Goal: Task Accomplishment & Management: Complete application form

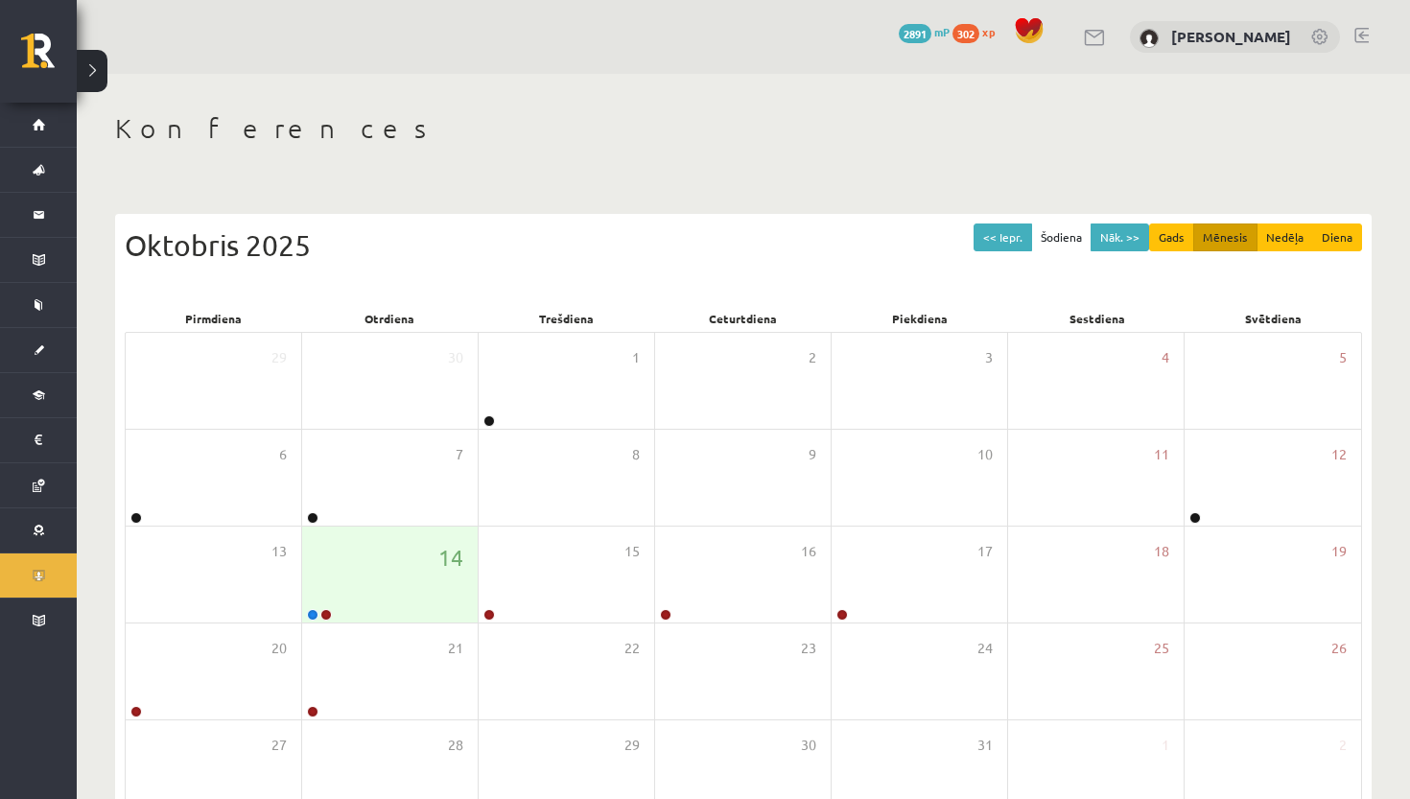
scroll to position [117, 0]
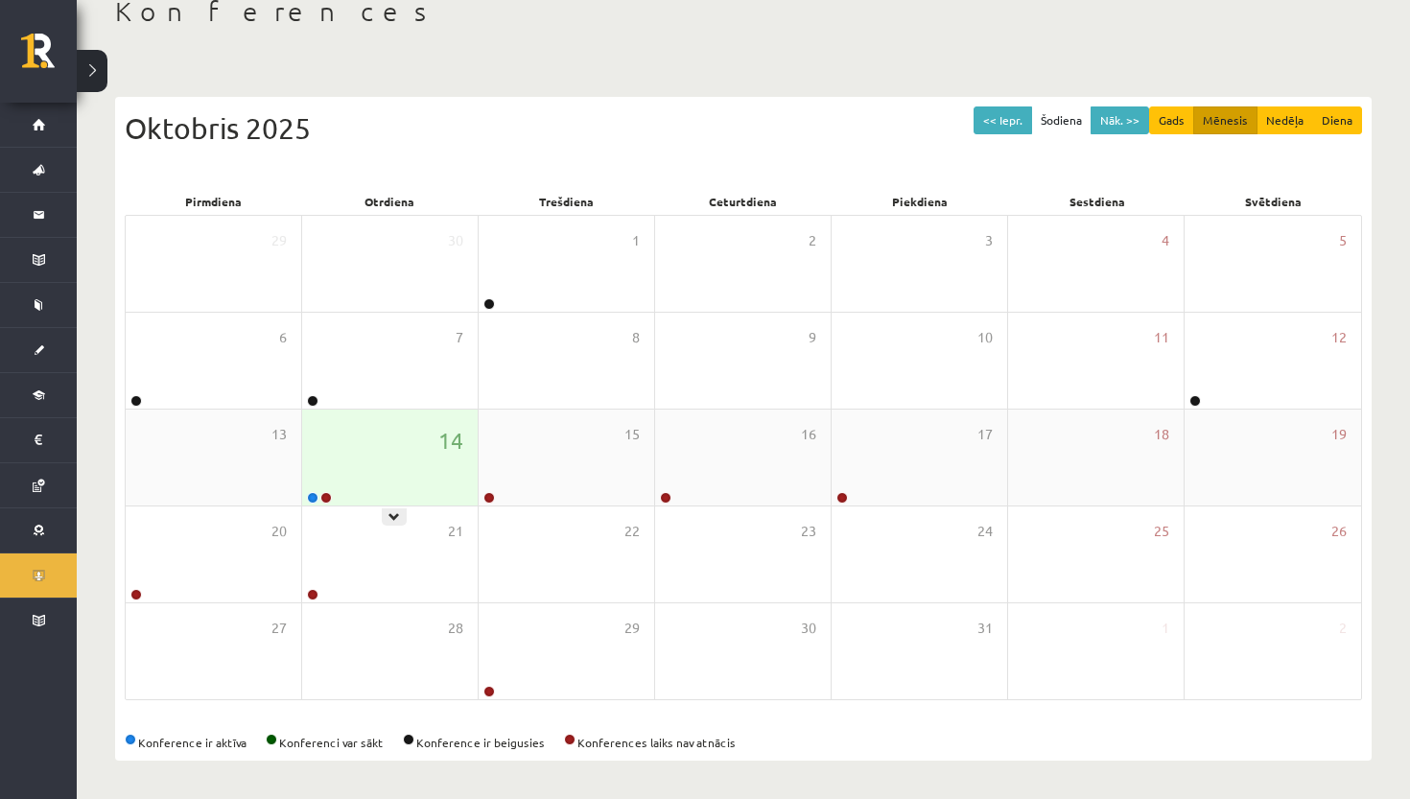
click at [399, 483] on div "14" at bounding box center [390, 458] width 176 height 96
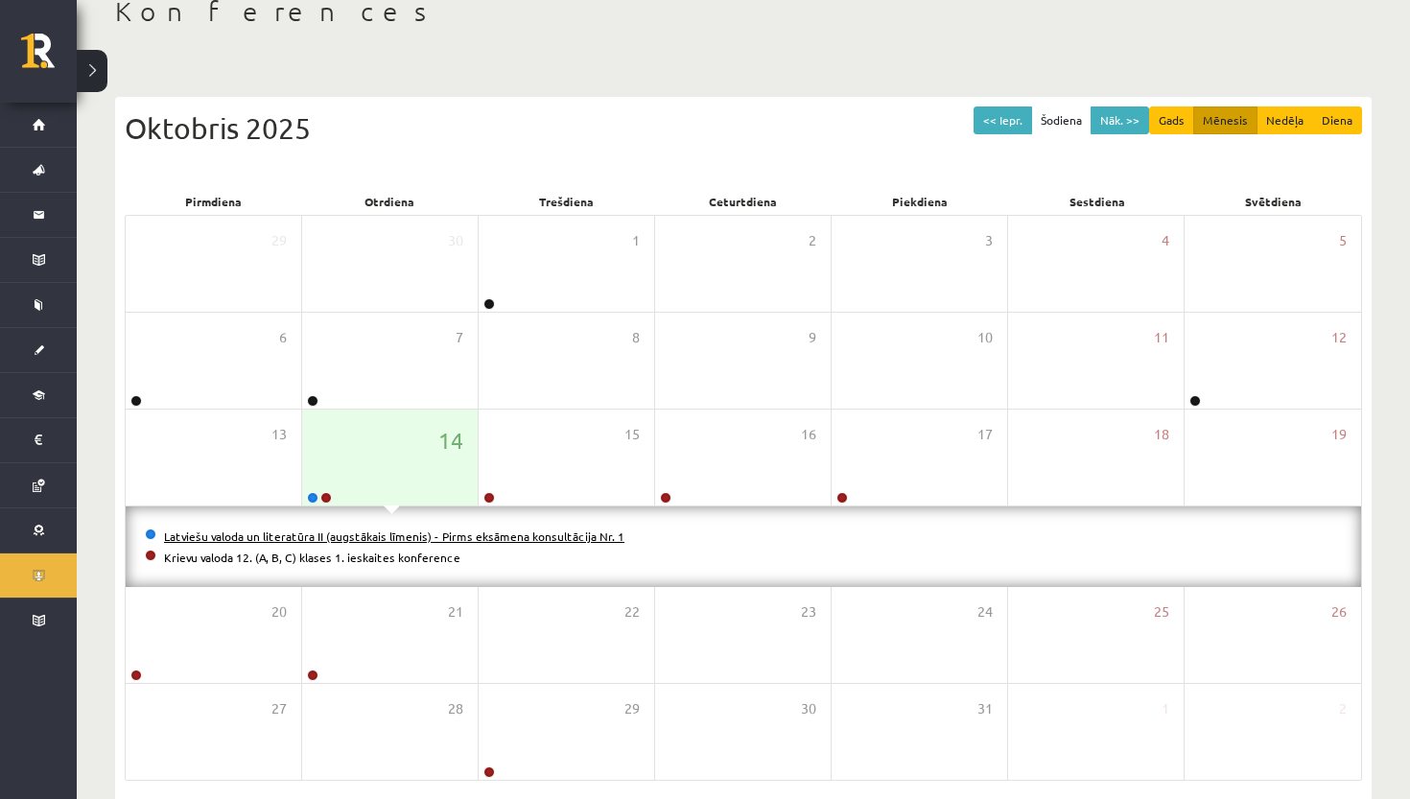
click at [363, 538] on link "Latviešu valoda un literatūra II (augstākais līmenis) - Pirms eksāmena konsultā…" at bounding box center [394, 536] width 460 height 15
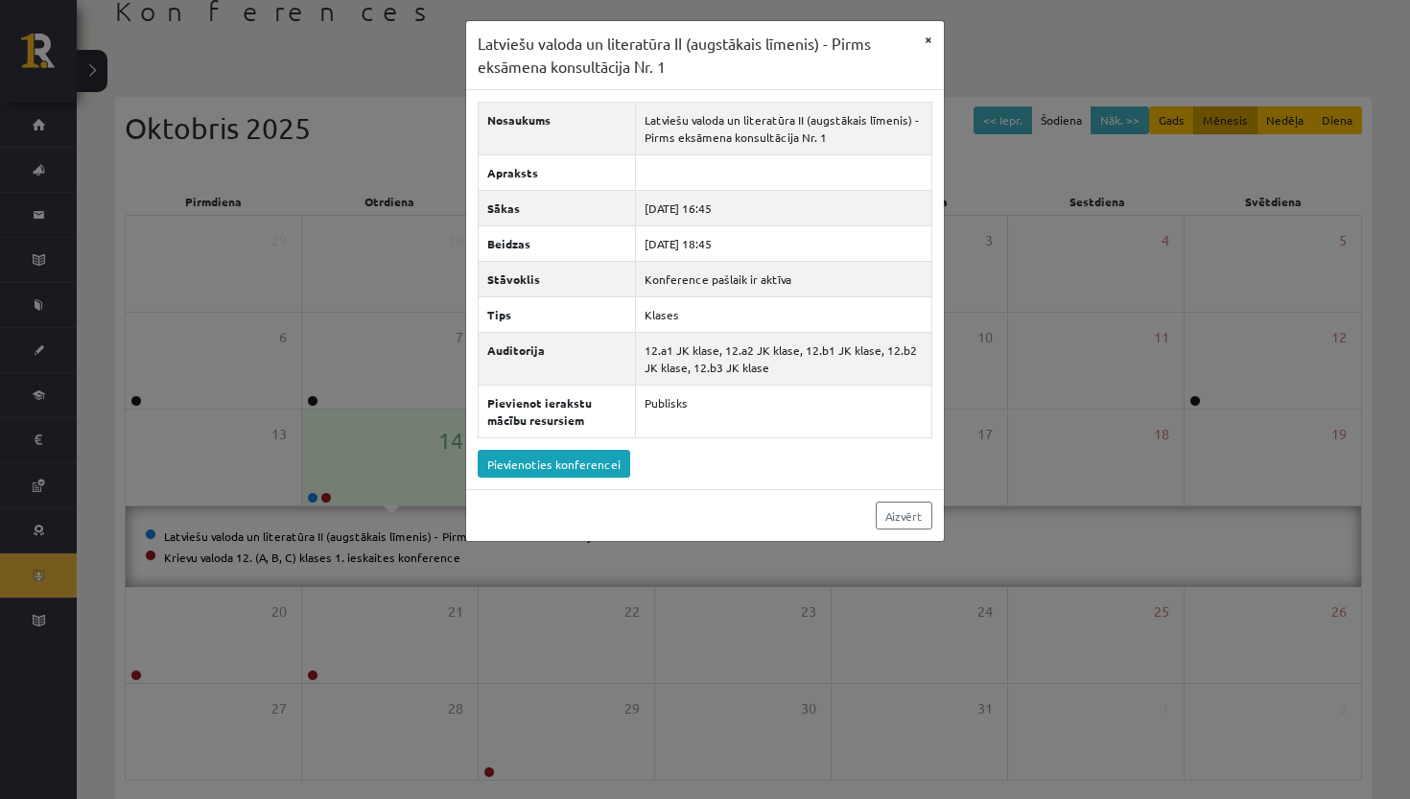
click at [928, 42] on button "×" at bounding box center [928, 39] width 31 height 36
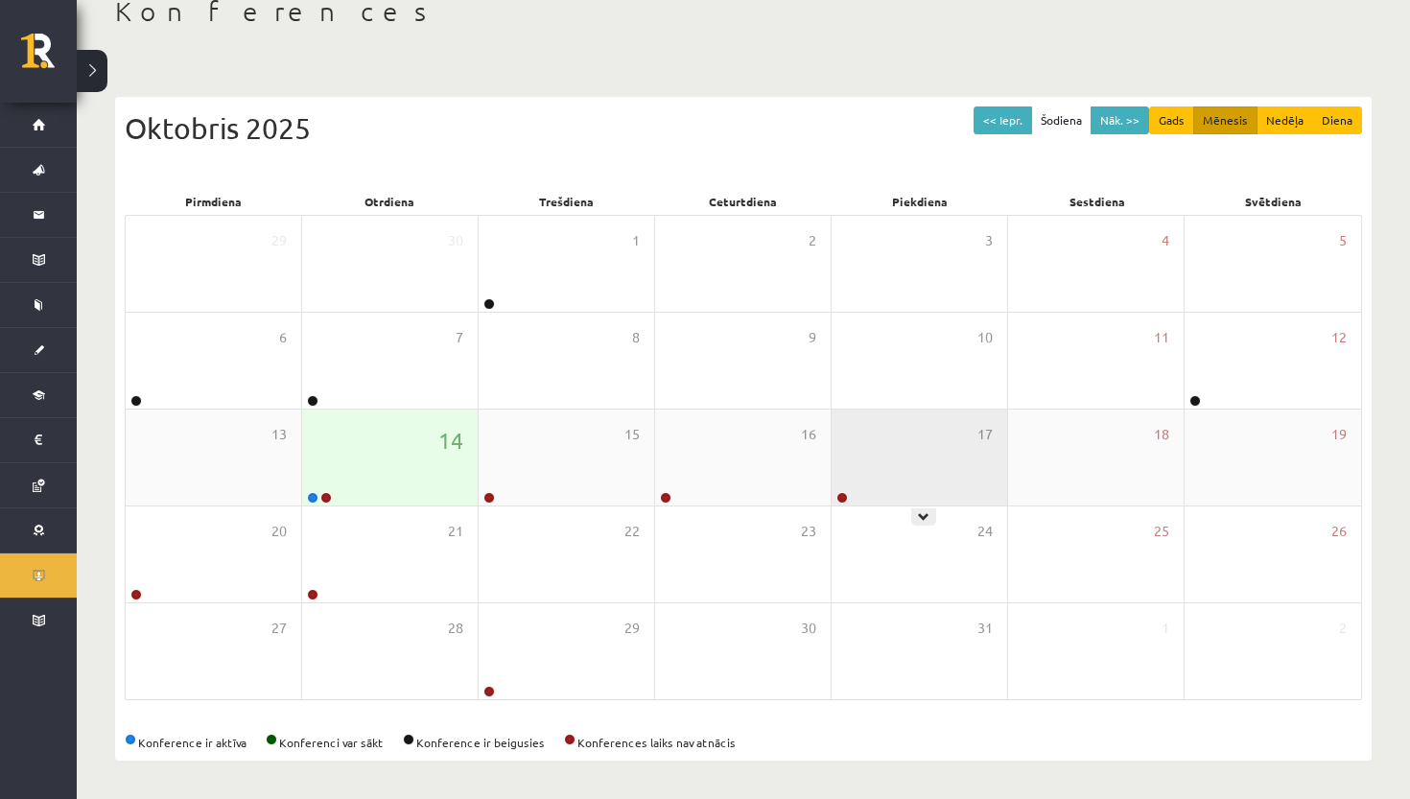
click at [888, 489] on div "17" at bounding box center [920, 458] width 176 height 96
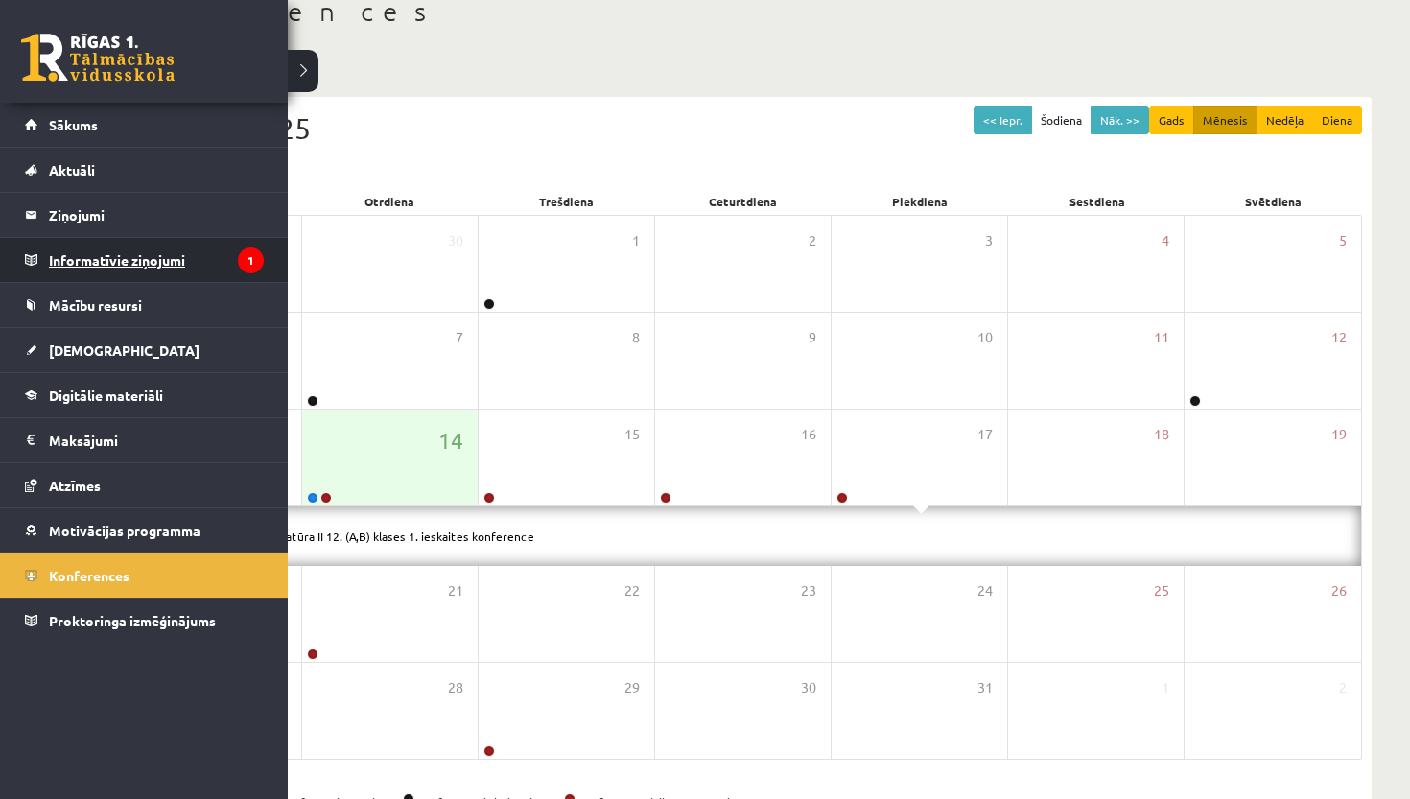
click at [205, 270] on legend "Informatīvie ziņojumi 1" at bounding box center [156, 260] width 215 height 44
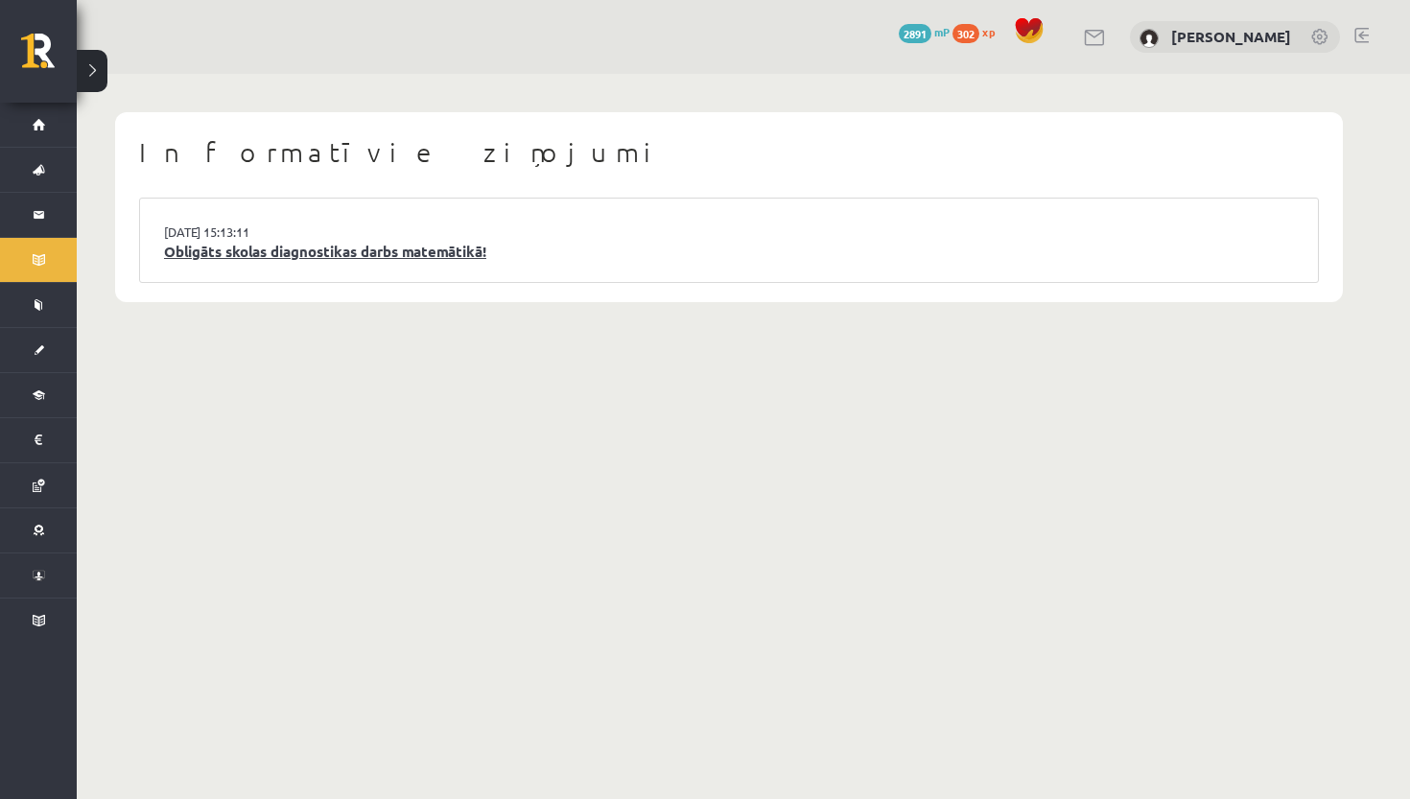
click at [436, 251] on link "Obligāts skolas diagnostikas darbs matemātikā!" at bounding box center [729, 252] width 1130 height 22
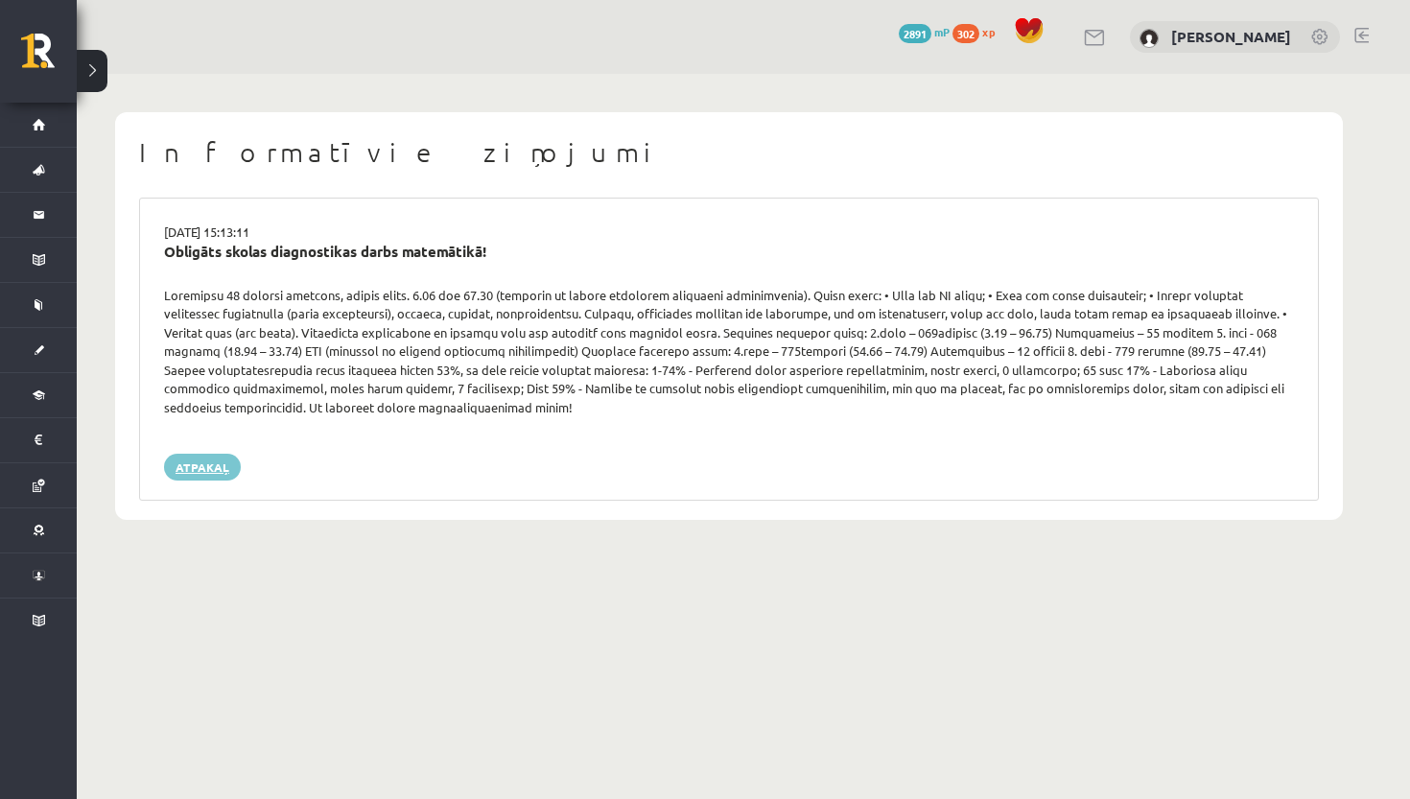
click at [177, 456] on link "Atpakaļ" at bounding box center [202, 467] width 77 height 27
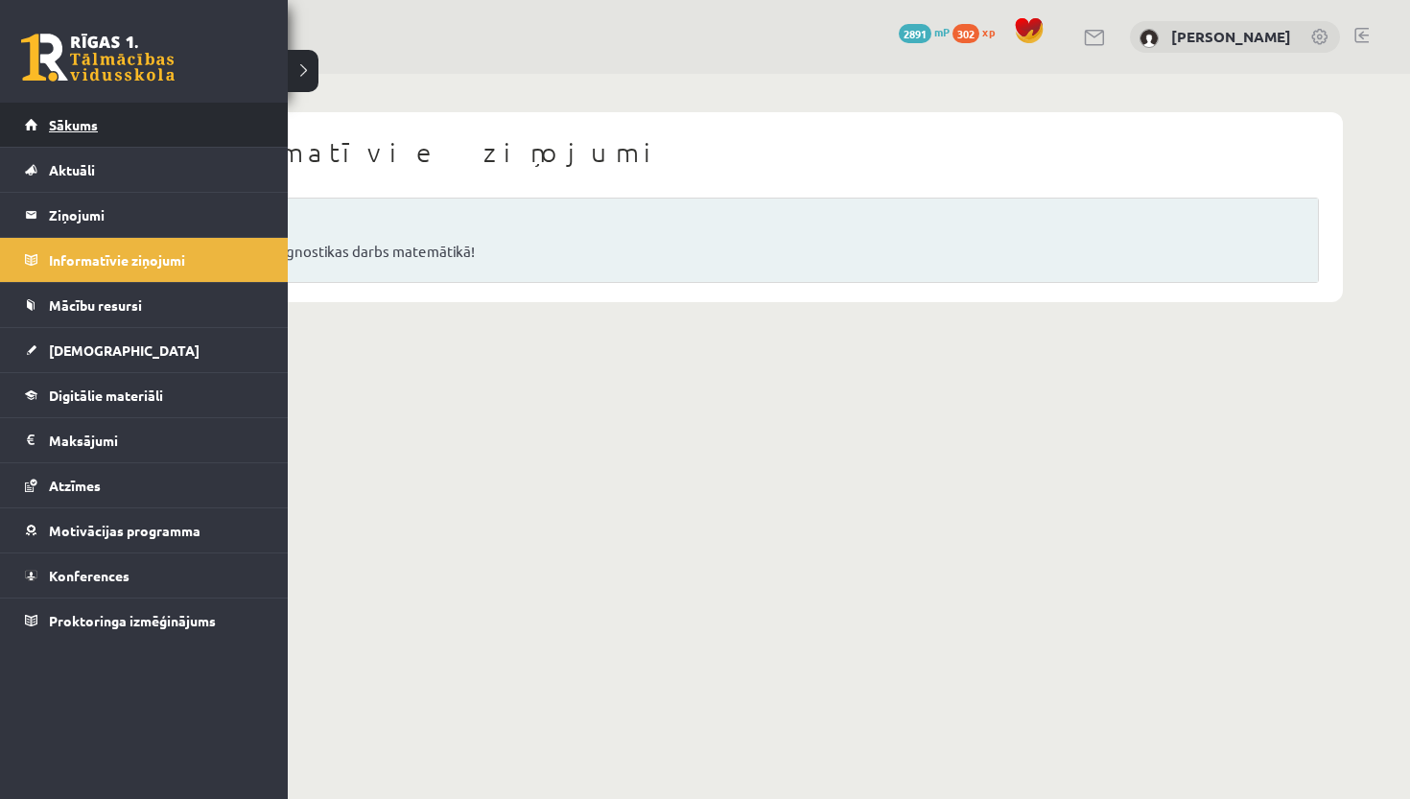
click at [109, 131] on link "Sākums" at bounding box center [144, 125] width 239 height 44
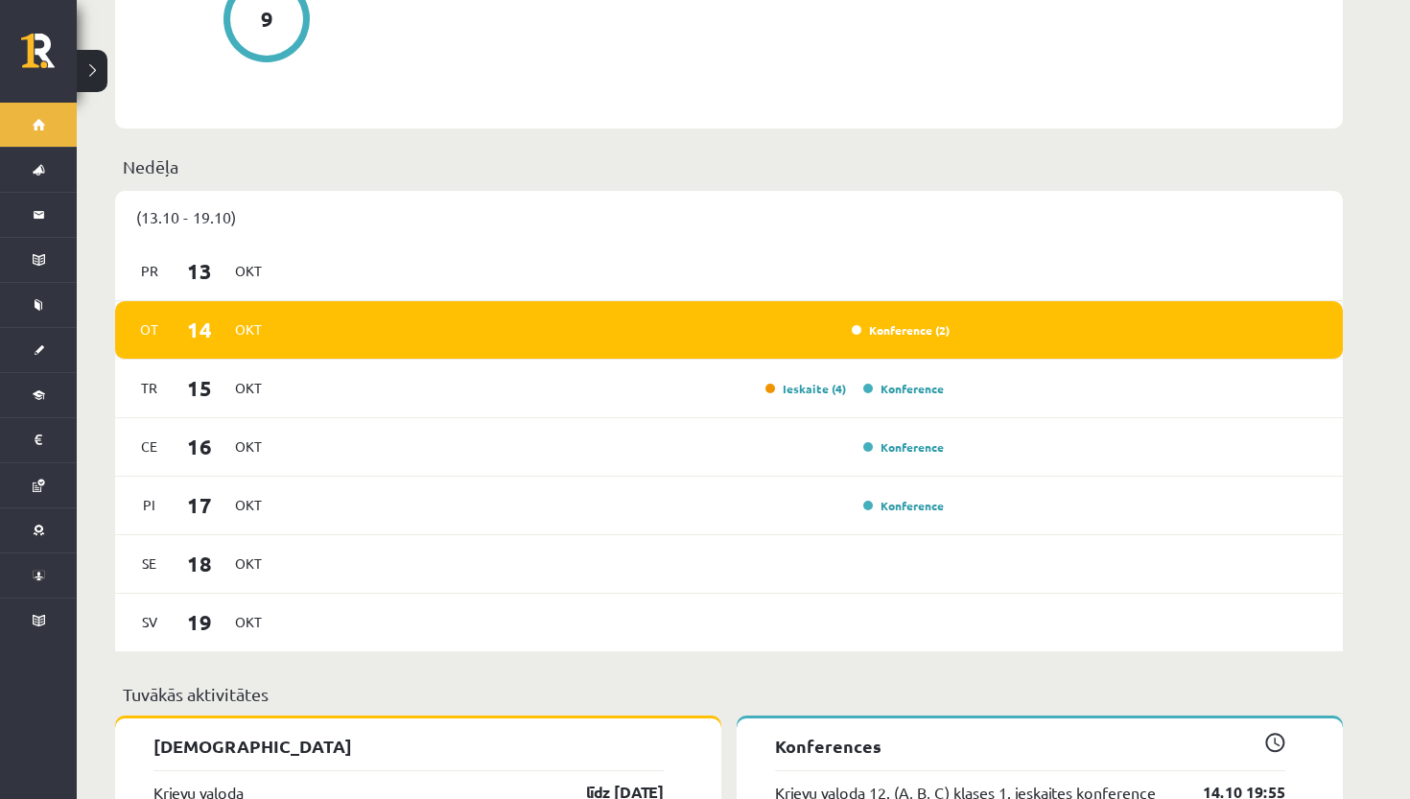
scroll to position [1090, 0]
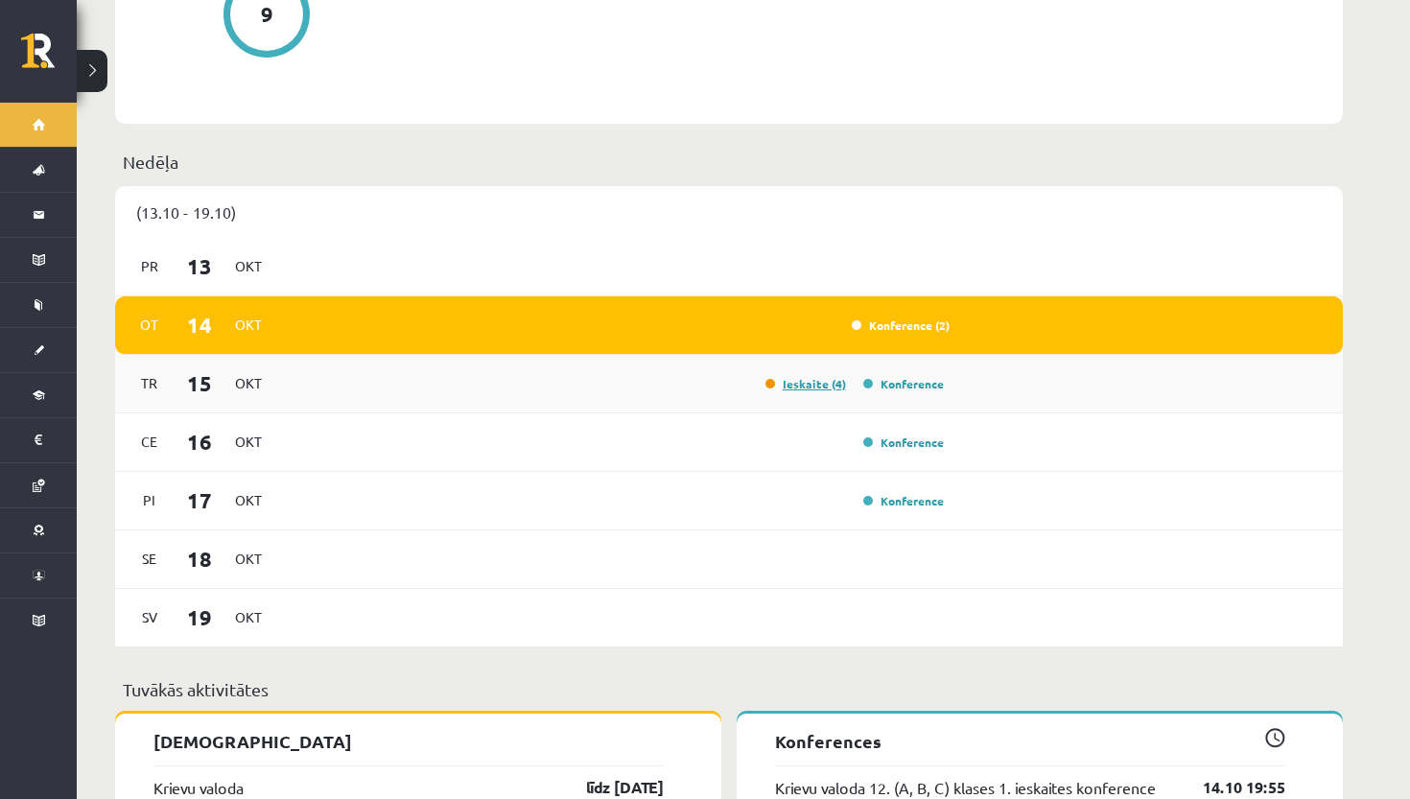
click at [814, 376] on link "Ieskaite (4)" at bounding box center [805, 383] width 81 height 15
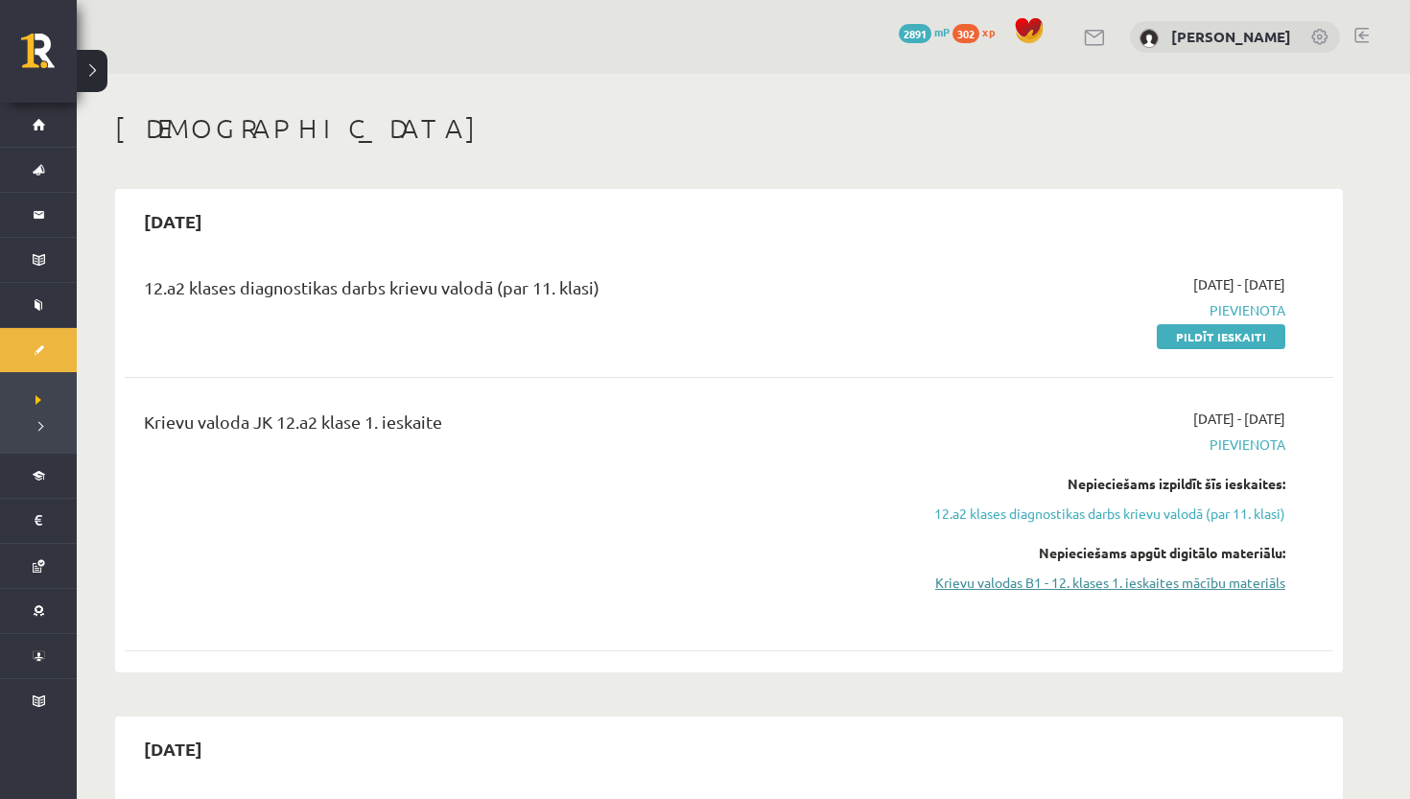
click at [1175, 583] on link "Krievu valodas B1 - 12. klases 1. ieskaites mācību materiāls" at bounding box center [1105, 583] width 362 height 20
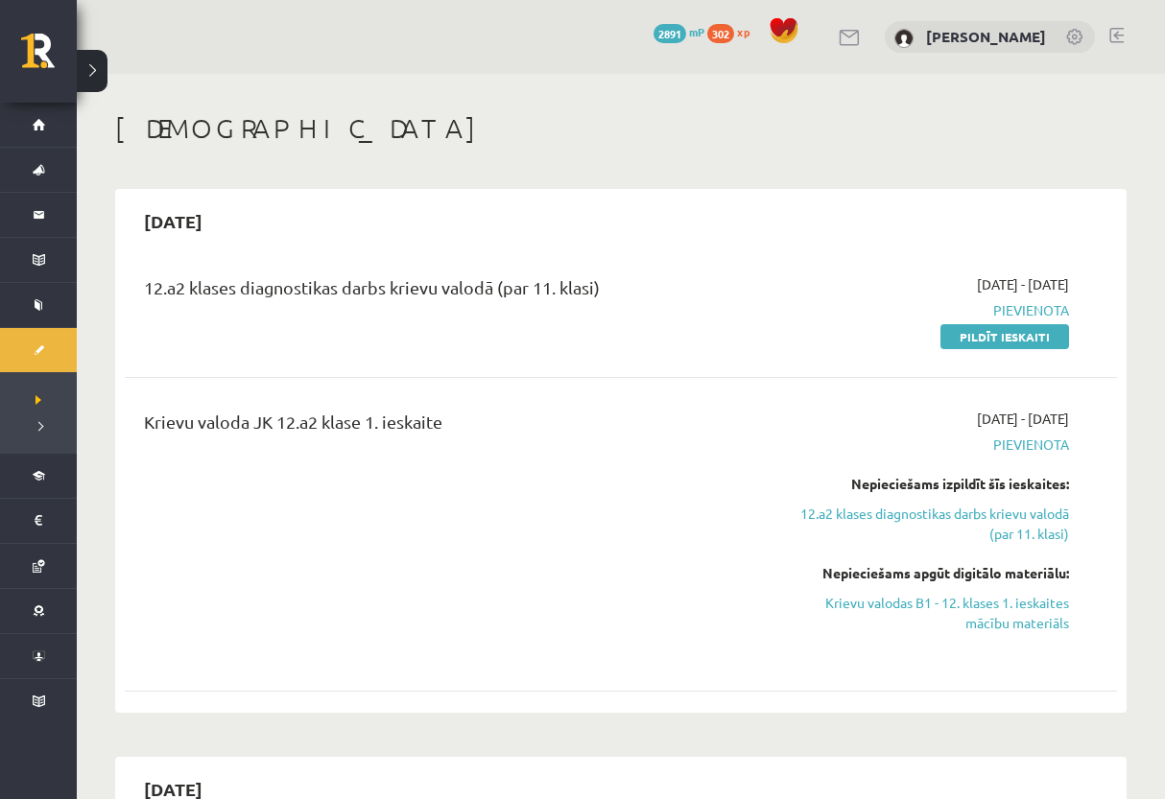
click at [373, 115] on h1 "[DEMOGRAPHIC_DATA]" at bounding box center [620, 128] width 1011 height 33
click at [432, 21] on div "0 Dāvanas 2891 mP 302 xp Amanda Ozola" at bounding box center [621, 37] width 1088 height 74
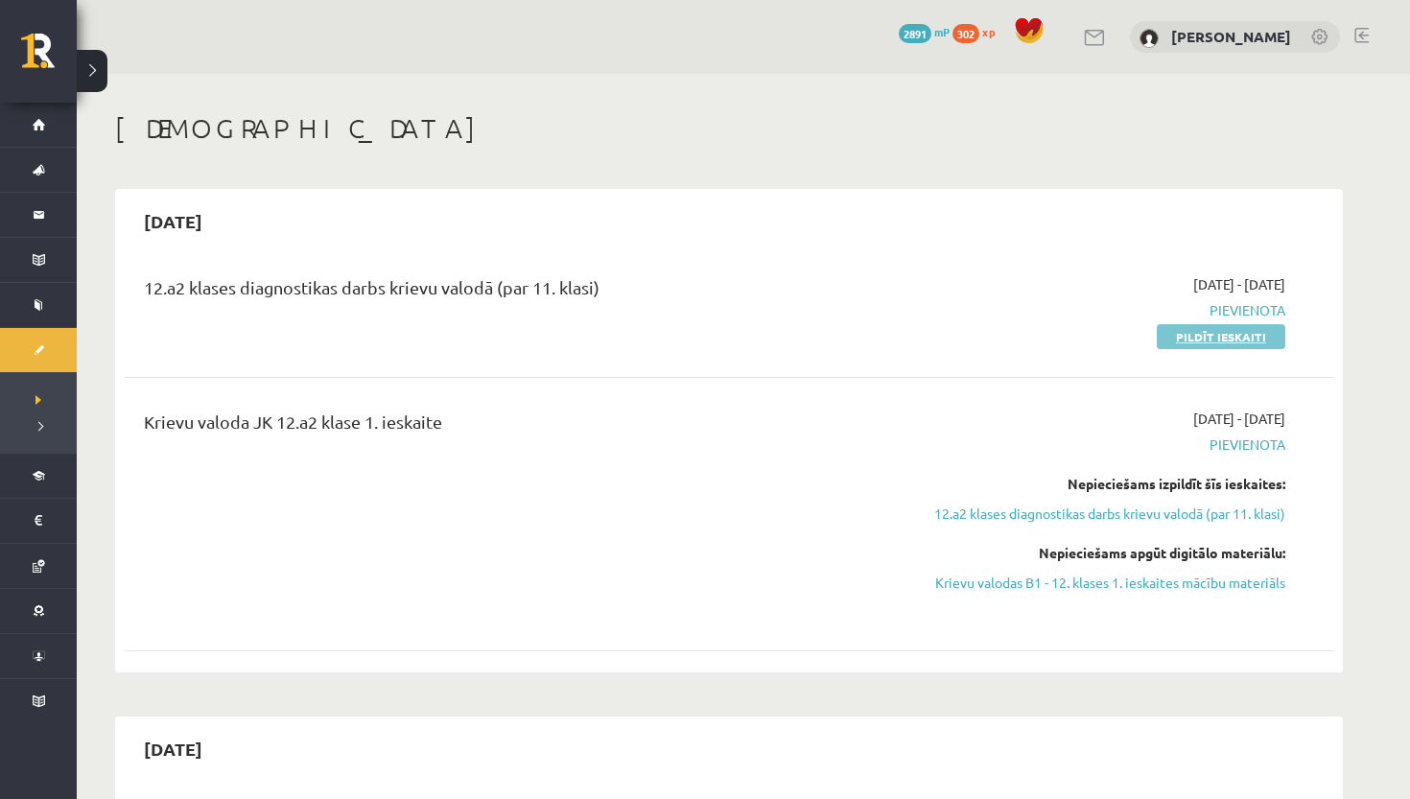
click at [1260, 332] on link "Pildīt ieskaiti" at bounding box center [1221, 336] width 129 height 25
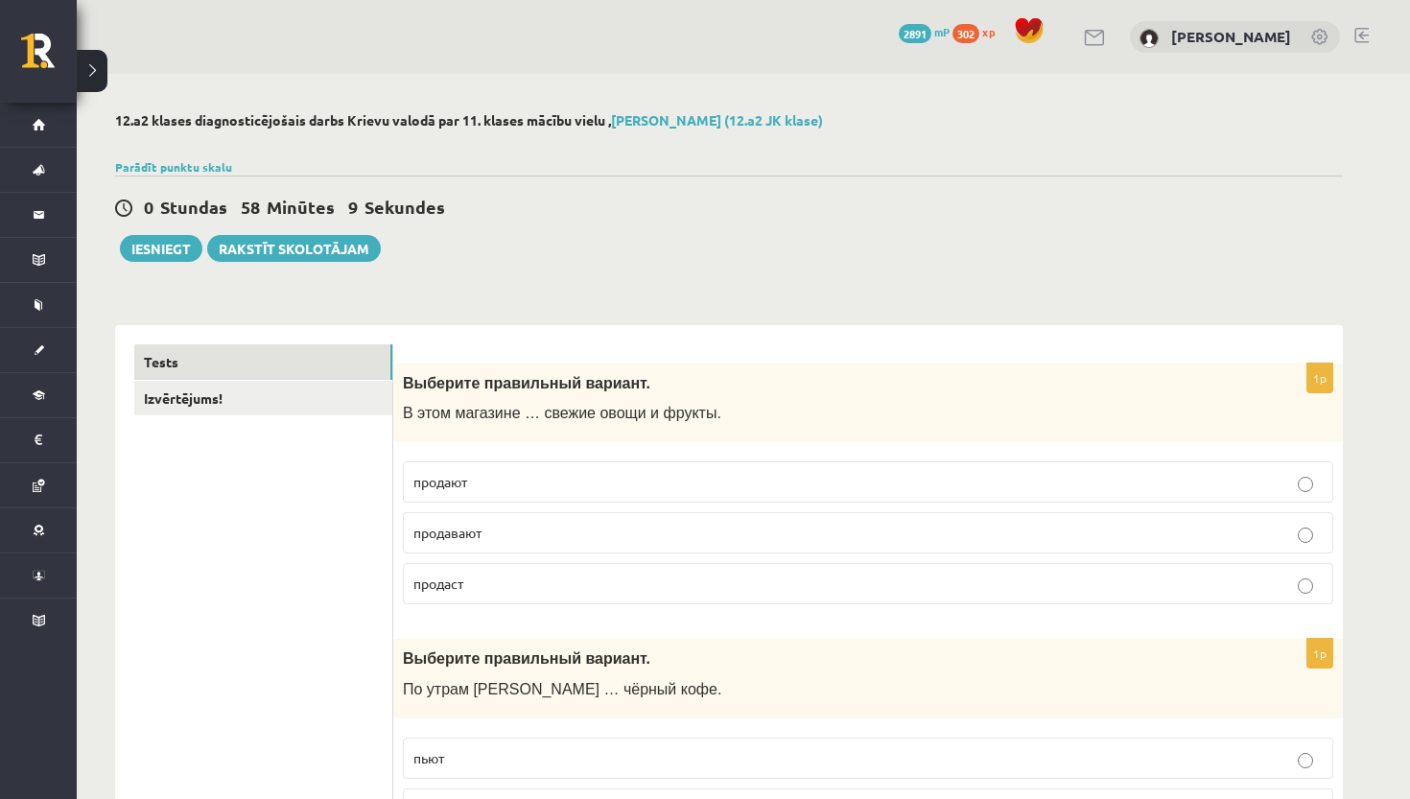
click at [767, 496] on label "продают" at bounding box center [868, 481] width 930 height 41
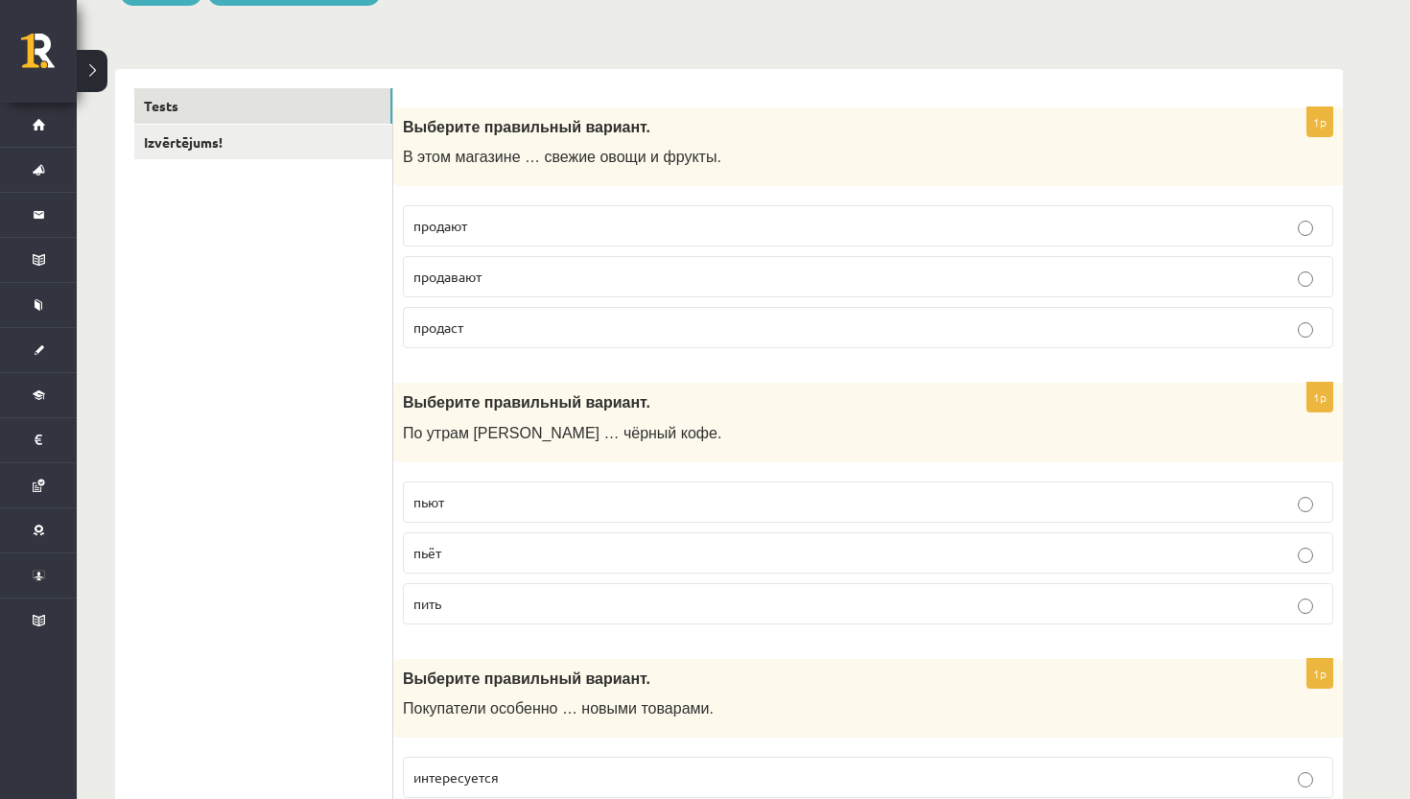
scroll to position [258, 0]
click at [662, 544] on p "пьёт" at bounding box center [867, 551] width 909 height 20
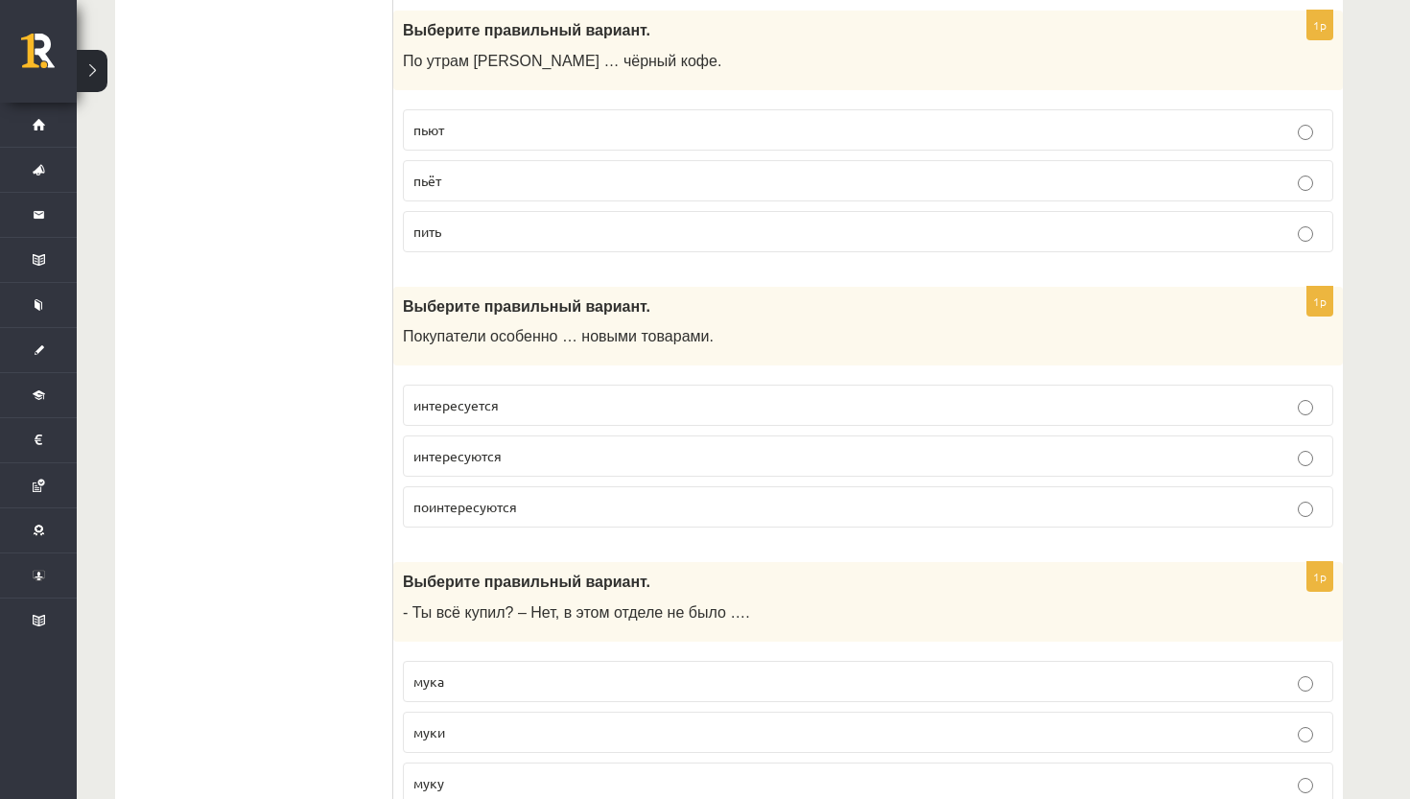
scroll to position [627, 0]
click at [584, 458] on p "интересуются" at bounding box center [867, 457] width 909 height 20
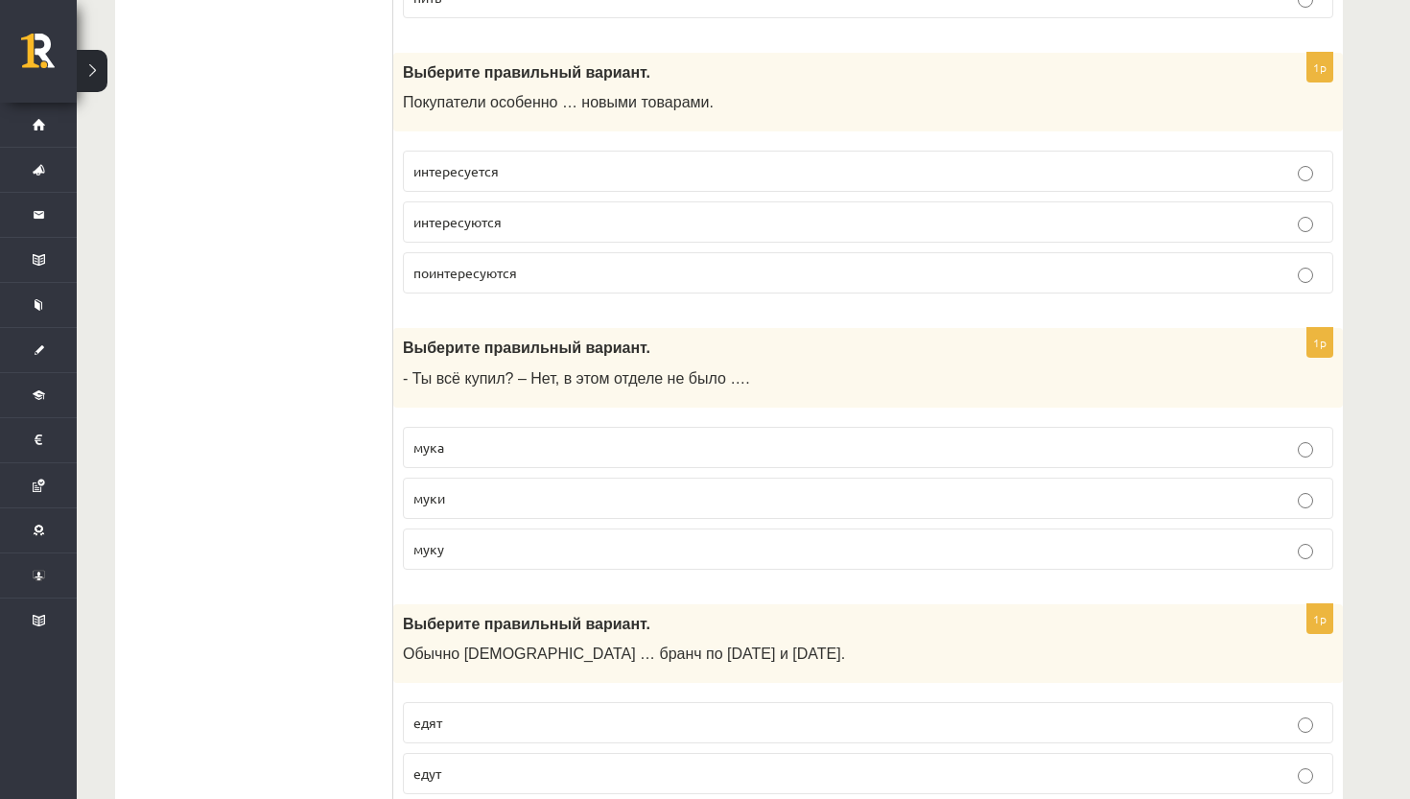
scroll to position [860, 0]
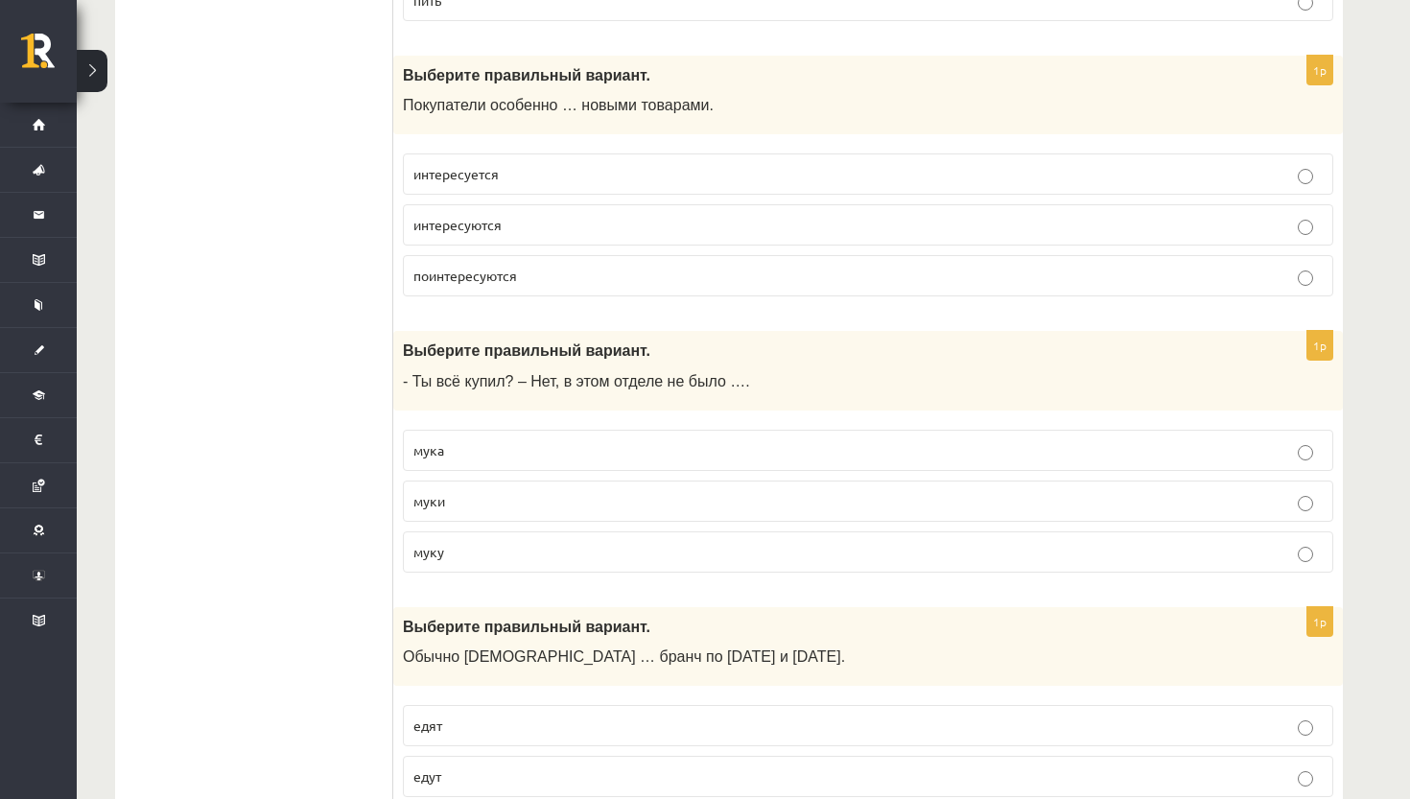
click at [577, 505] on p "муки" at bounding box center [867, 501] width 909 height 20
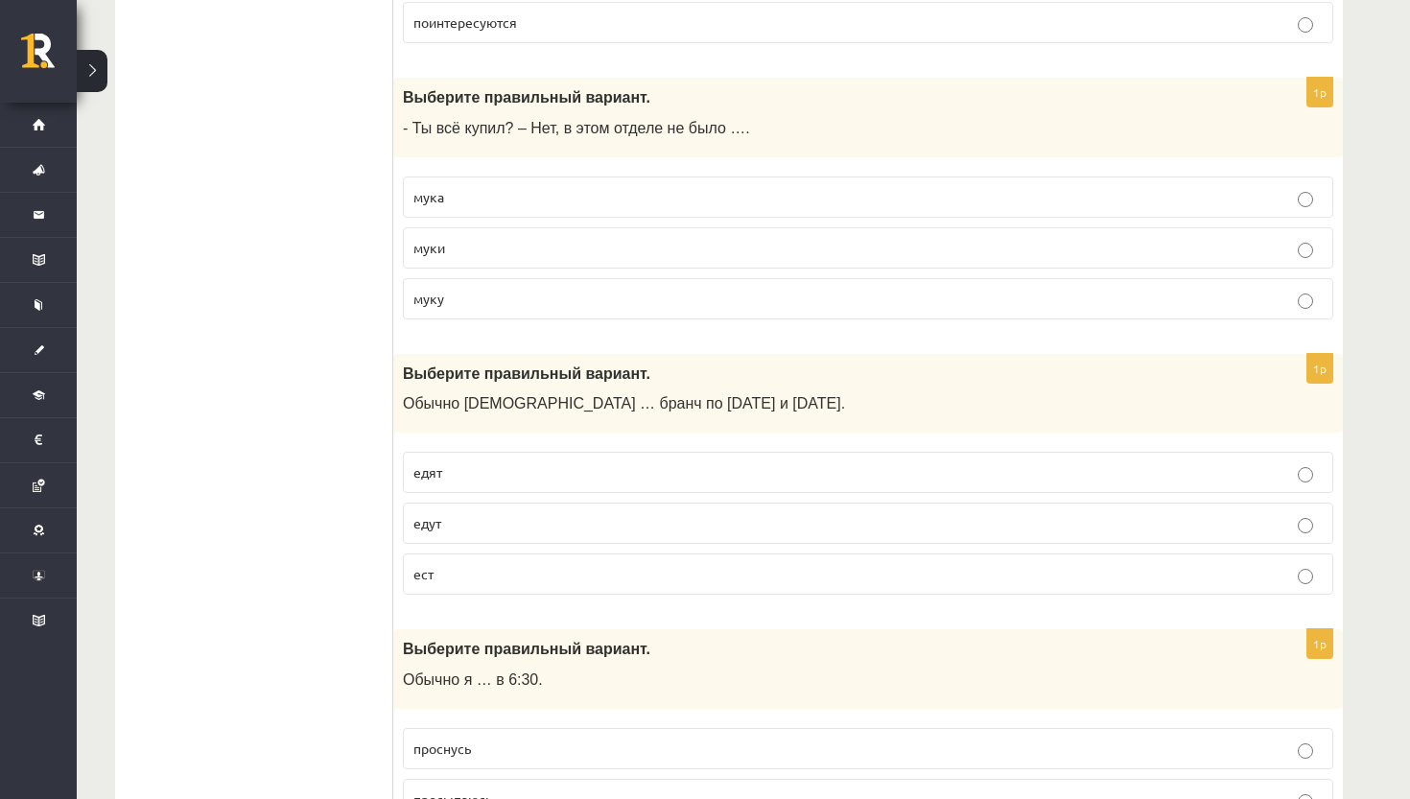
scroll to position [1114, 0]
click at [582, 462] on p "едят" at bounding box center [867, 471] width 909 height 20
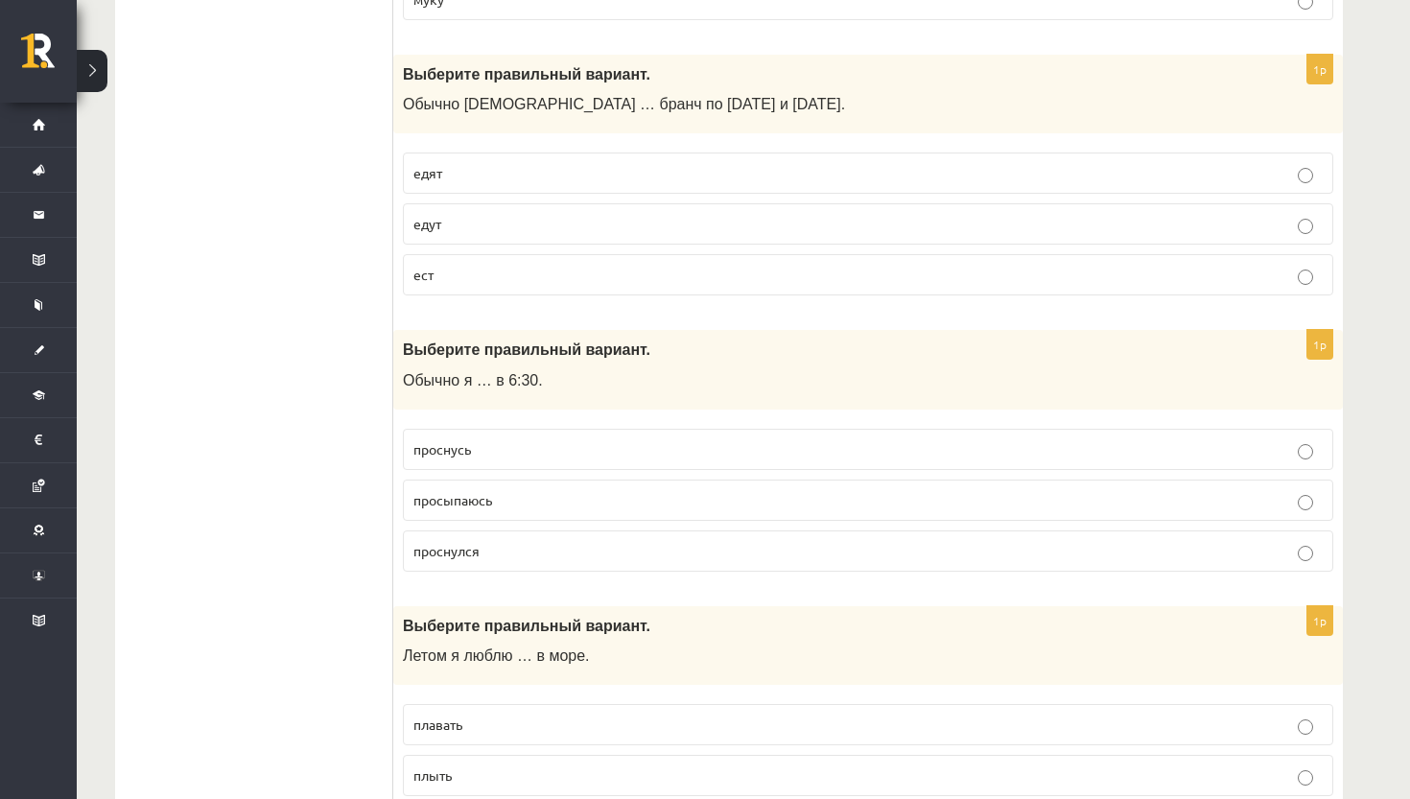
scroll to position [1413, 0]
click at [571, 497] on p "просыпаюсь" at bounding box center [867, 499] width 909 height 20
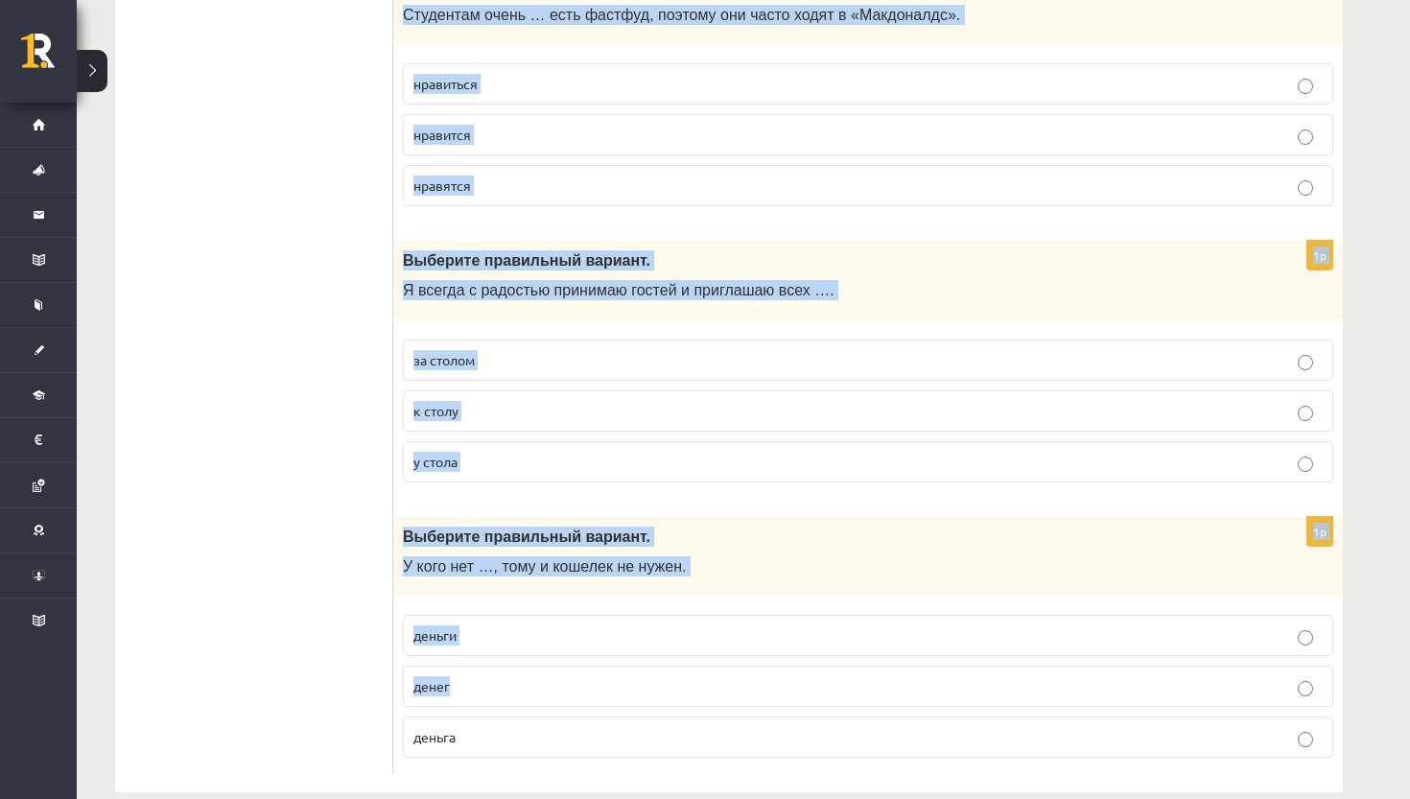
scroll to position [7436, 0]
drag, startPoint x: 399, startPoint y: 290, endPoint x: 654, endPoint y: 728, distance: 507.2
copy form "Выберите правильный вариант. Летом я люблю … в море. плавать плыть плыву 1p Выб…"
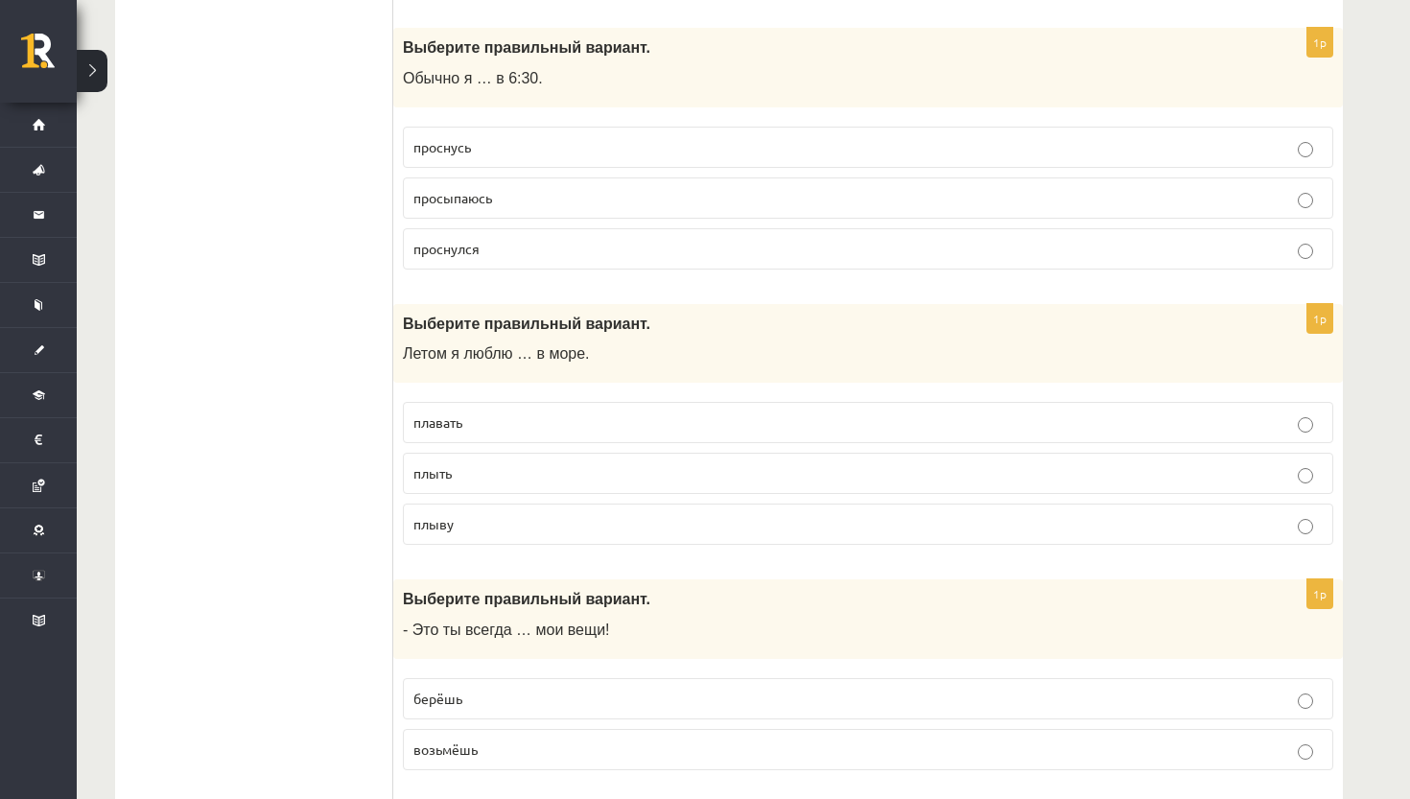
scroll to position [1716, 0]
click at [502, 413] on p "плавать" at bounding box center [867, 421] width 909 height 20
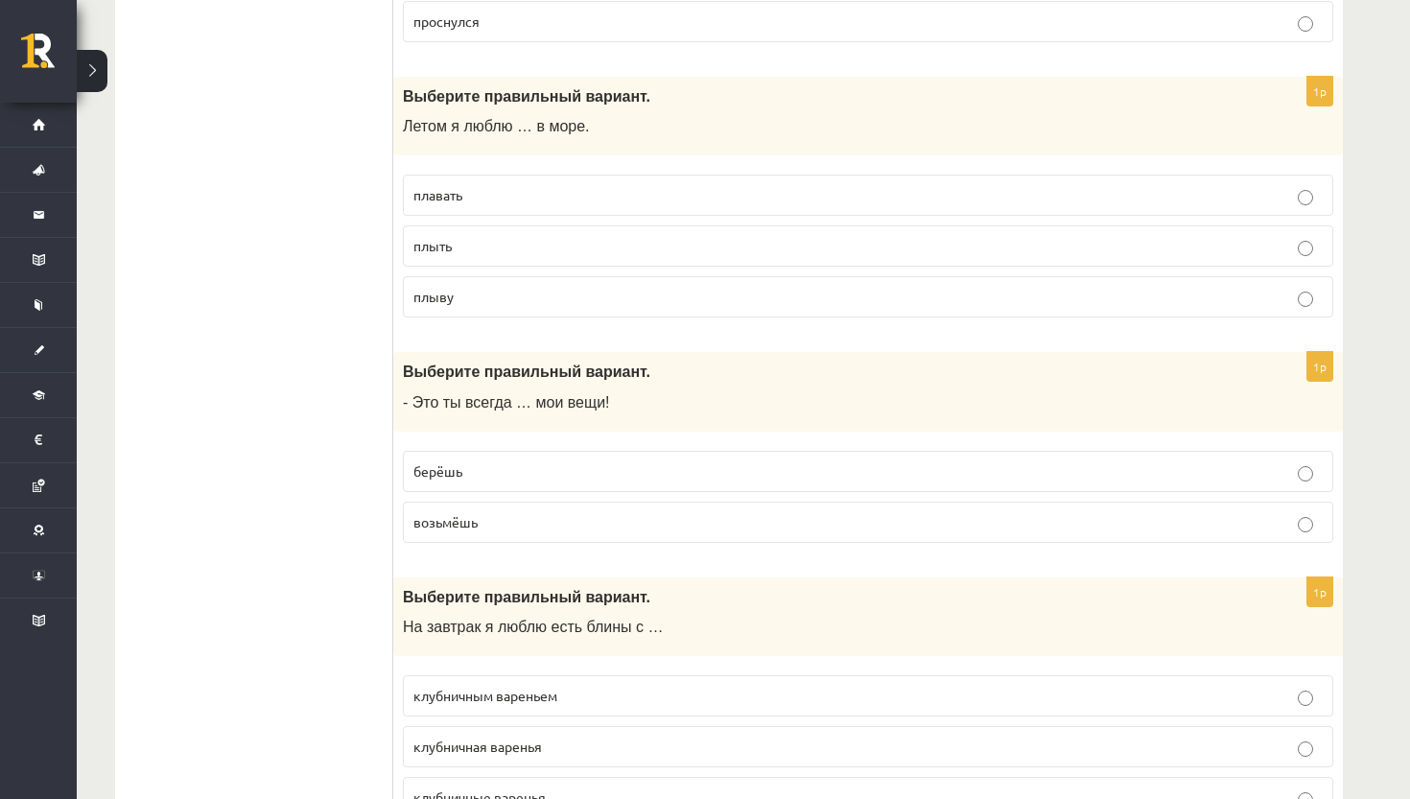
scroll to position [1943, 0]
click at [839, 460] on p "берёшь" at bounding box center [867, 470] width 909 height 20
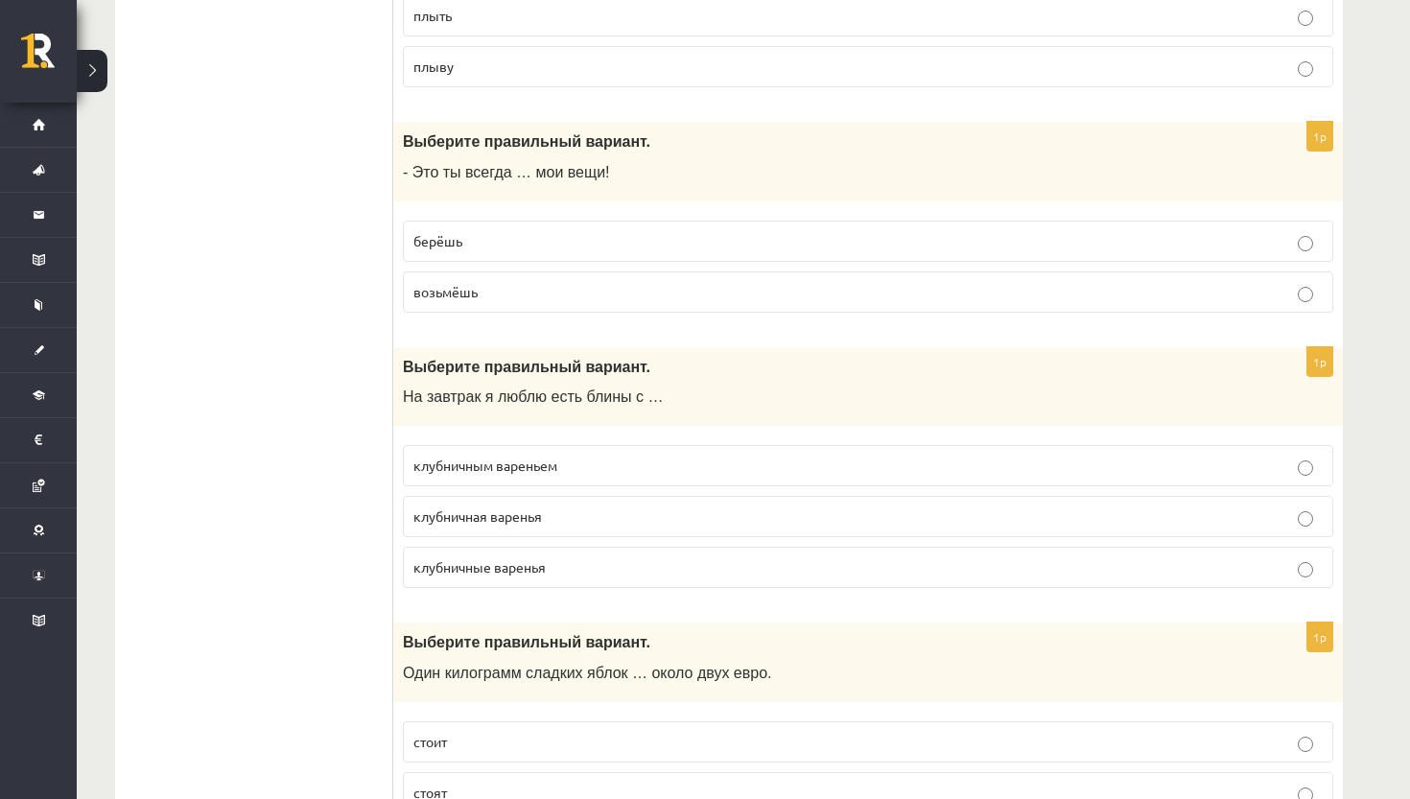
scroll to position [2183, 0]
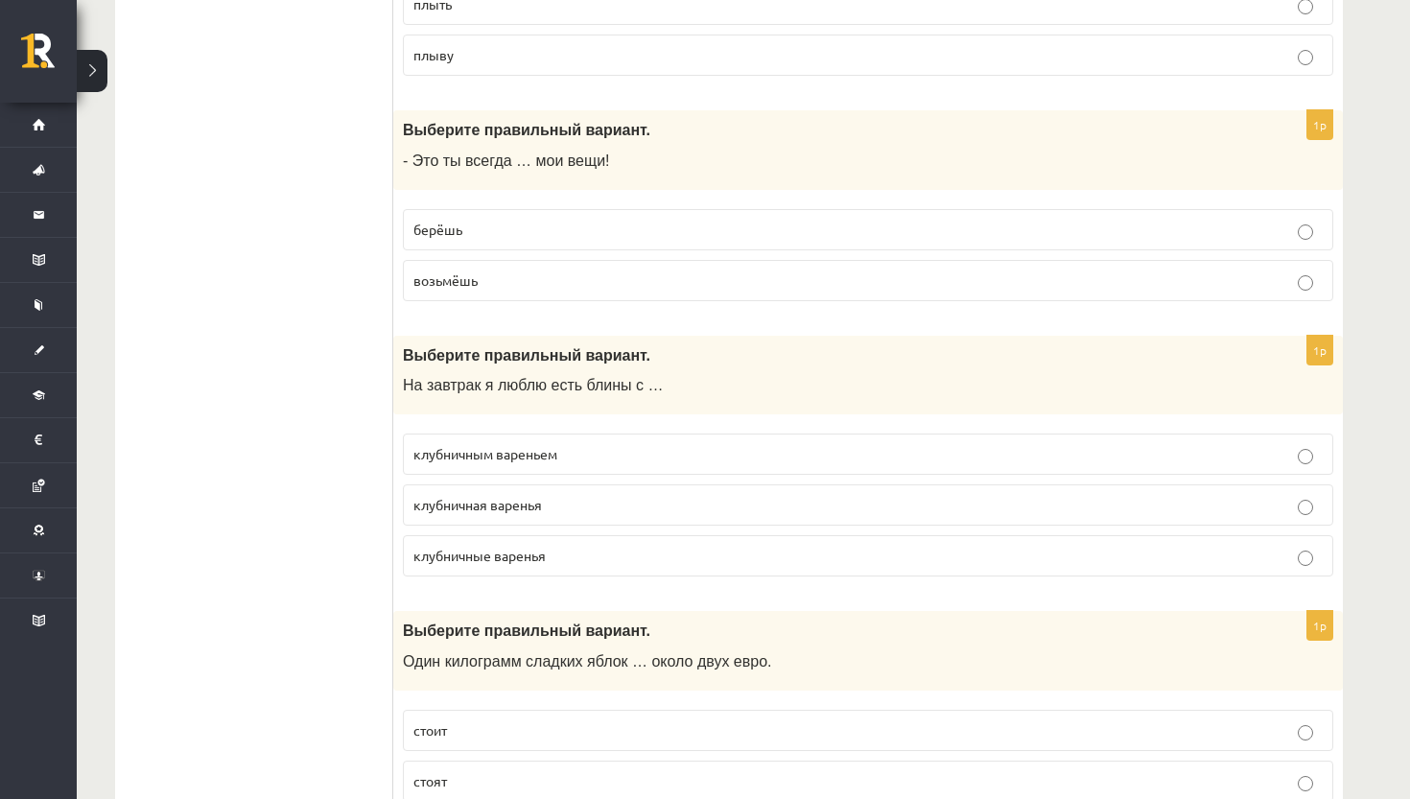
click at [808, 452] on p "клубничным вареньем" at bounding box center [867, 454] width 909 height 20
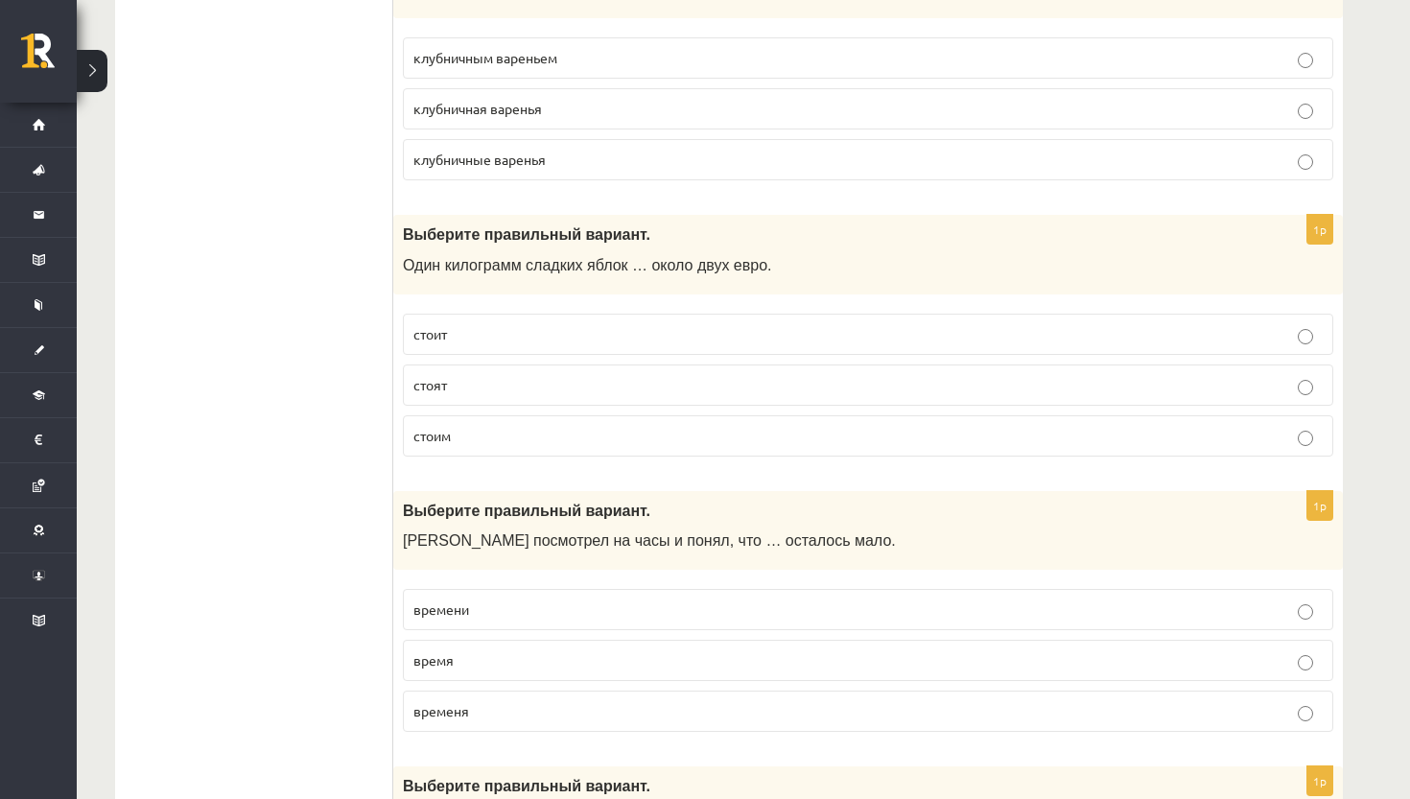
scroll to position [2579, 0]
click at [698, 334] on p "стоит" at bounding box center [867, 335] width 909 height 20
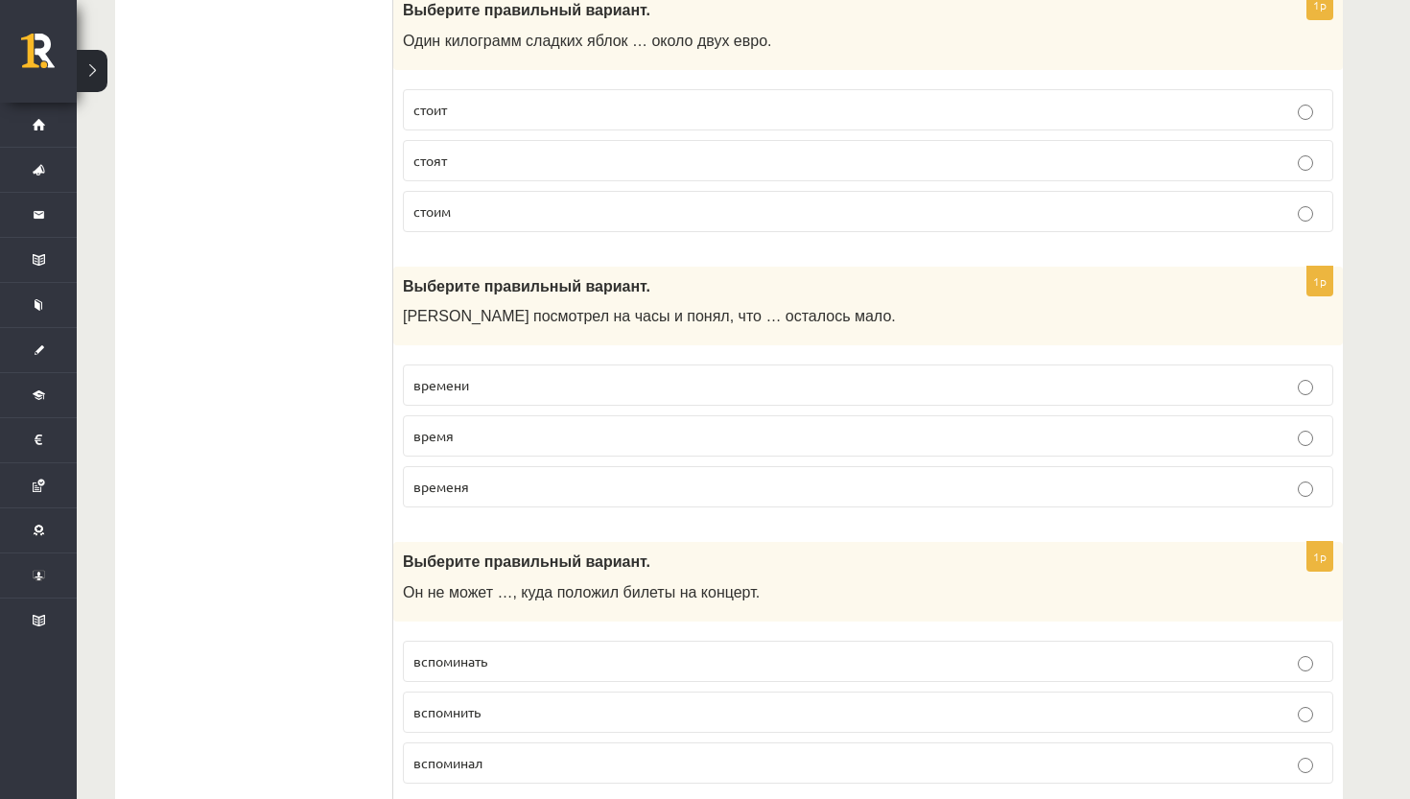
scroll to position [2803, 0]
click at [687, 376] on p "времени" at bounding box center [867, 386] width 909 height 20
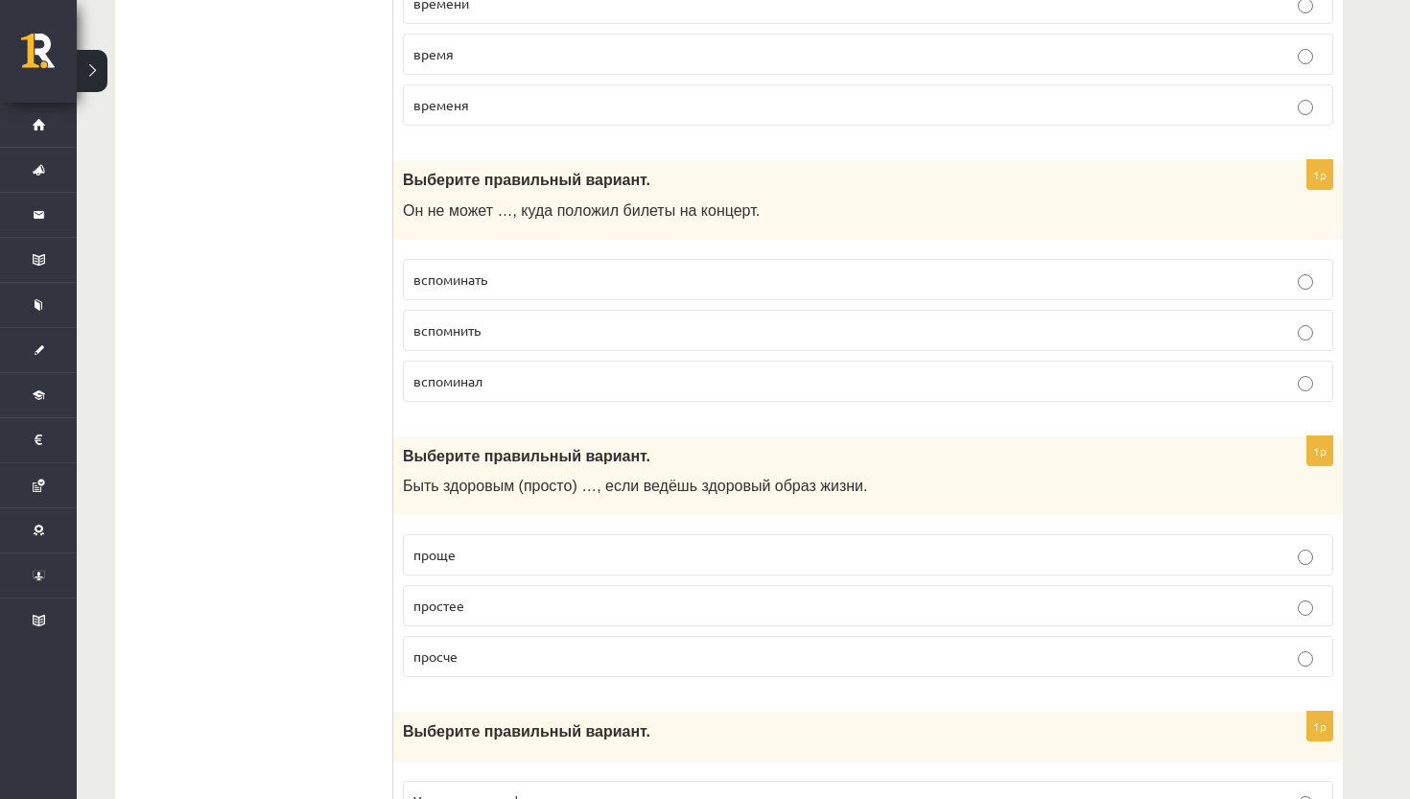
scroll to position [3165, 0]
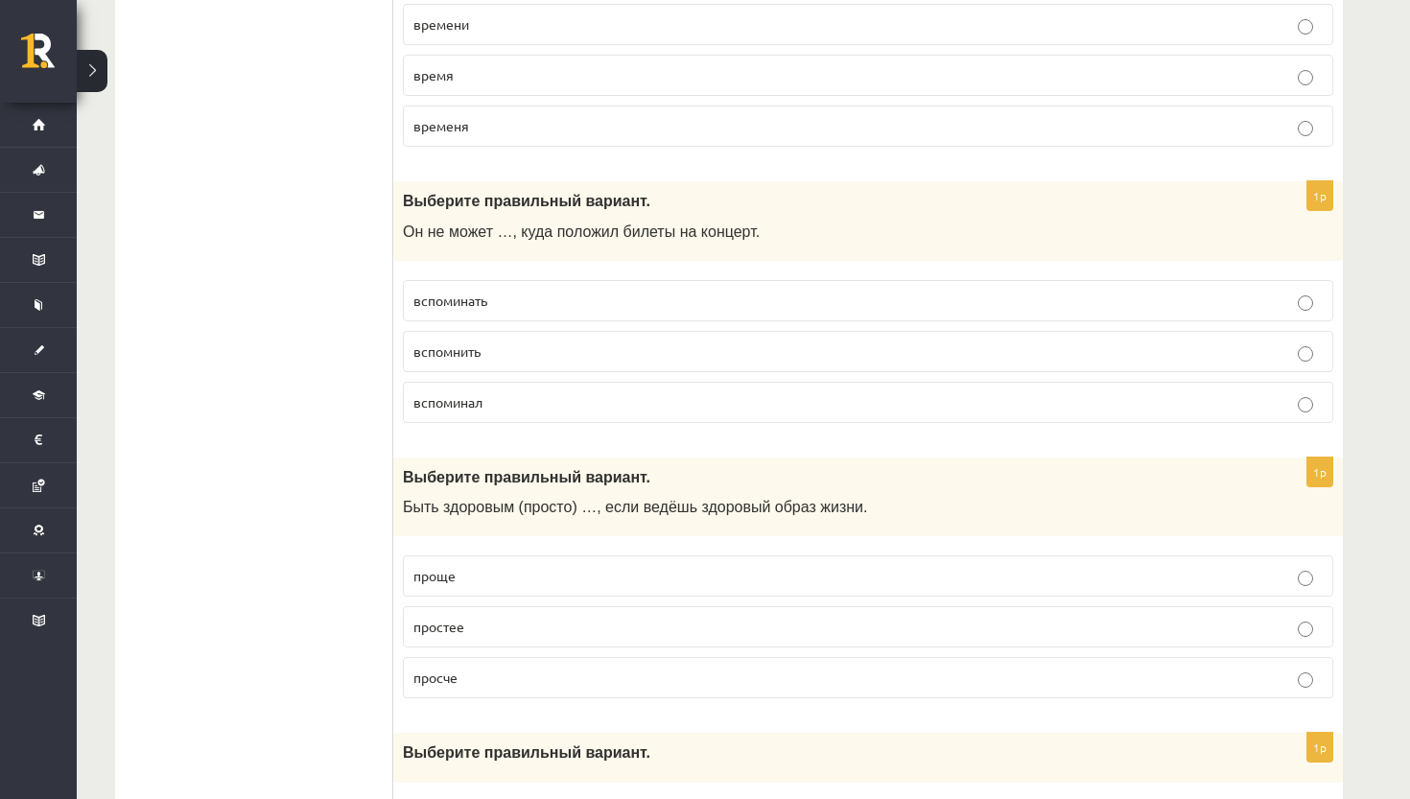
click at [666, 350] on label "вспомнить" at bounding box center [868, 351] width 930 height 41
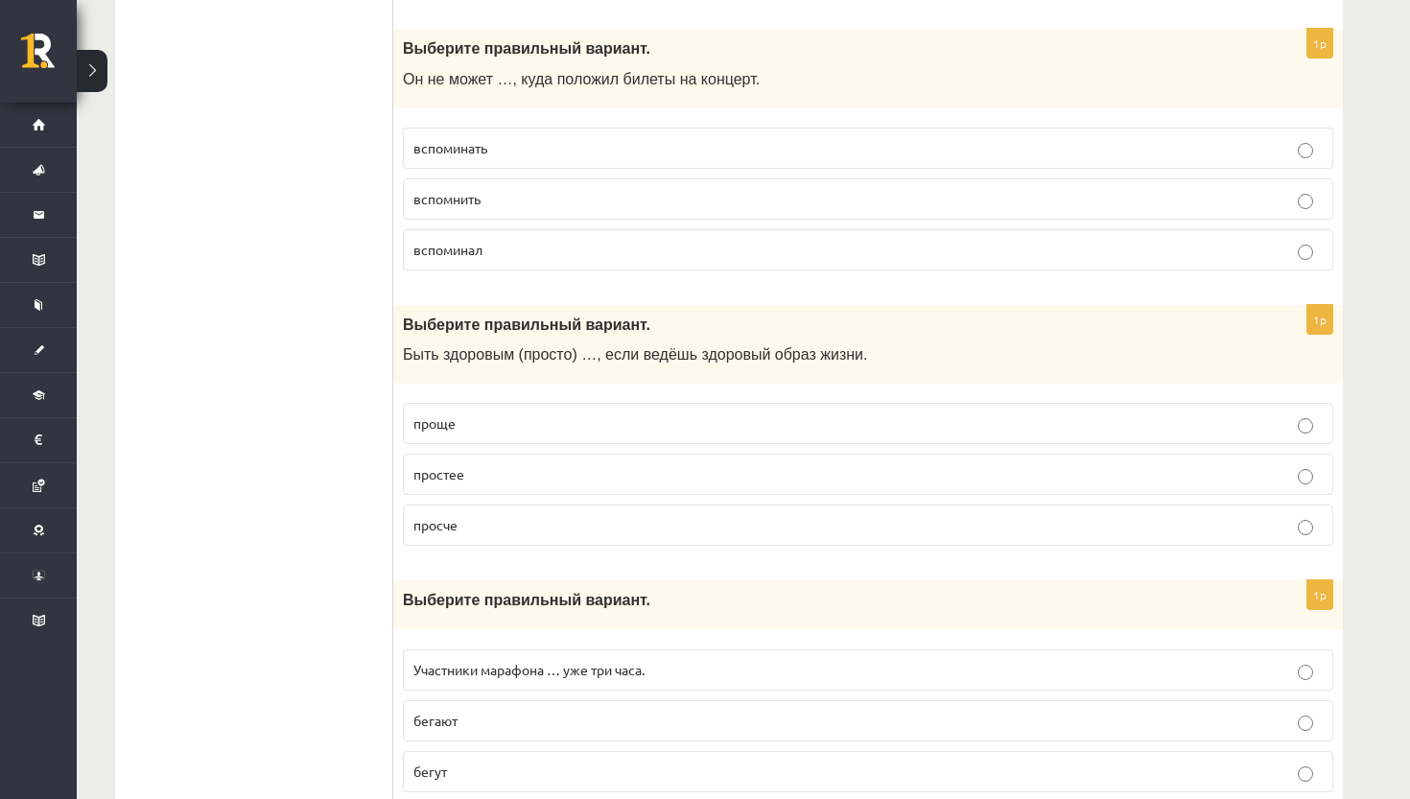
scroll to position [3318, 0]
click at [557, 761] on p "бегут" at bounding box center [867, 771] width 909 height 20
click at [667, 402] on label "проще" at bounding box center [868, 422] width 930 height 41
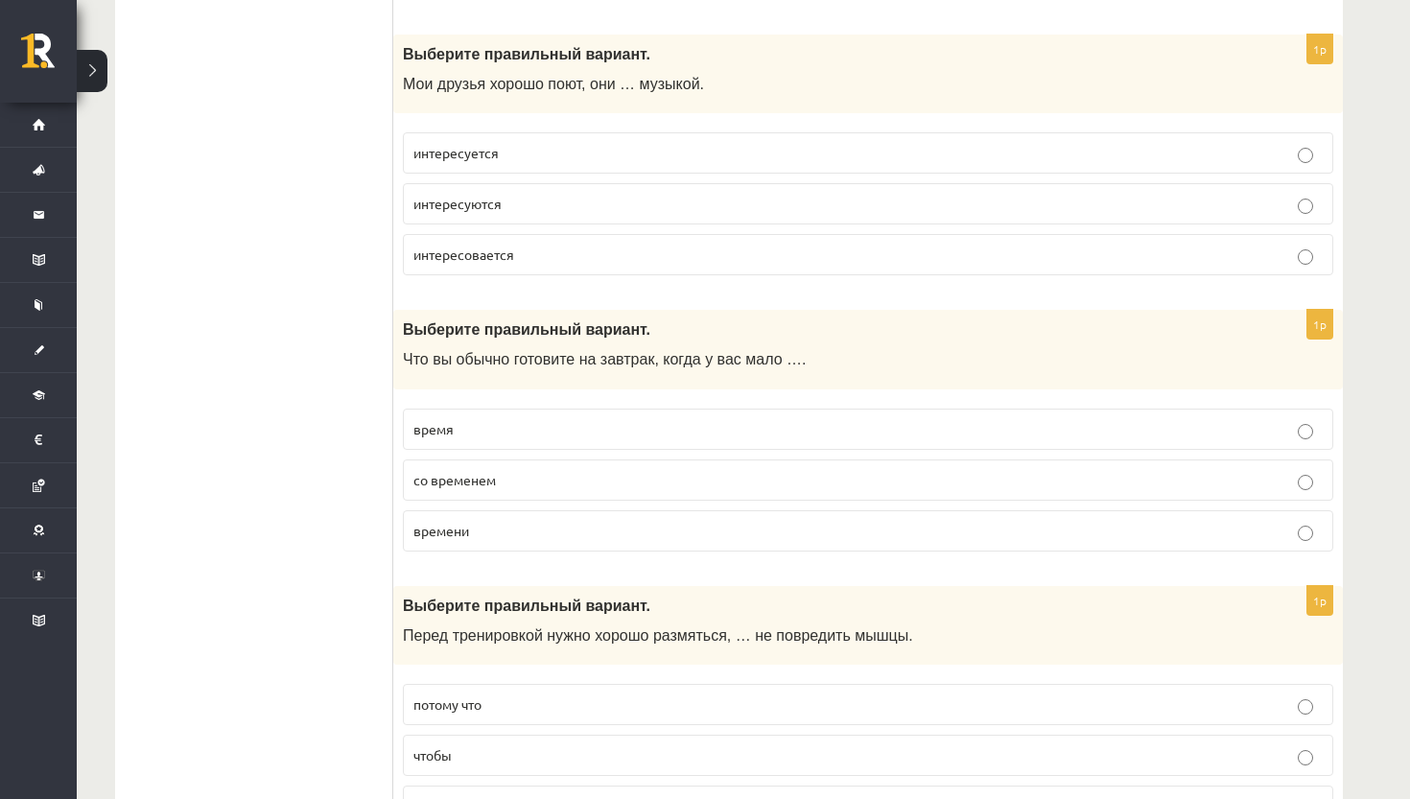
scroll to position [4106, 0]
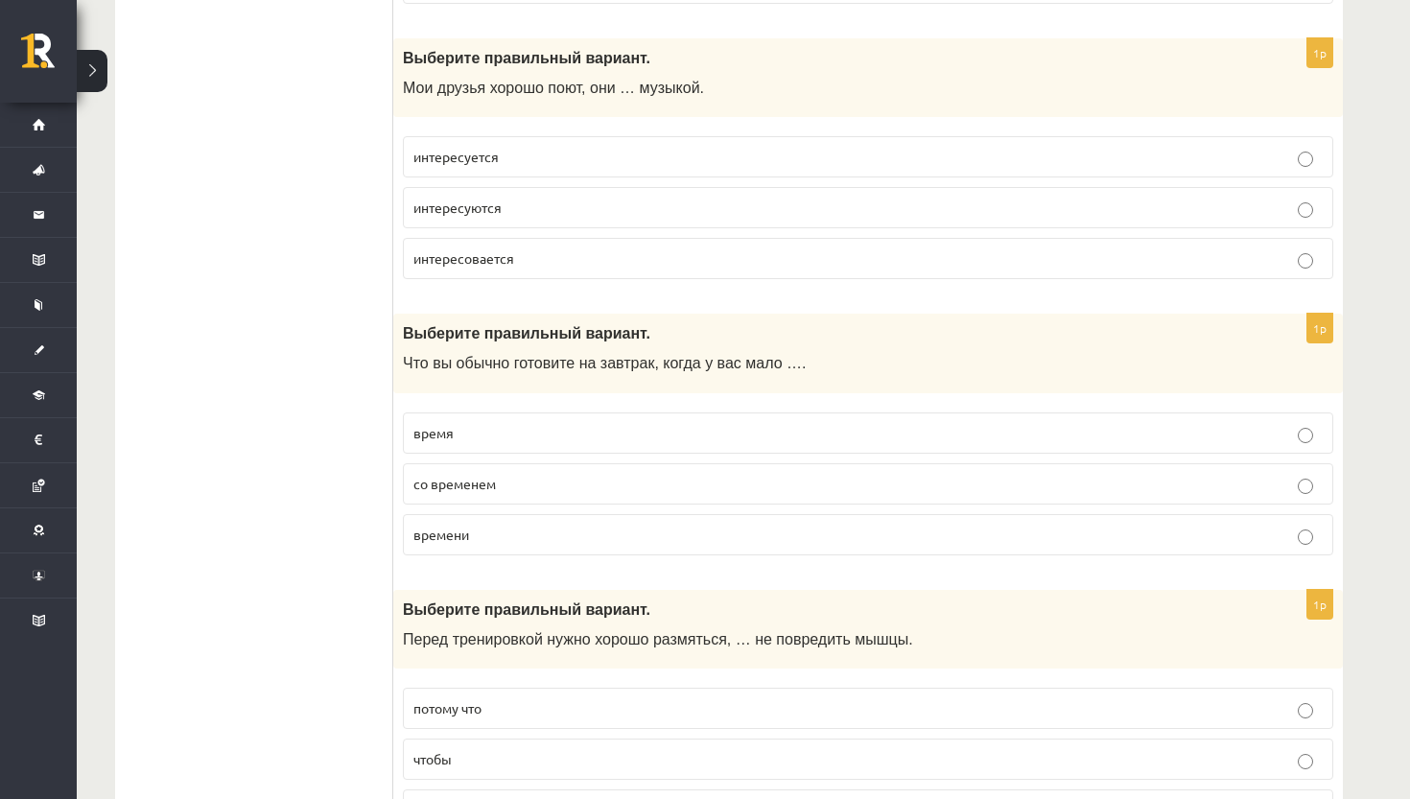
click at [596, 207] on label "интересуются" at bounding box center [868, 207] width 930 height 41
click at [665, 525] on p "времени" at bounding box center [867, 535] width 909 height 20
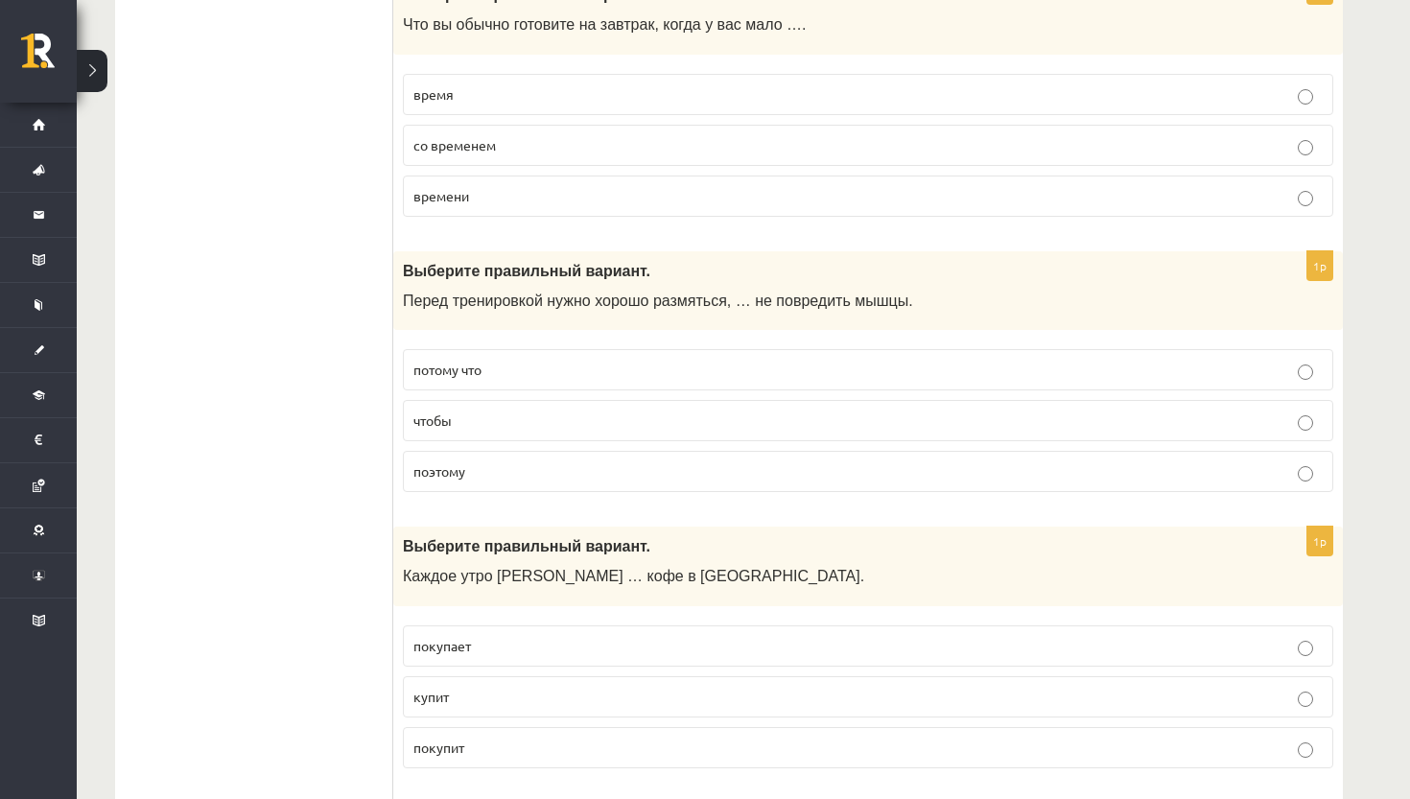
scroll to position [4445, 0]
click at [601, 636] on label "покупает" at bounding box center [868, 644] width 930 height 41
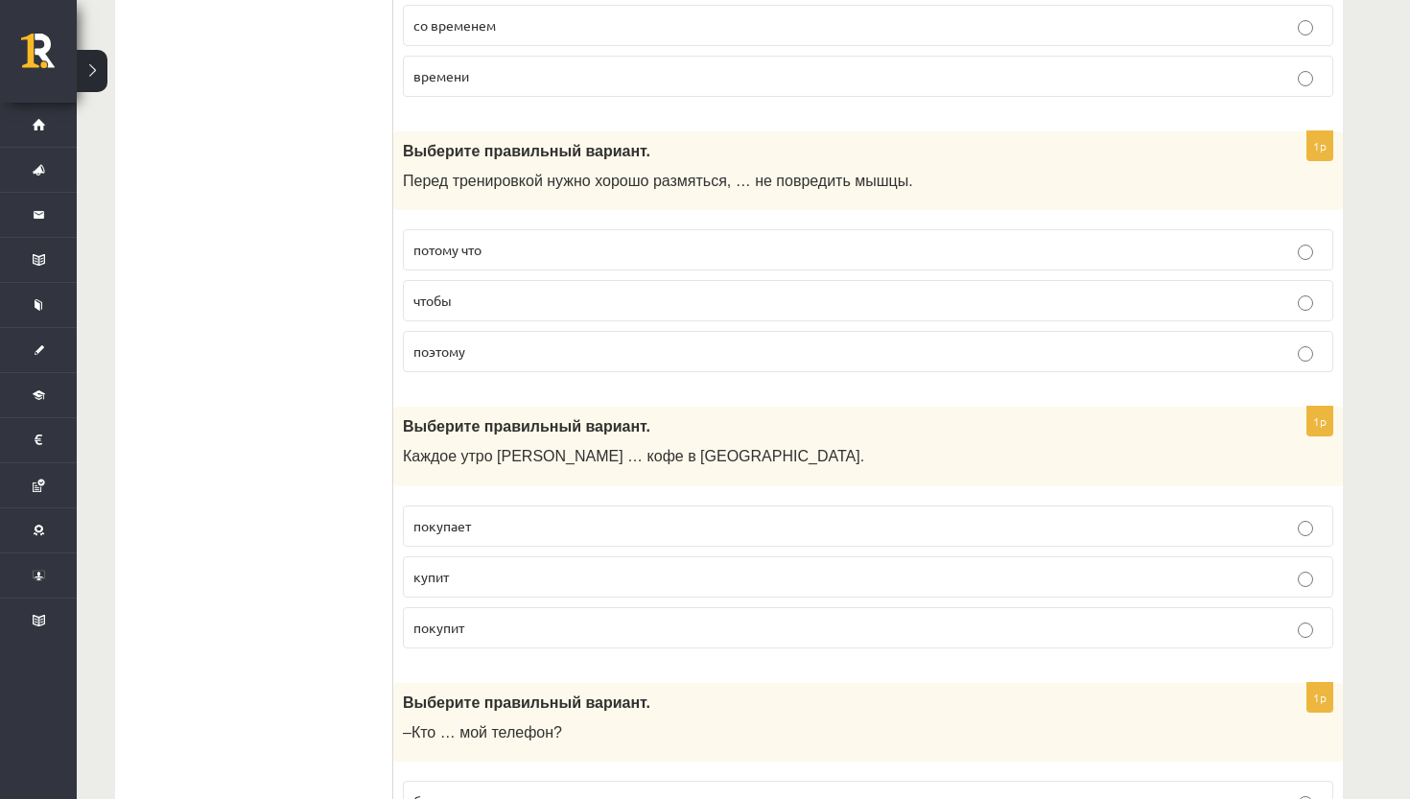
scroll to position [4562, 0]
click at [700, 293] on p "чтобы" at bounding box center [867, 303] width 909 height 20
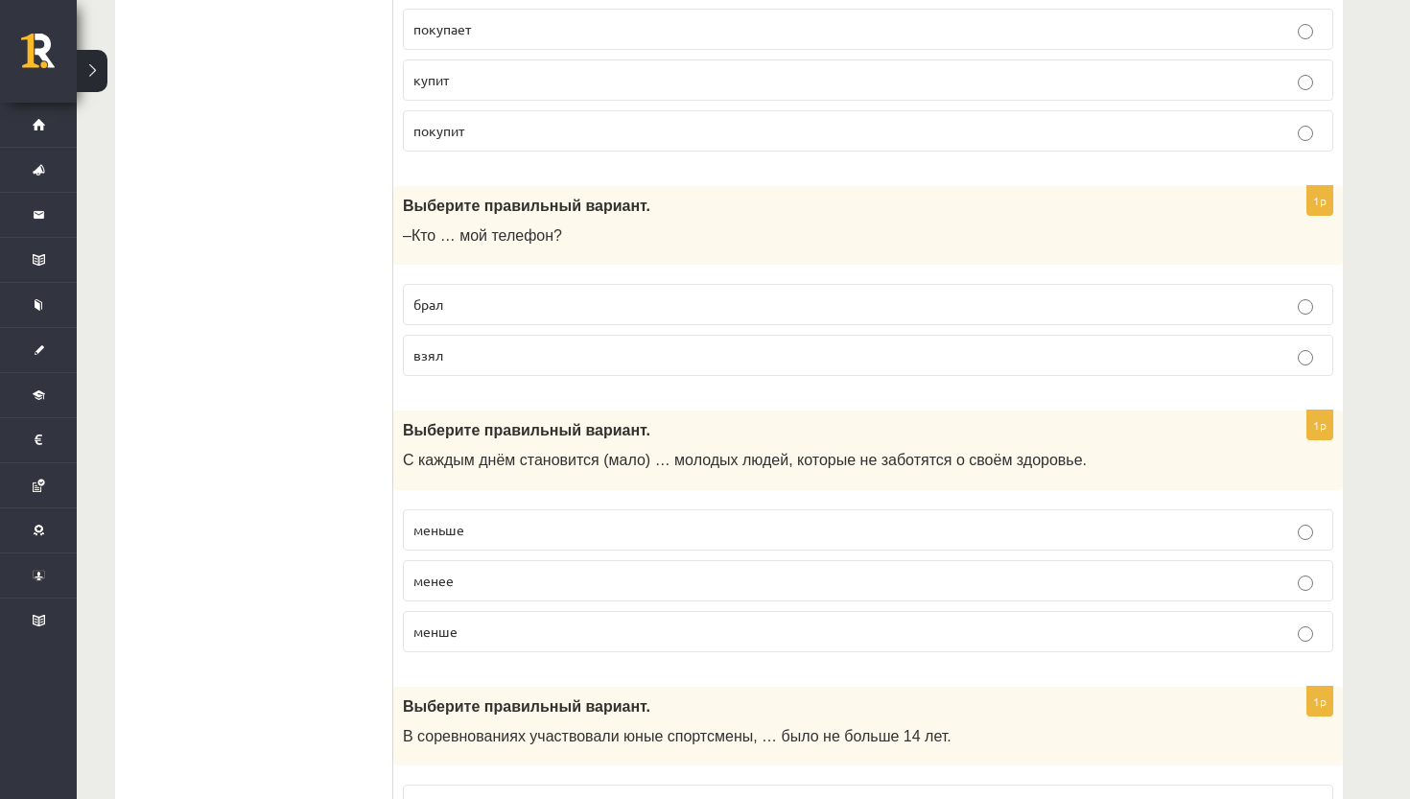
scroll to position [5079, 0]
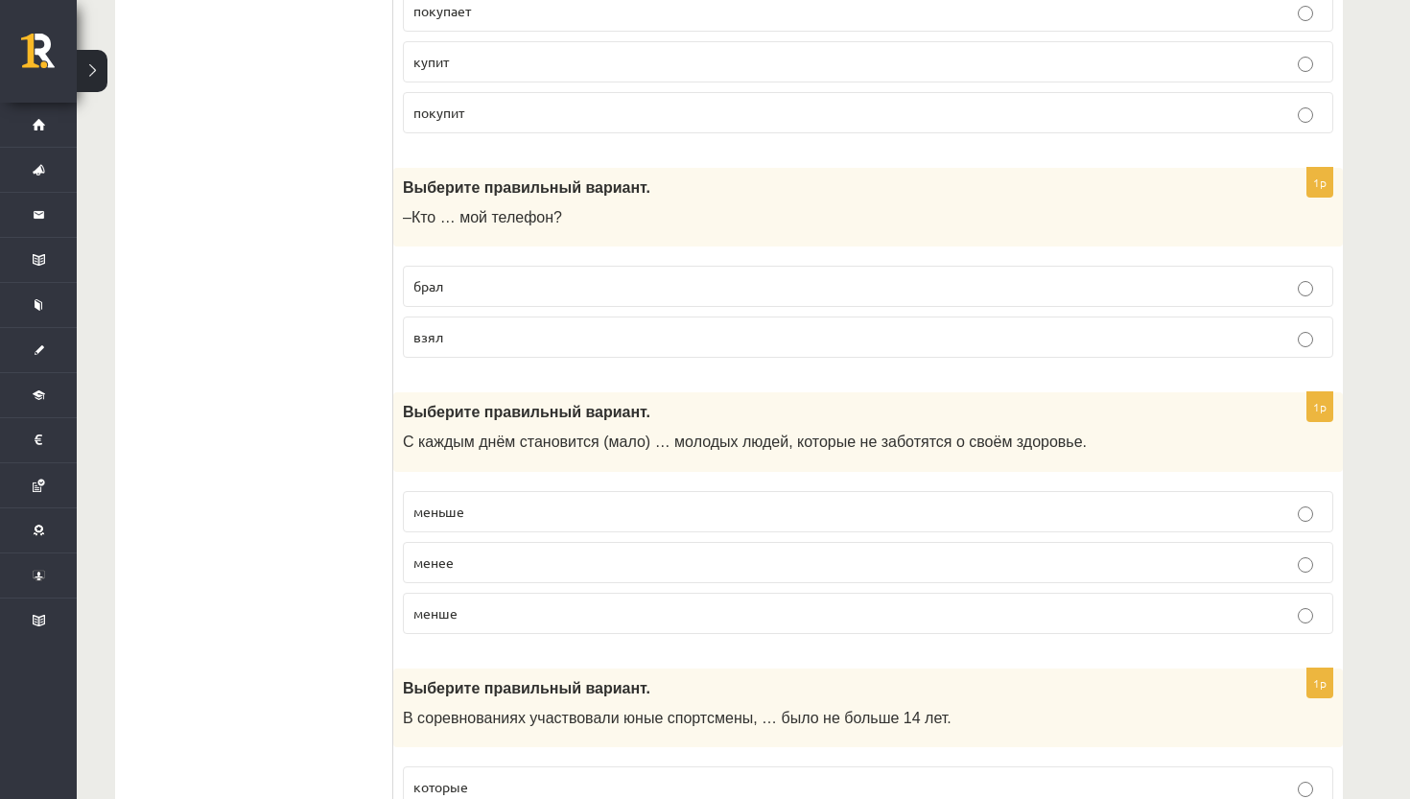
click at [676, 327] on p "взял" at bounding box center [867, 337] width 909 height 20
click at [748, 502] on p "меньше" at bounding box center [867, 512] width 909 height 20
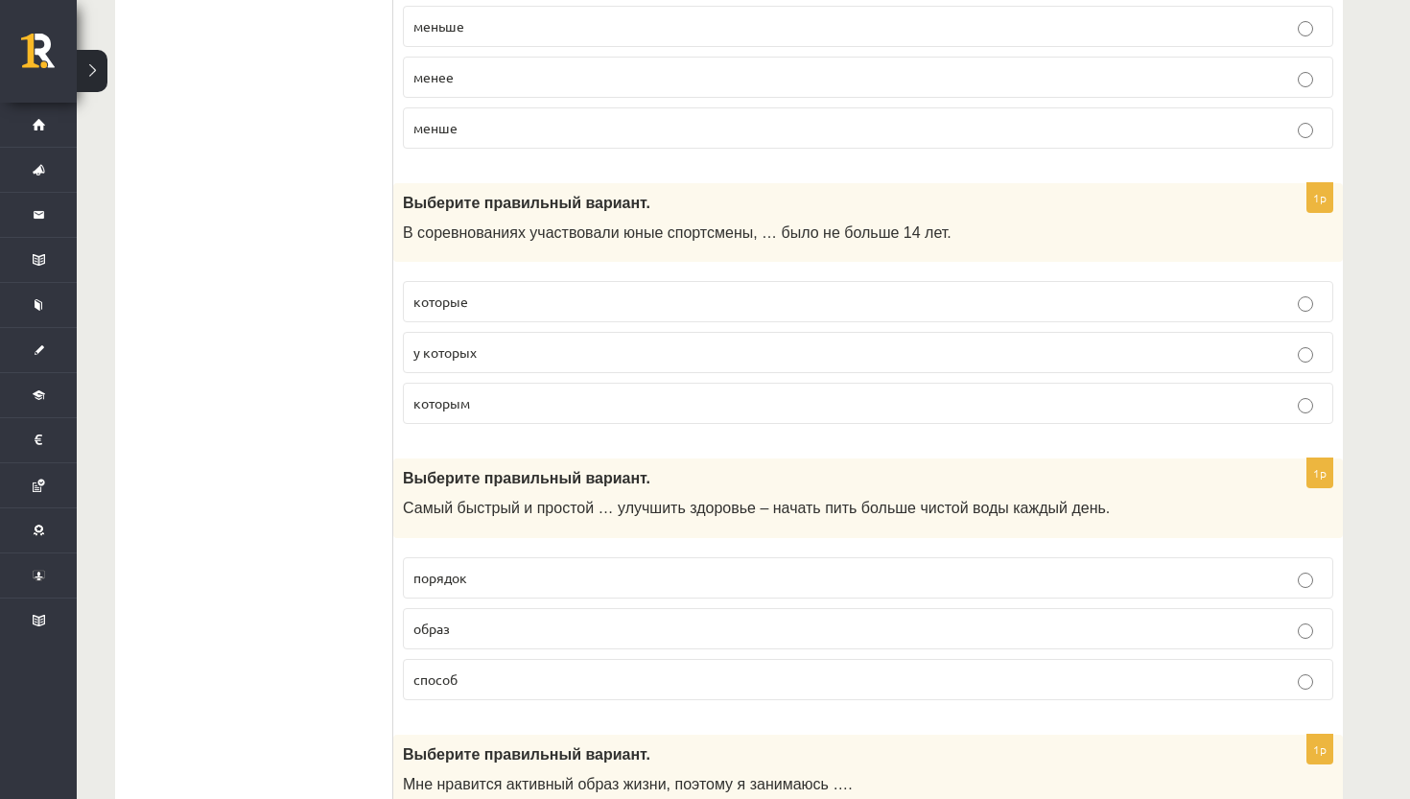
scroll to position [5563, 0]
click at [551, 671] on p "способ" at bounding box center [867, 681] width 909 height 20
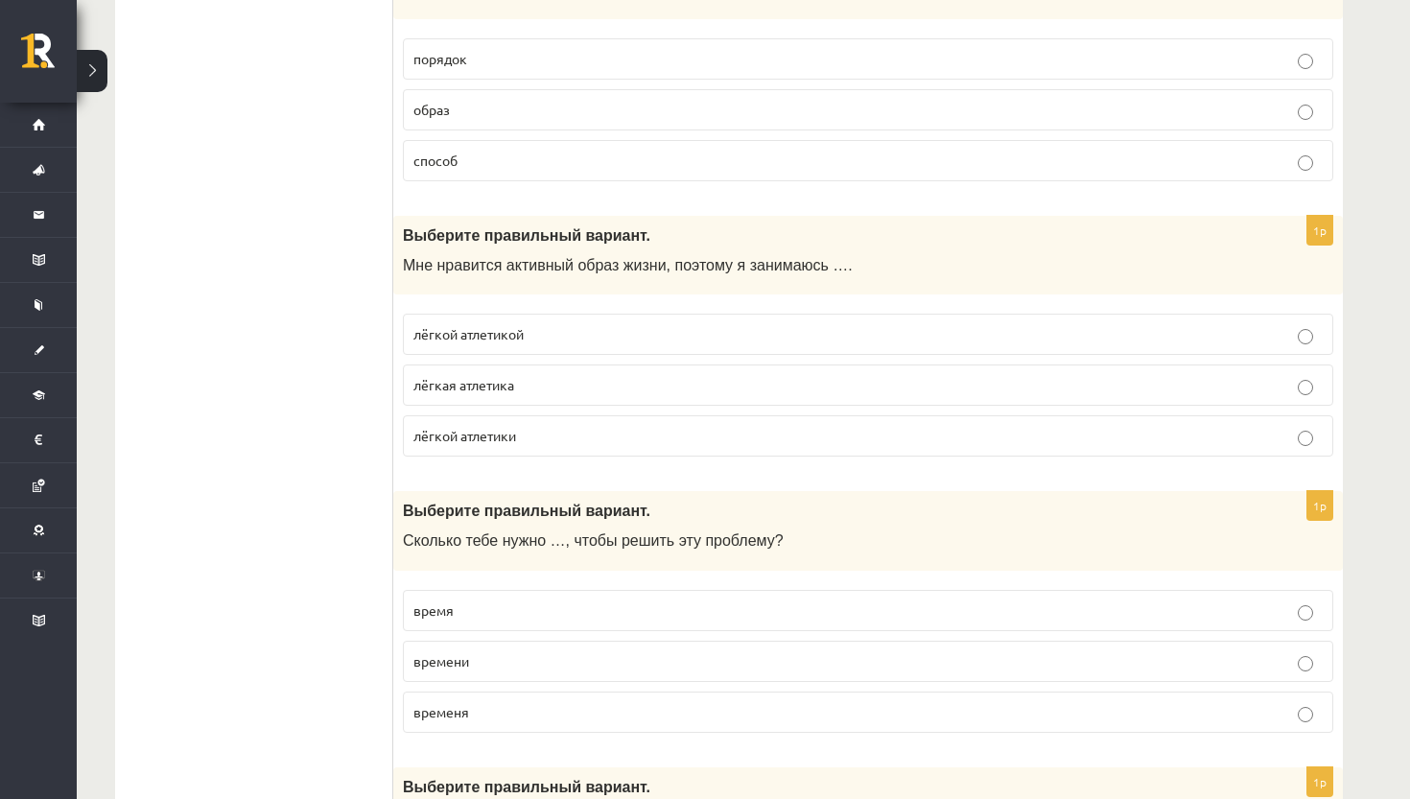
scroll to position [6087, 0]
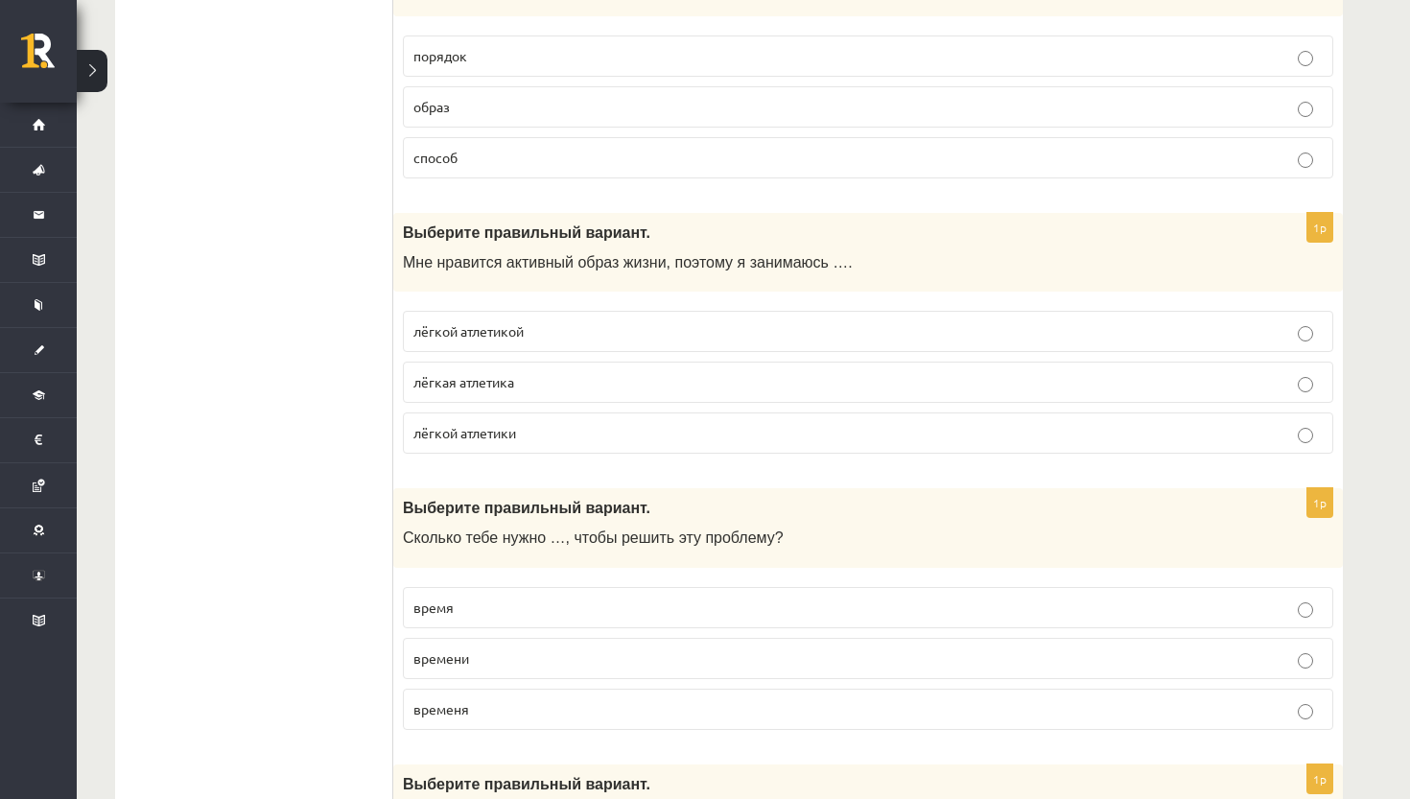
click at [587, 321] on p "лёгкой атлетикой" at bounding box center [867, 331] width 909 height 20
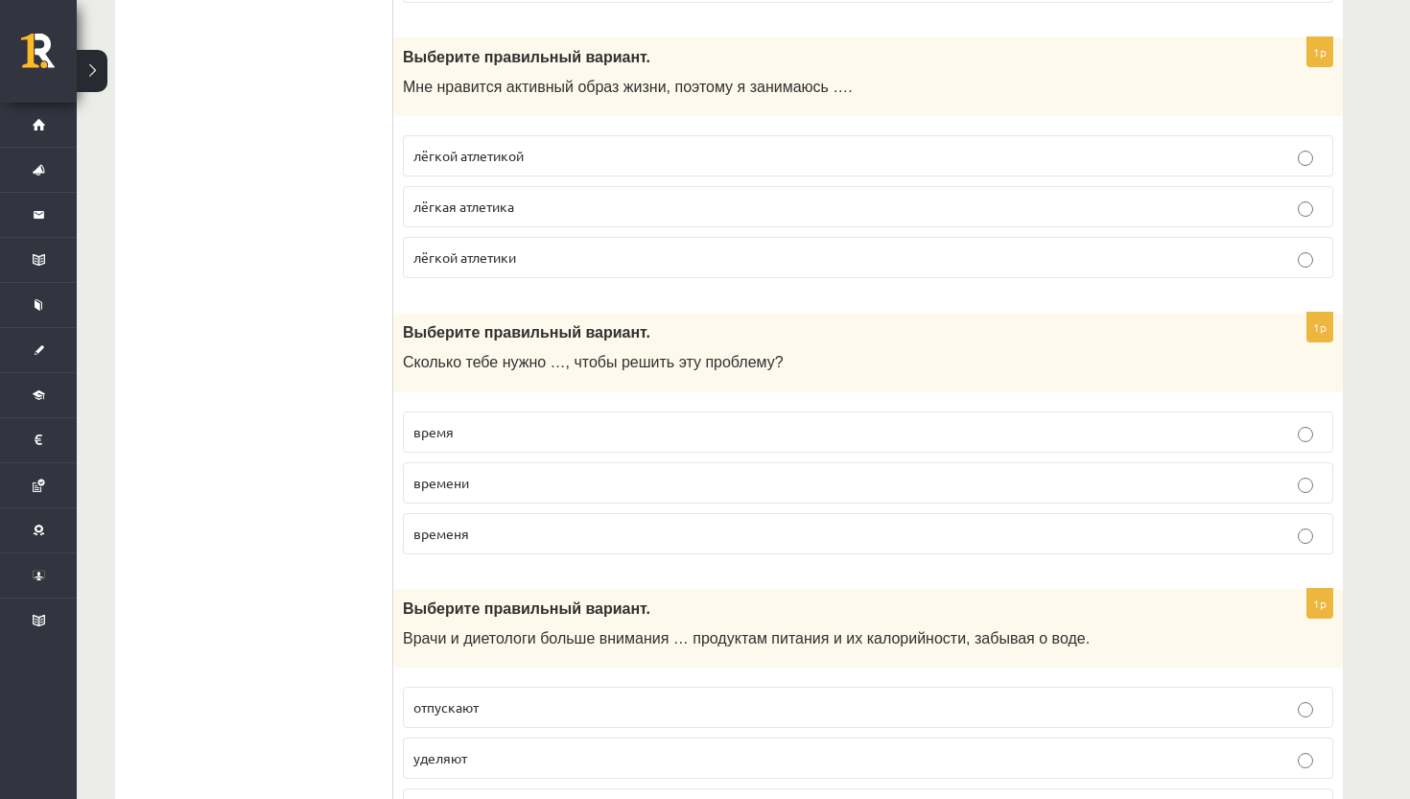
scroll to position [6266, 0]
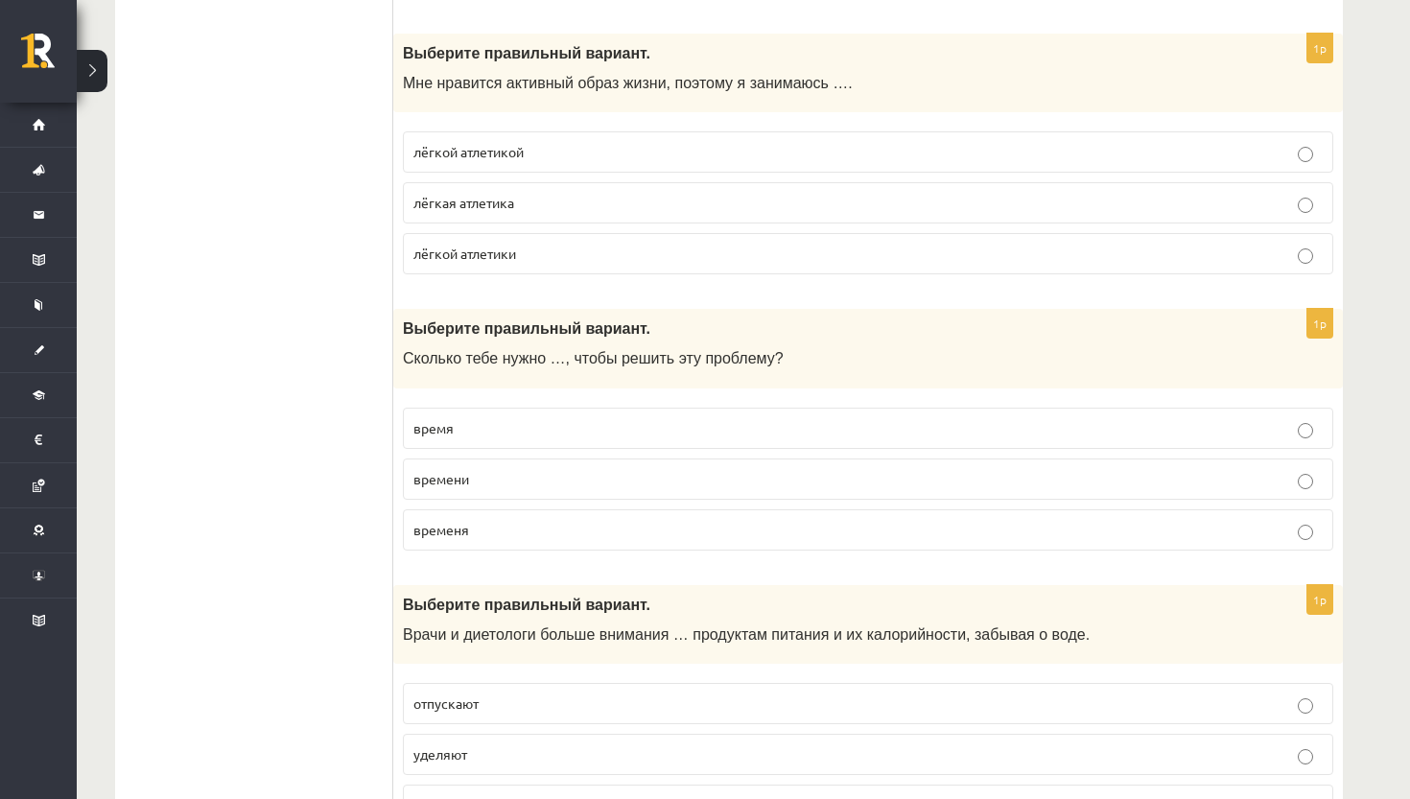
click at [504, 470] on label "времени" at bounding box center [868, 479] width 930 height 41
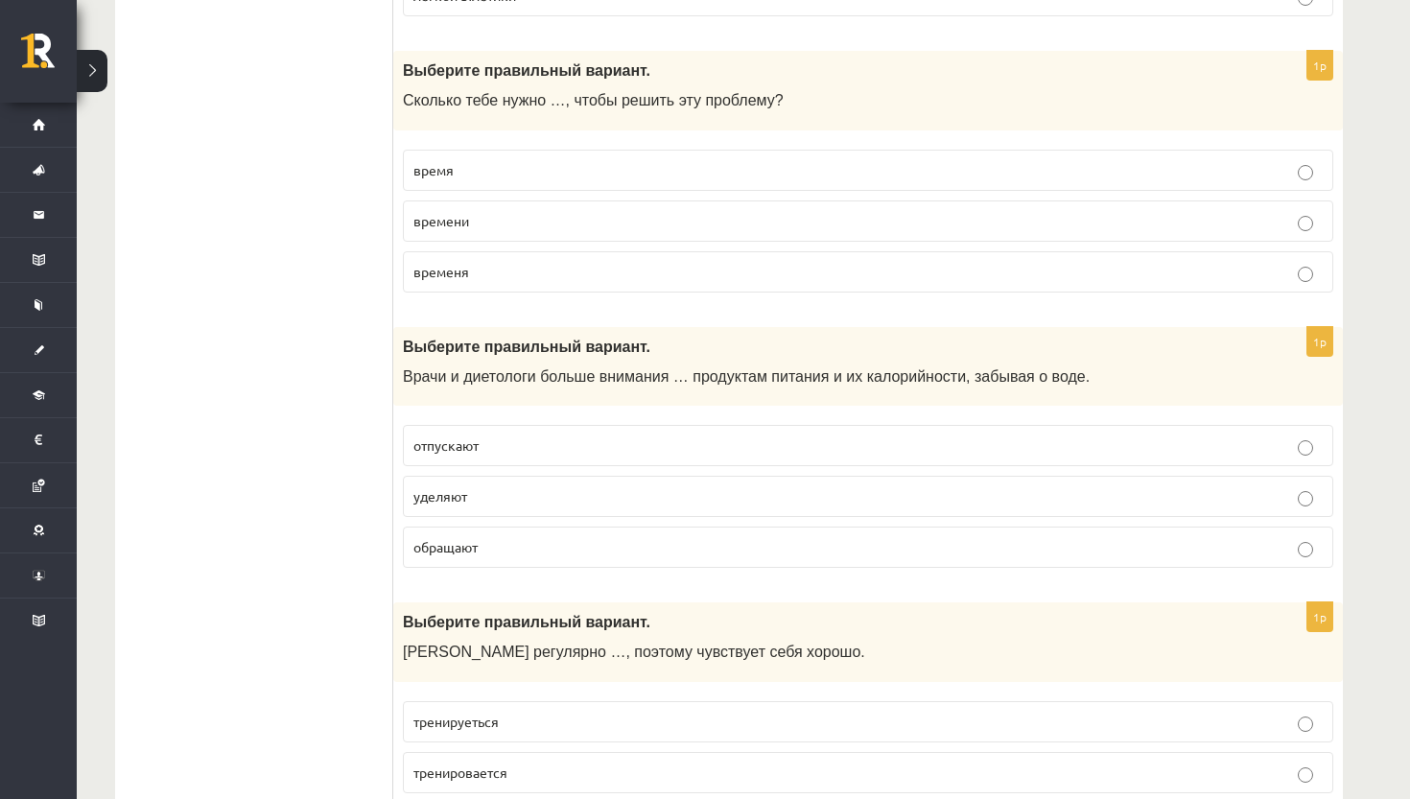
scroll to position [6528, 0]
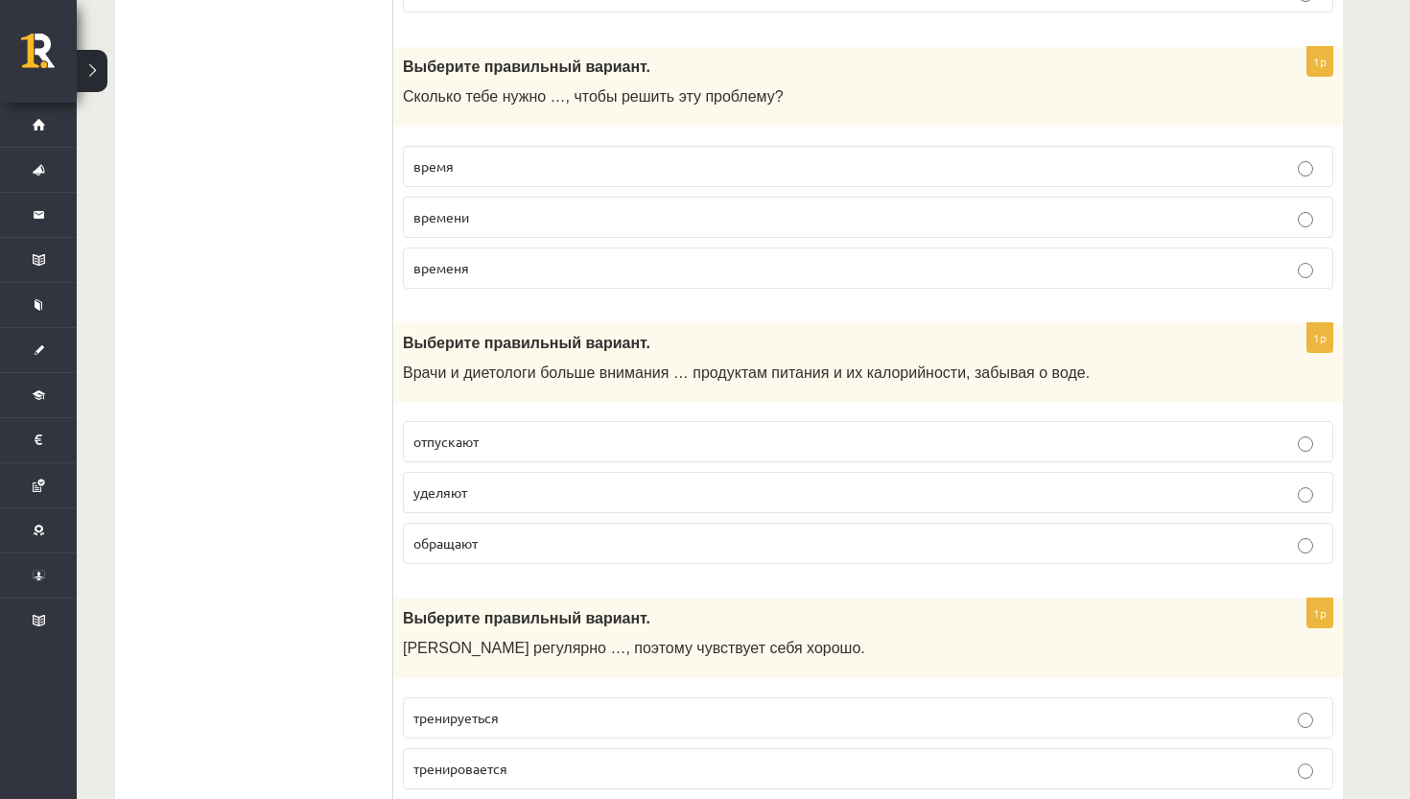
click at [555, 483] on p "уделяют" at bounding box center [867, 493] width 909 height 20
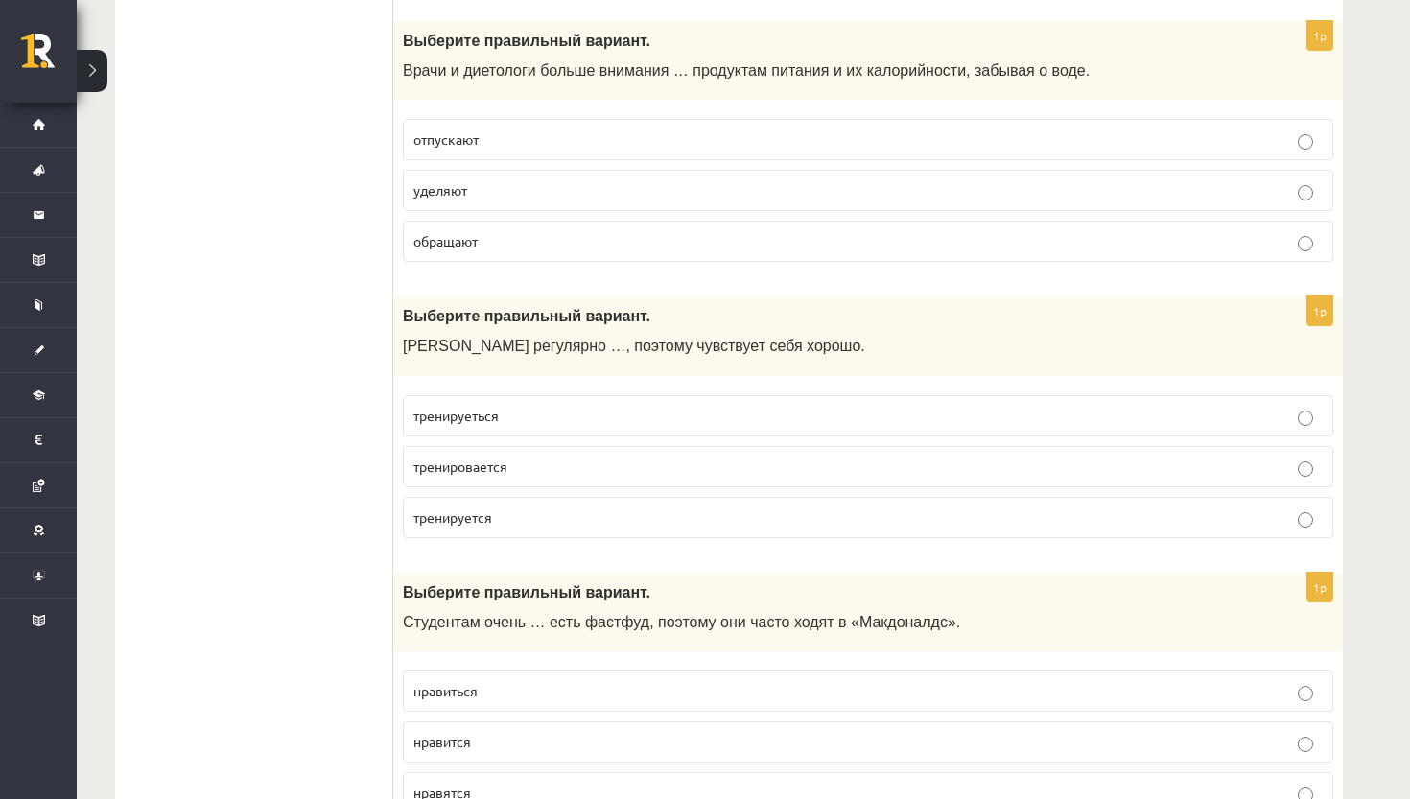
scroll to position [6831, 0]
click at [509, 506] on p "тренируется" at bounding box center [867, 516] width 909 height 20
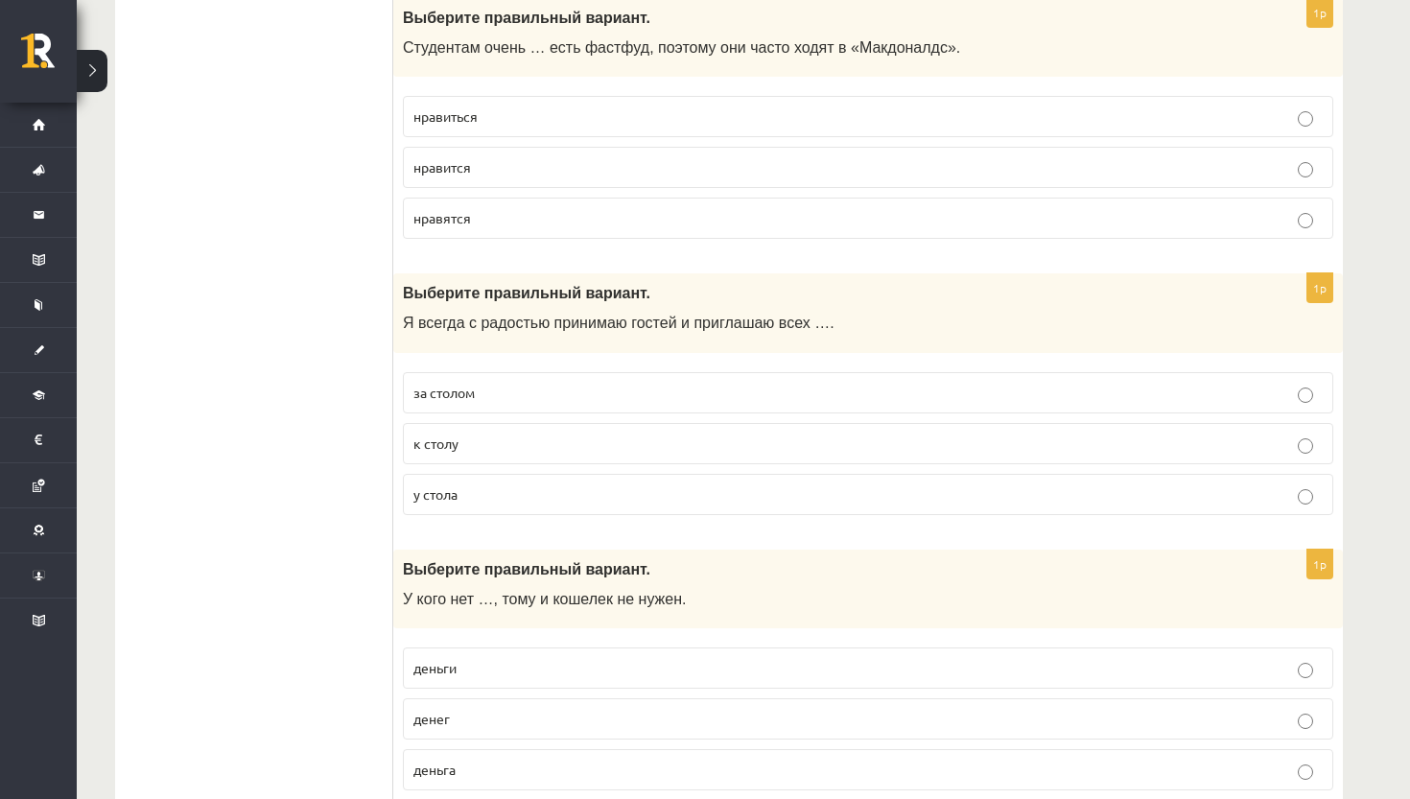
scroll to position [7397, 0]
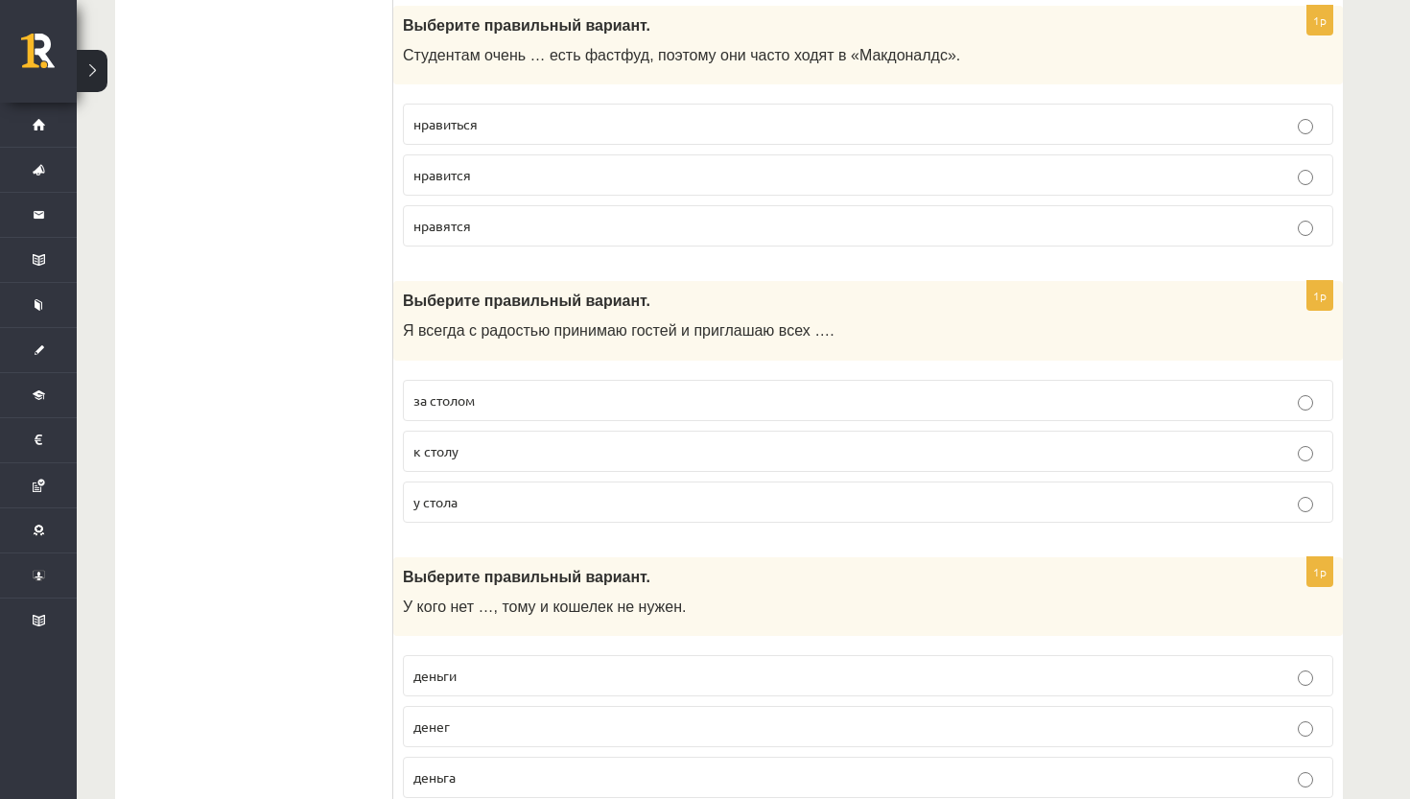
click at [517, 441] on p "к столу" at bounding box center [867, 451] width 909 height 20
click at [514, 717] on p "денег" at bounding box center [867, 727] width 909 height 20
click at [581, 165] on p "нравится" at bounding box center [867, 175] width 909 height 20
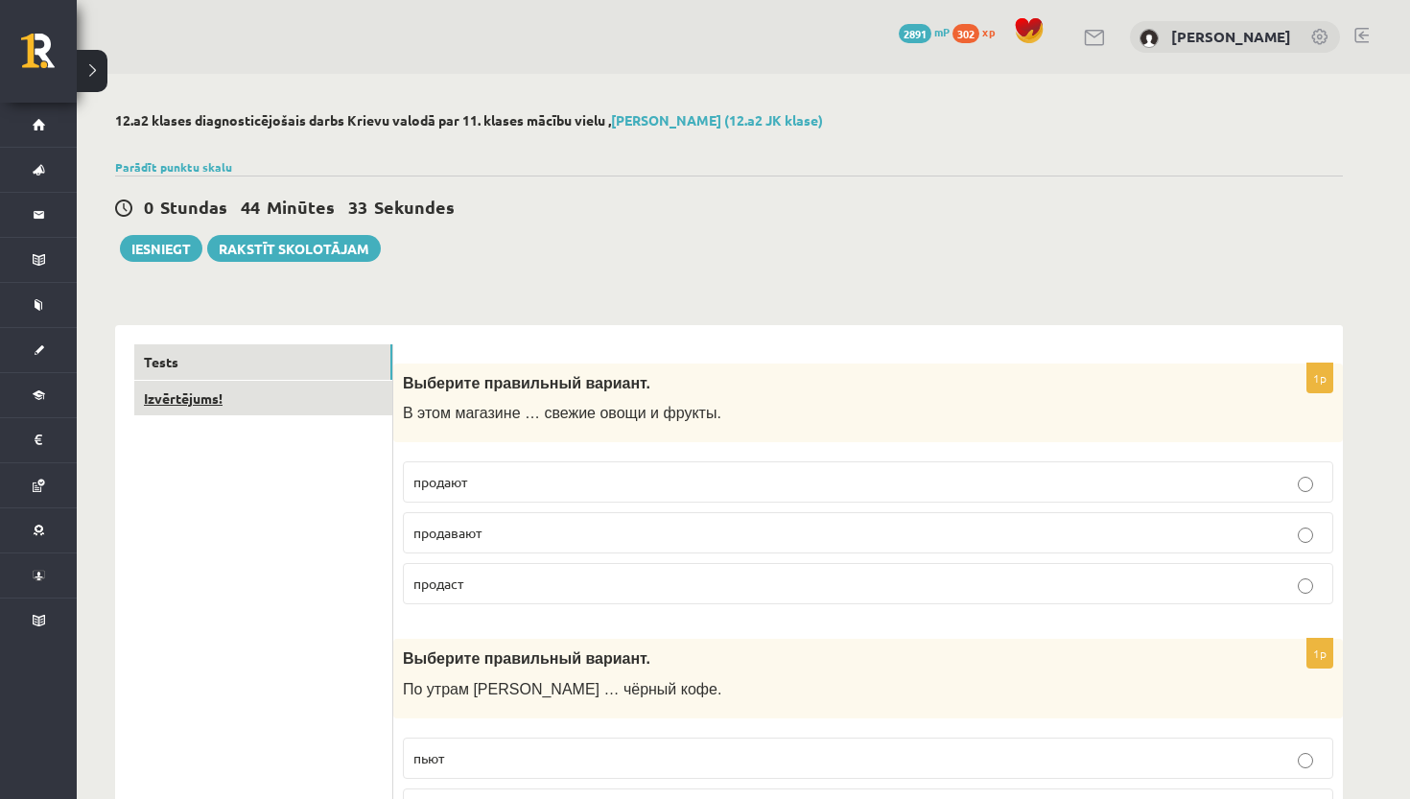
scroll to position [0, 0]
click at [281, 390] on link "Izvērtējums!" at bounding box center [263, 398] width 258 height 35
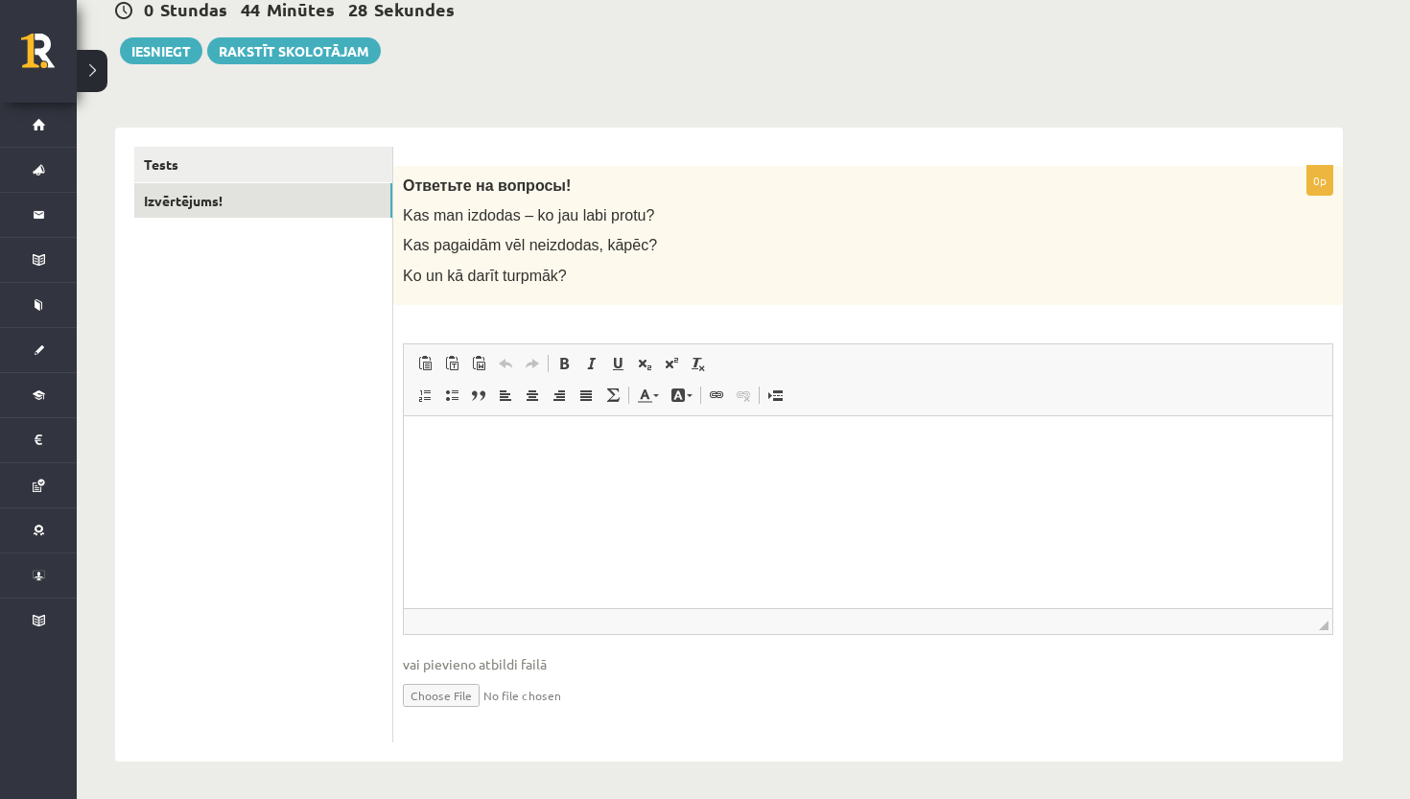
scroll to position [197, 0]
click at [163, 58] on button "Iesniegt" at bounding box center [161, 51] width 82 height 27
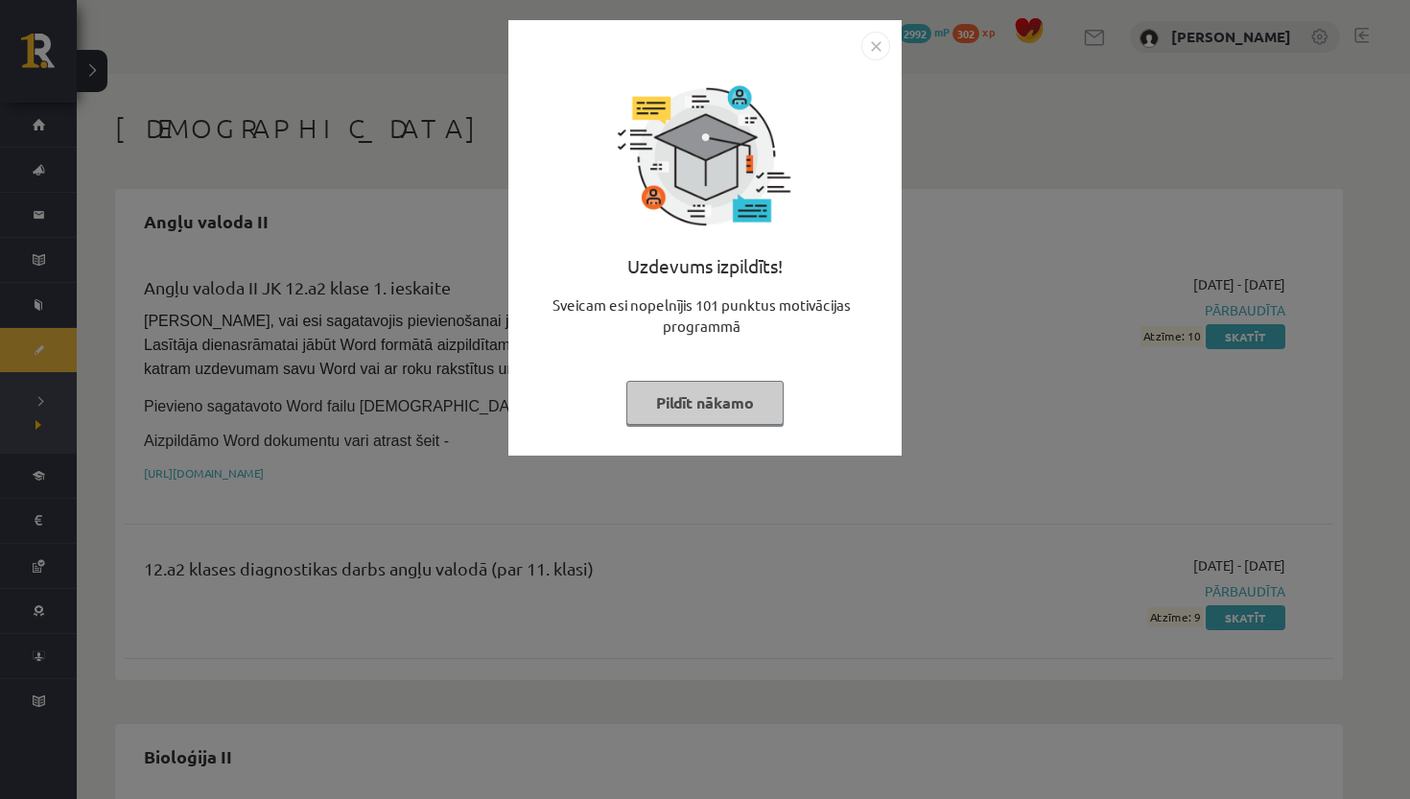
click at [765, 409] on button "Pildīt nākamo" at bounding box center [704, 403] width 157 height 44
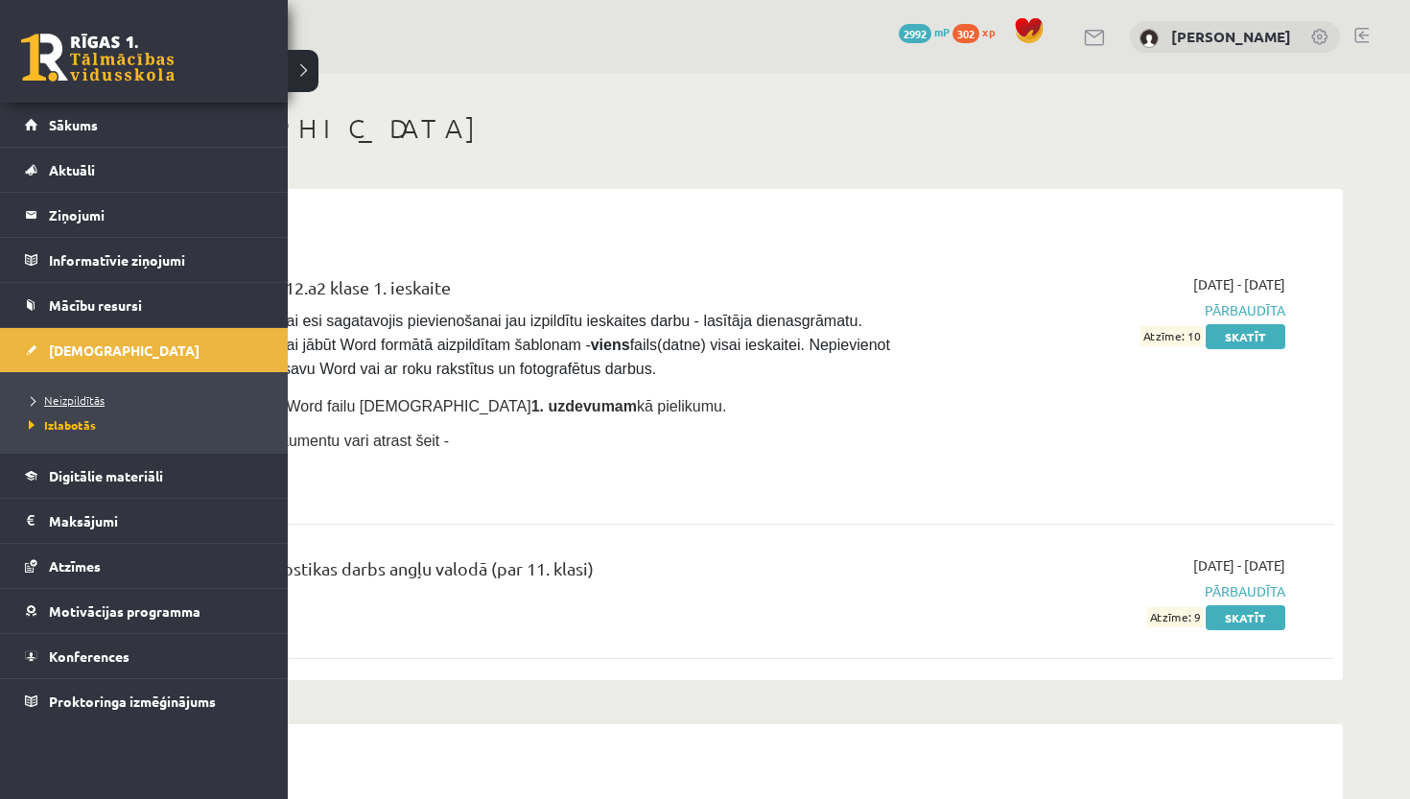
click at [83, 399] on span "Neizpildītās" at bounding box center [64, 399] width 81 height 15
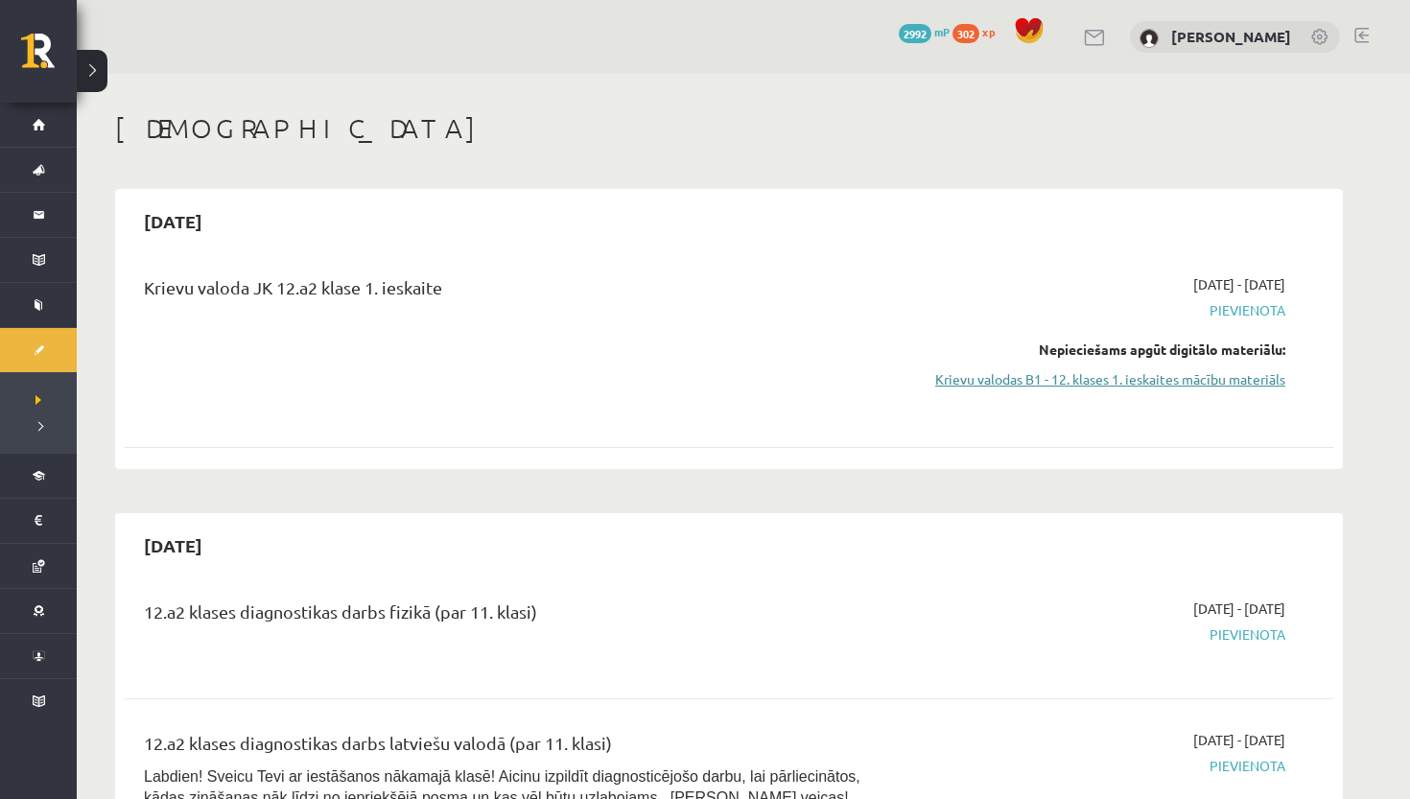
click at [1050, 382] on link "Krievu valodas B1 - 12. klases 1. ieskaites mācību materiāls" at bounding box center [1105, 379] width 362 height 20
click at [1015, 375] on link "Krievu valodas B1 - 12. klases 1. ieskaites mācību materiāls" at bounding box center [1105, 379] width 362 height 20
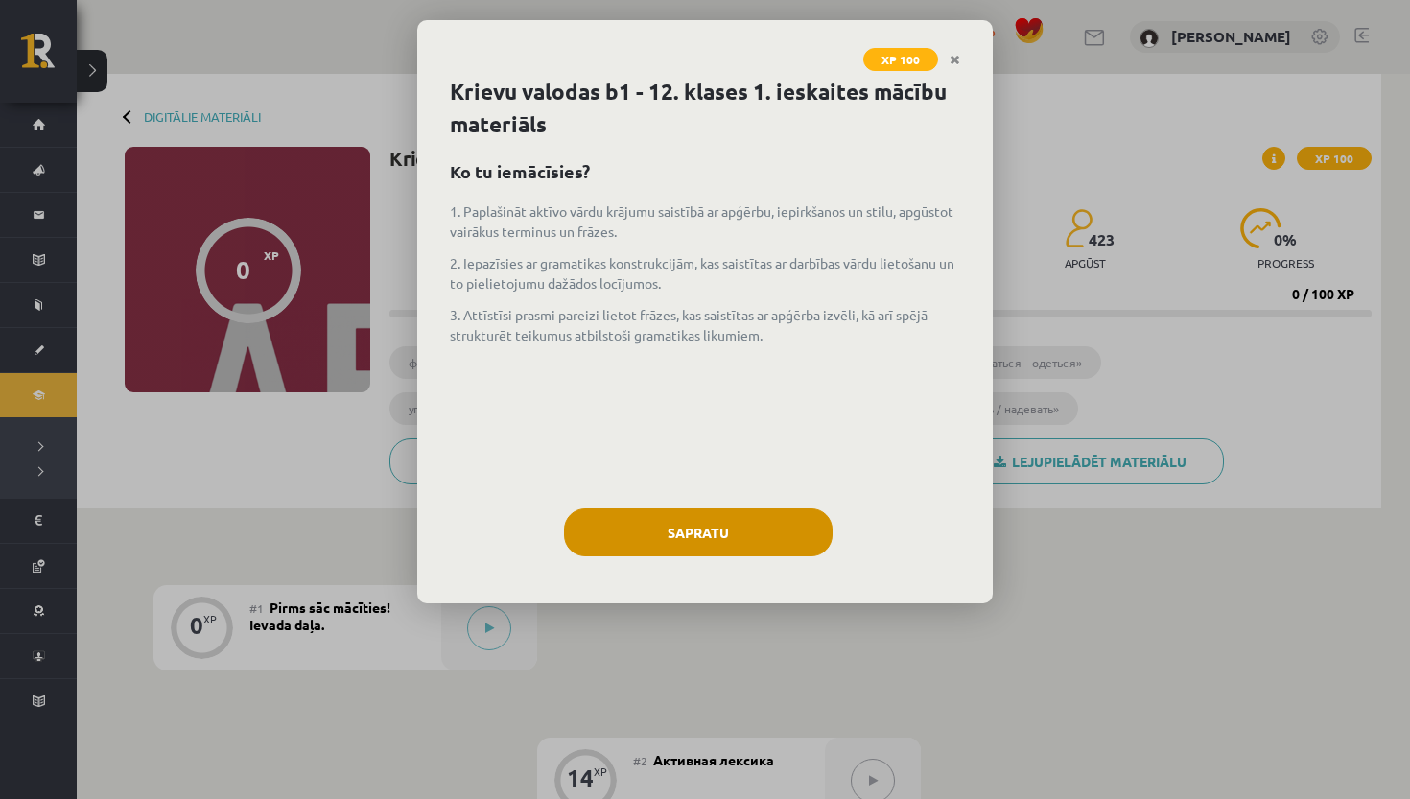
click at [711, 551] on button "Sapratu" at bounding box center [698, 532] width 269 height 48
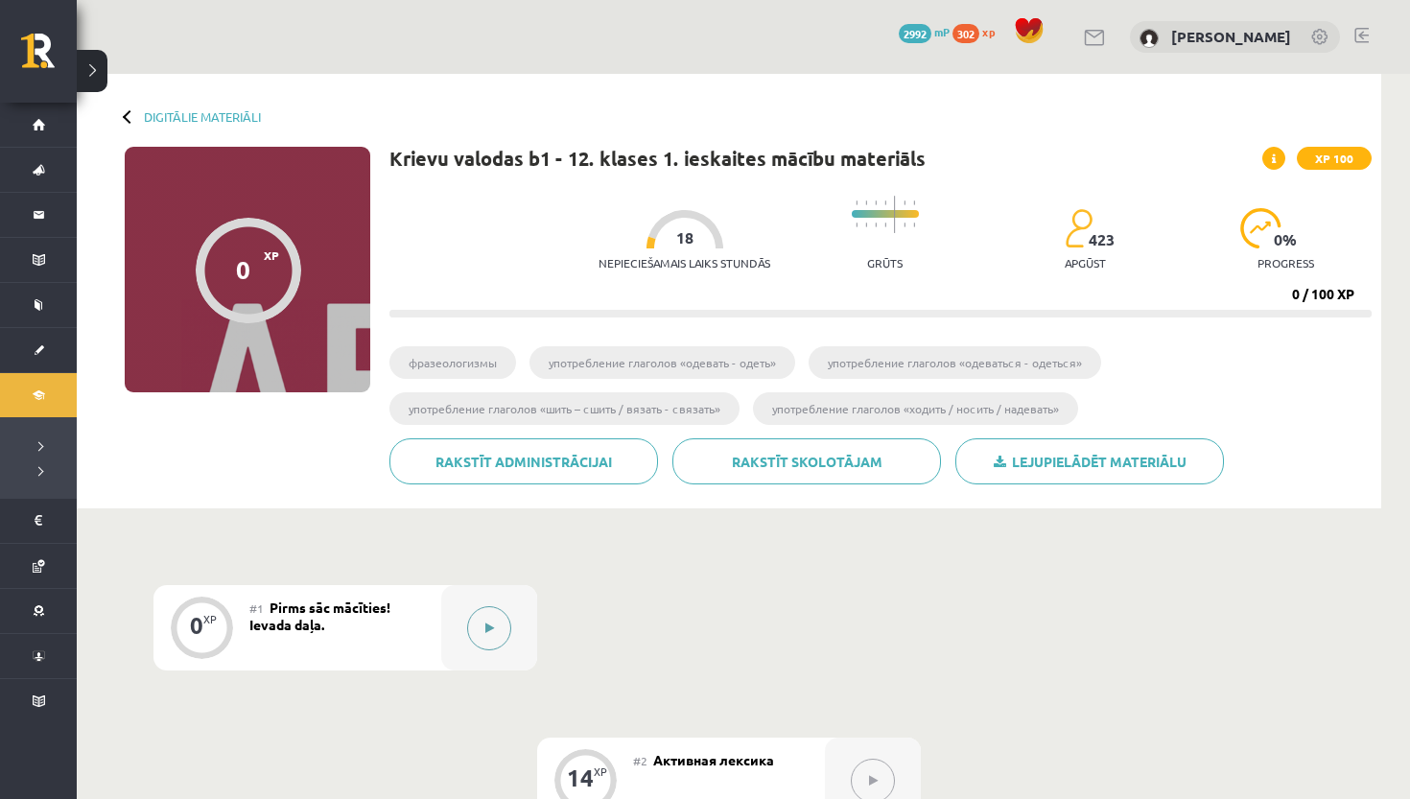
click at [460, 628] on div at bounding box center [489, 627] width 96 height 85
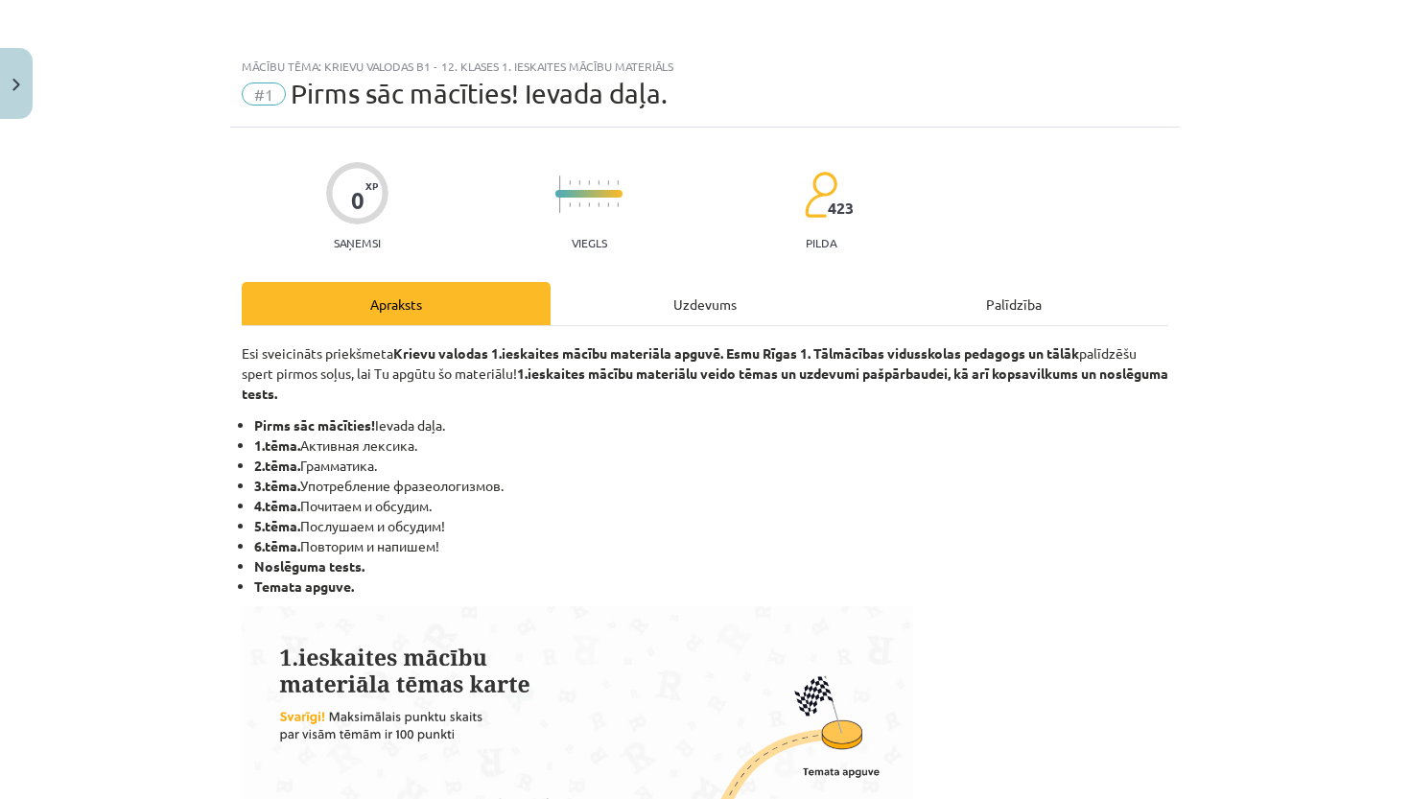
click at [719, 317] on div "Uzdevums" at bounding box center [705, 303] width 309 height 43
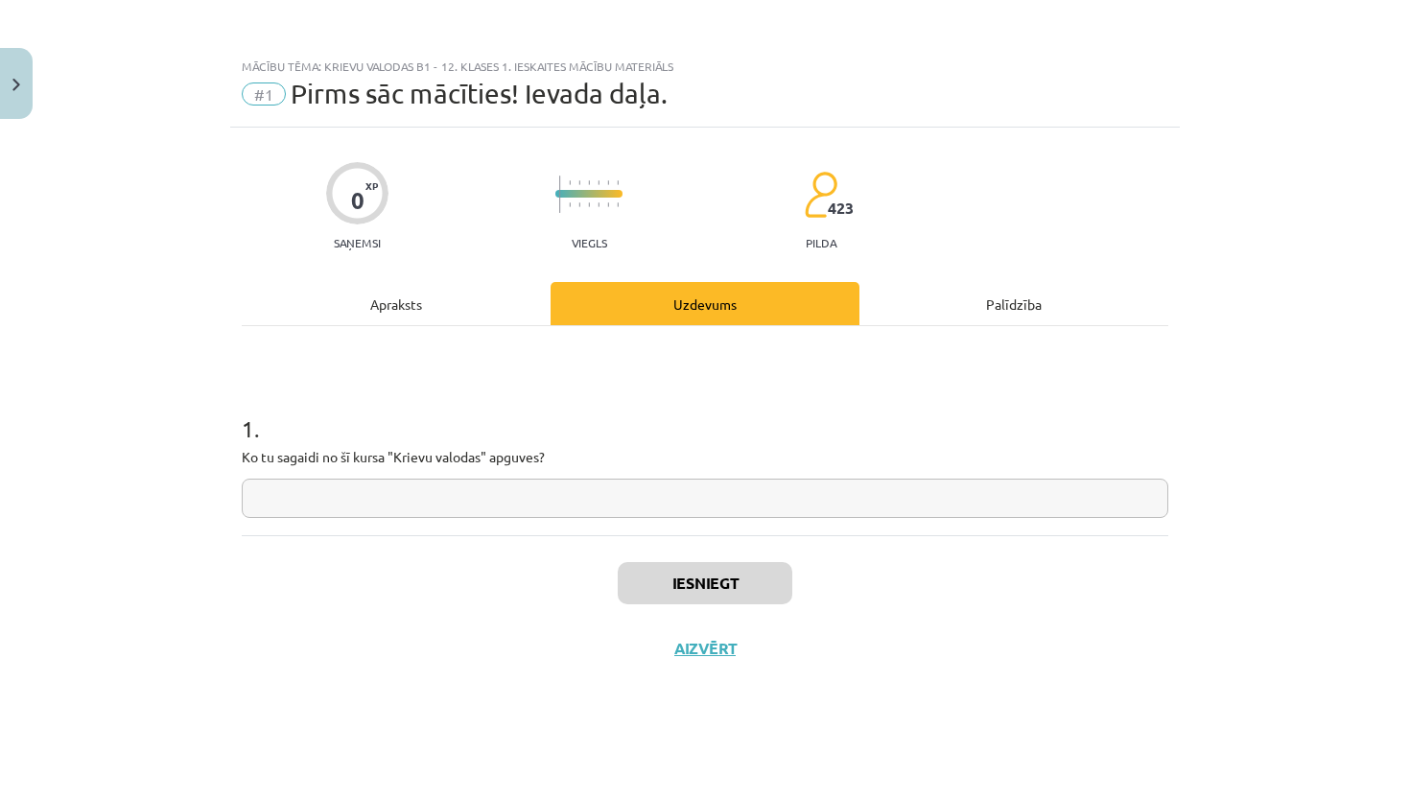
click at [658, 512] on input "text" at bounding box center [705, 498] width 927 height 39
drag, startPoint x: 319, startPoint y: 509, endPoint x: 299, endPoint y: 504, distance: 21.0
click at [299, 504] on input "**********" at bounding box center [705, 498] width 927 height 39
click at [359, 500] on input "**********" at bounding box center [705, 498] width 927 height 39
click at [282, 502] on input "**********" at bounding box center [705, 498] width 927 height 39
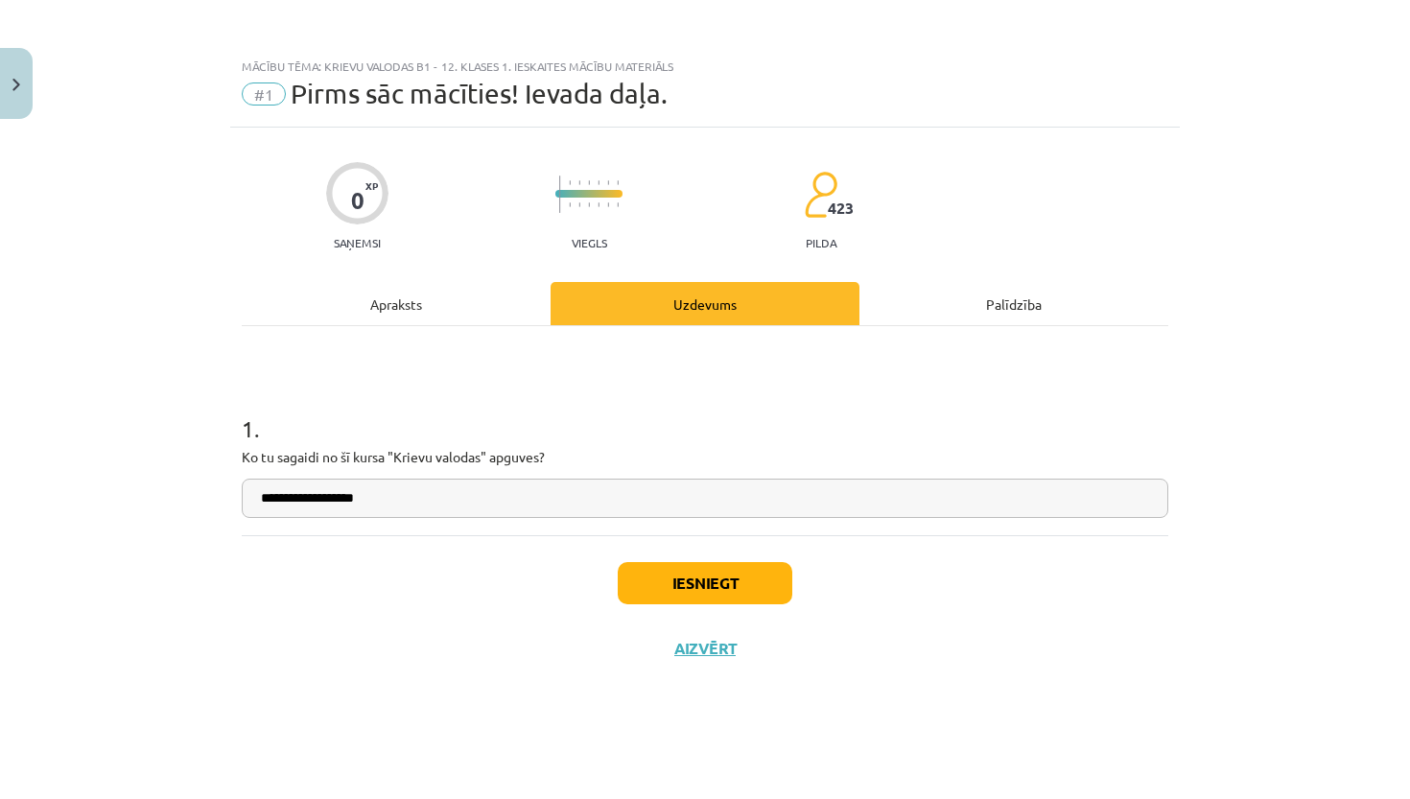
type input "**********"
click at [729, 590] on button "Iesniegt" at bounding box center [705, 583] width 175 height 42
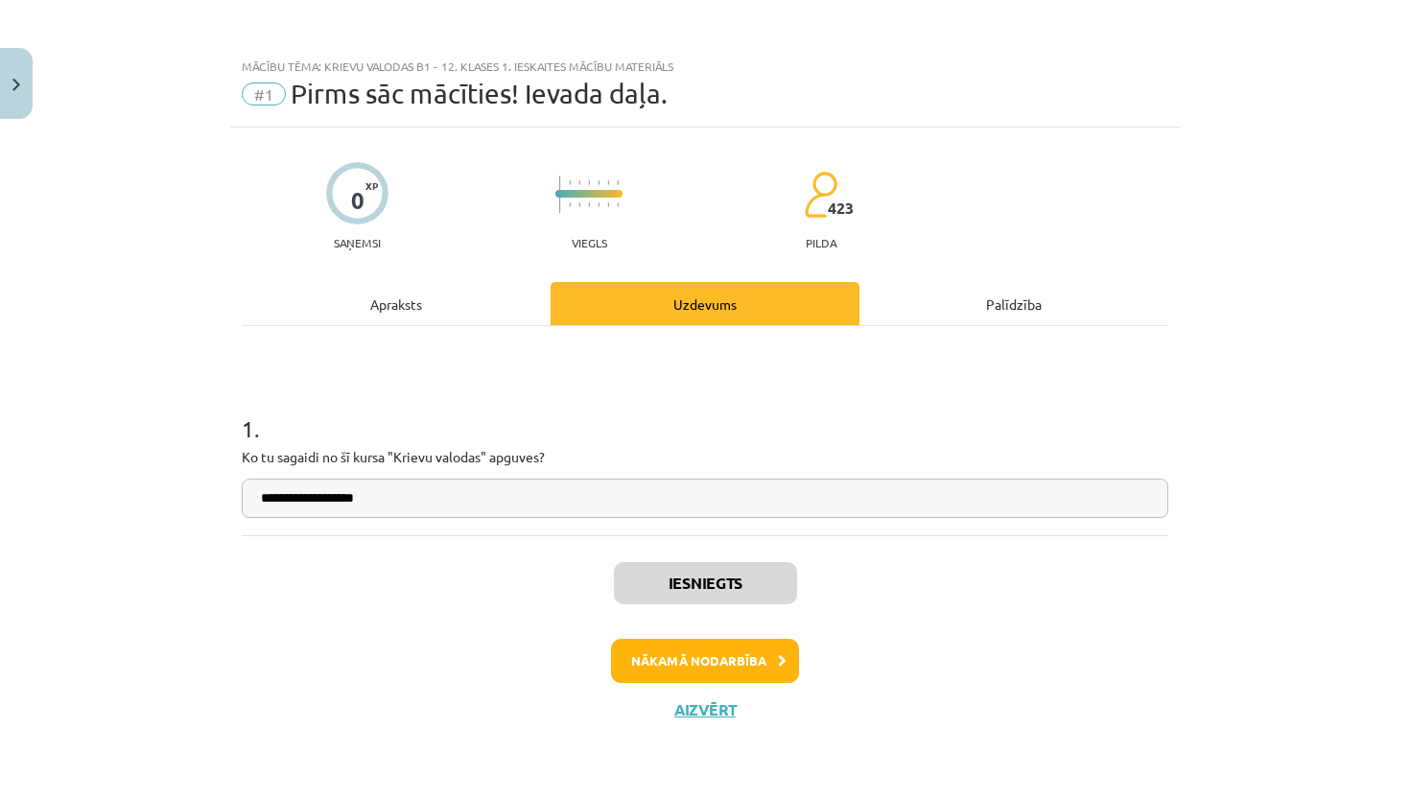
click at [736, 640] on button "Nākamā nodarbība" at bounding box center [705, 661] width 188 height 44
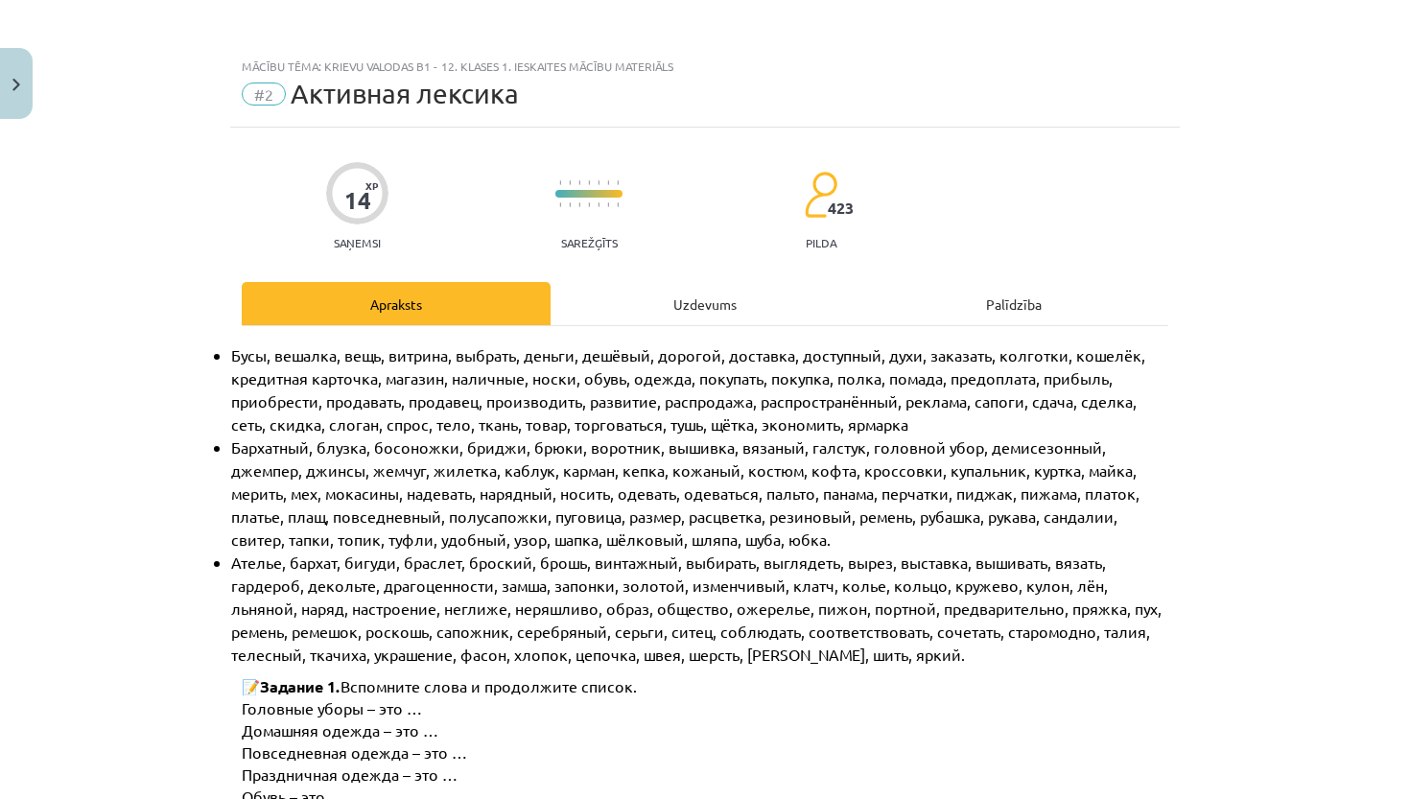
click at [642, 293] on div "Uzdevums" at bounding box center [705, 303] width 309 height 43
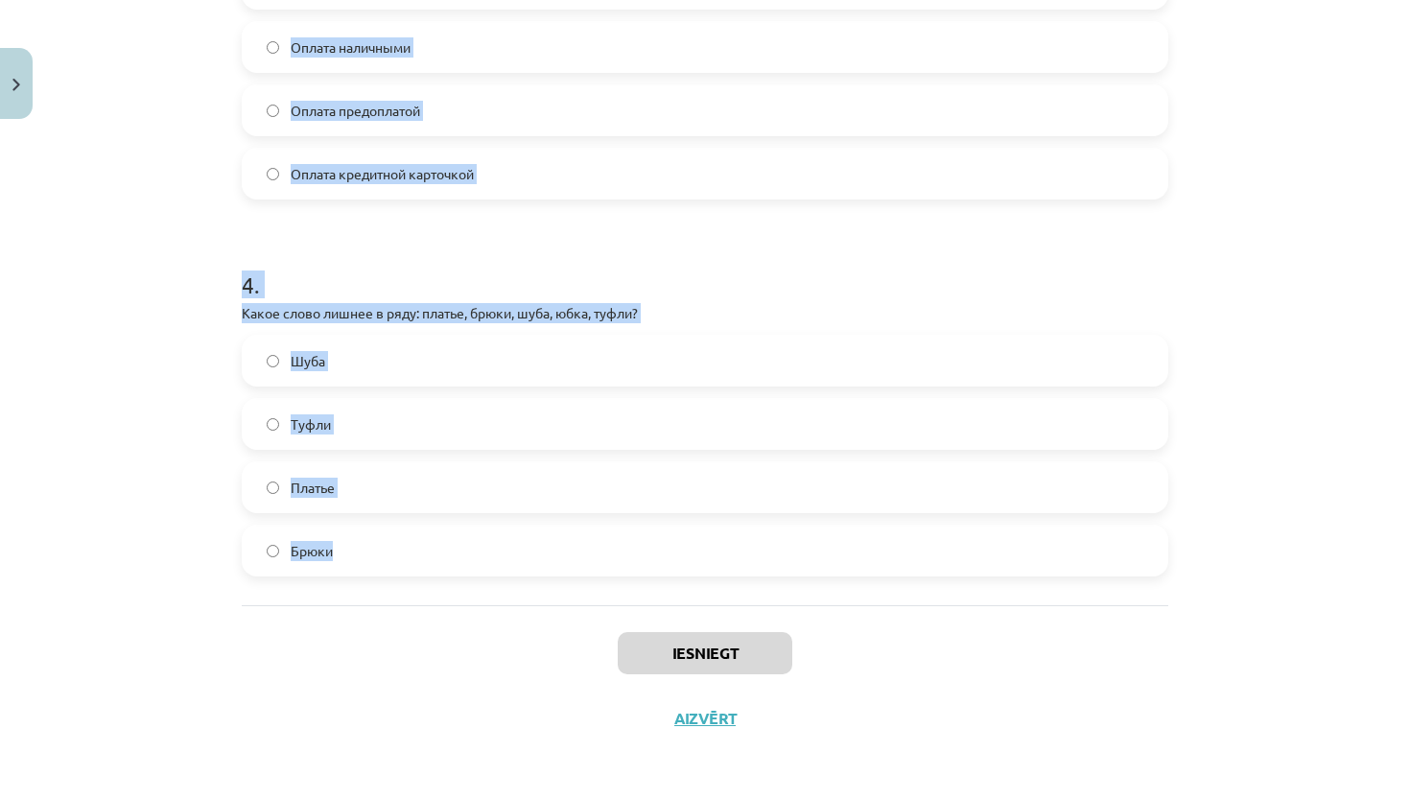
scroll to position [1278, 0]
drag, startPoint x: 230, startPoint y: 384, endPoint x: 442, endPoint y: 576, distance: 285.9
click at [442, 576] on div "Mācību tēma: Krievu valodas b1 - 12. klases 1. ieskaites mācību materiāls #2 Ак…" at bounding box center [705, 399] width 1410 height 799
copy form "1 . Что означает слово "дешёвый"? Тяжело приобрести Стоит много денег Легко дос…"
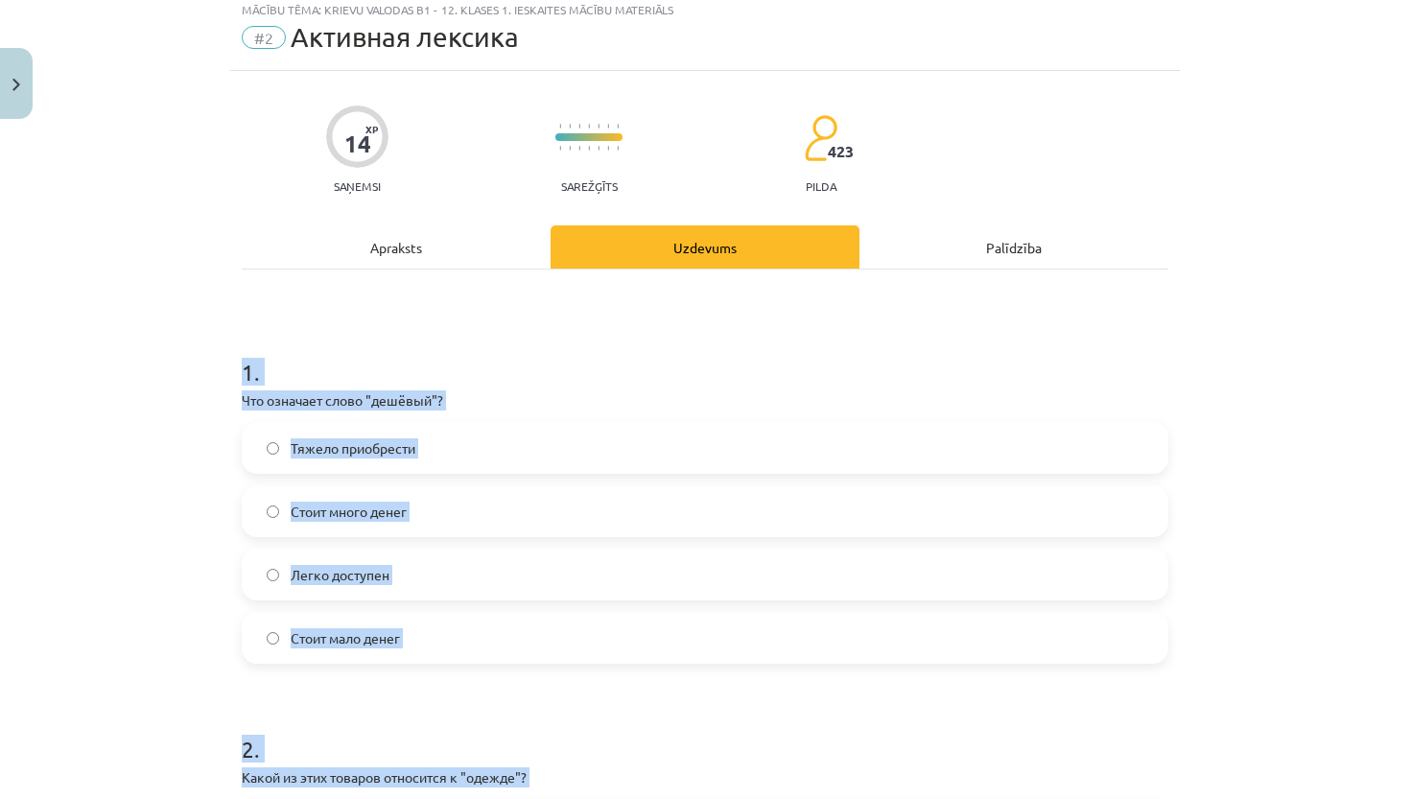
scroll to position [29, 0]
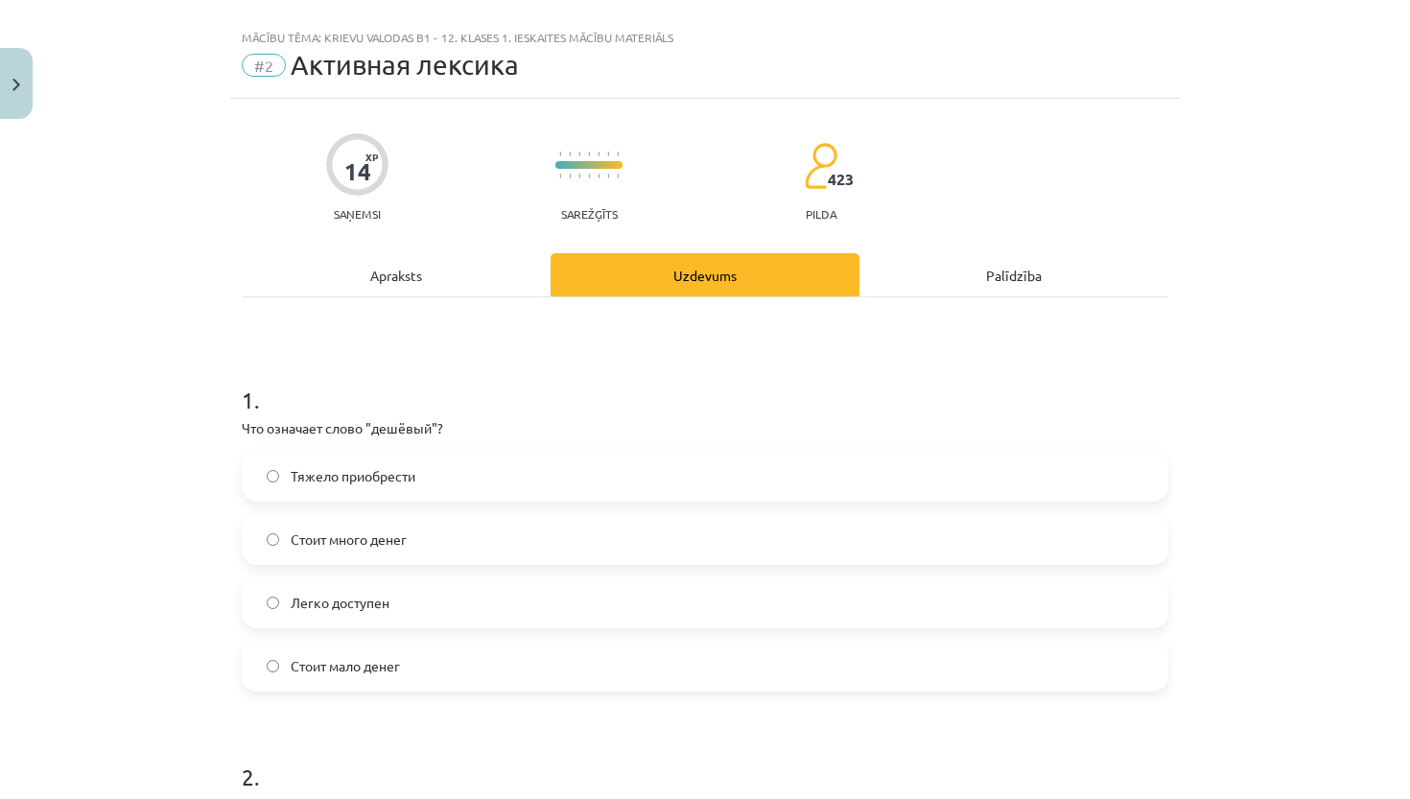
click at [393, 671] on span "Стоит мало денег" at bounding box center [345, 666] width 109 height 20
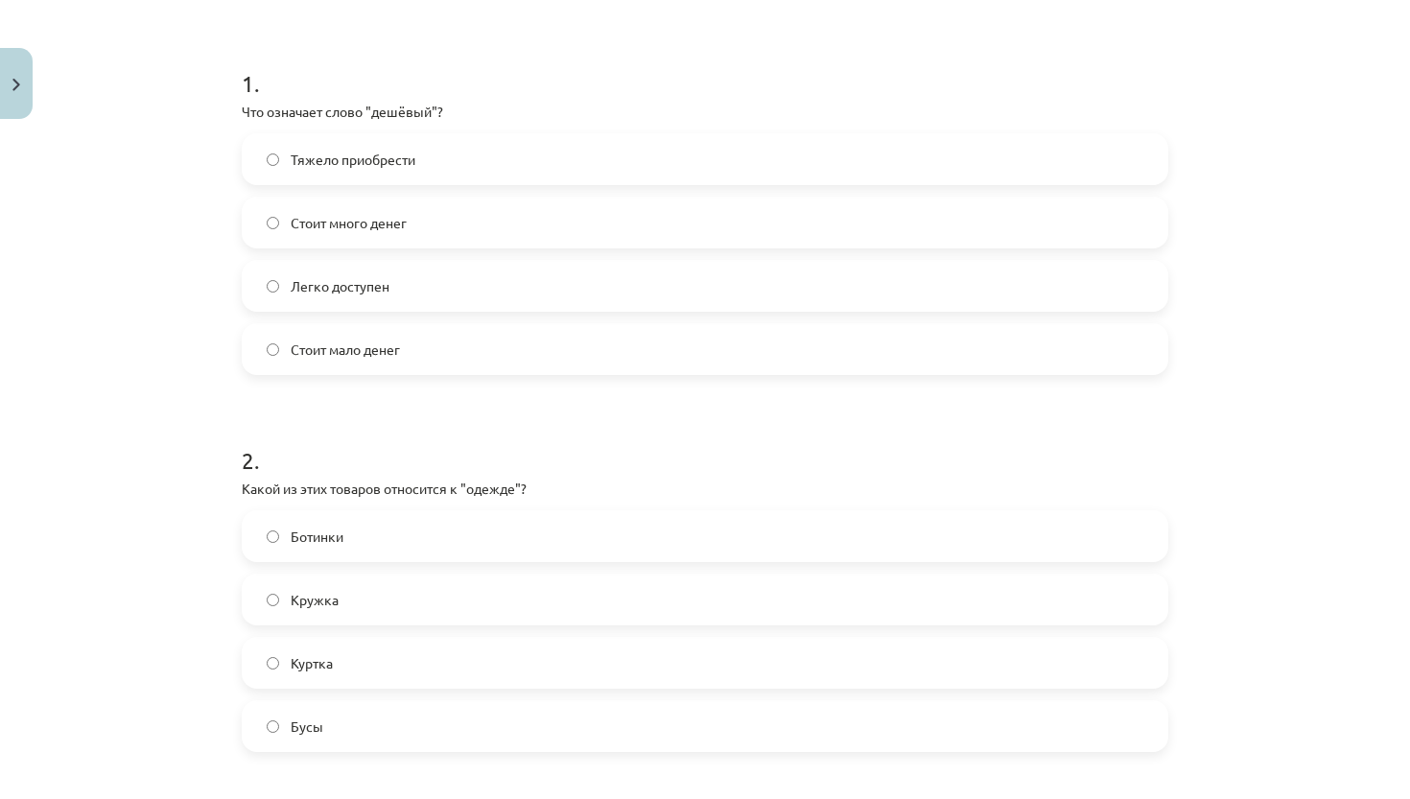
scroll to position [348, 0]
click at [482, 682] on label "Куртка" at bounding box center [705, 660] width 923 height 48
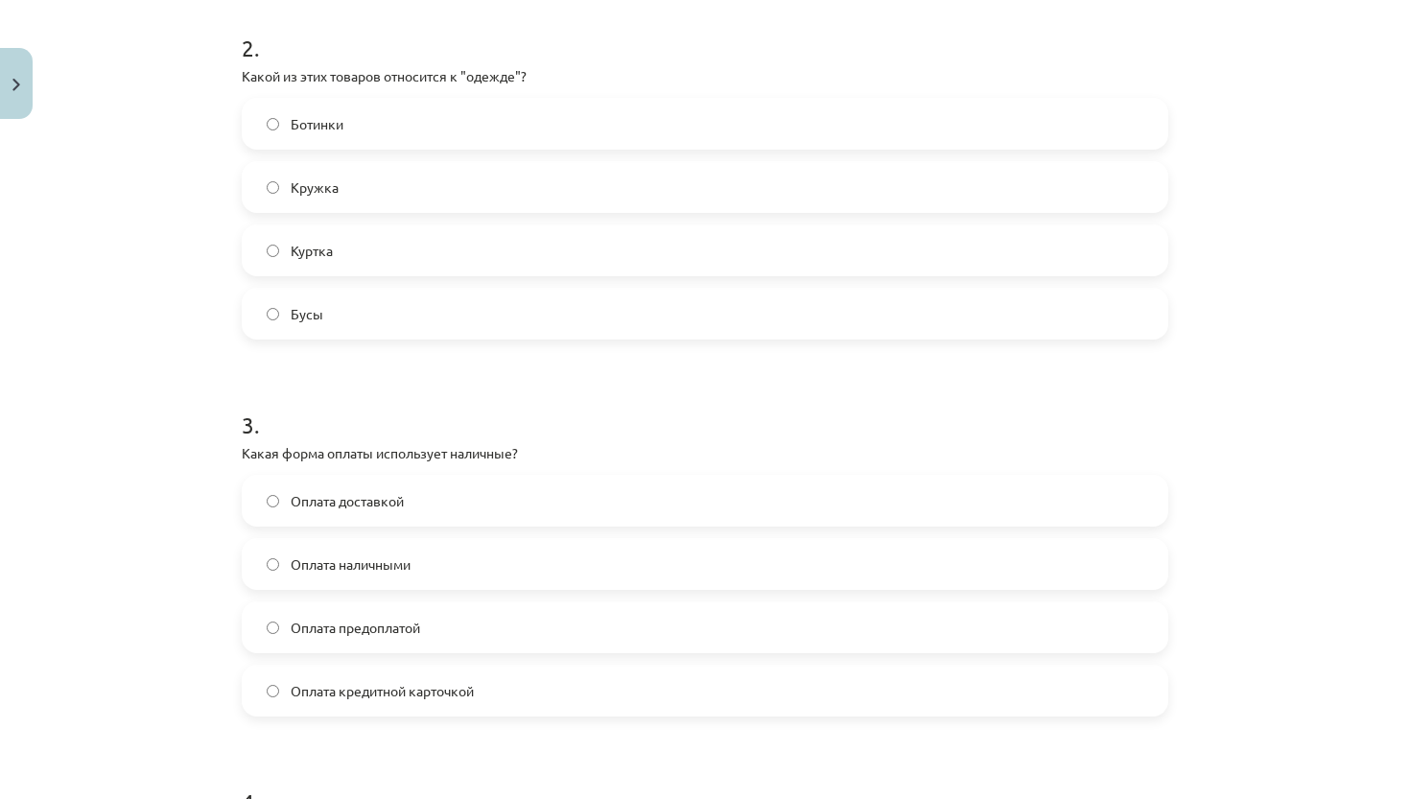
scroll to position [774, 0]
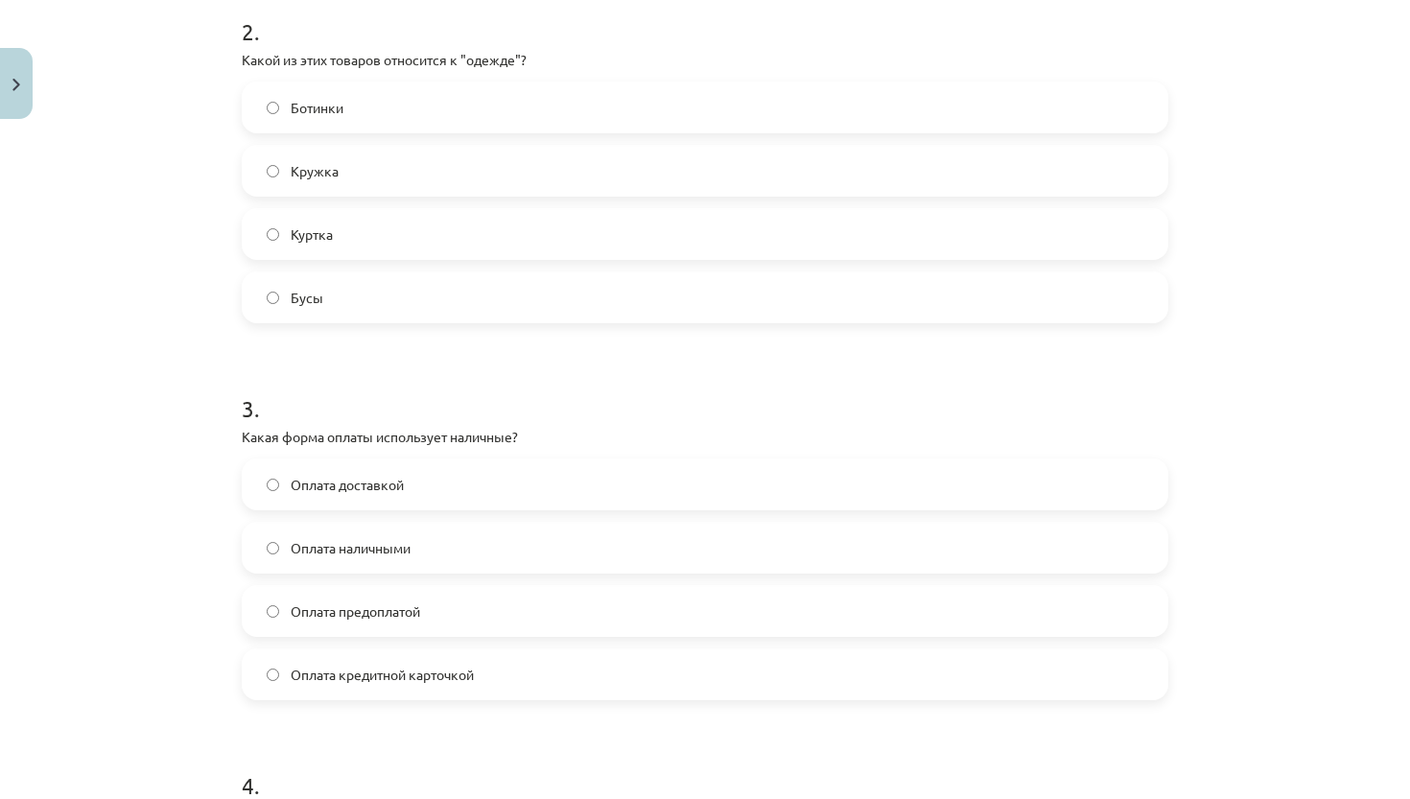
click at [463, 556] on label "Оплата наличными" at bounding box center [705, 548] width 923 height 48
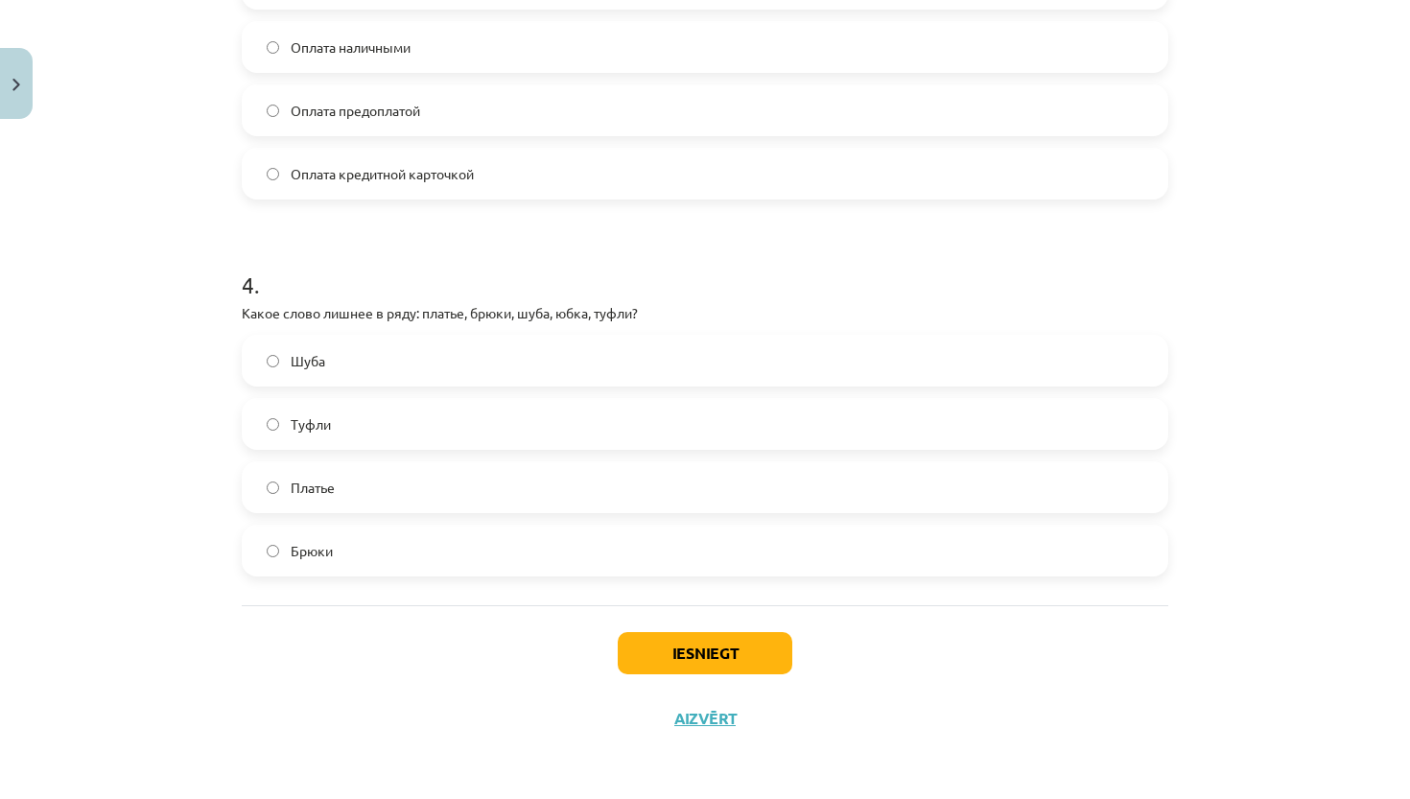
scroll to position [1278, 0]
click at [404, 425] on label "Туфли" at bounding box center [705, 424] width 923 height 48
click at [641, 643] on button "Iesniegt" at bounding box center [705, 653] width 175 height 42
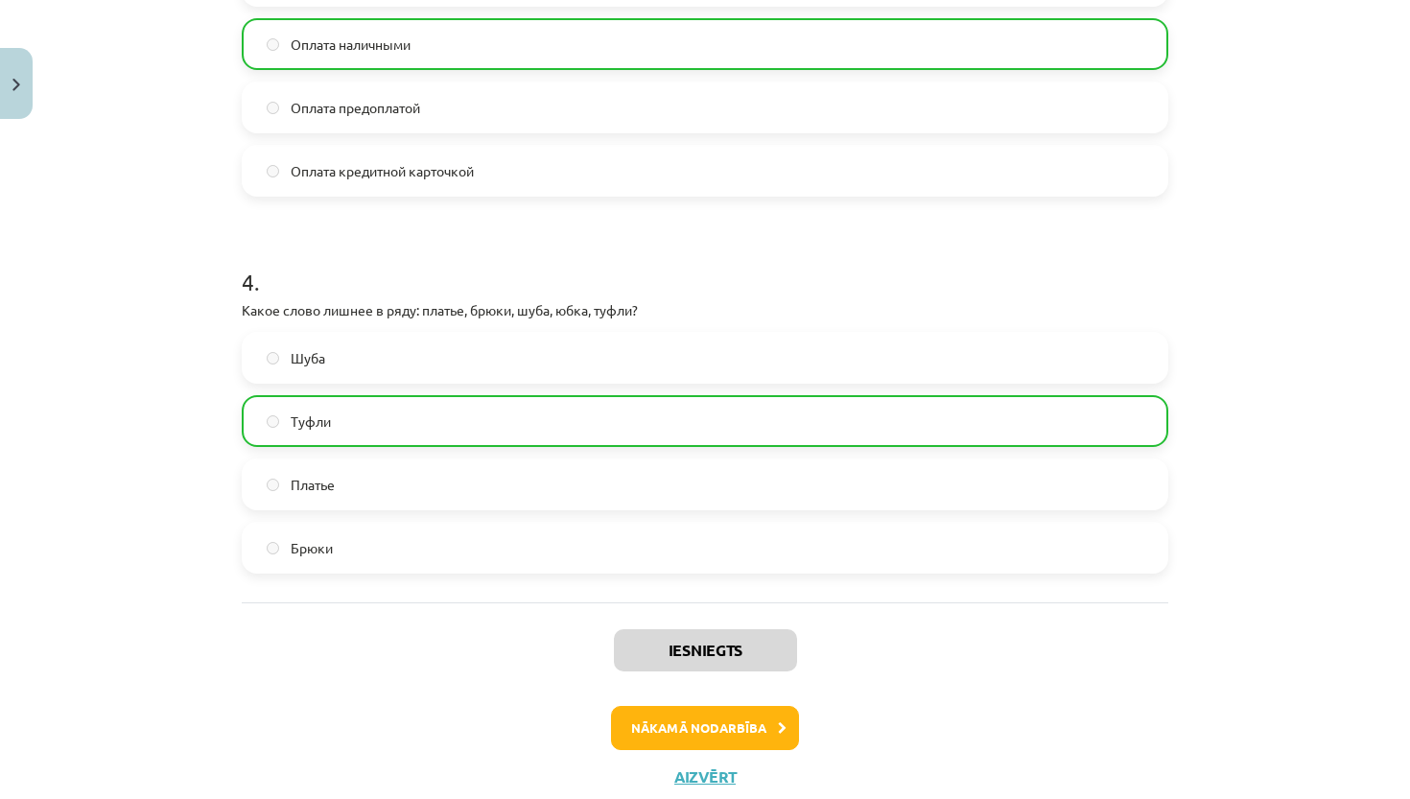
click at [730, 735] on button "Nākamā nodarbība" at bounding box center [705, 728] width 188 height 44
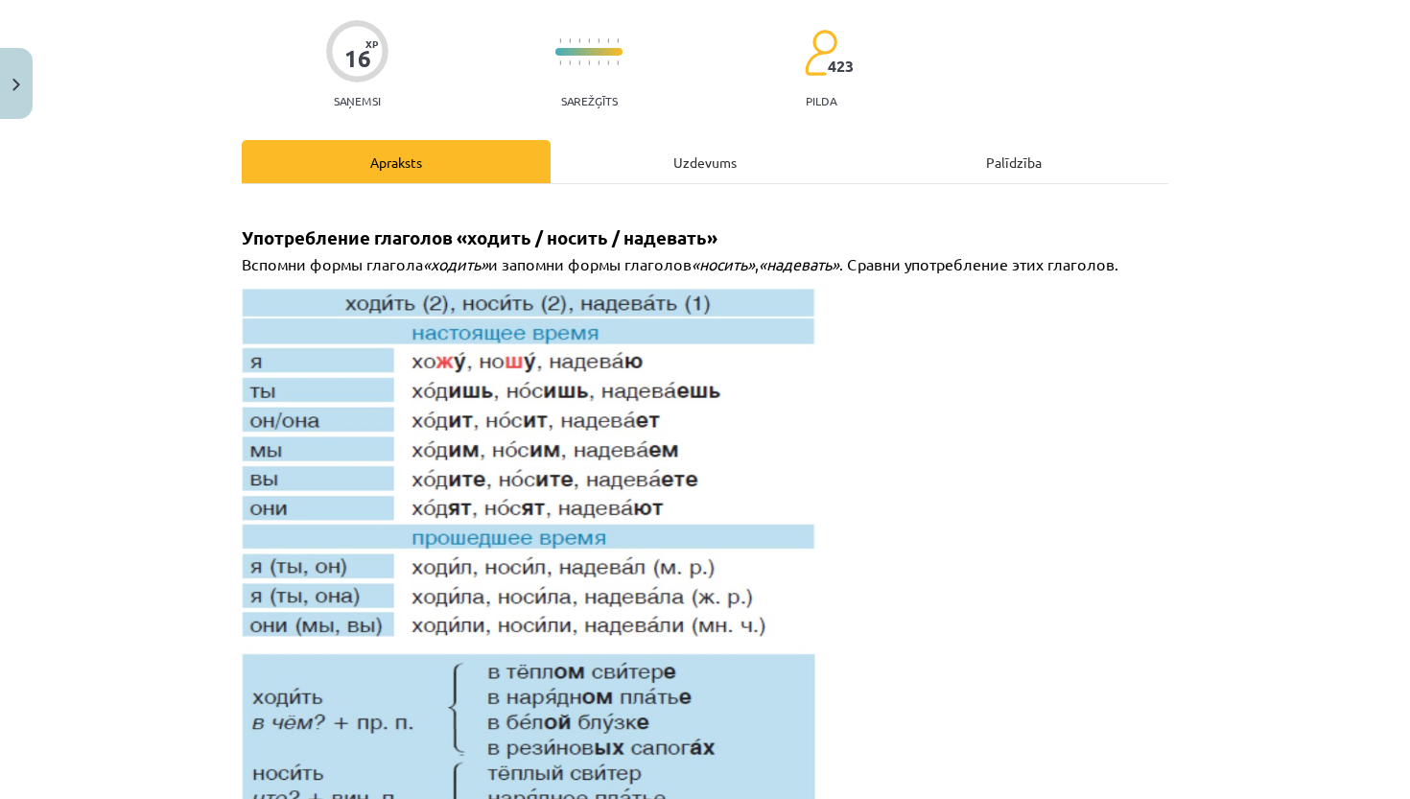
scroll to position [48, 0]
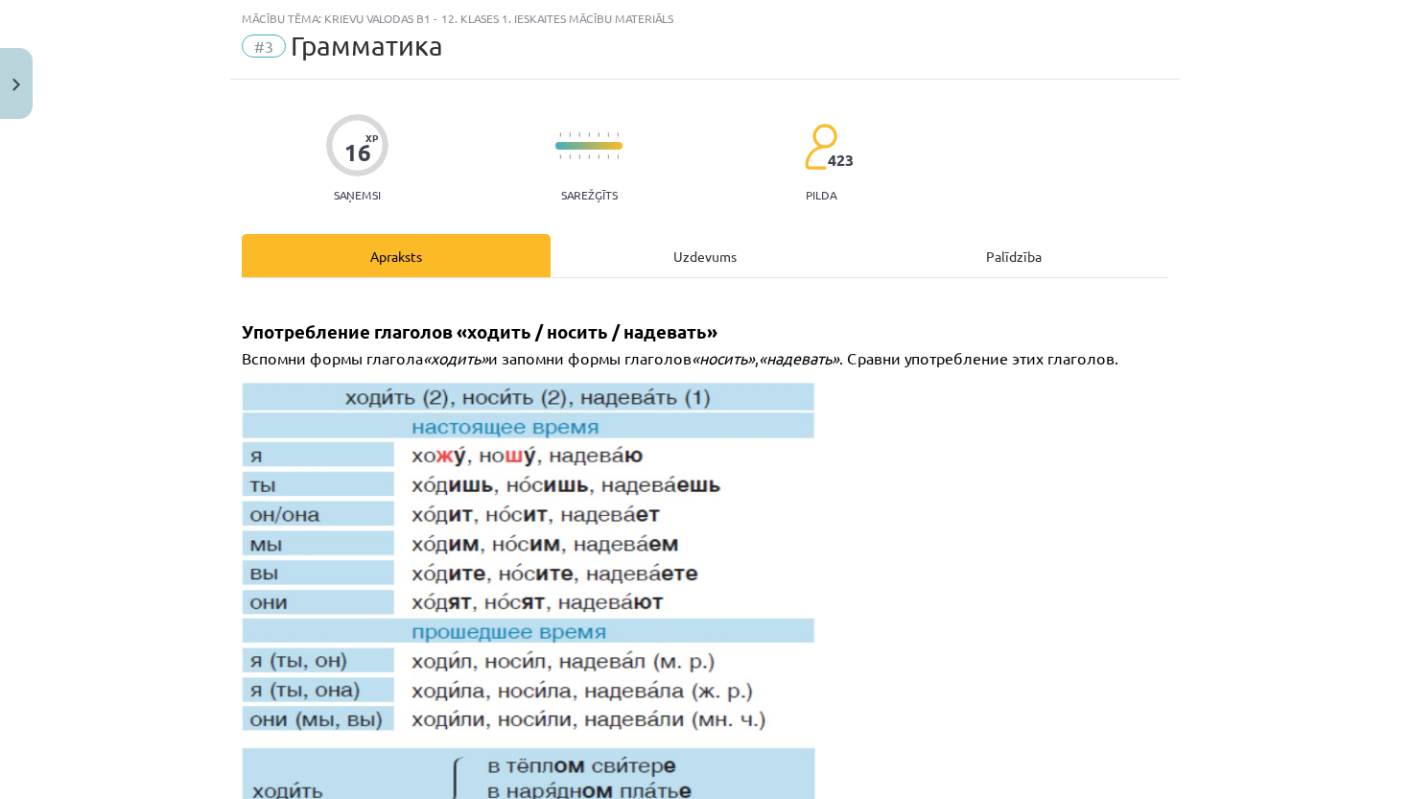
click at [699, 249] on div "Uzdevums" at bounding box center [705, 255] width 309 height 43
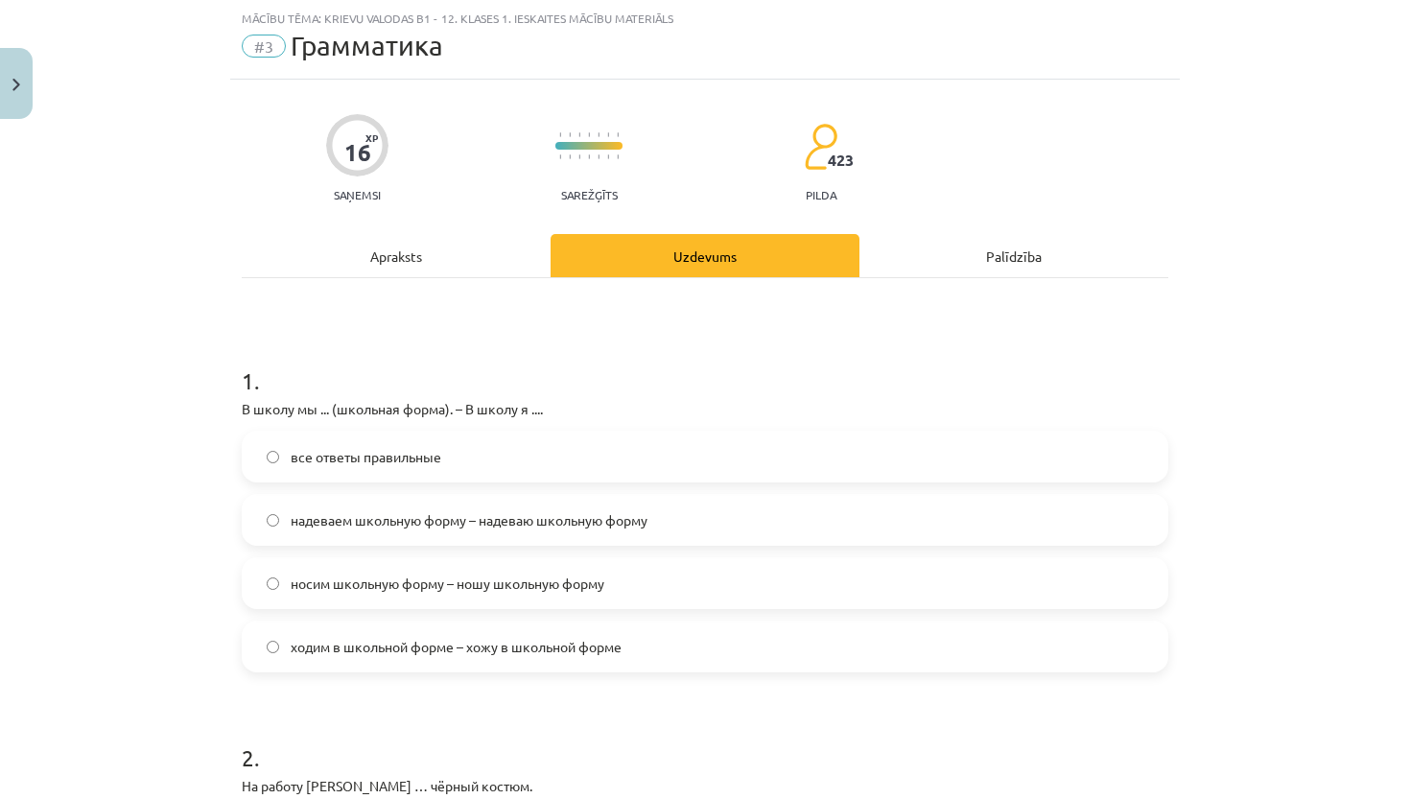
drag, startPoint x: 214, startPoint y: 375, endPoint x: 546, endPoint y: 172, distance: 389.3
click at [546, 172] on div "Mācību tēma: Krievu valodas b1 - 12. klases 1. ieskaites mācību materiāls #3 Гр…" at bounding box center [705, 399] width 1410 height 799
click at [546, 172] on div "16 XP Saņemsi Sarežģīts 423 pilda" at bounding box center [705, 152] width 927 height 99
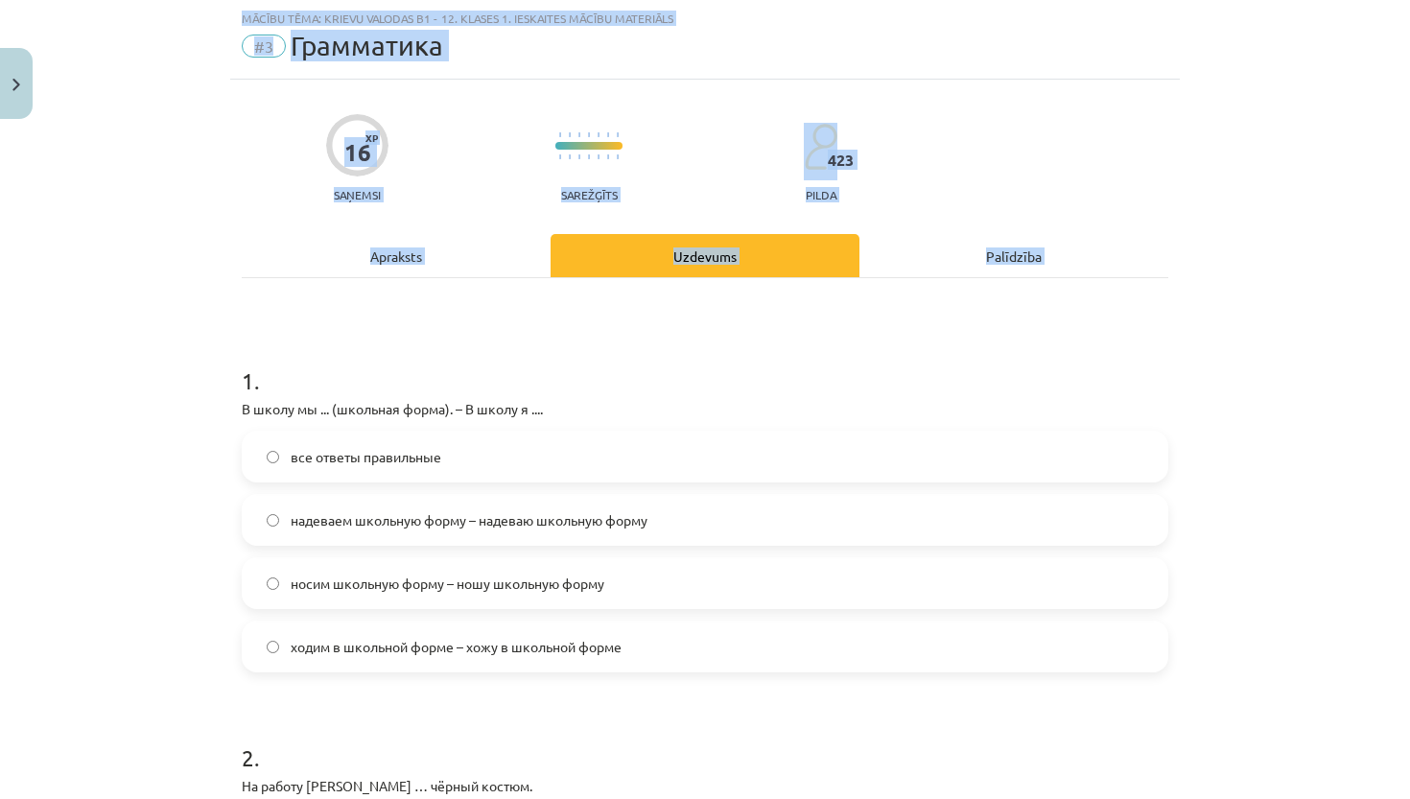
scroll to position [18, 0]
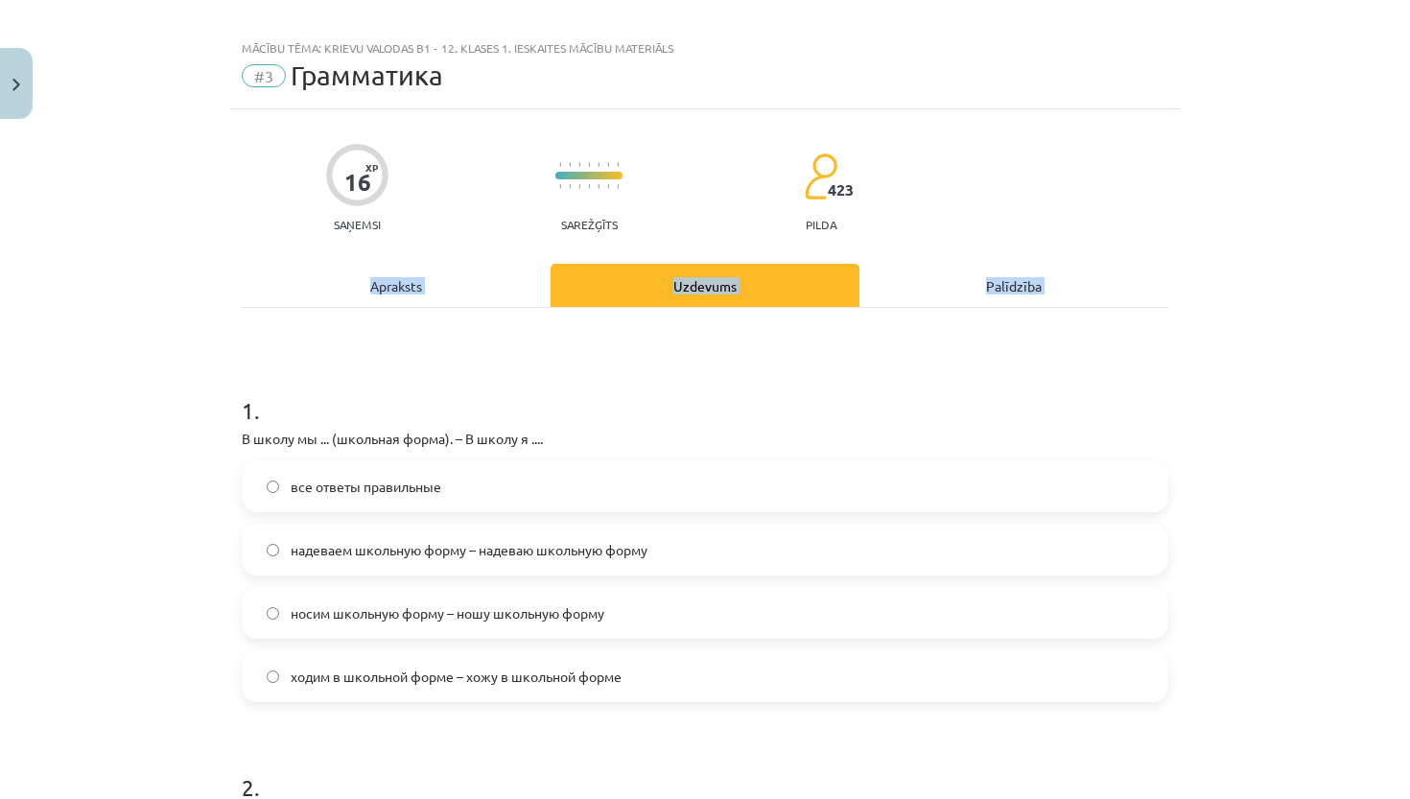
drag, startPoint x: 242, startPoint y: 368, endPoint x: 363, endPoint y: 276, distance: 152.0
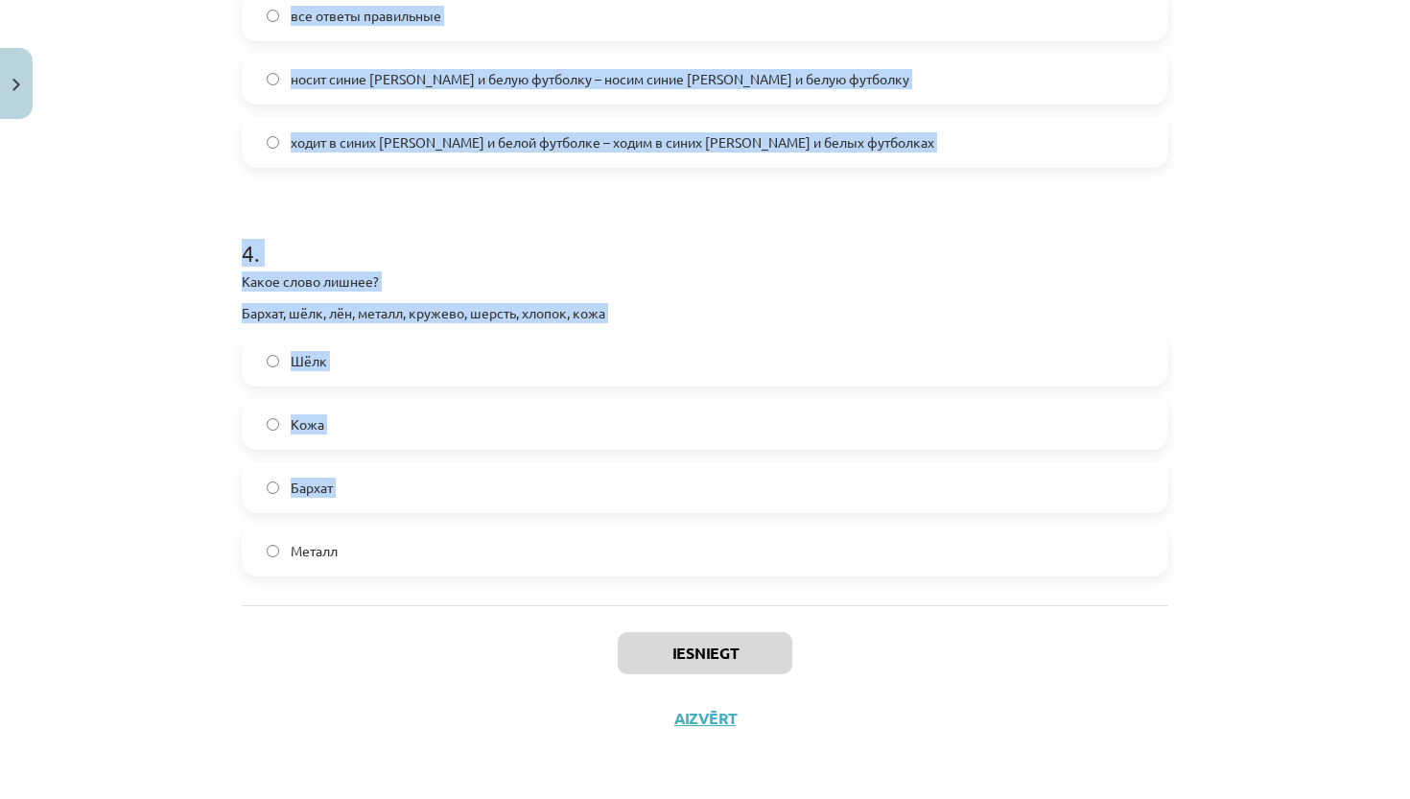
scroll to position [1309, 0]
drag, startPoint x: 213, startPoint y: 405, endPoint x: 366, endPoint y: 567, distance: 223.2
click at [366, 567] on div "Mācību tēma: Krievu valodas b1 - 12. klases 1. ieskaites mācību materiāls #3 Гр…" at bounding box center [705, 399] width 1410 height 799
copy form "1 . В школу мы ... (школьная форма). – В школу я .... все ответы правильные над…"
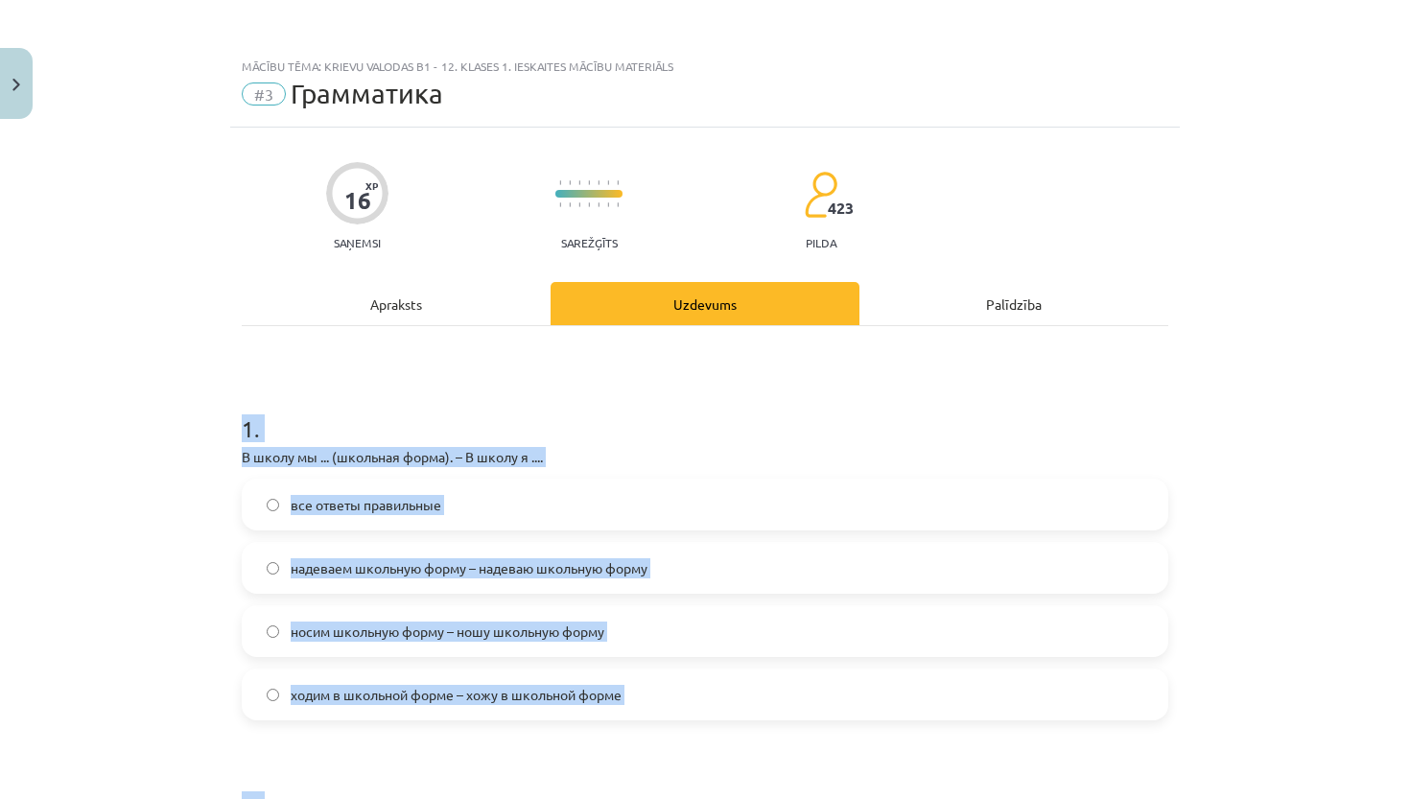
scroll to position [0, 0]
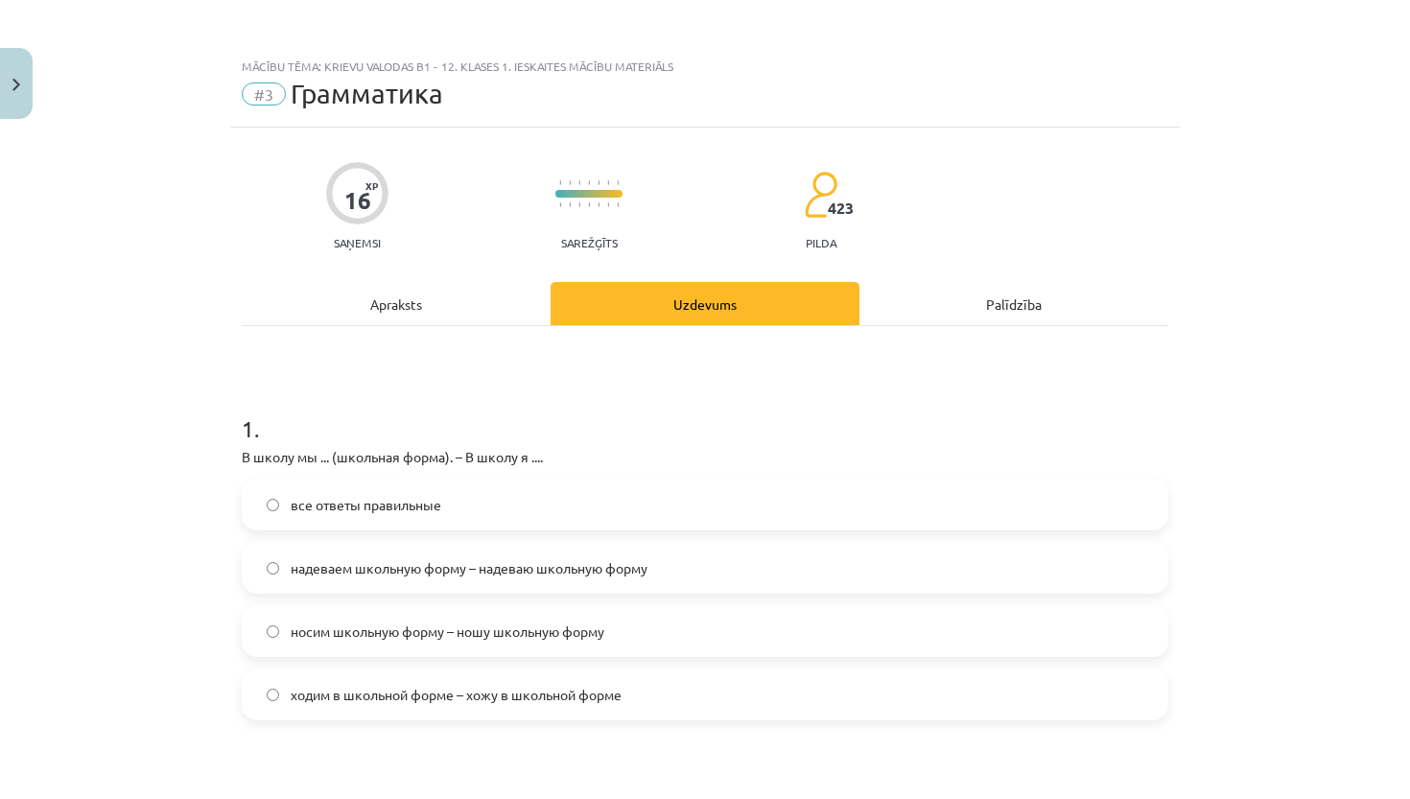
click at [450, 503] on label "все ответы правильные" at bounding box center [705, 505] width 923 height 48
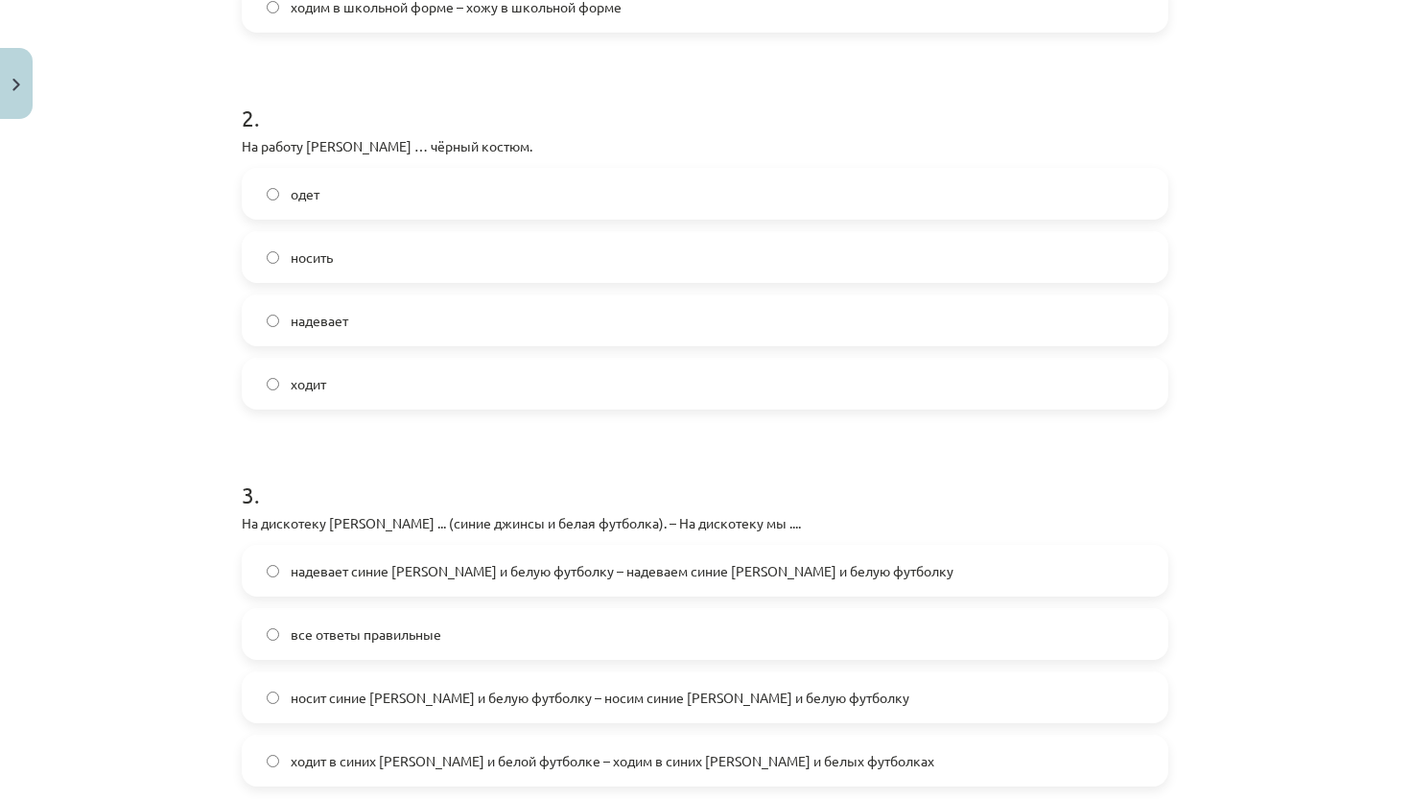
scroll to position [690, 0]
click at [433, 307] on label "надевает" at bounding box center [705, 318] width 923 height 48
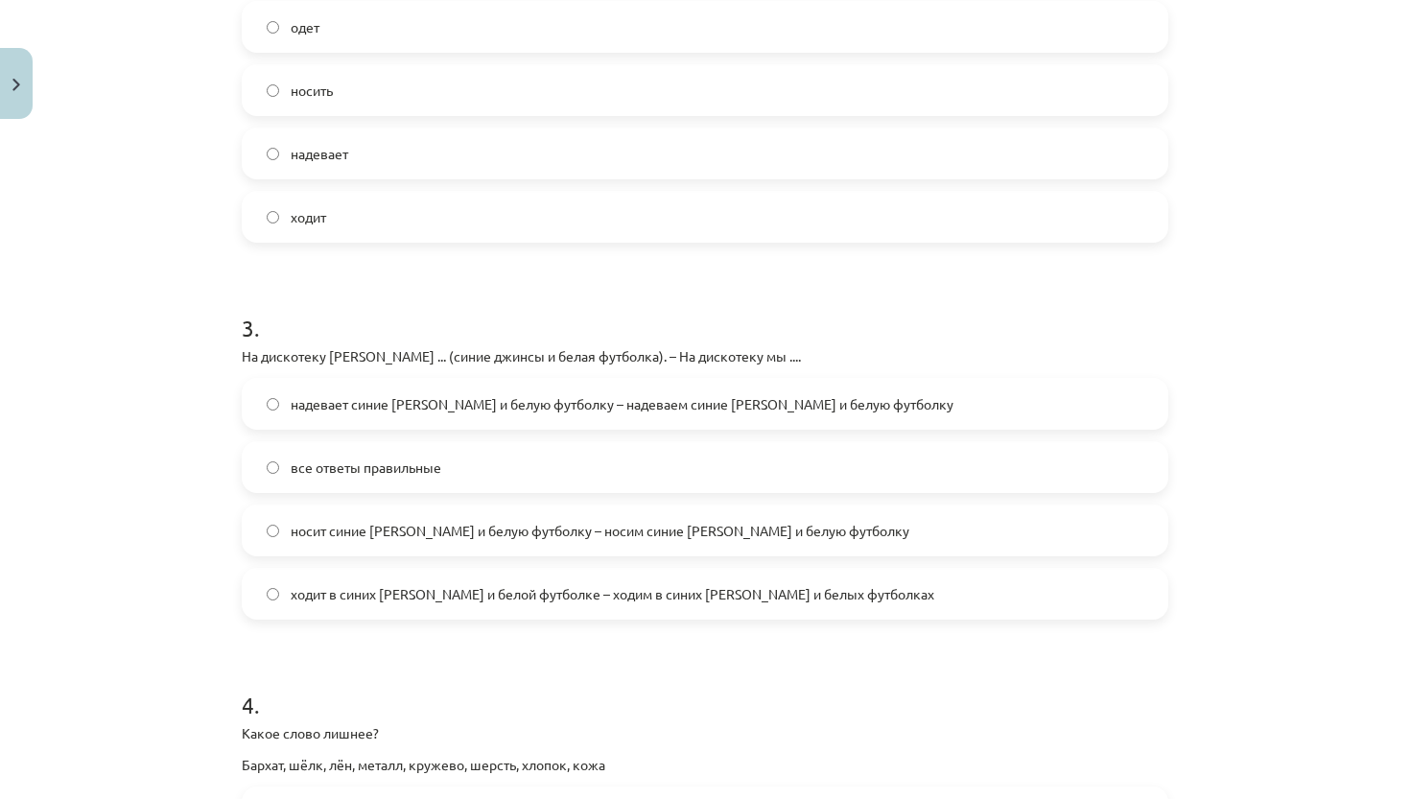
scroll to position [856, 0]
click at [506, 474] on label "все ответы правильные" at bounding box center [705, 466] width 923 height 48
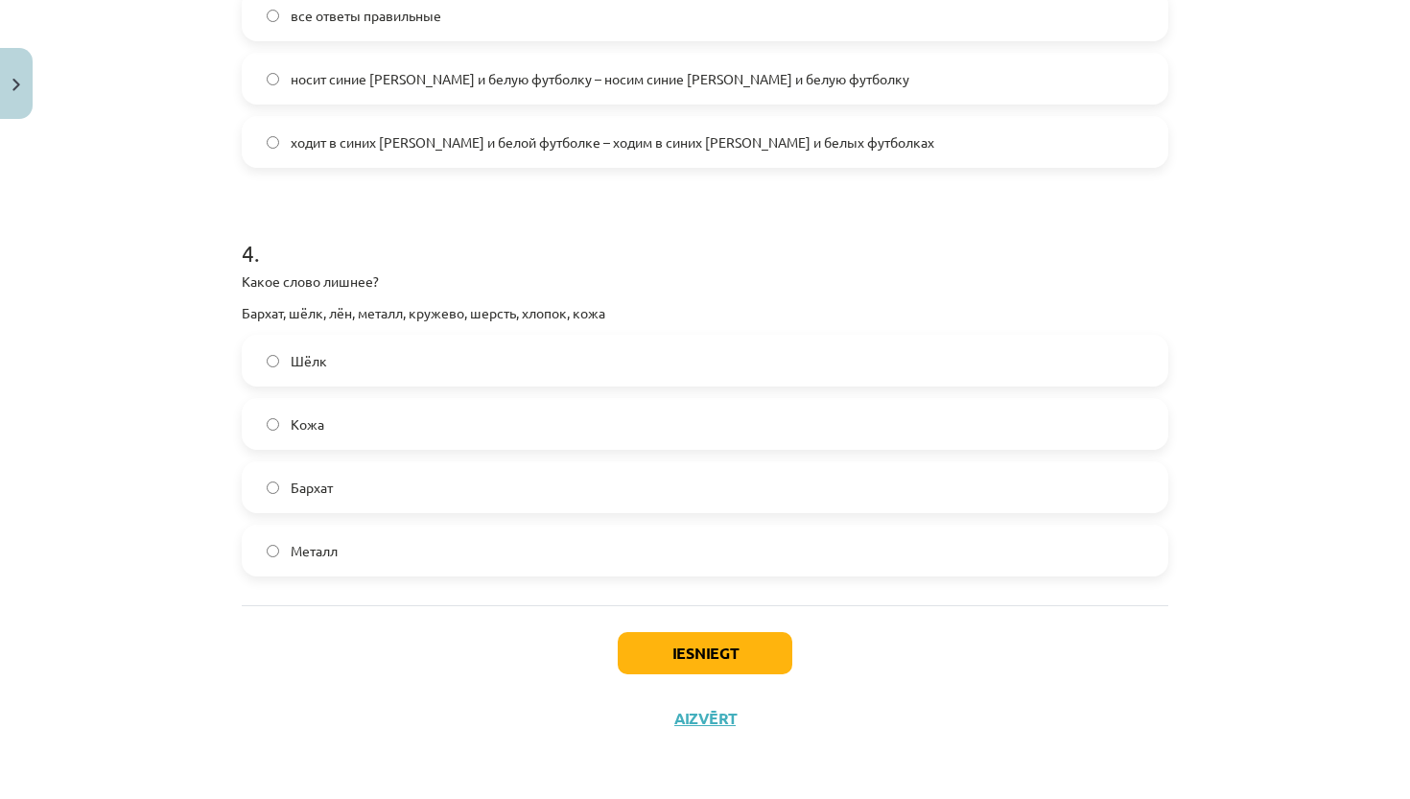
scroll to position [1309, 0]
click at [488, 552] on label "Металл" at bounding box center [705, 551] width 923 height 48
click at [729, 644] on button "Iesniegt" at bounding box center [705, 653] width 175 height 42
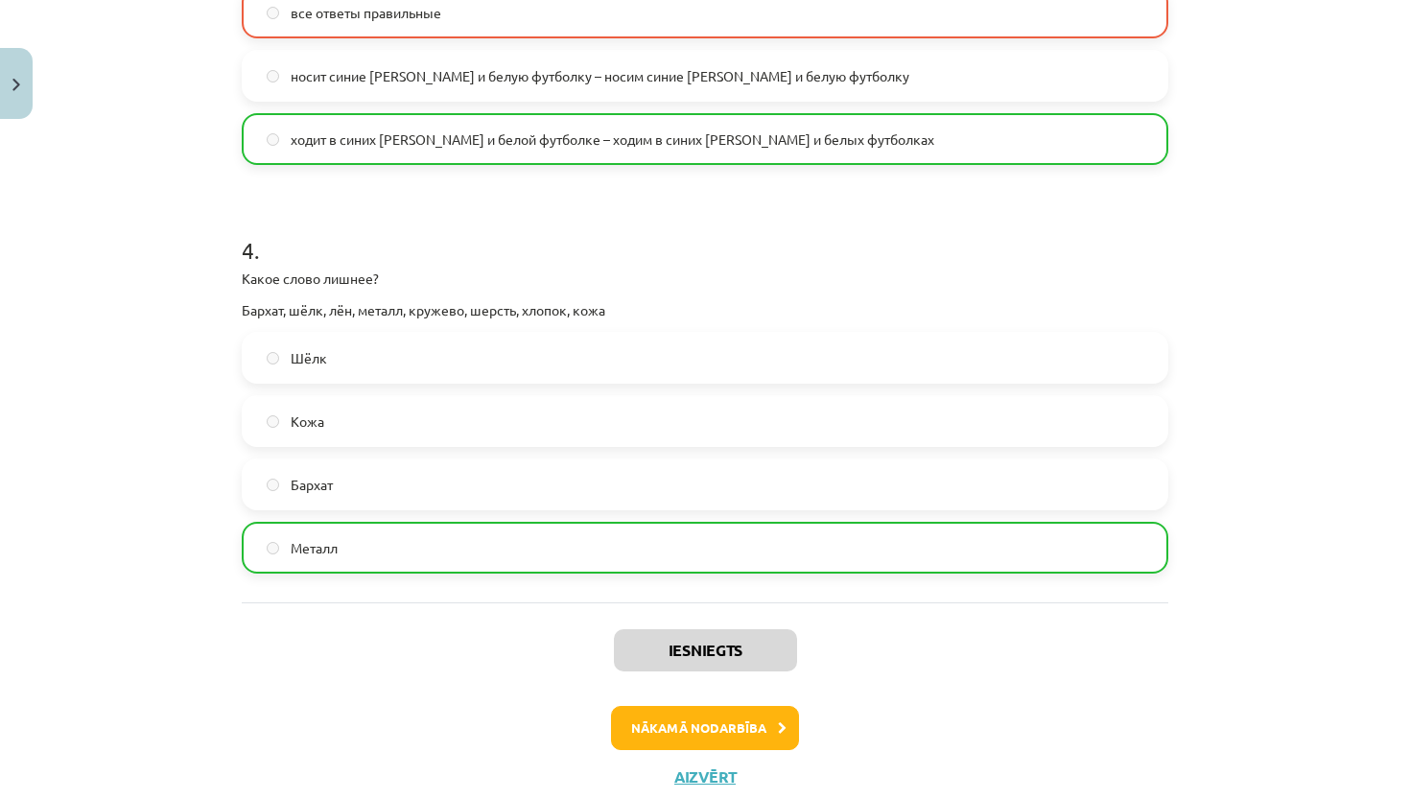
click at [733, 725] on button "Nākamā nodarbība" at bounding box center [705, 728] width 188 height 44
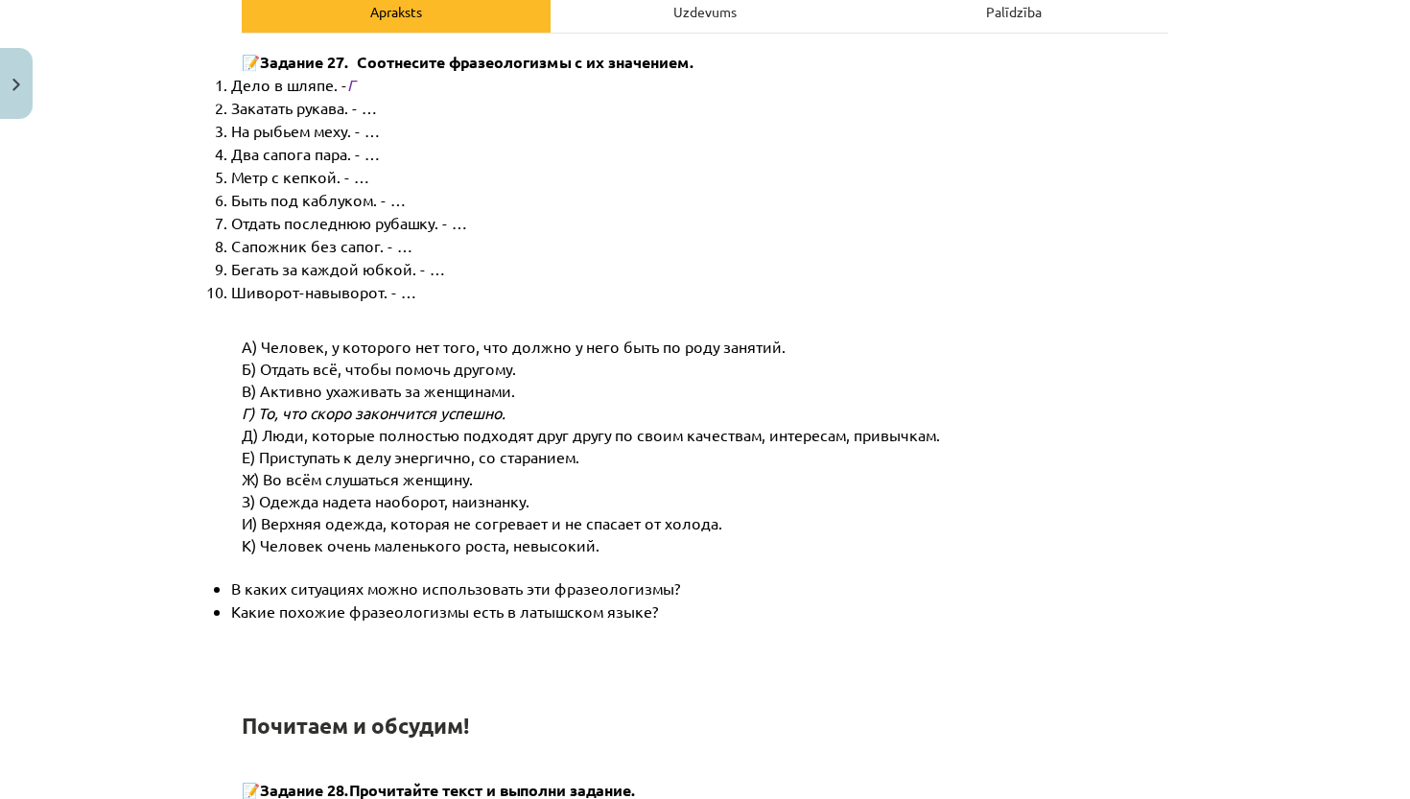
scroll to position [48, 0]
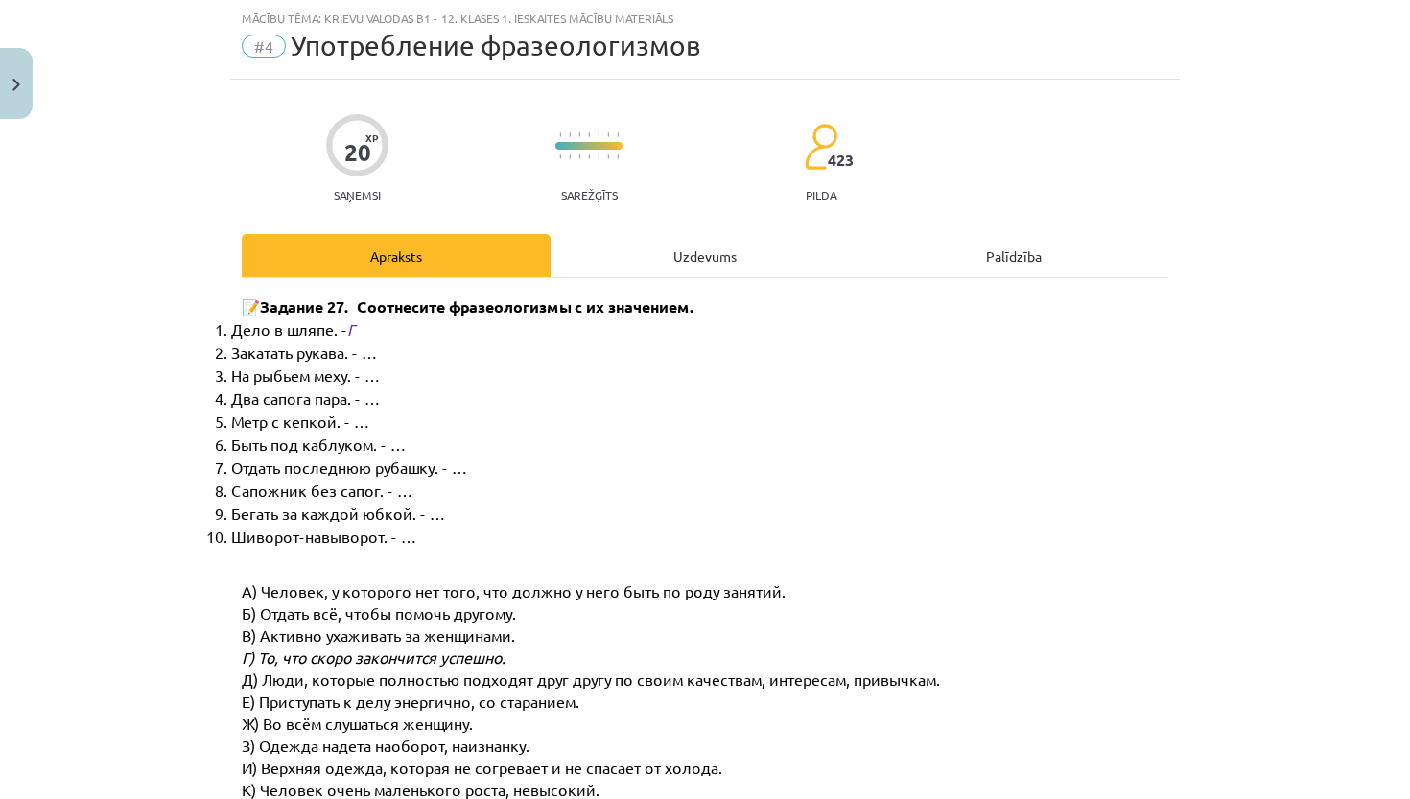
click at [718, 243] on div "Uzdevums" at bounding box center [705, 255] width 309 height 43
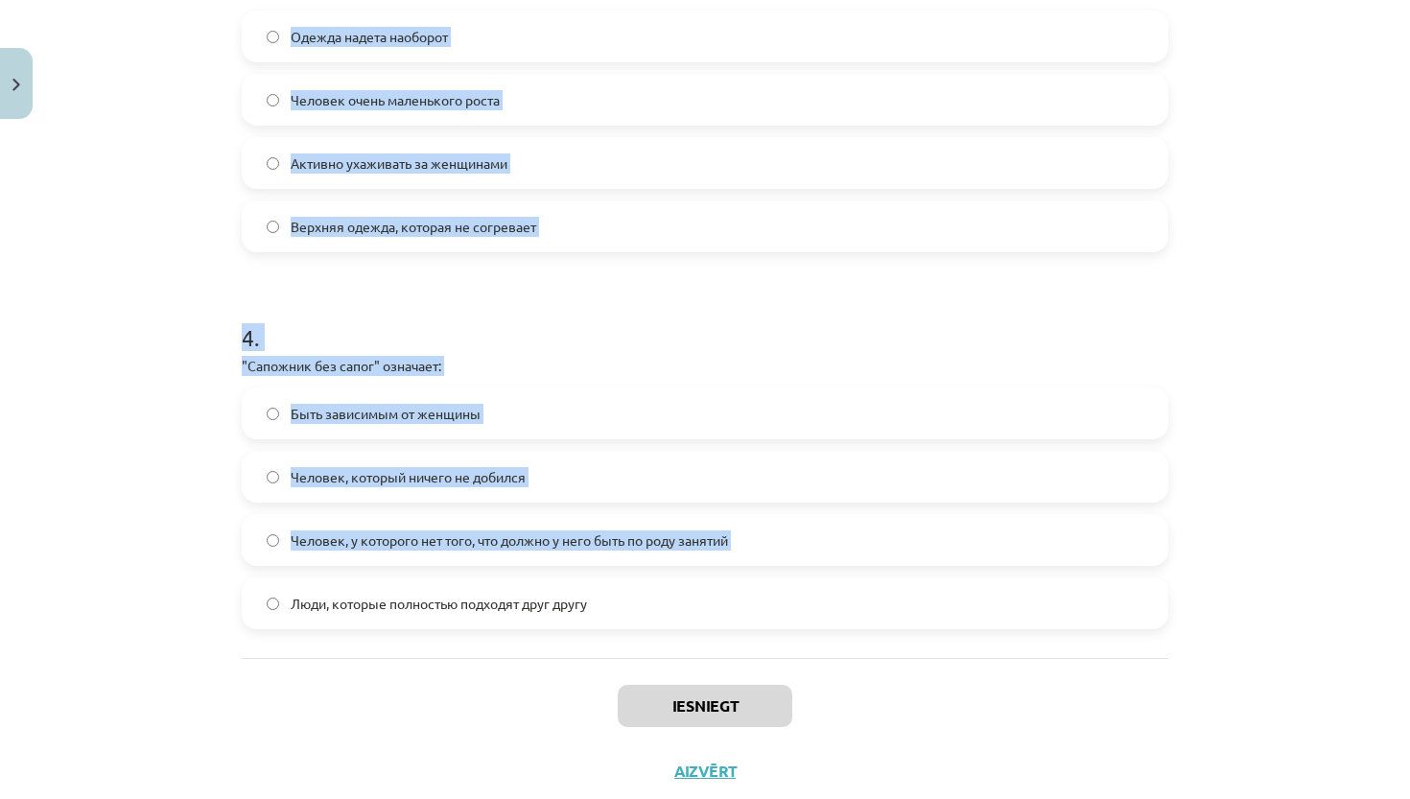
scroll to position [1278, 0]
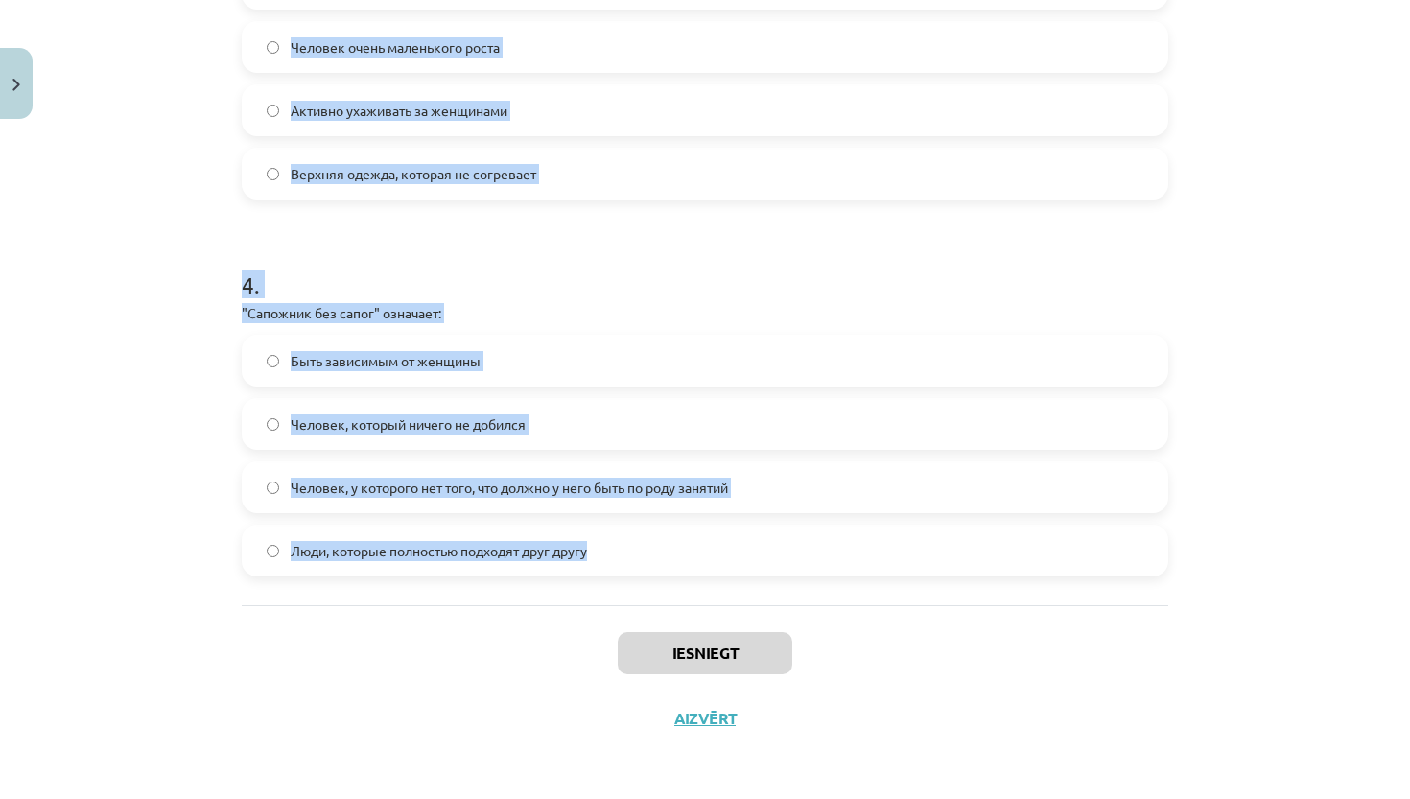
drag, startPoint x: 235, startPoint y: 397, endPoint x: 612, endPoint y: 563, distance: 411.9
copy form ""Два сапога пара" означает: Одежда надета наоборот Обычная пара обуви Человек о…"
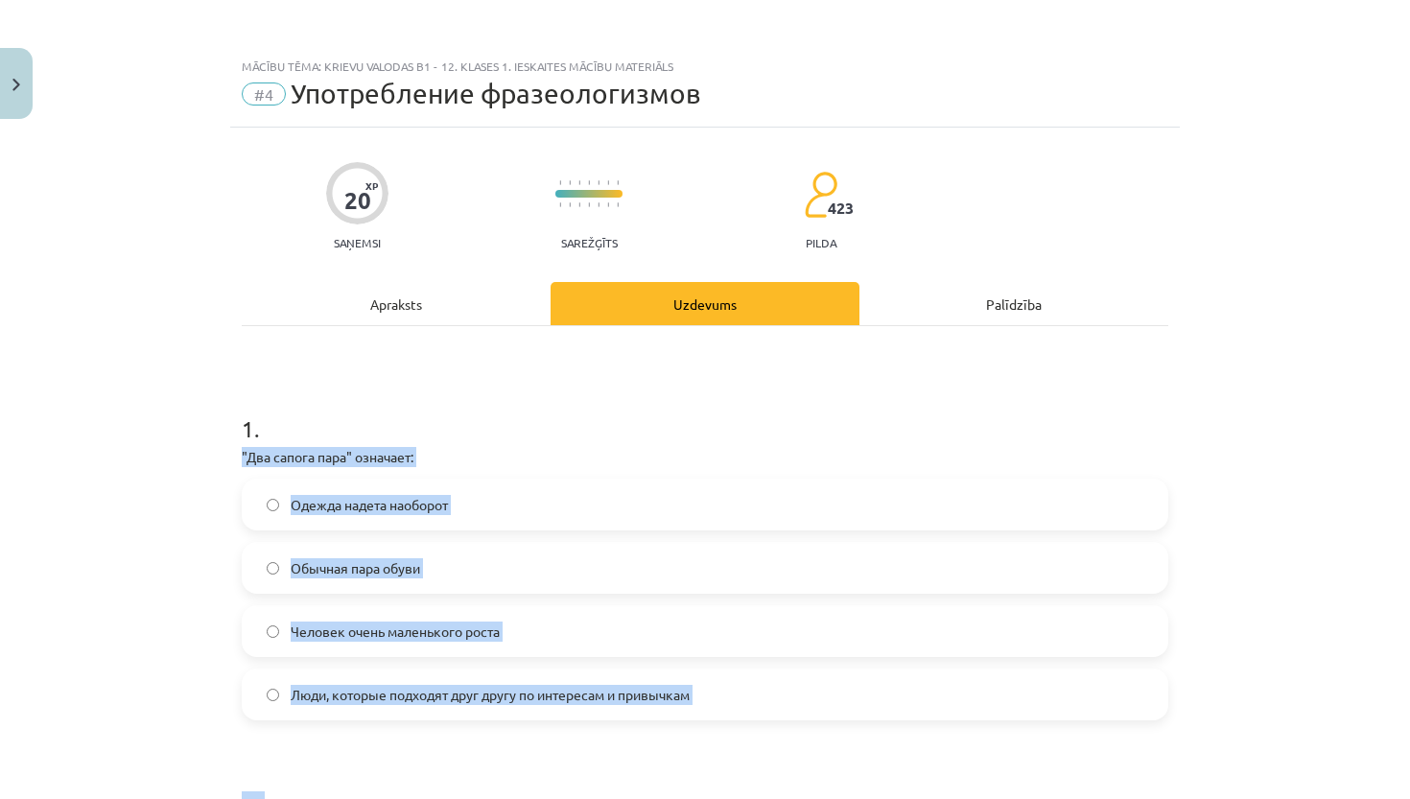
scroll to position [0, 0]
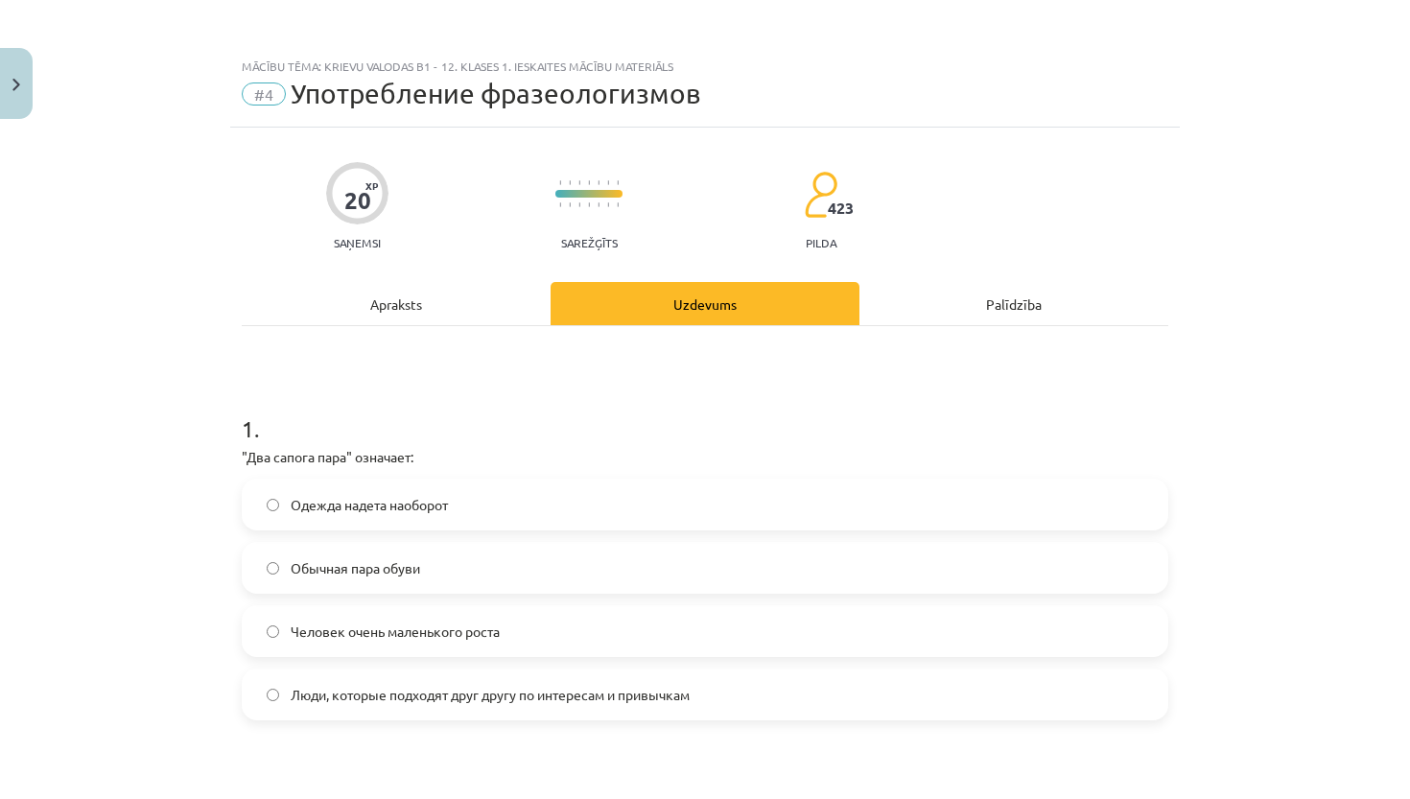
click at [102, 512] on div "Mācību tēma: Krievu valodas b1 - 12. klases 1. ieskaites mācību materiāls #4 Уп…" at bounding box center [705, 399] width 1410 height 799
click at [392, 695] on span "Люди, которые подходят друг другу по интересам и привычкам" at bounding box center [490, 695] width 399 height 20
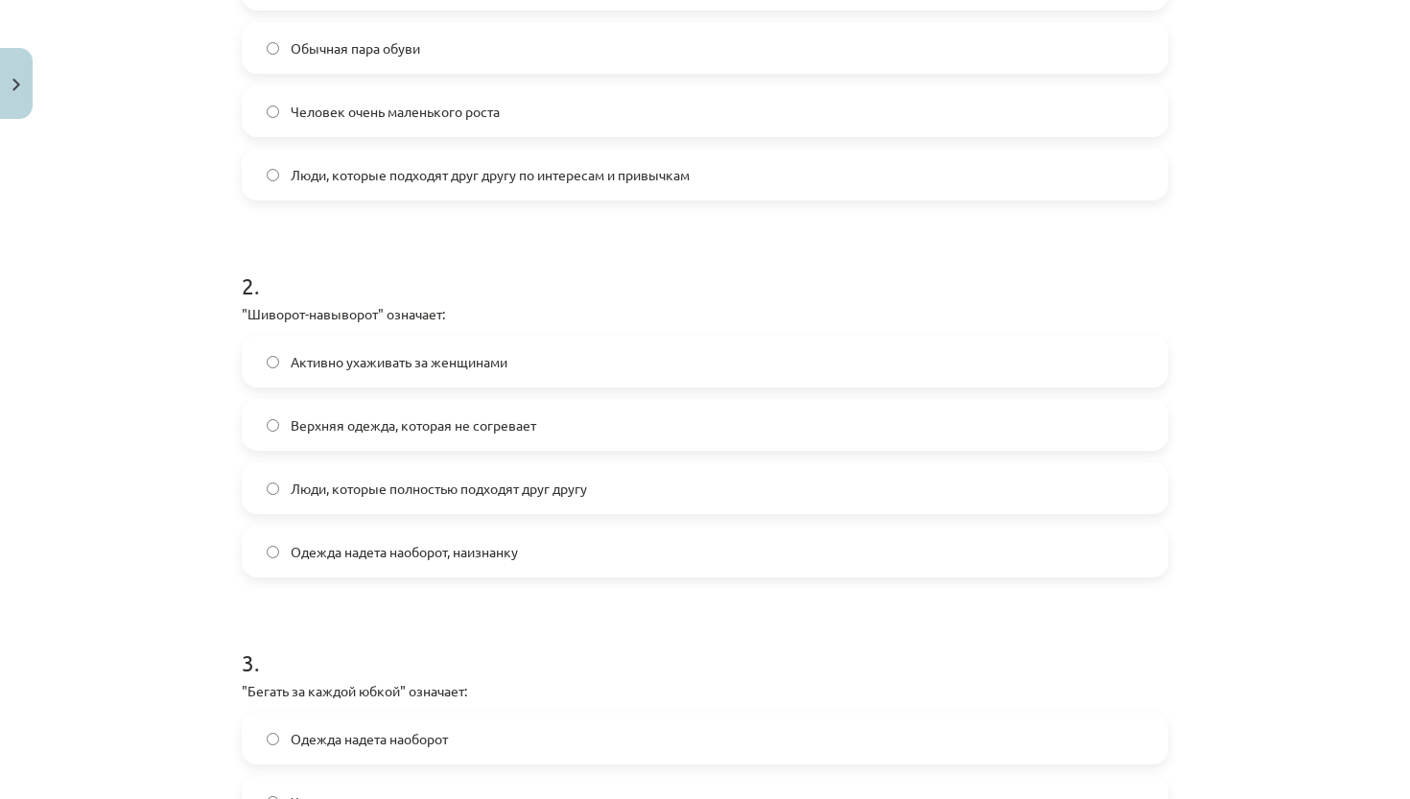
scroll to position [521, 0]
click at [500, 552] on span "Одежда надета наоборот, наизнанку" at bounding box center [404, 551] width 227 height 20
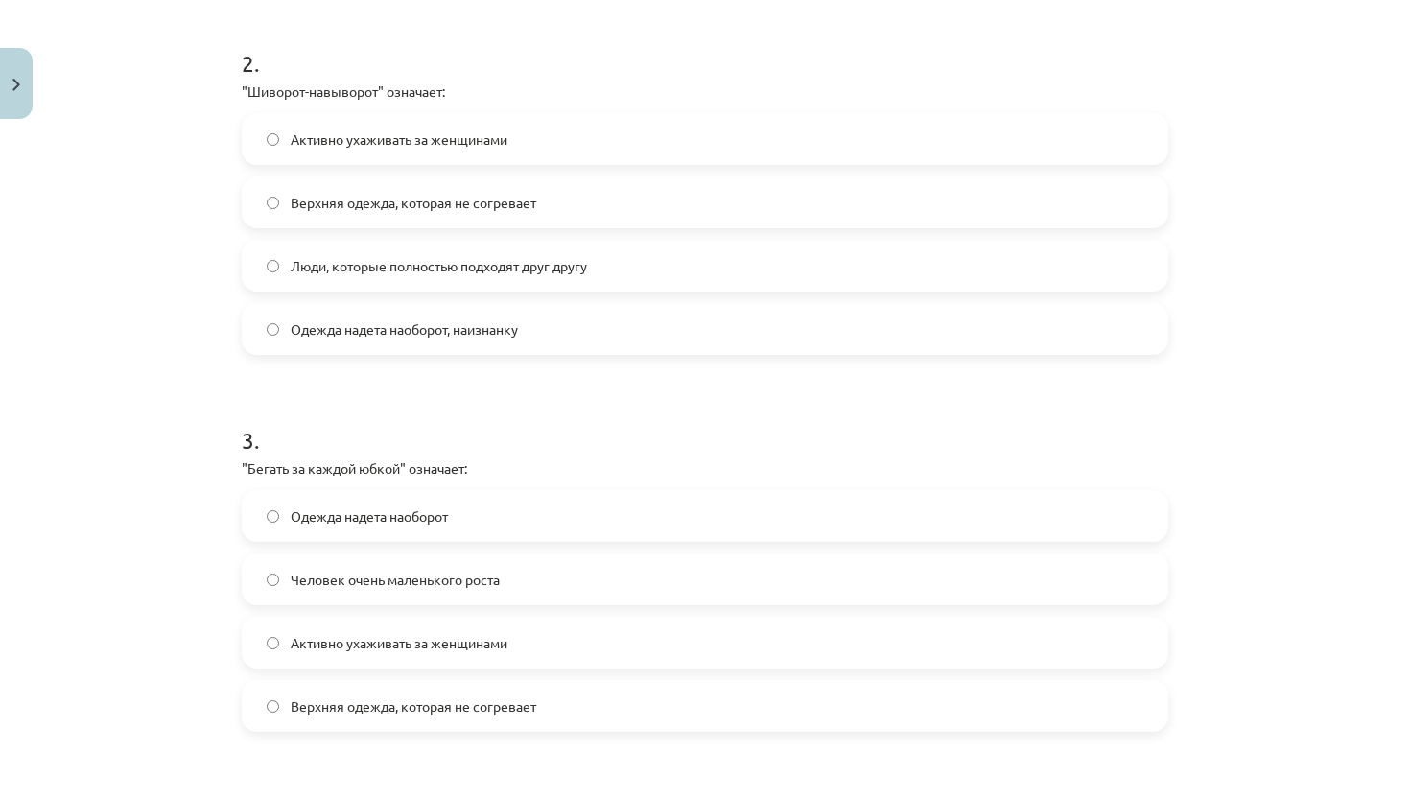
scroll to position [766, 0]
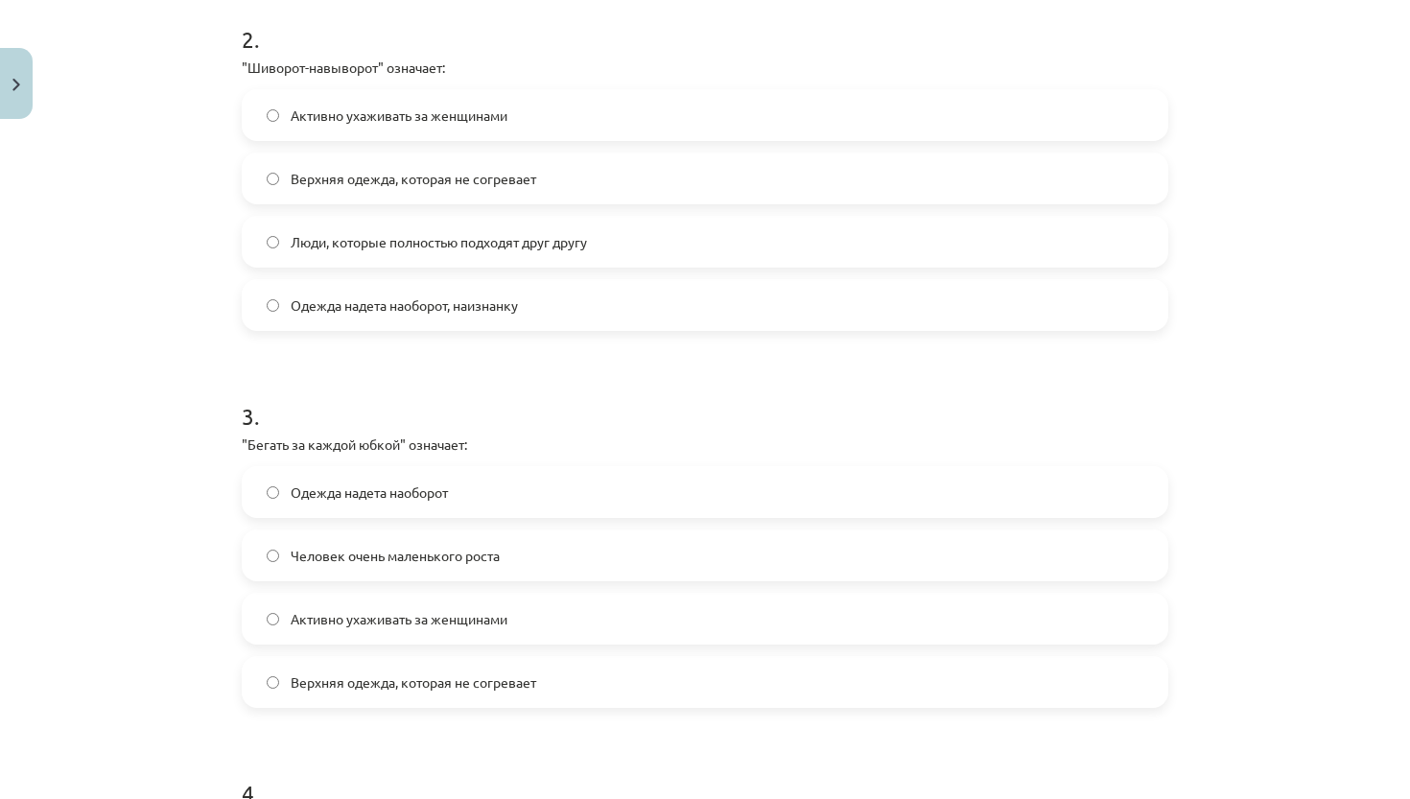
click at [473, 635] on label "Активно ухаживать за женщинами" at bounding box center [705, 619] width 923 height 48
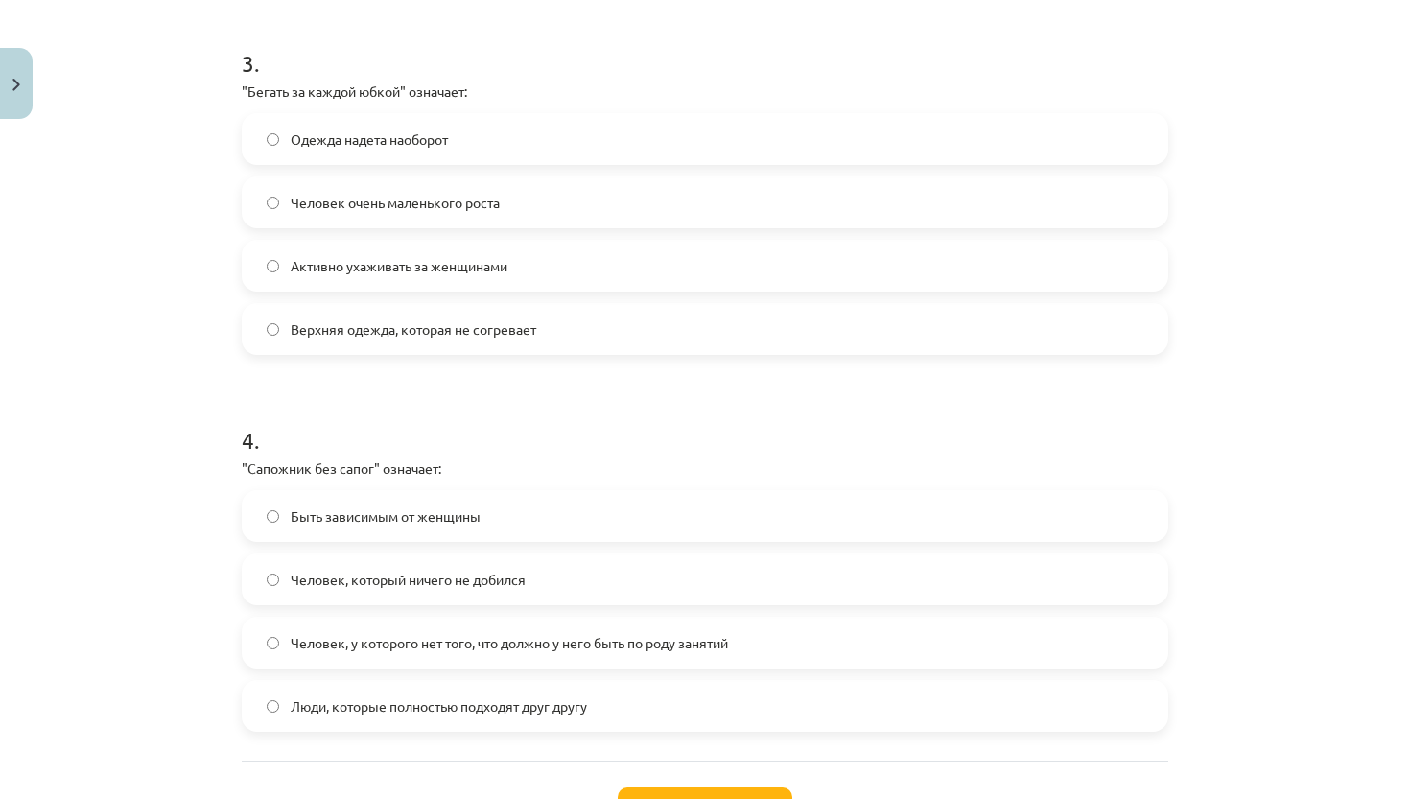
scroll to position [1208, 0]
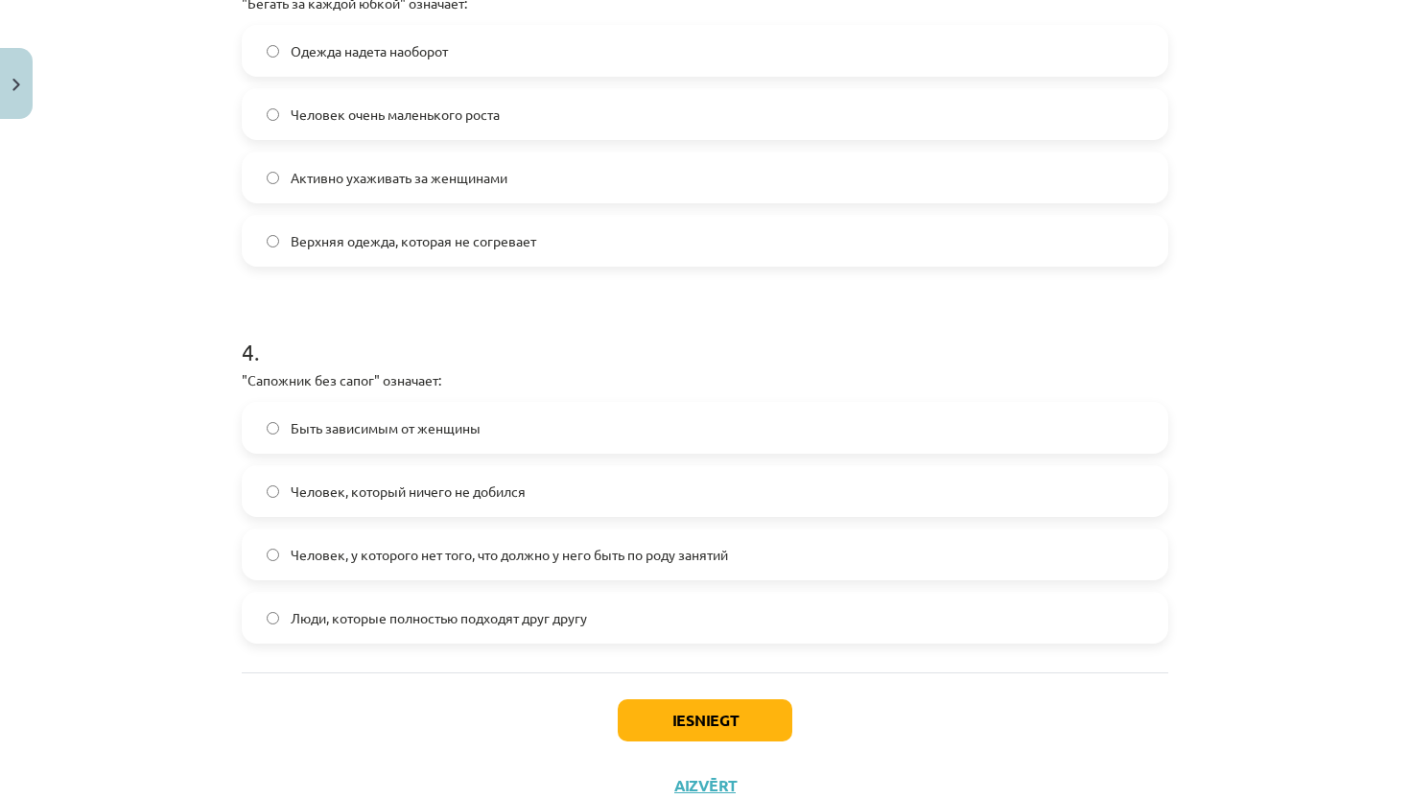
click at [459, 571] on label "Человек, у которого нет того, что должно у него быть по роду занятий" at bounding box center [705, 554] width 923 height 48
click at [660, 715] on button "Iesniegt" at bounding box center [705, 720] width 175 height 42
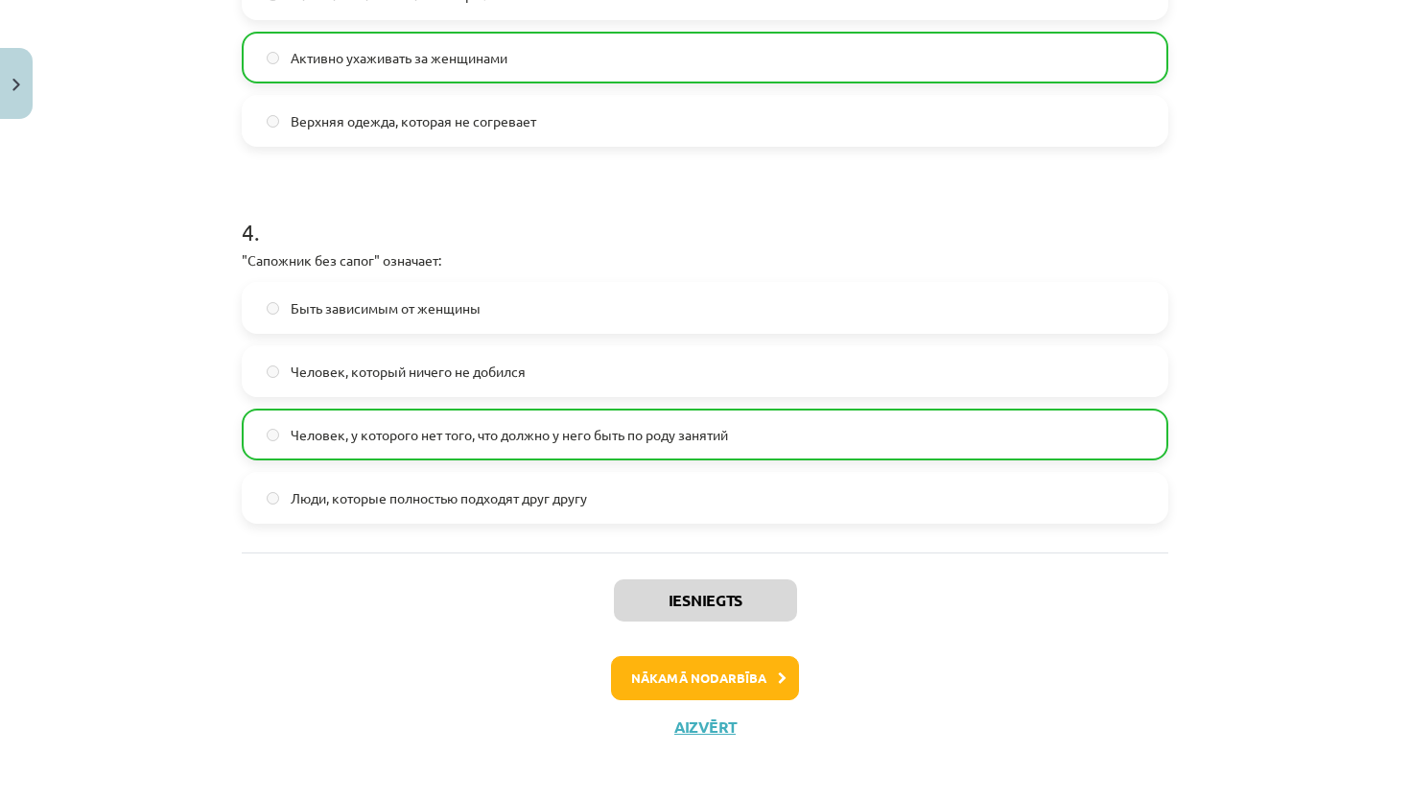
scroll to position [1327, 0]
click at [772, 690] on button "Nākamā nodarbība" at bounding box center [705, 679] width 188 height 44
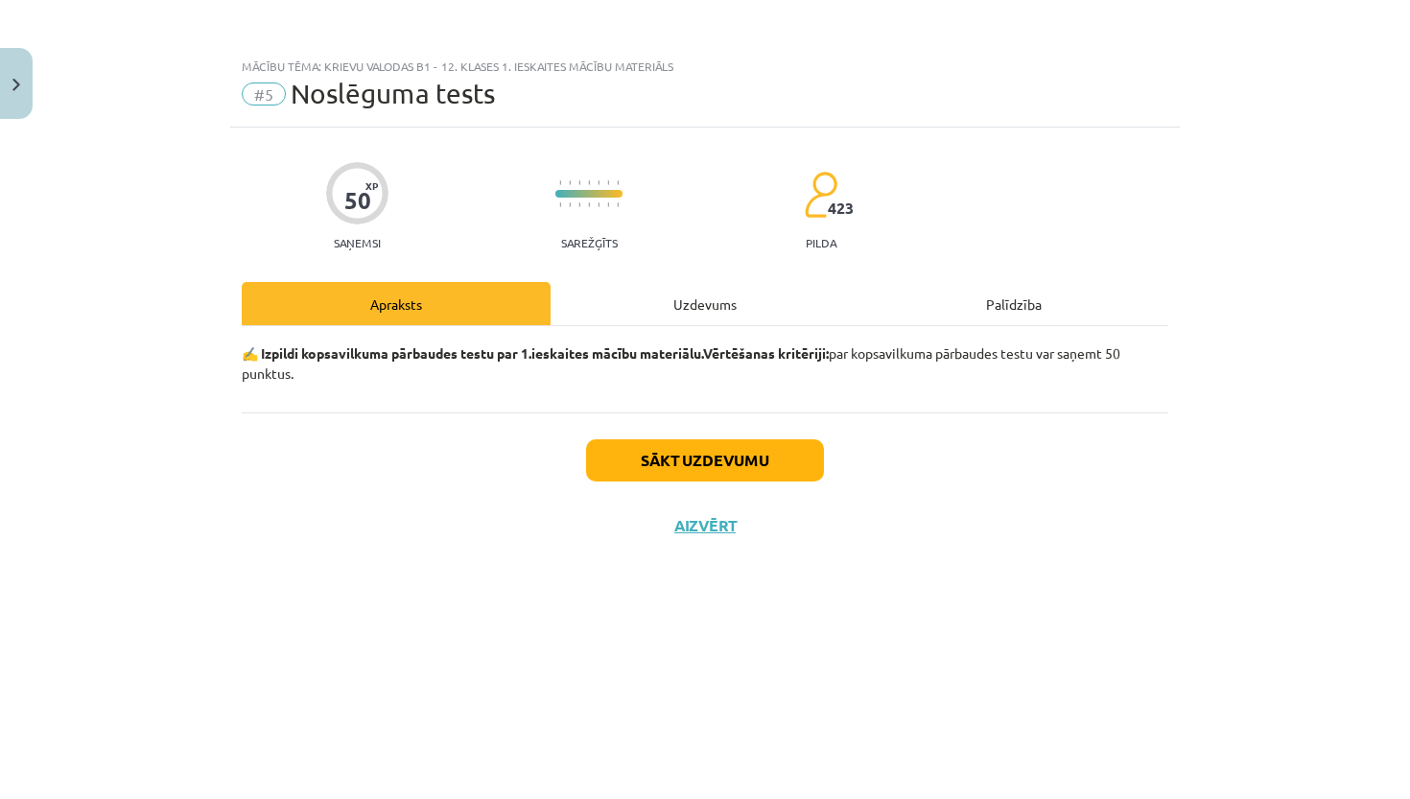
scroll to position [0, 0]
click at [765, 459] on button "Sākt uzdevumu" at bounding box center [705, 460] width 238 height 42
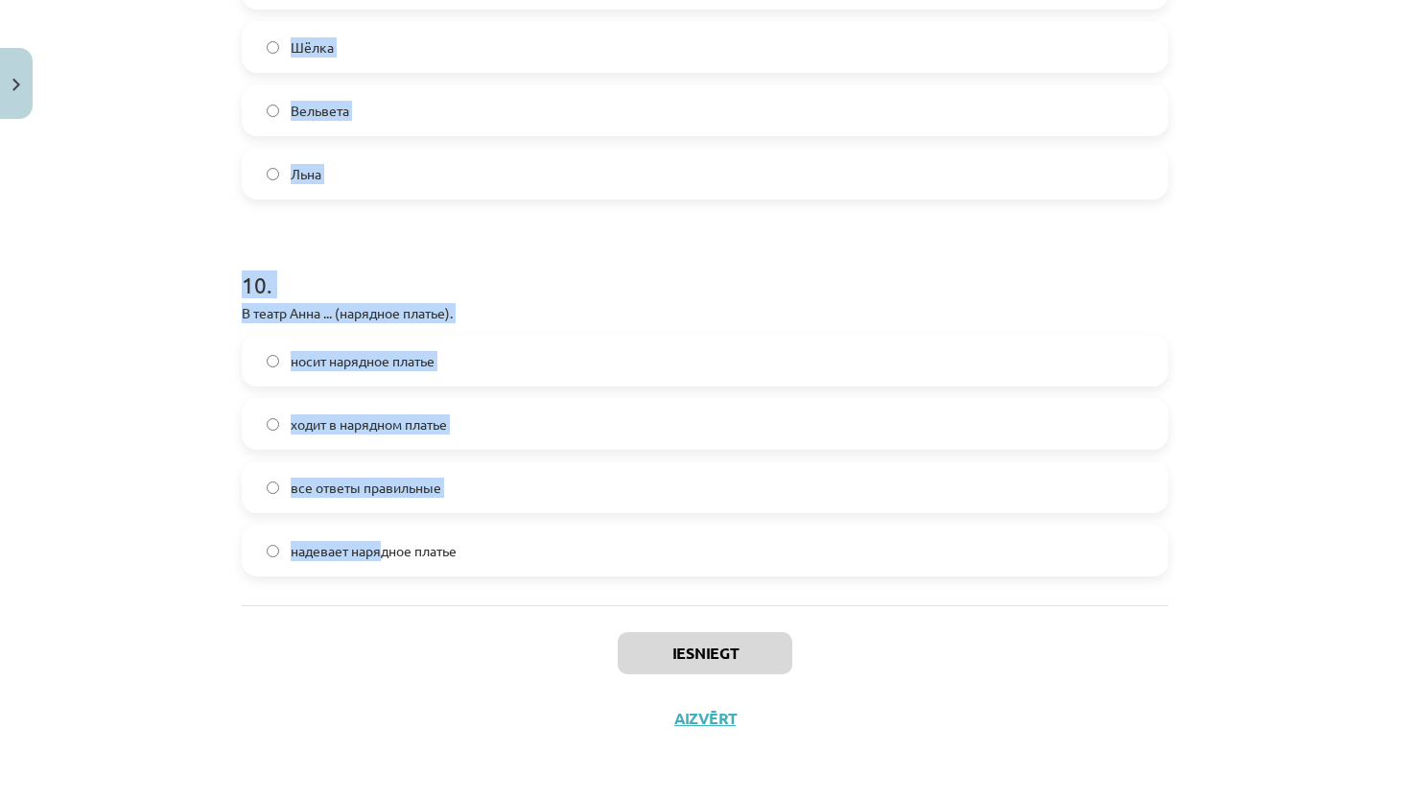
scroll to position [3540, 0]
drag, startPoint x: 241, startPoint y: 429, endPoint x: 490, endPoint y: 565, distance: 284.2
copy form "1 . В дождливую погоду я ... (резиновые сапоги). хожу в резиновых сапогах надев…"
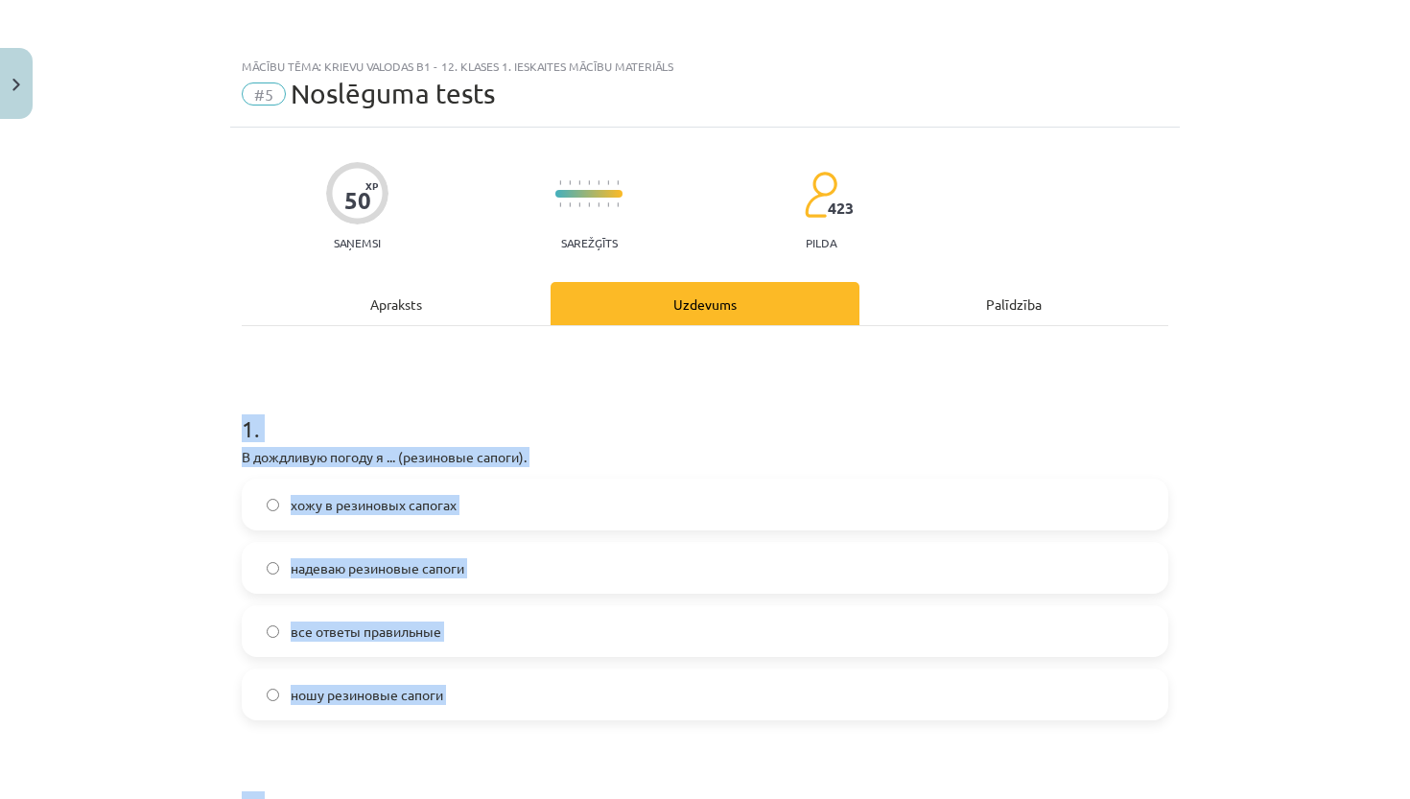
scroll to position [0, 0]
click at [137, 504] on div "Mācību tēma: Krievu valodas b1 - 12. klases 1. ieskaites mācību materiāls #5 No…" at bounding box center [705, 399] width 1410 height 799
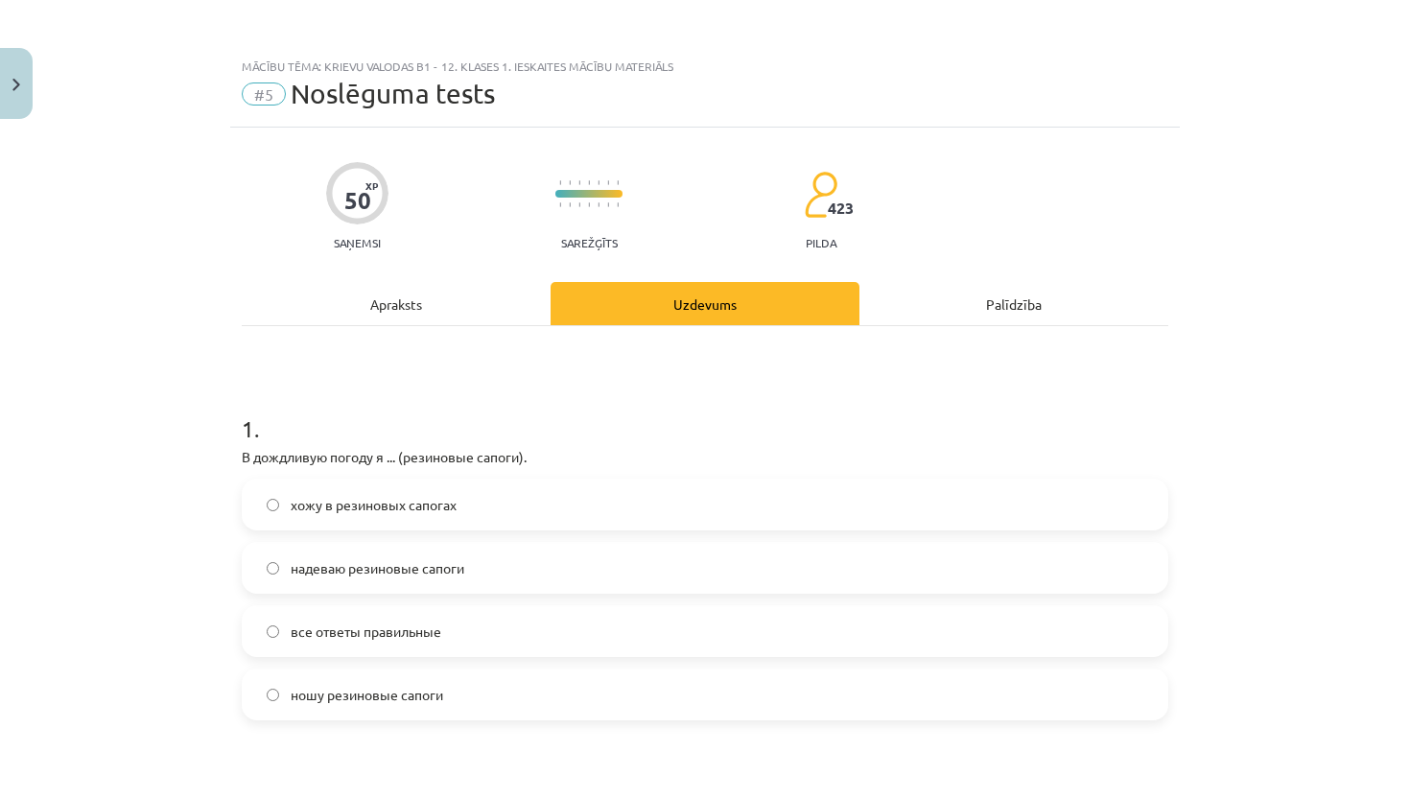
click at [342, 631] on span "все ответы правильные" at bounding box center [366, 632] width 151 height 20
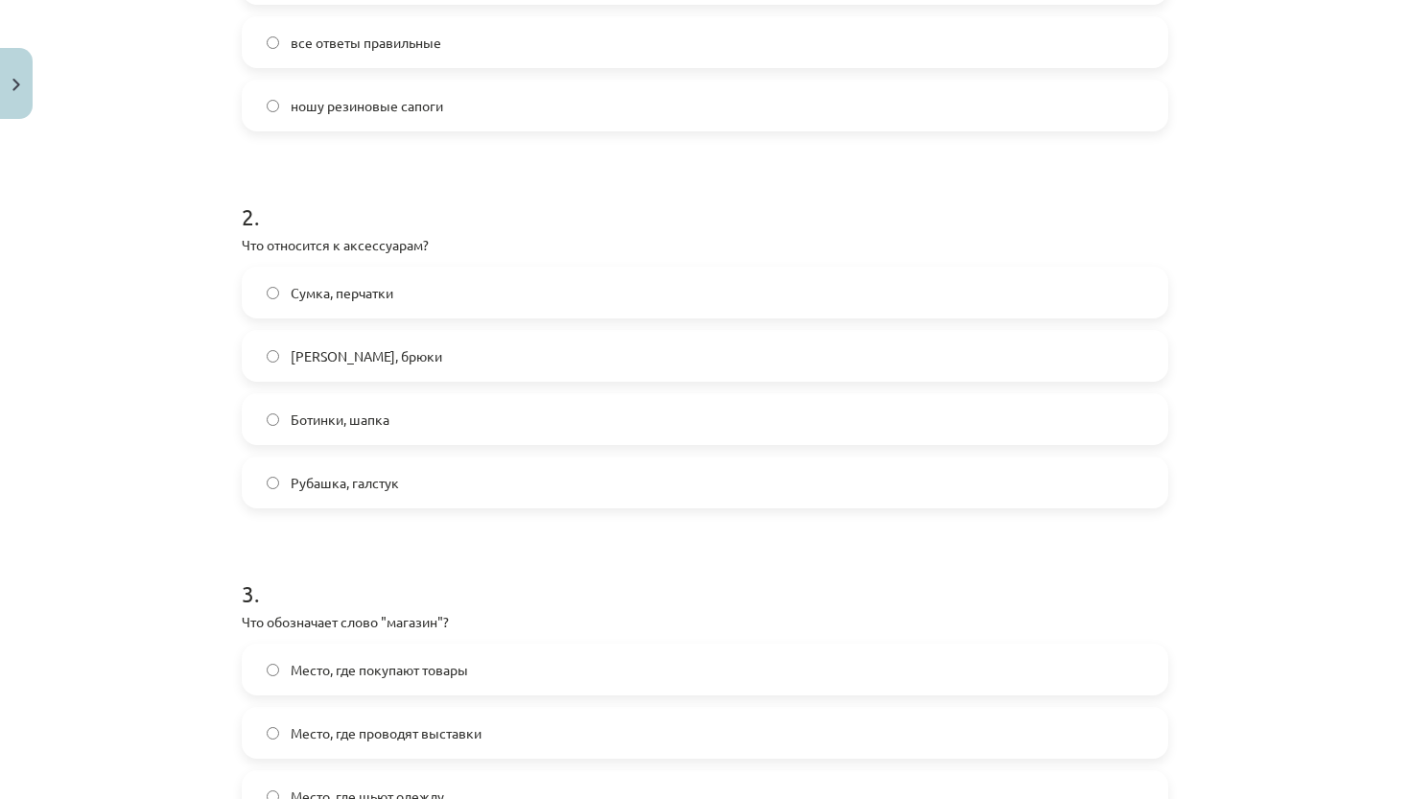
scroll to position [587, 0]
click at [479, 301] on label "Сумка, перчатки" at bounding box center [705, 295] width 923 height 48
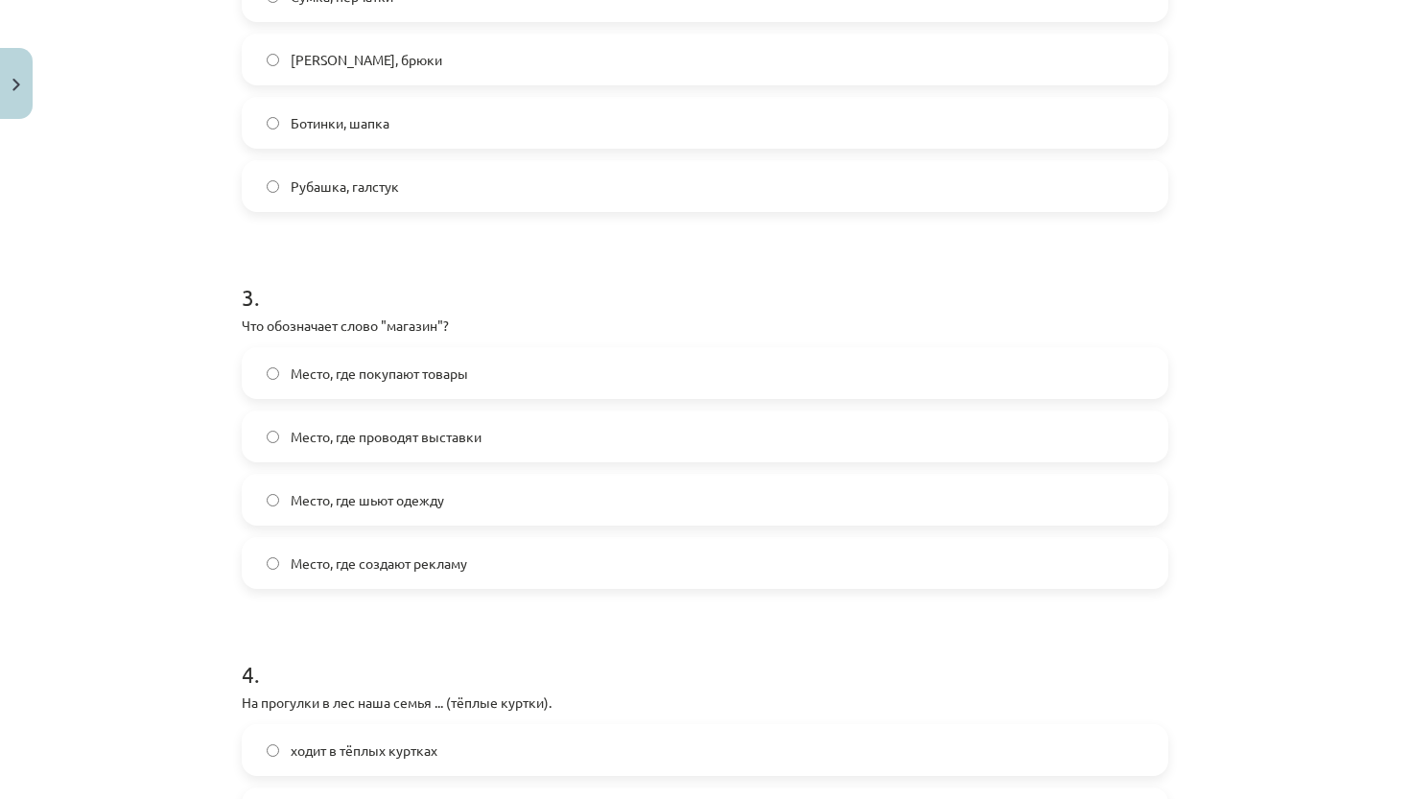
scroll to position [886, 0]
click at [499, 383] on label "Место, где покупают товары" at bounding box center [705, 372] width 923 height 48
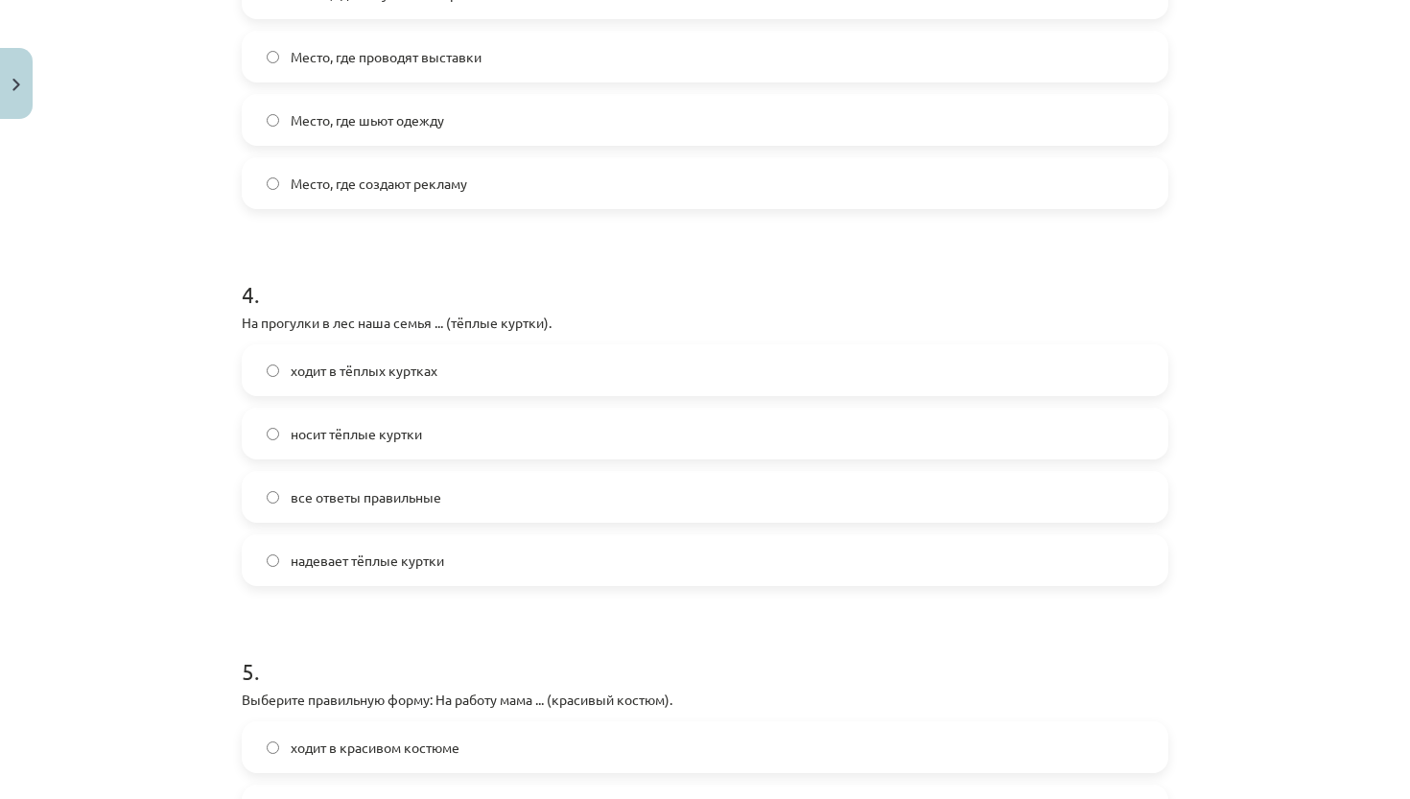
scroll to position [1273, 0]
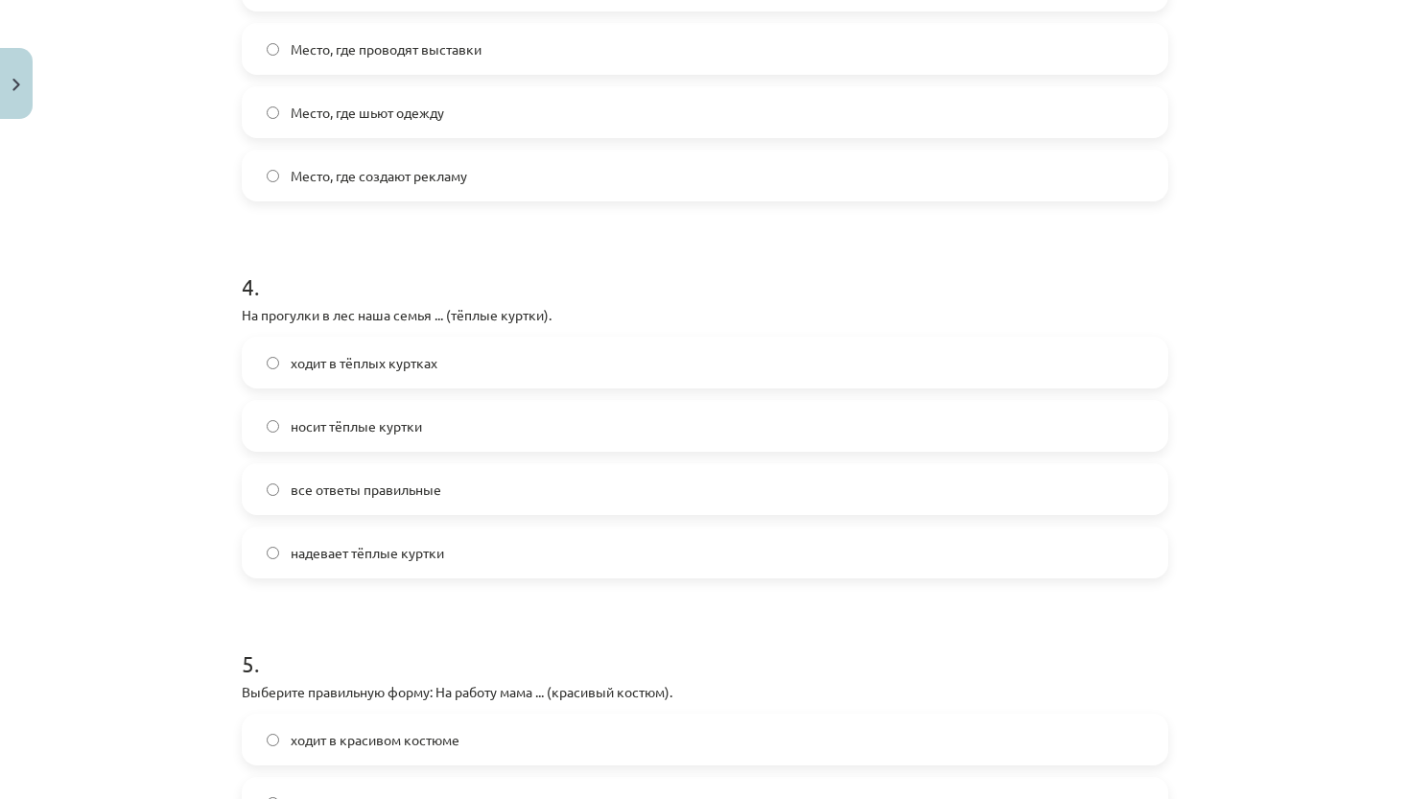
click at [467, 502] on label "все ответы правильные" at bounding box center [705, 489] width 923 height 48
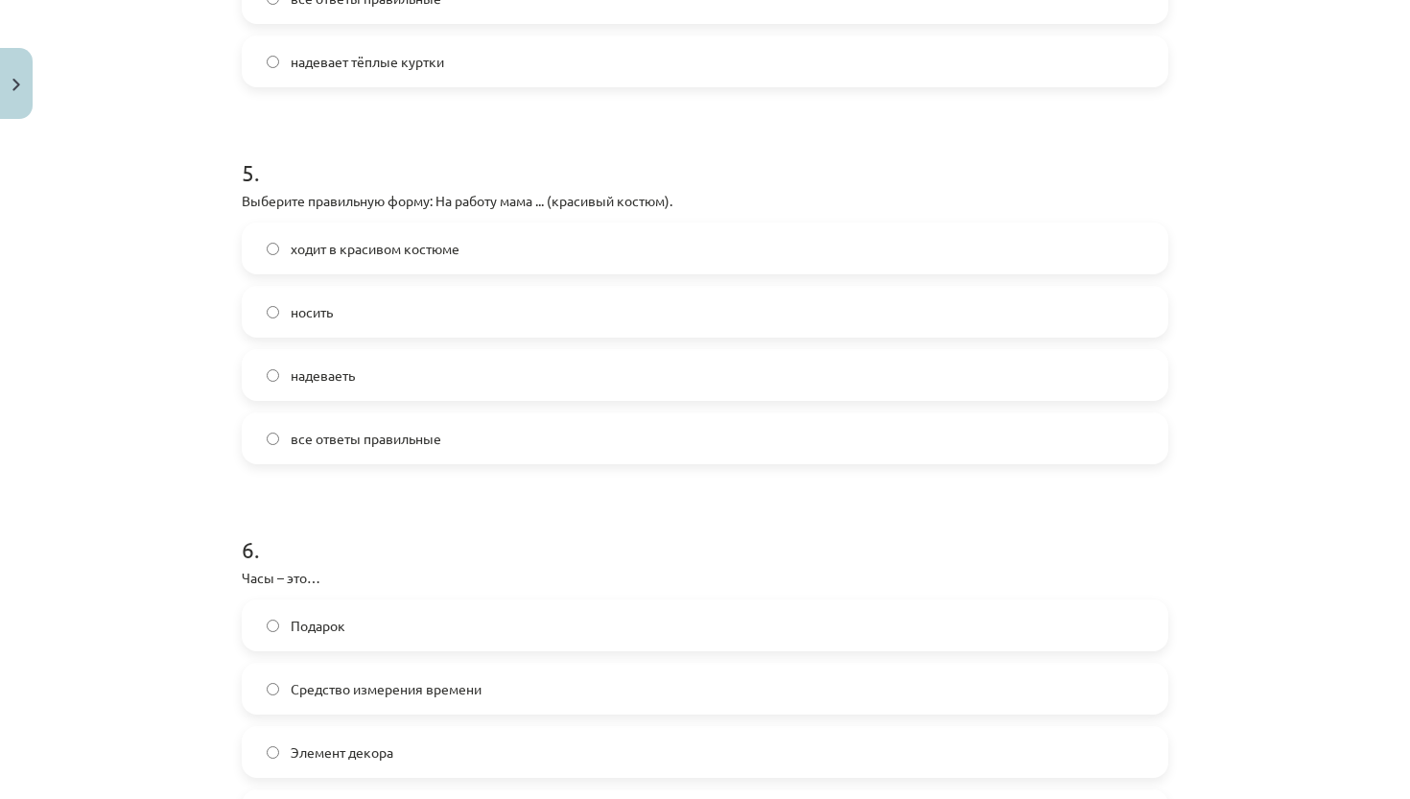
scroll to position [1762, 0]
click at [426, 255] on span "ходит в красивом костюме" at bounding box center [375, 251] width 169 height 20
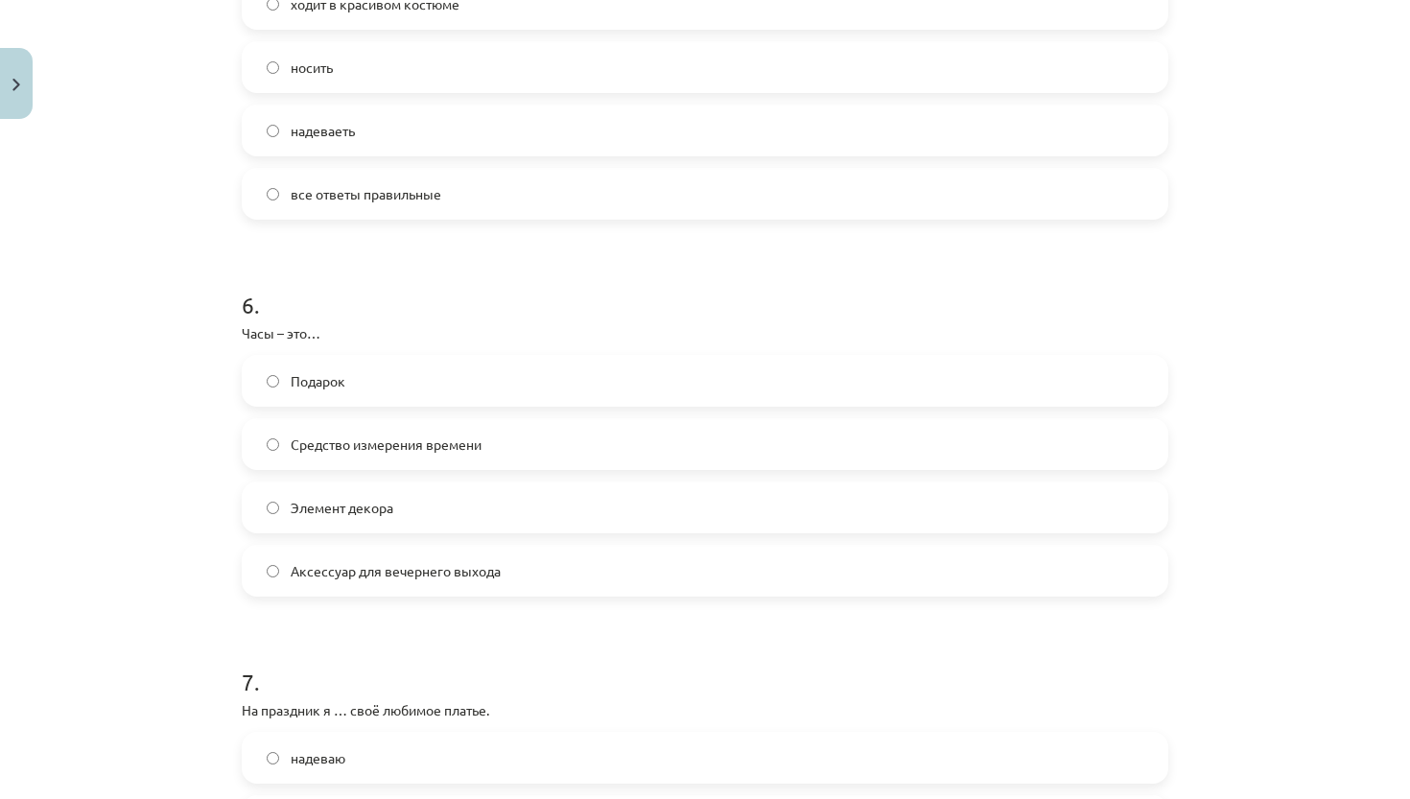
scroll to position [2010, 0]
click at [411, 450] on span "Средство измерения времени" at bounding box center [386, 444] width 191 height 20
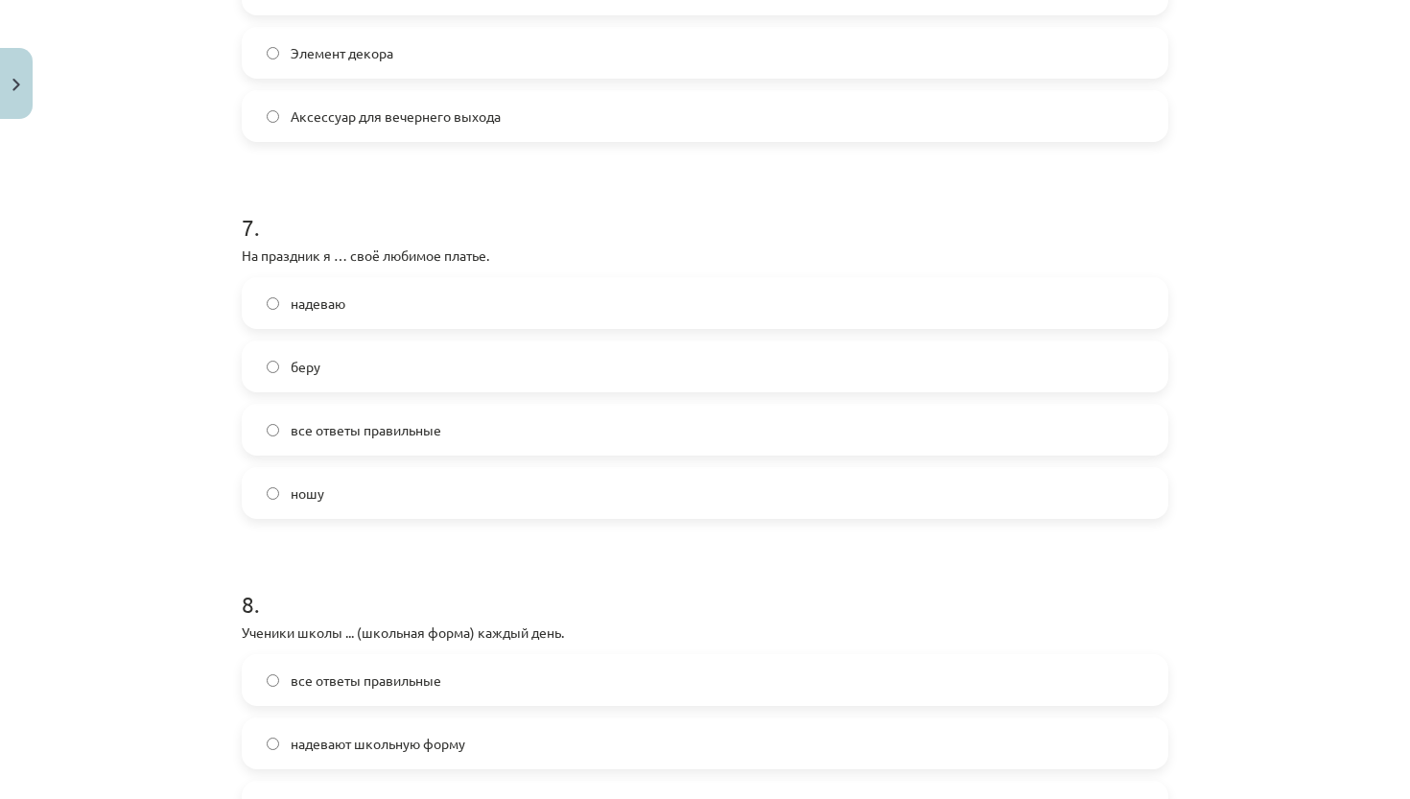
scroll to position [2457, 0]
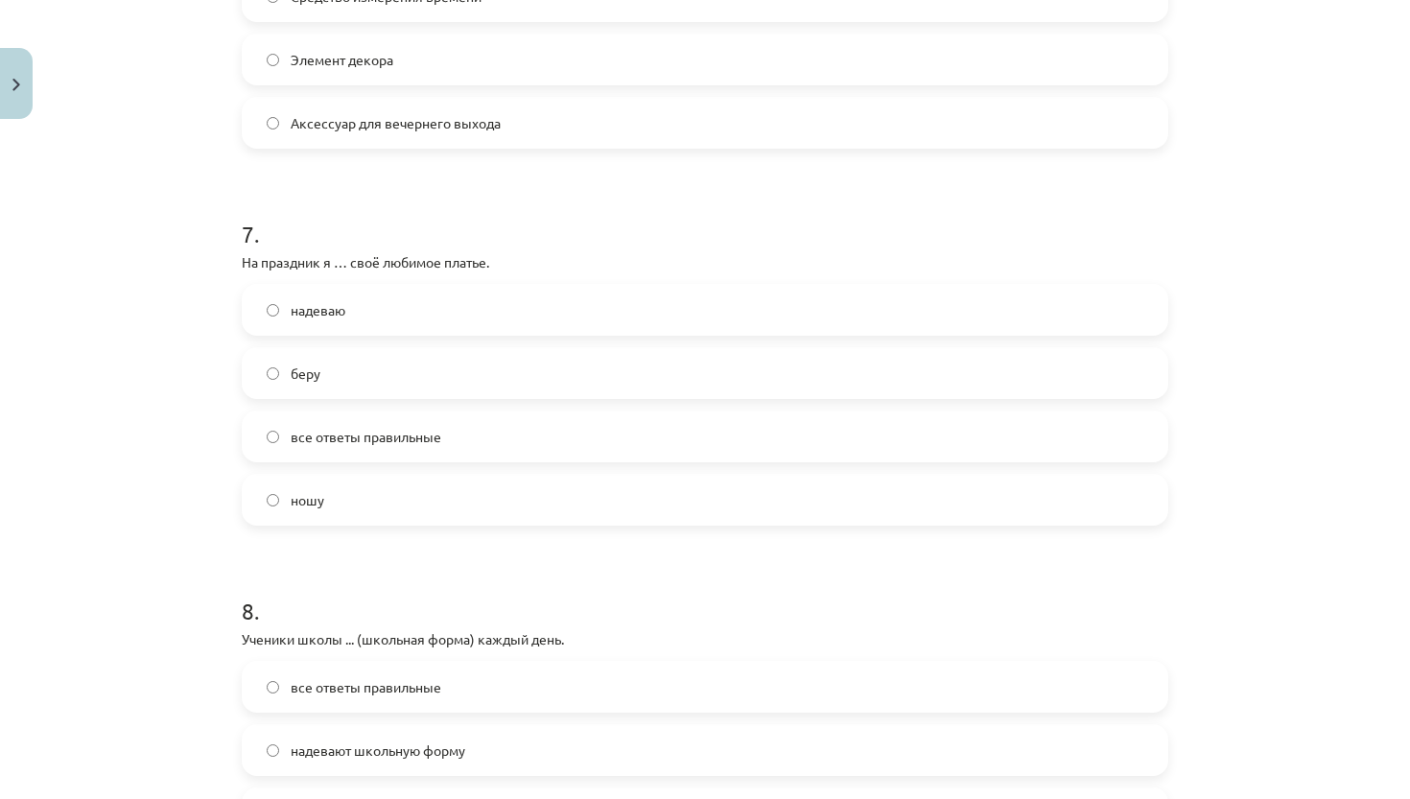
click at [395, 314] on label "надеваю" at bounding box center [705, 310] width 923 height 48
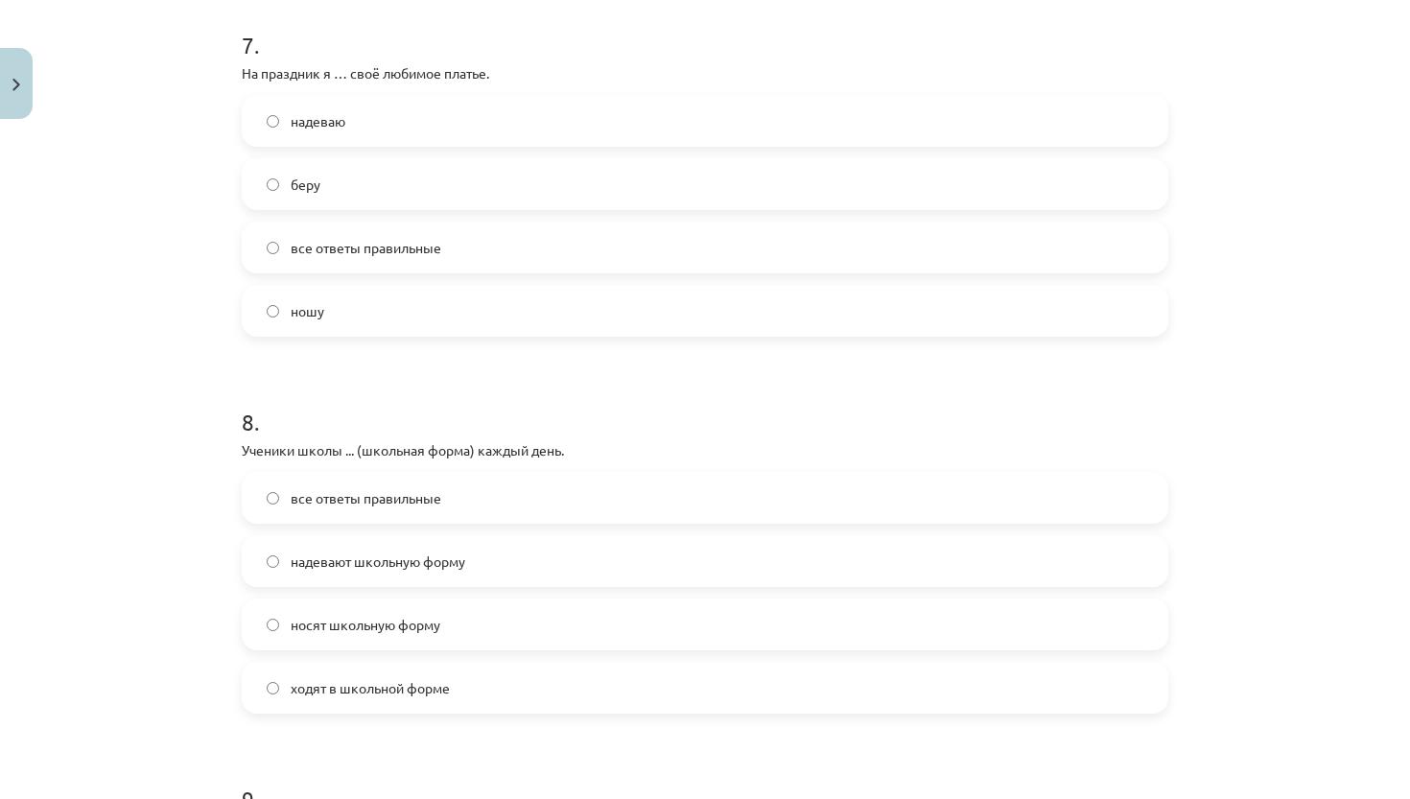
scroll to position [2660, 0]
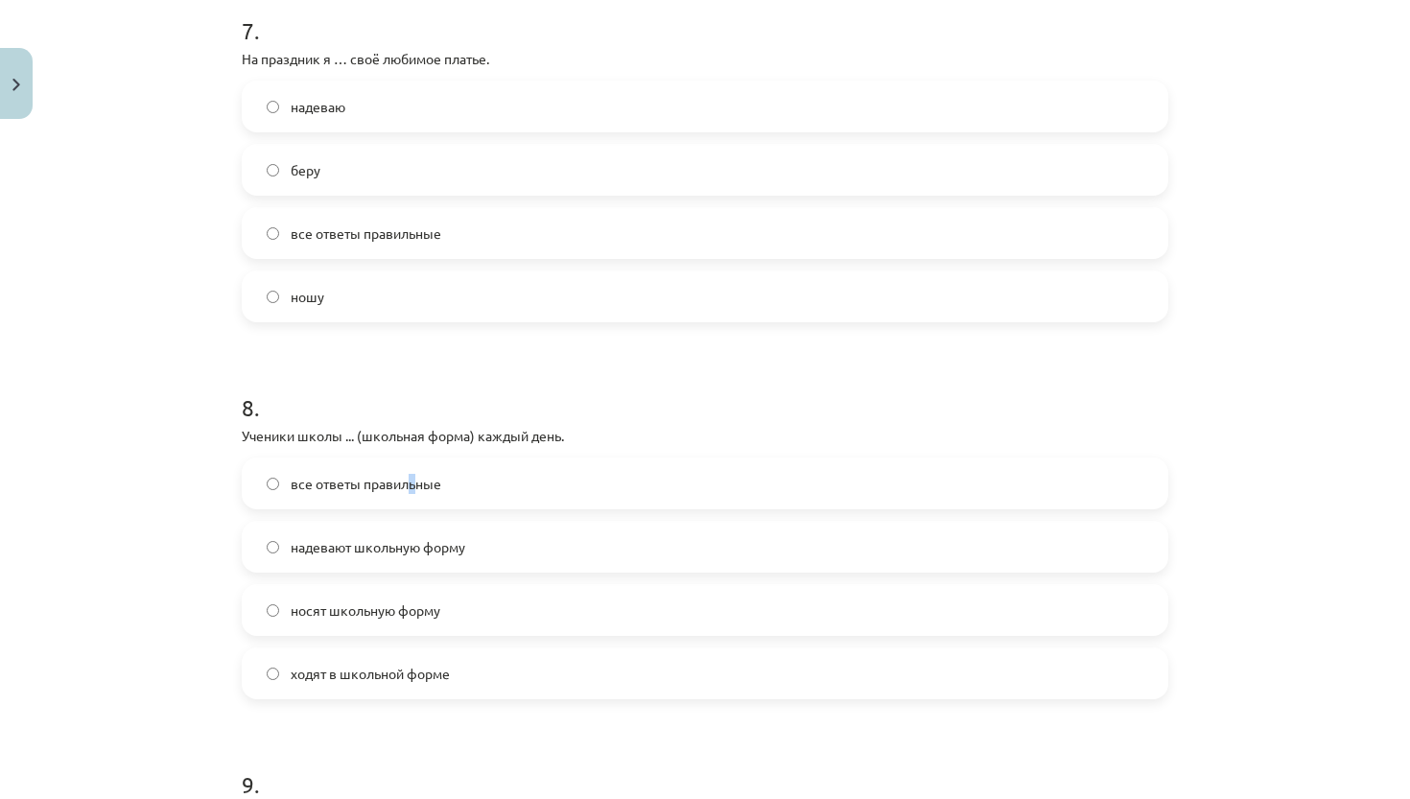
click at [413, 477] on span "все ответы правильные" at bounding box center [366, 484] width 151 height 20
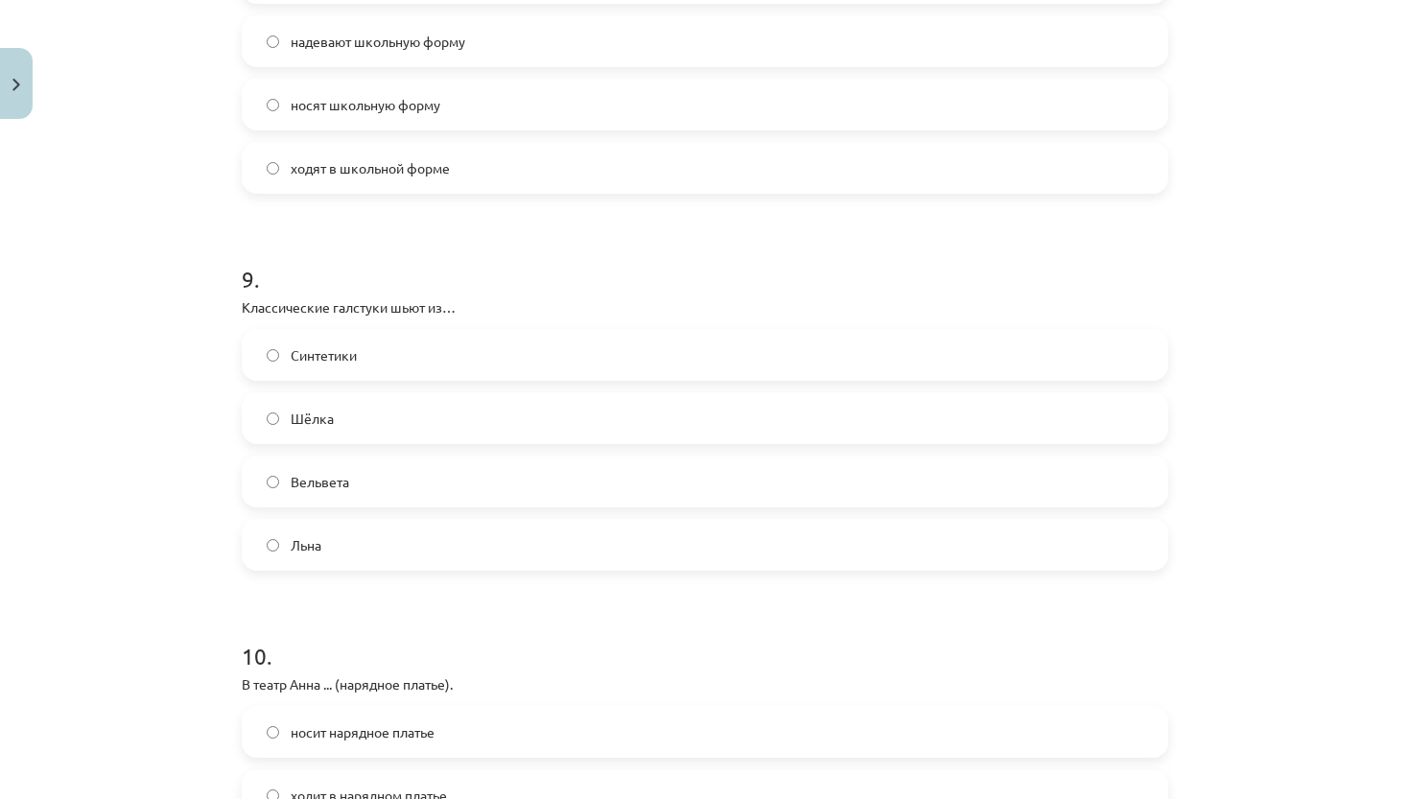
scroll to position [3165, 0]
click at [395, 431] on label "Шёлка" at bounding box center [705, 419] width 923 height 48
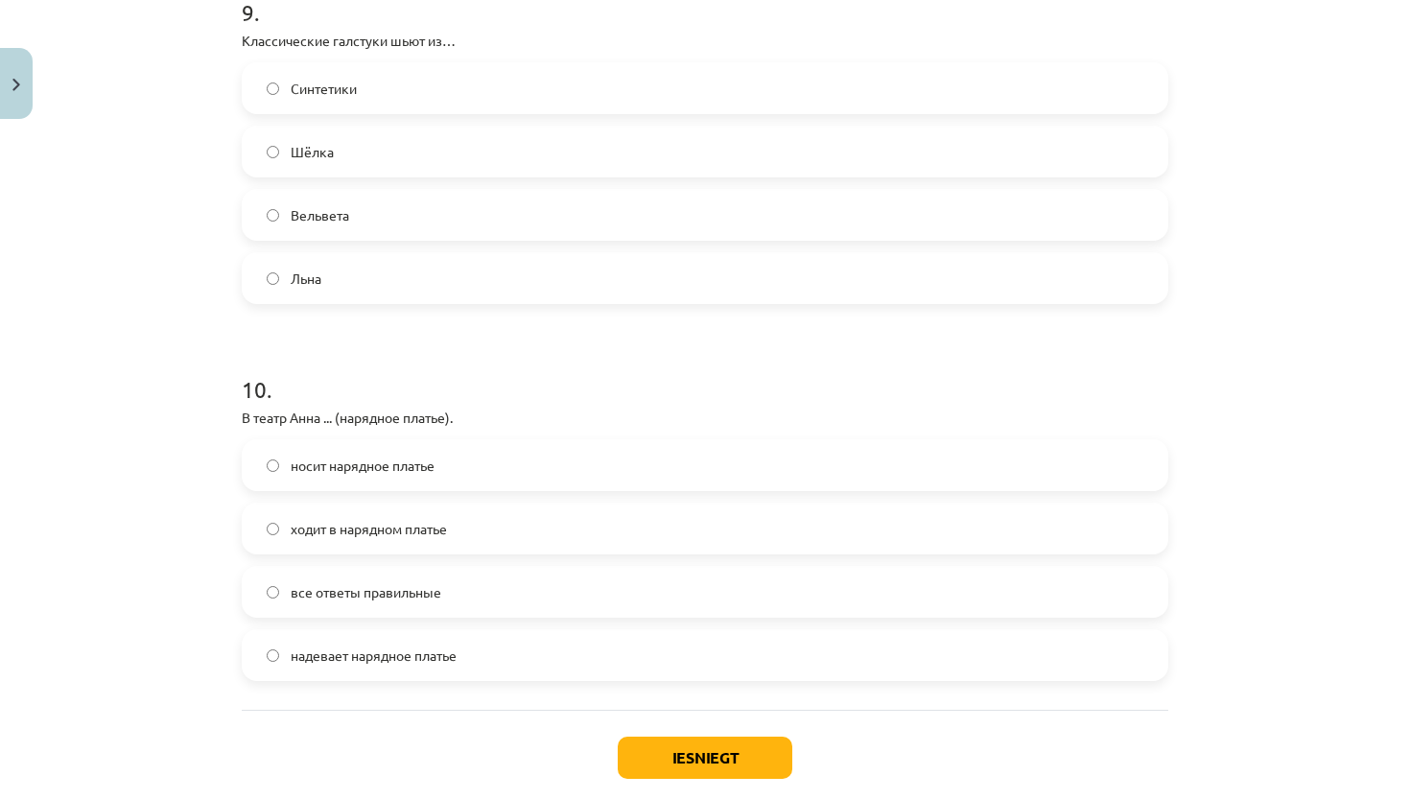
scroll to position [3436, 0]
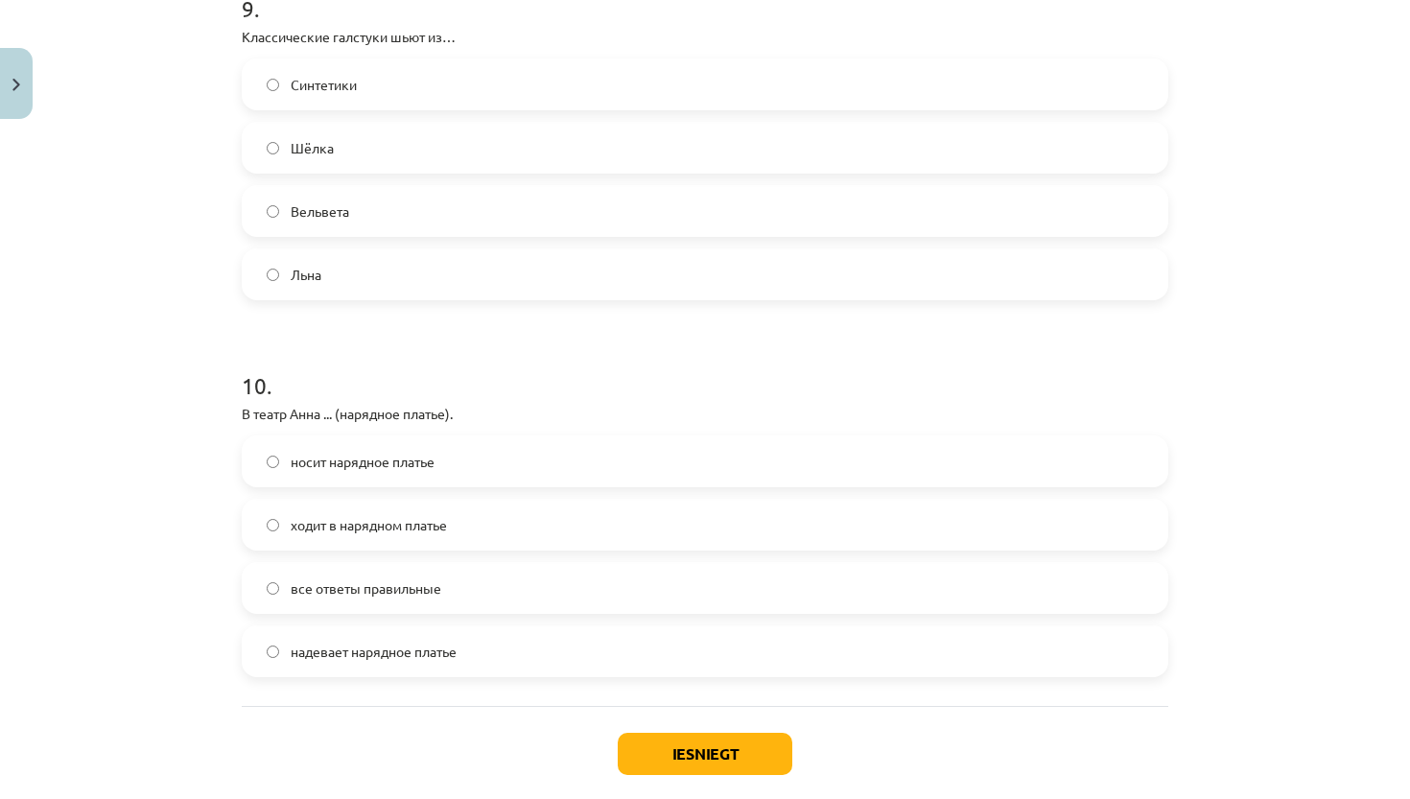
click at [348, 588] on span "все ответы правильные" at bounding box center [366, 588] width 151 height 20
click at [733, 762] on button "Iesniegt" at bounding box center [705, 754] width 175 height 42
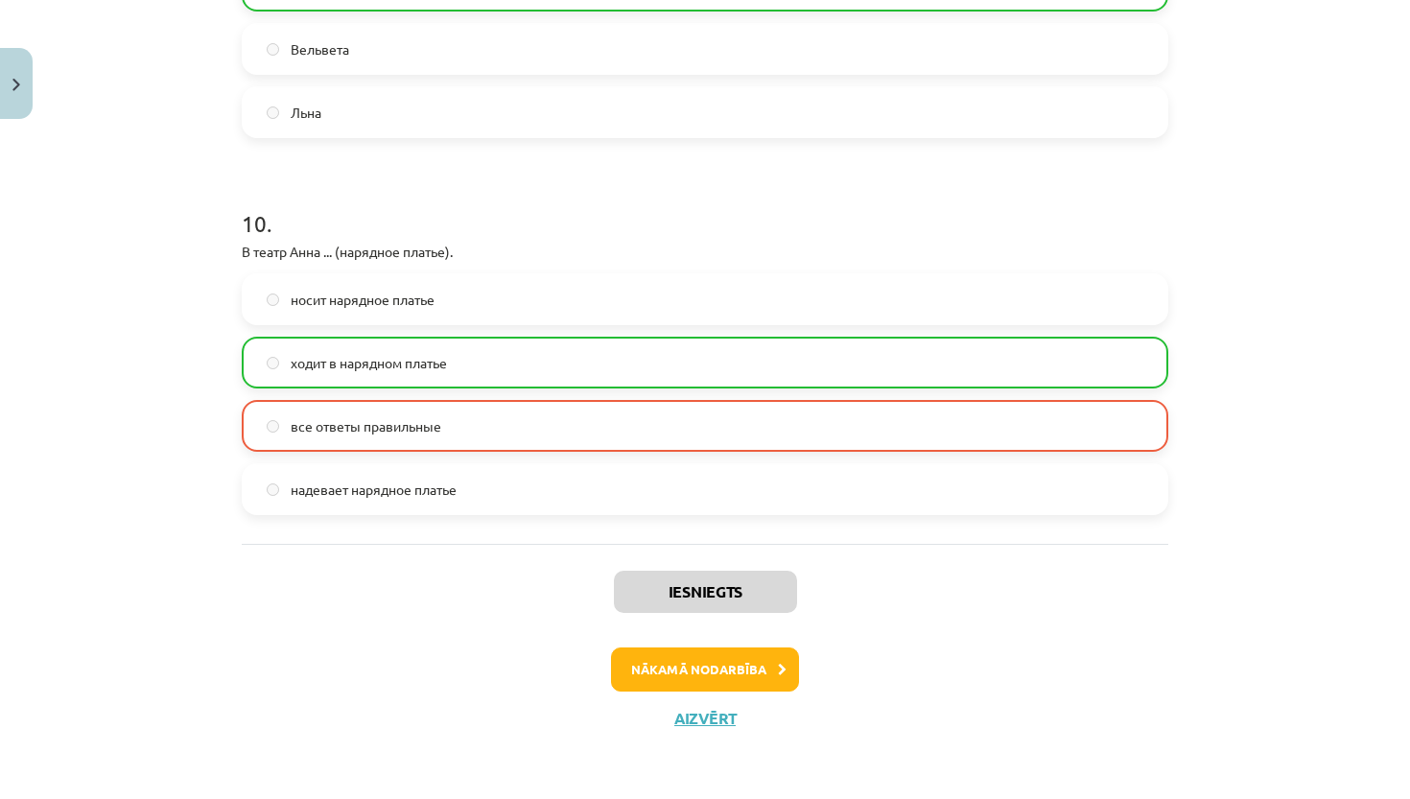
scroll to position [3600, 0]
click at [763, 675] on button "Nākamā nodarbība" at bounding box center [705, 670] width 188 height 44
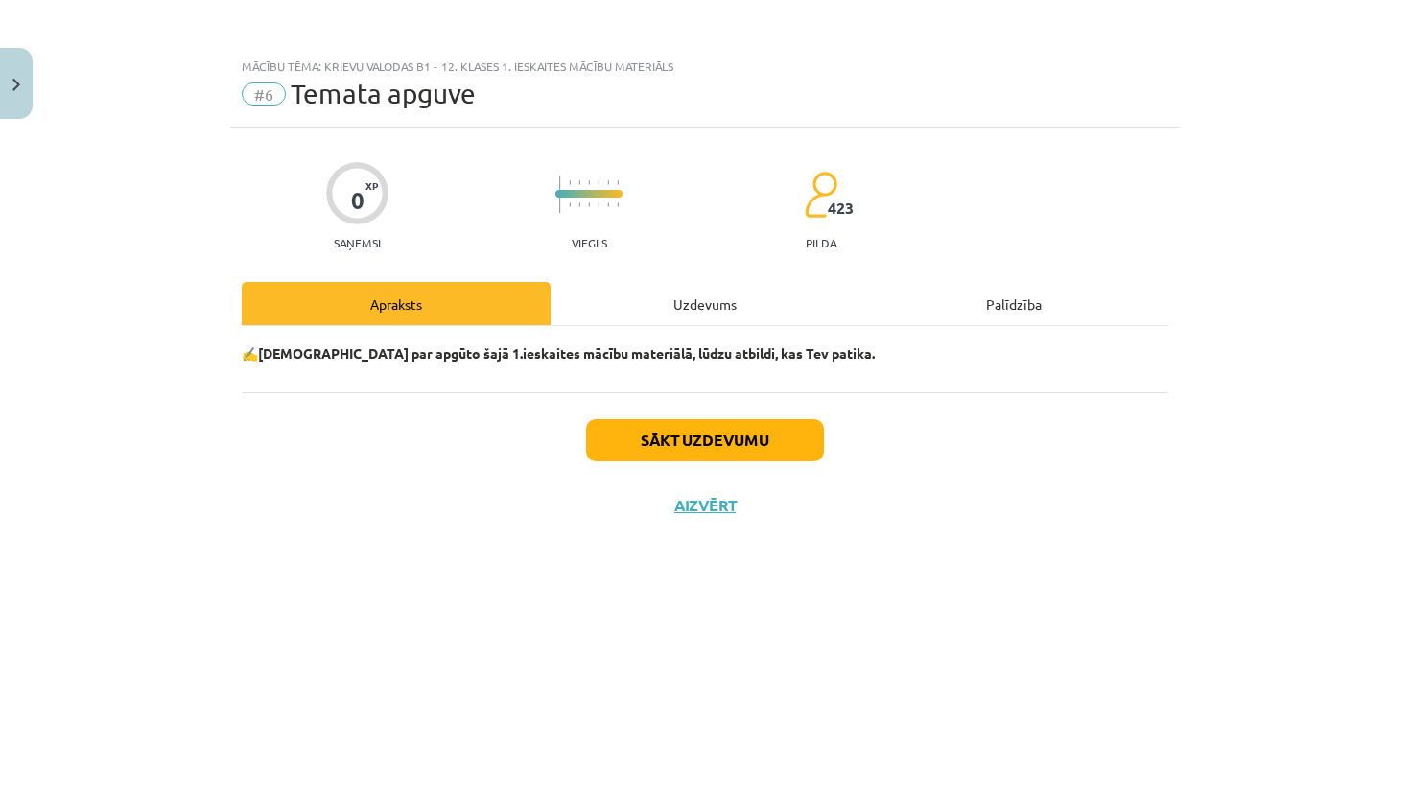
scroll to position [0, 0]
click at [742, 452] on button "Sākt uzdevumu" at bounding box center [705, 440] width 238 height 42
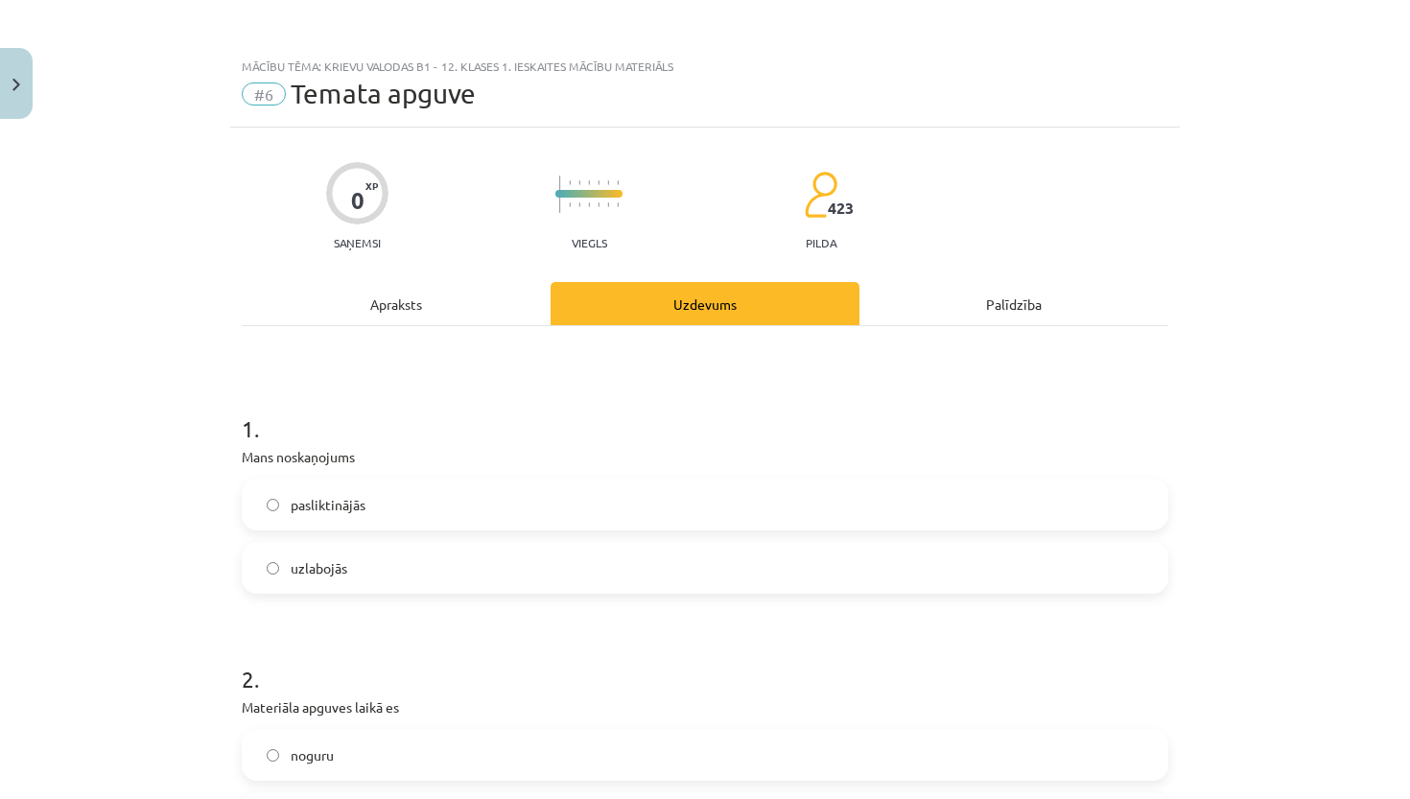
click at [509, 559] on label "uzlabojās" at bounding box center [705, 568] width 923 height 48
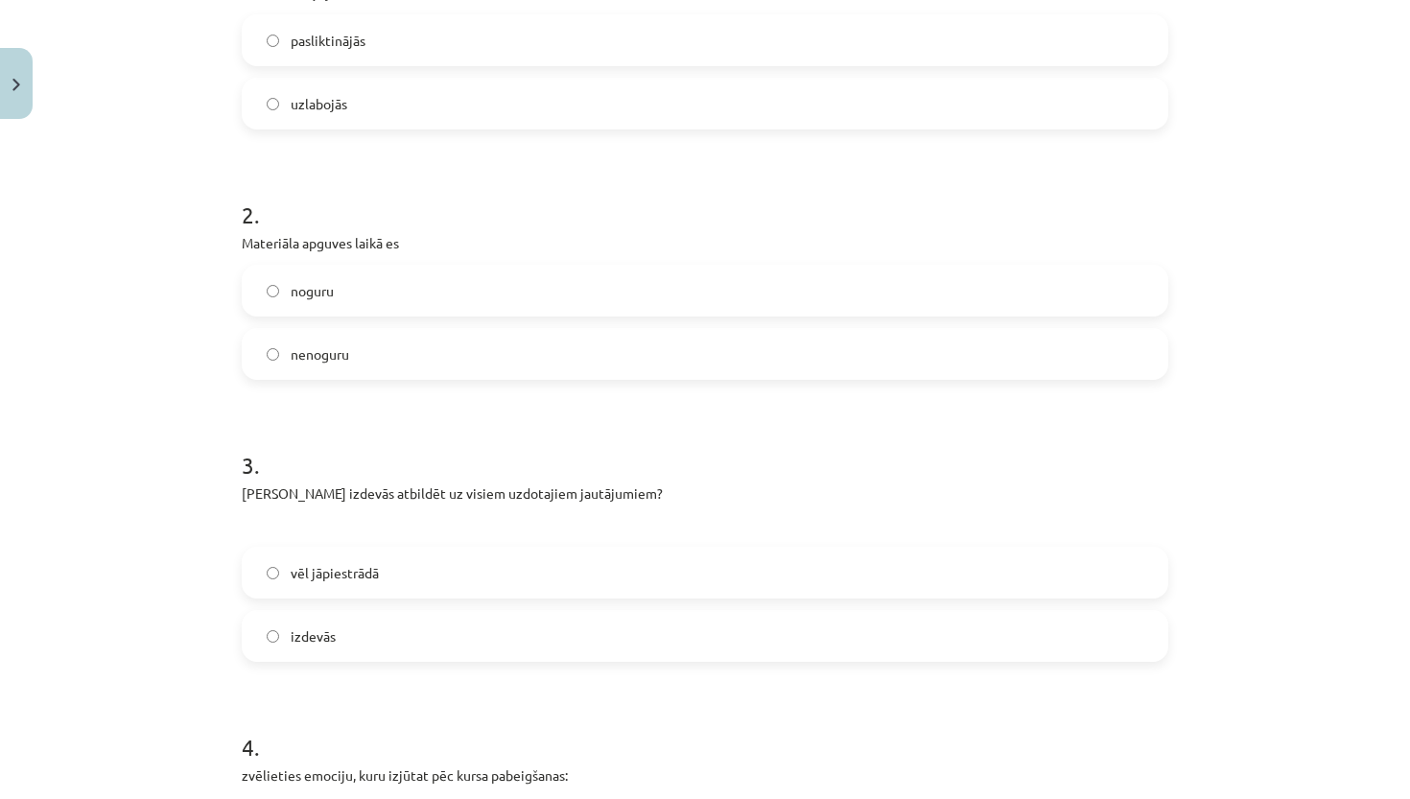
scroll to position [467, 0]
click at [475, 302] on label "noguru" at bounding box center [705, 288] width 923 height 48
click at [502, 584] on label "vēl jāpiestrādā" at bounding box center [705, 570] width 923 height 48
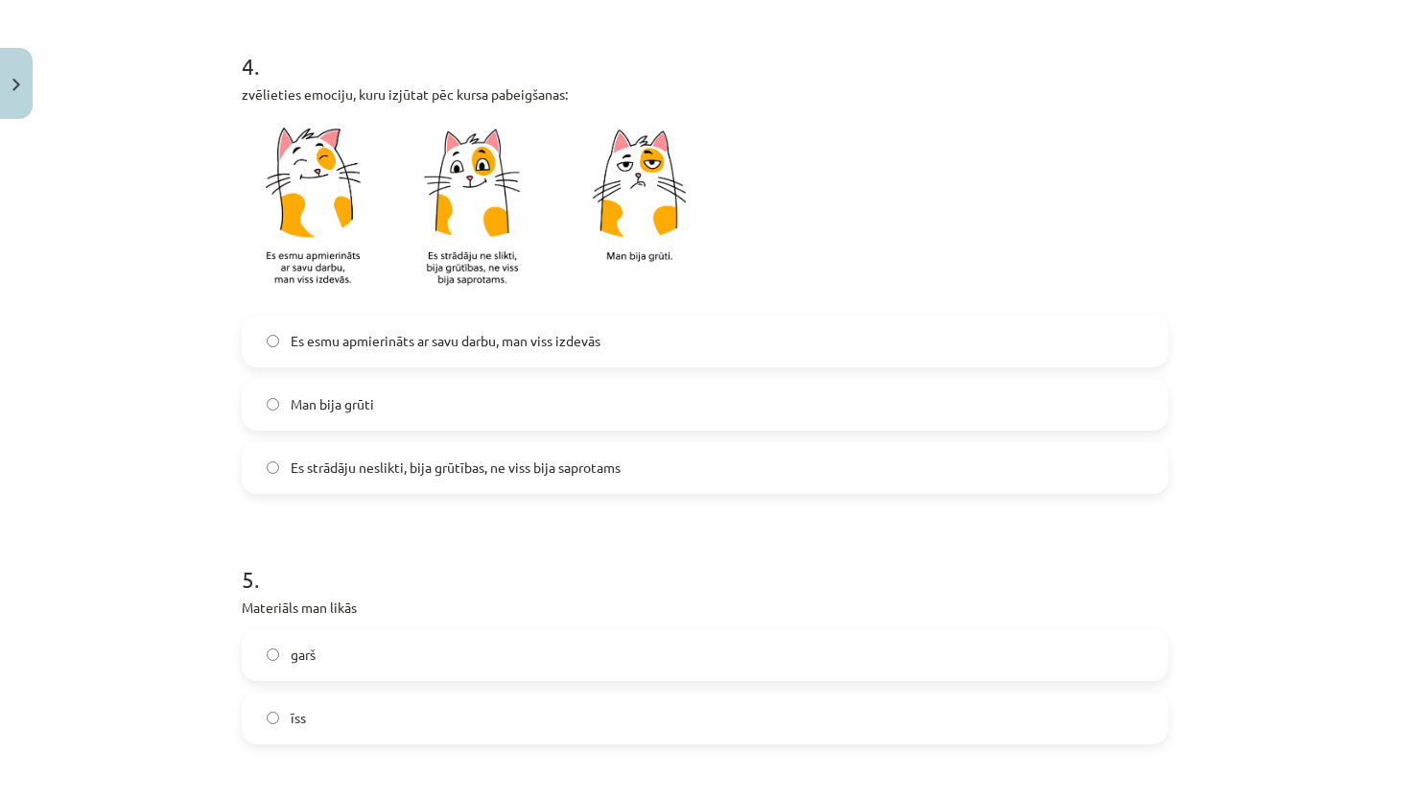
scroll to position [1205, 0]
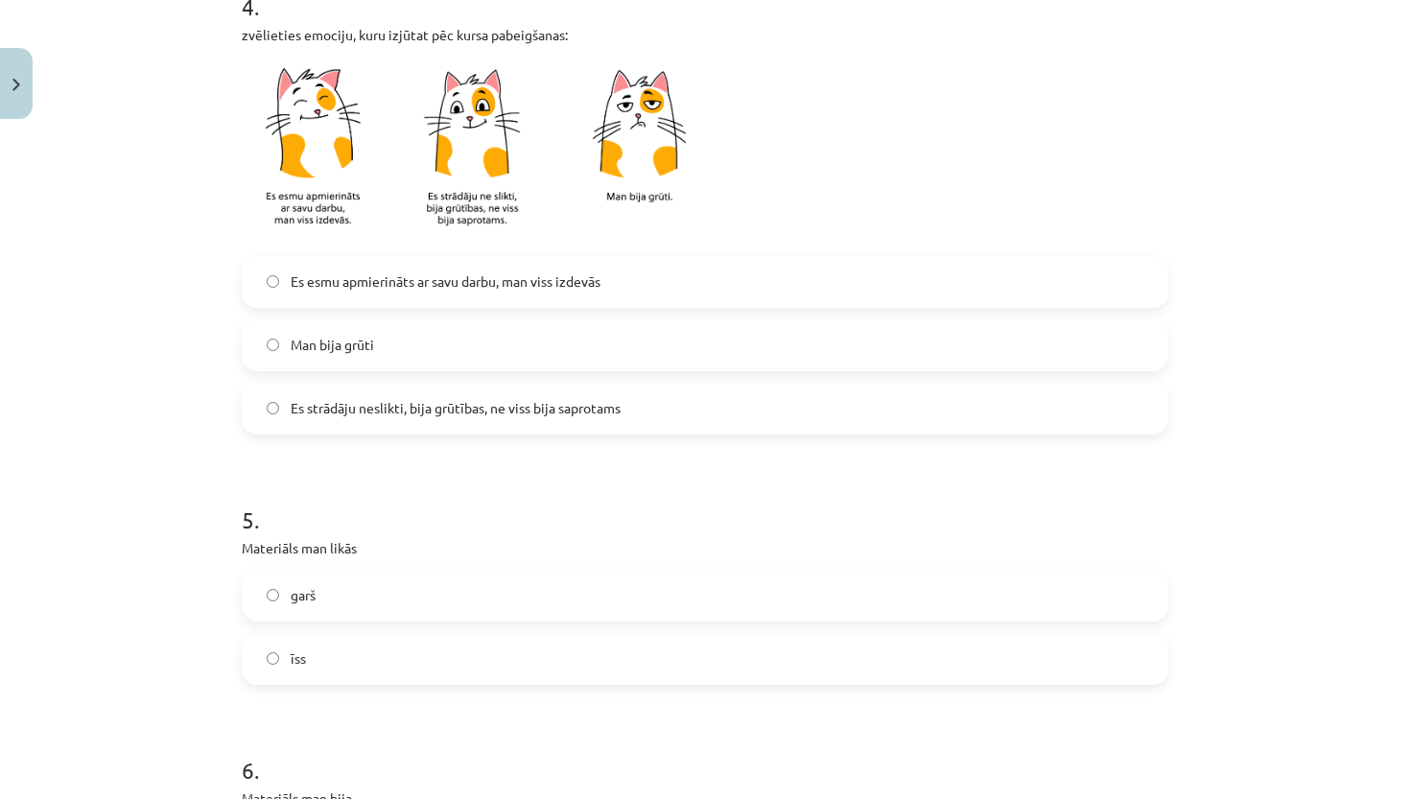
click at [460, 428] on label "Es strādāju neslikti, bija grūtības, ne viss bija saprotams" at bounding box center [705, 409] width 923 height 48
click at [442, 593] on label "garš" at bounding box center [705, 596] width 923 height 48
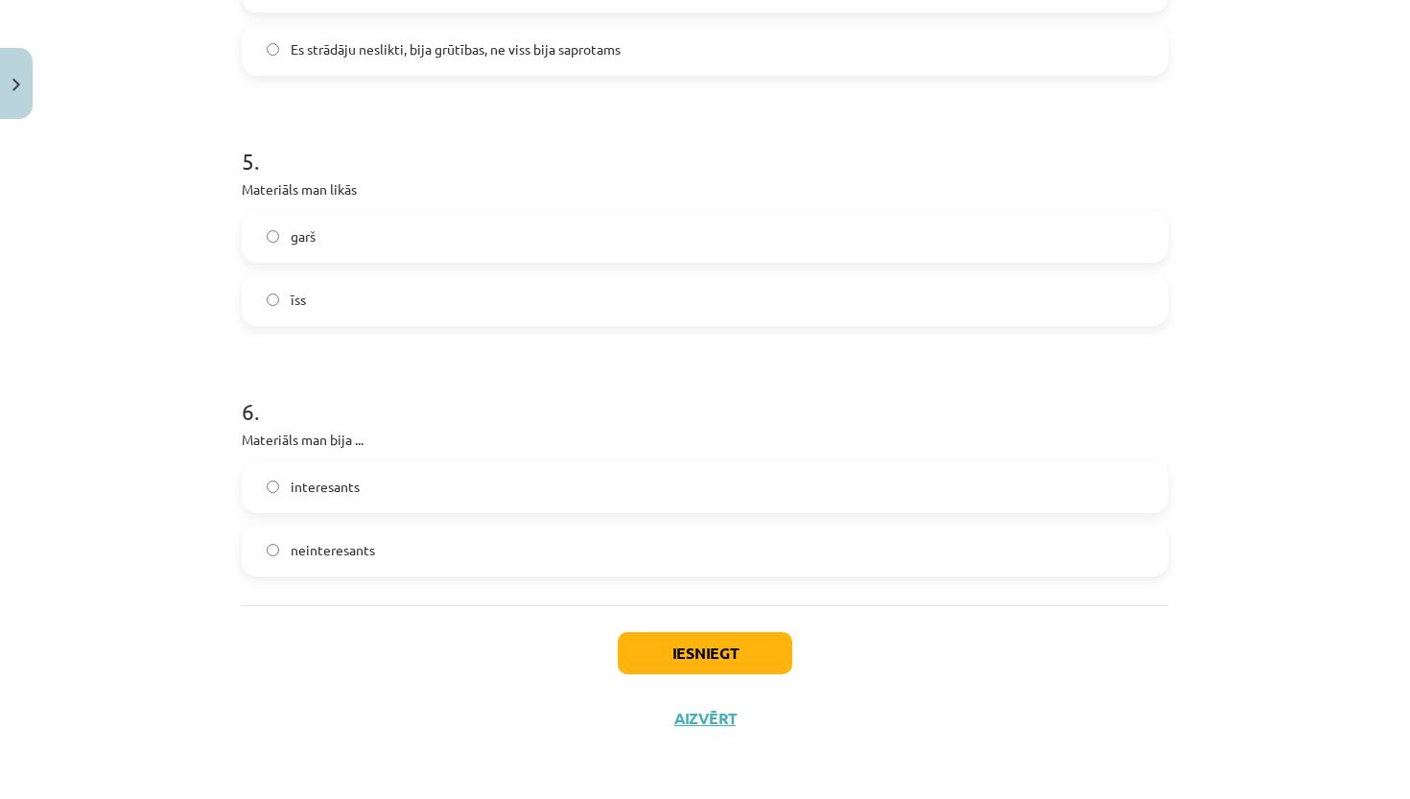
scroll to position [1566, 0]
click at [469, 488] on label "interesants" at bounding box center [705, 487] width 923 height 48
click at [673, 647] on button "Iesniegt" at bounding box center [705, 653] width 175 height 42
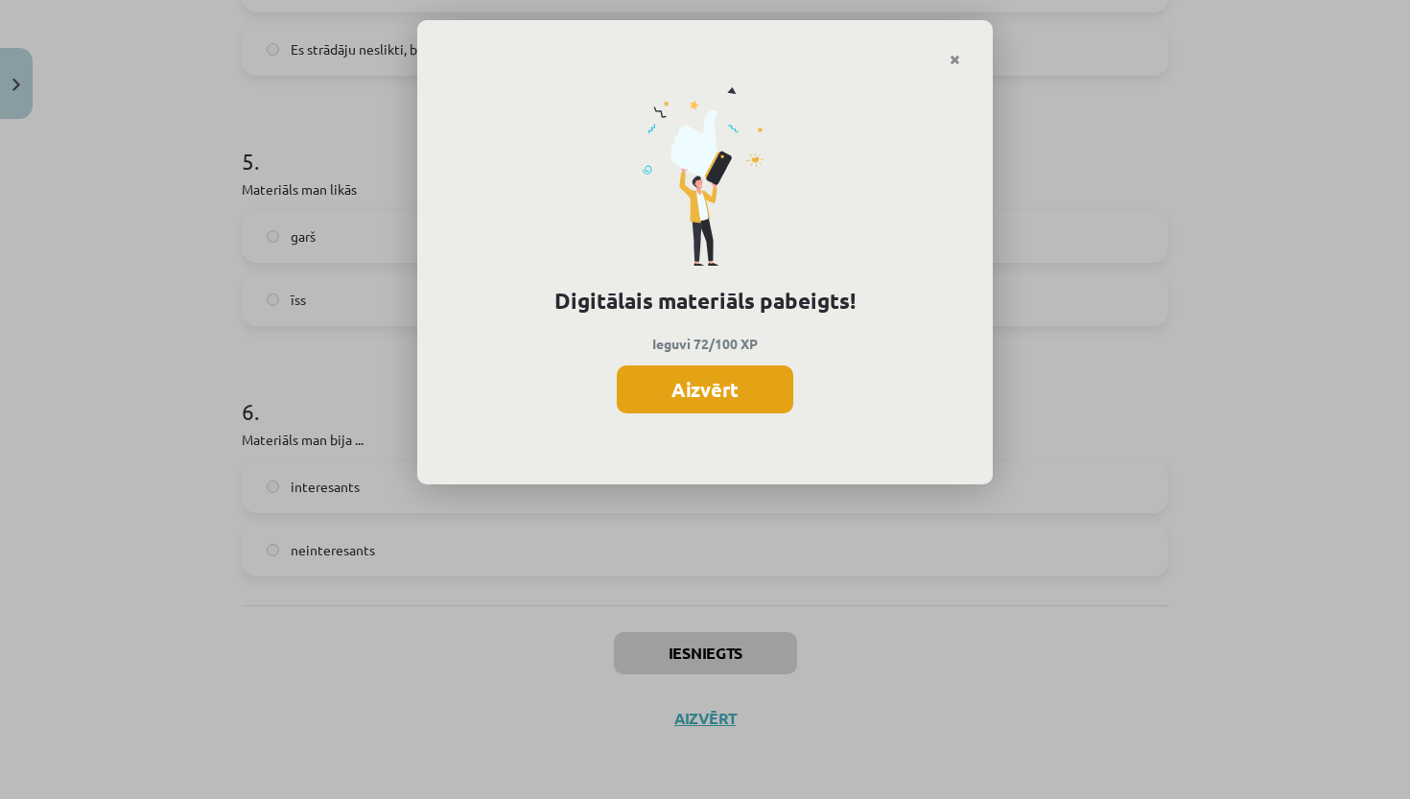
click at [704, 388] on button "Aizvērt" at bounding box center [705, 389] width 177 height 48
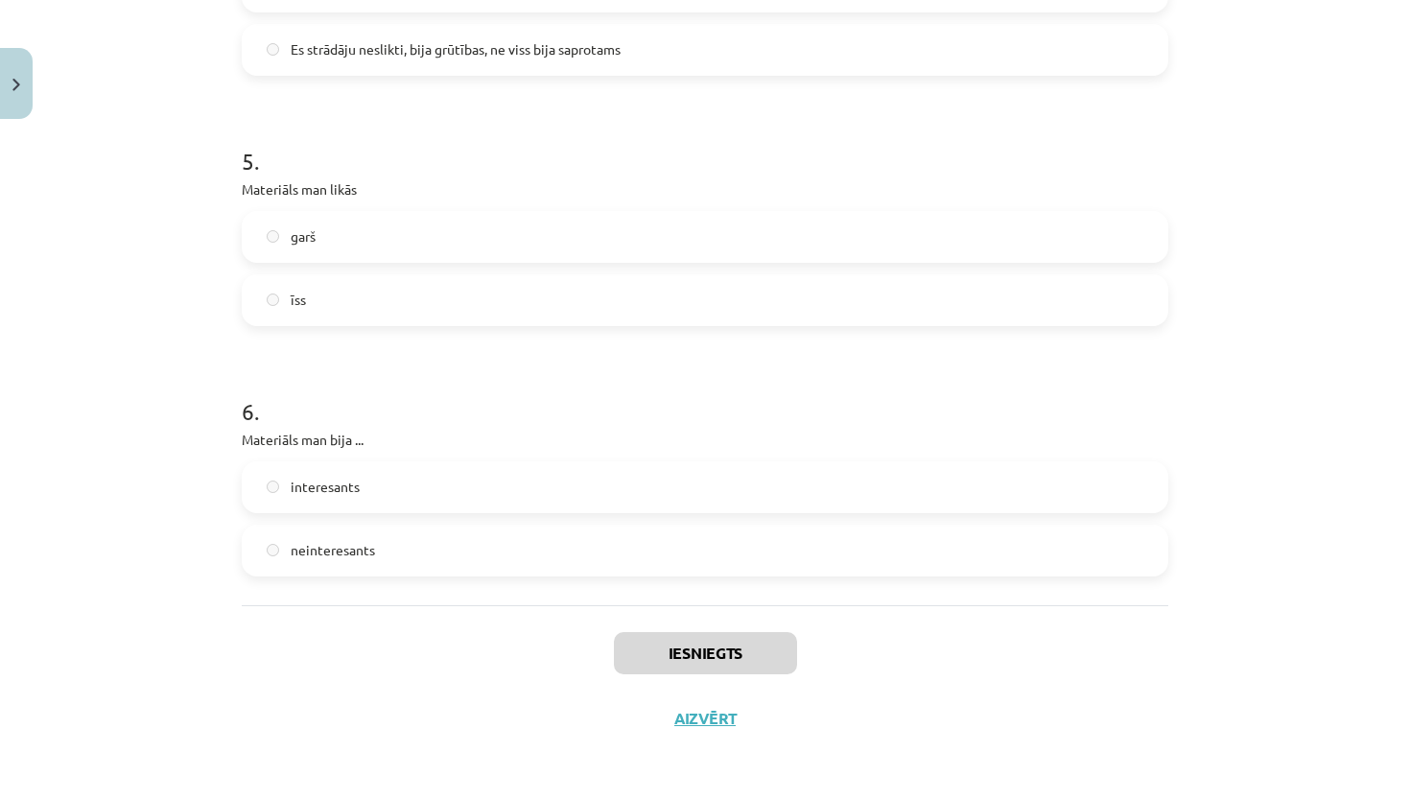
click at [16, 84] on img "Close" at bounding box center [16, 85] width 8 height 12
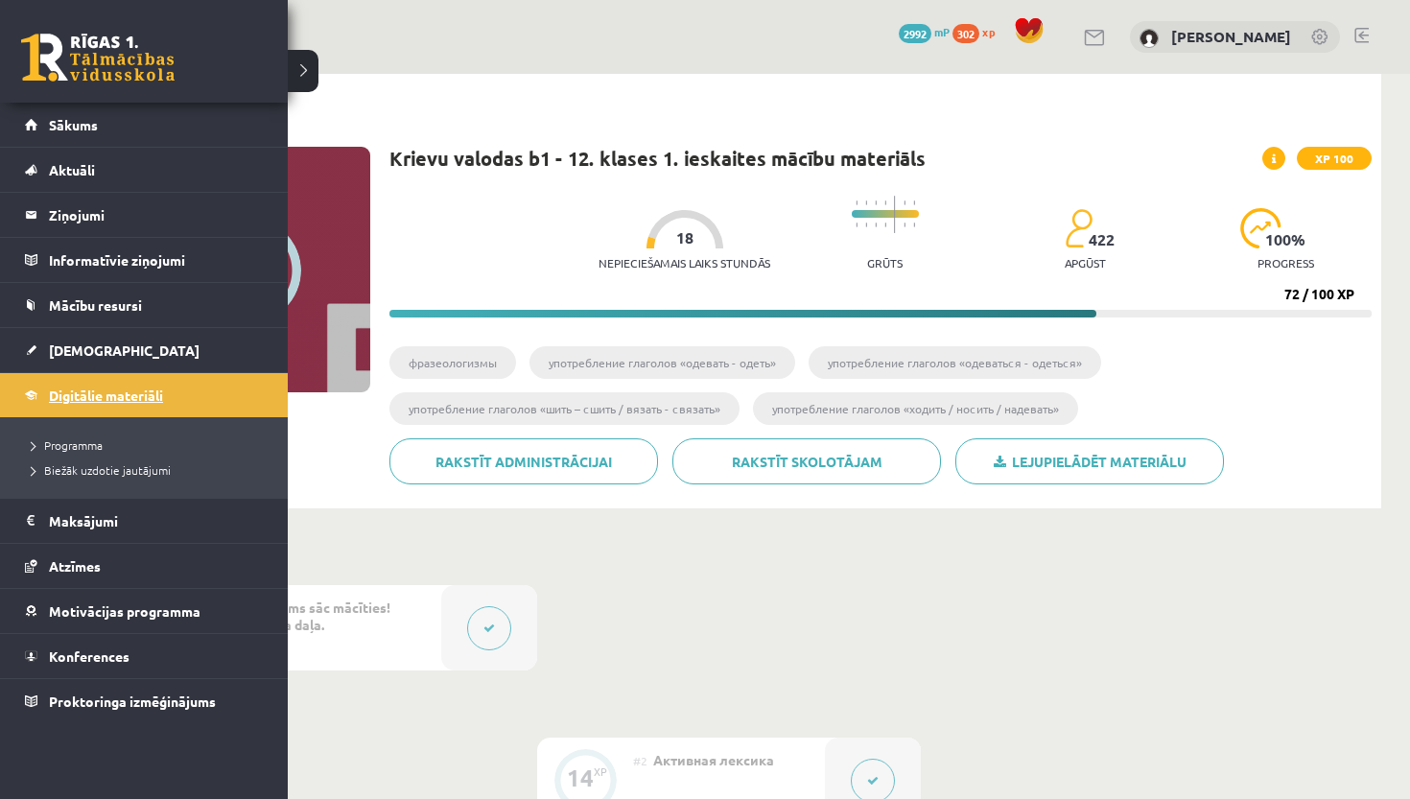
click at [80, 400] on span "Digitālie materiāli" at bounding box center [106, 395] width 114 height 17
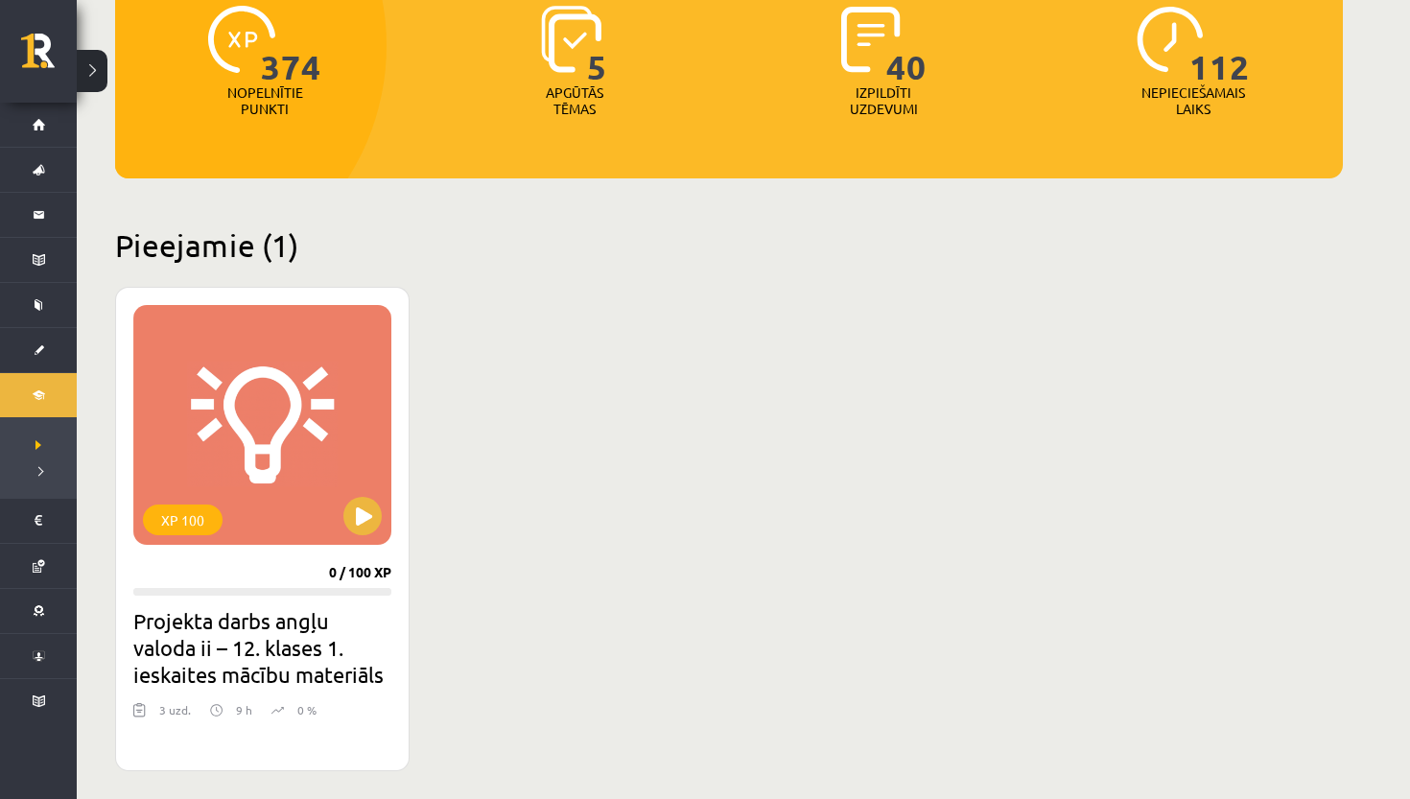
scroll to position [305, 0]
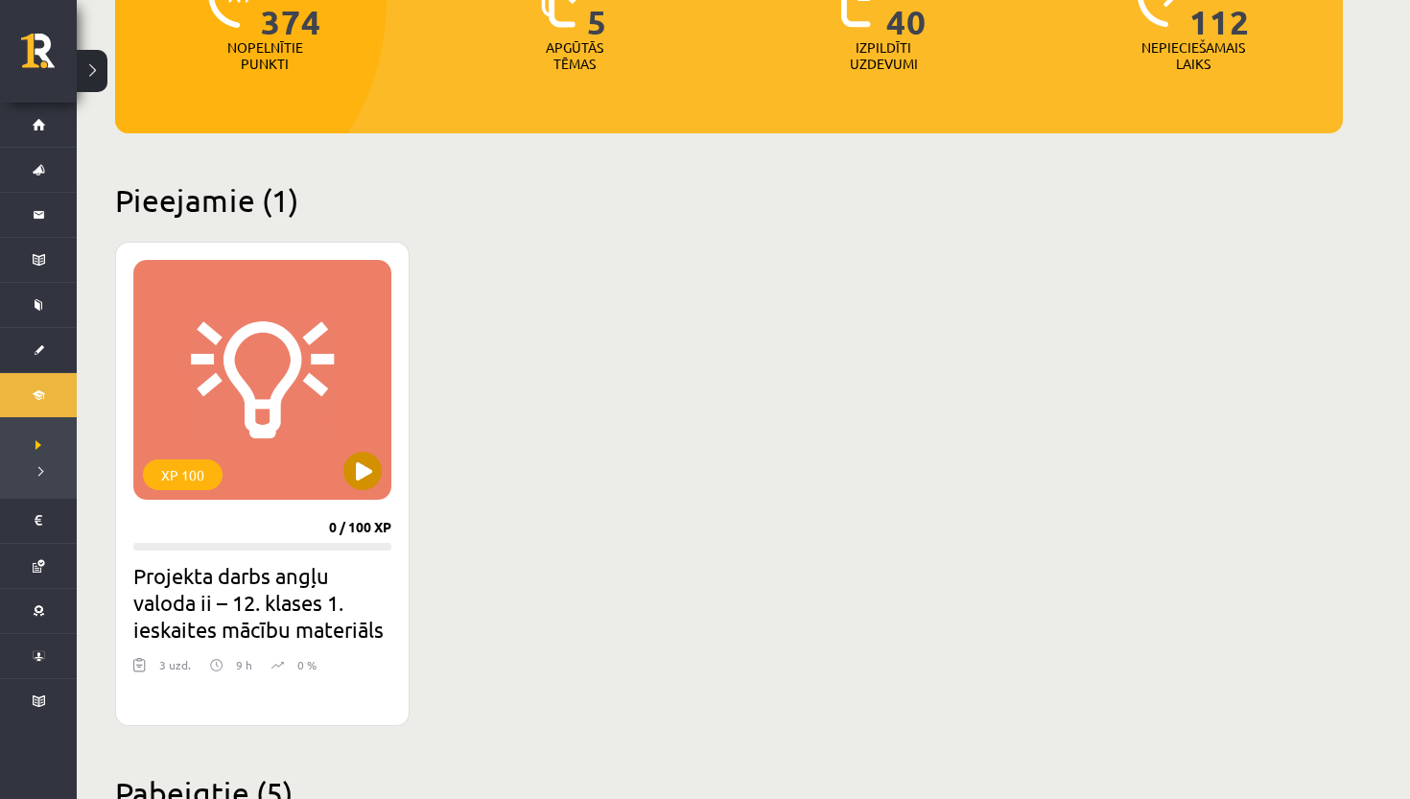
click at [318, 457] on div "XP 100" at bounding box center [262, 380] width 258 height 240
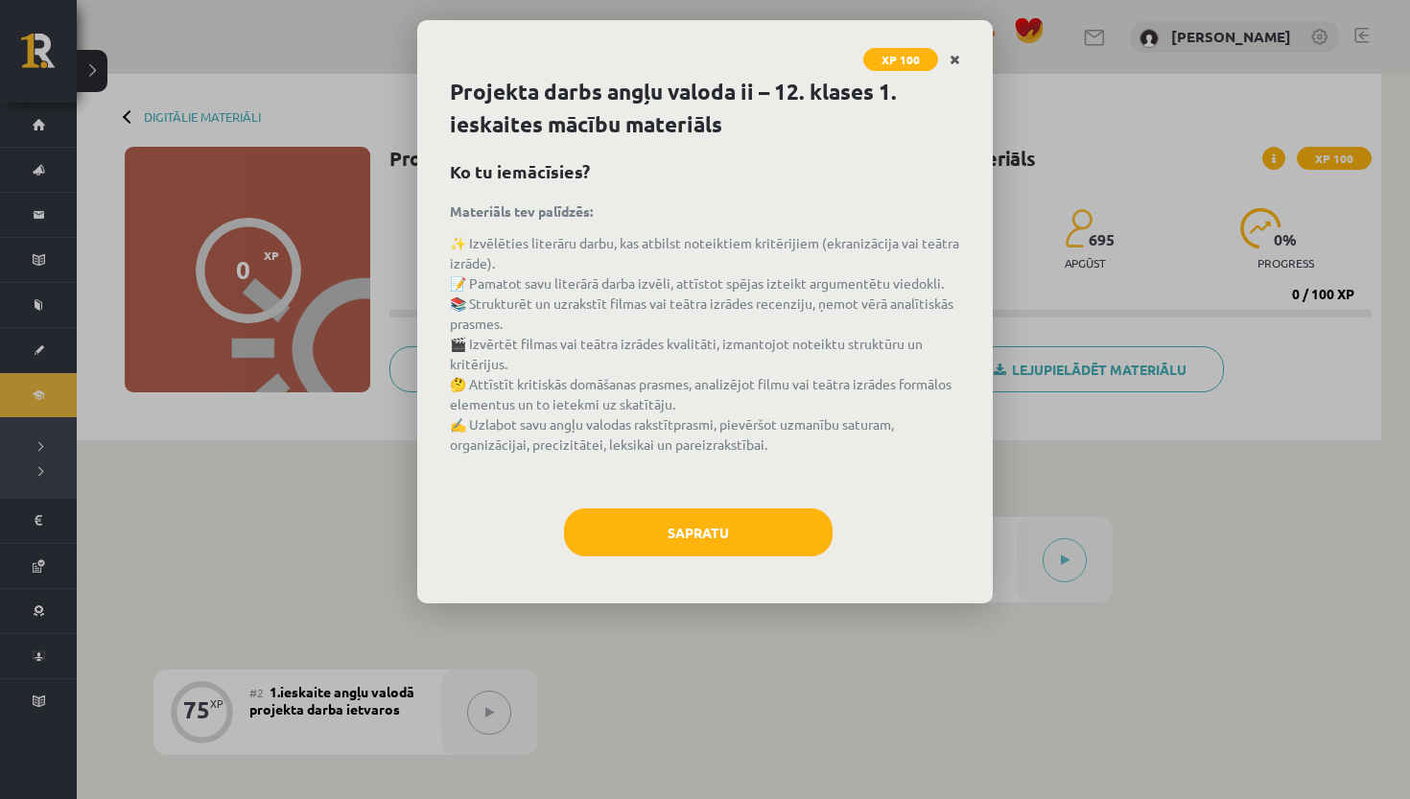
click at [955, 50] on link "Close" at bounding box center [955, 59] width 34 height 37
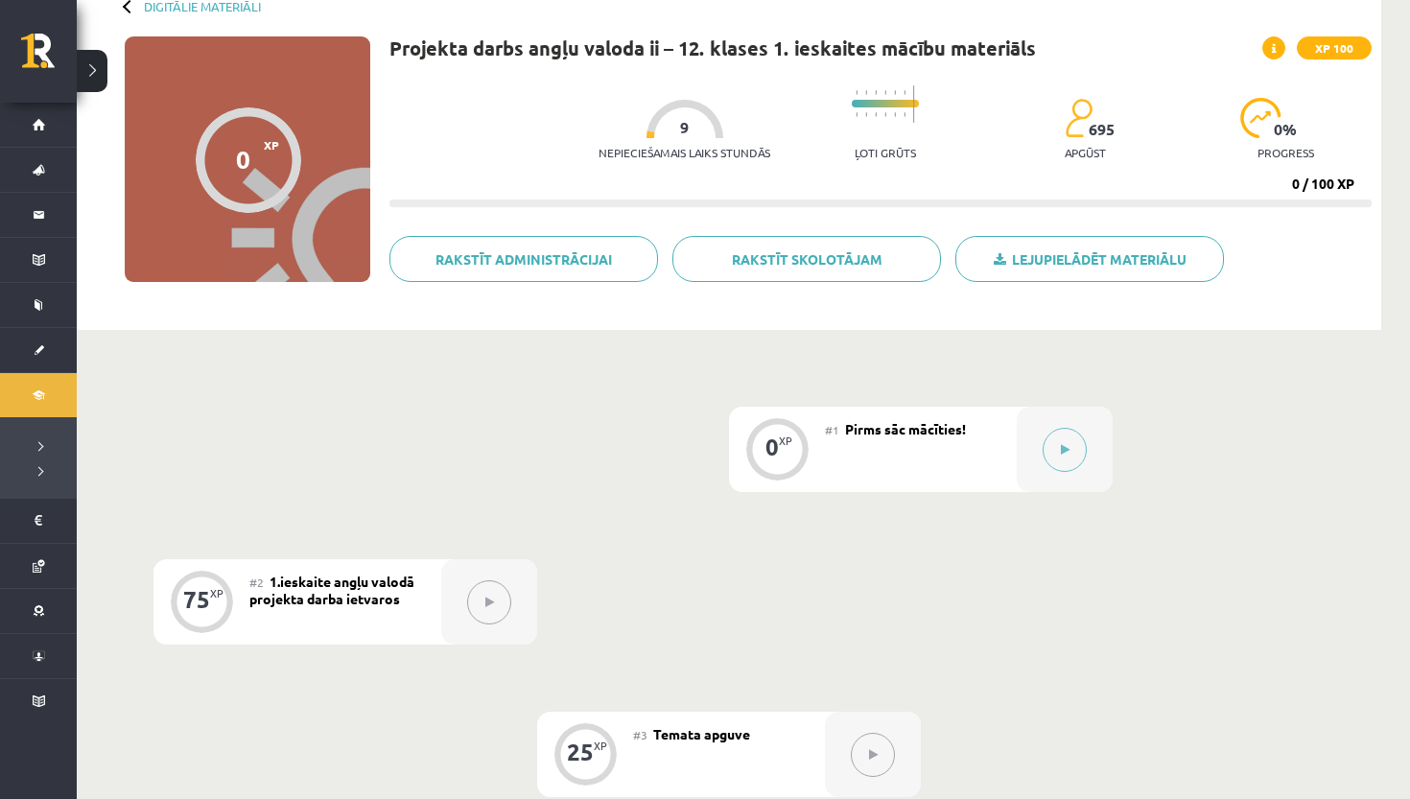
scroll to position [109, 0]
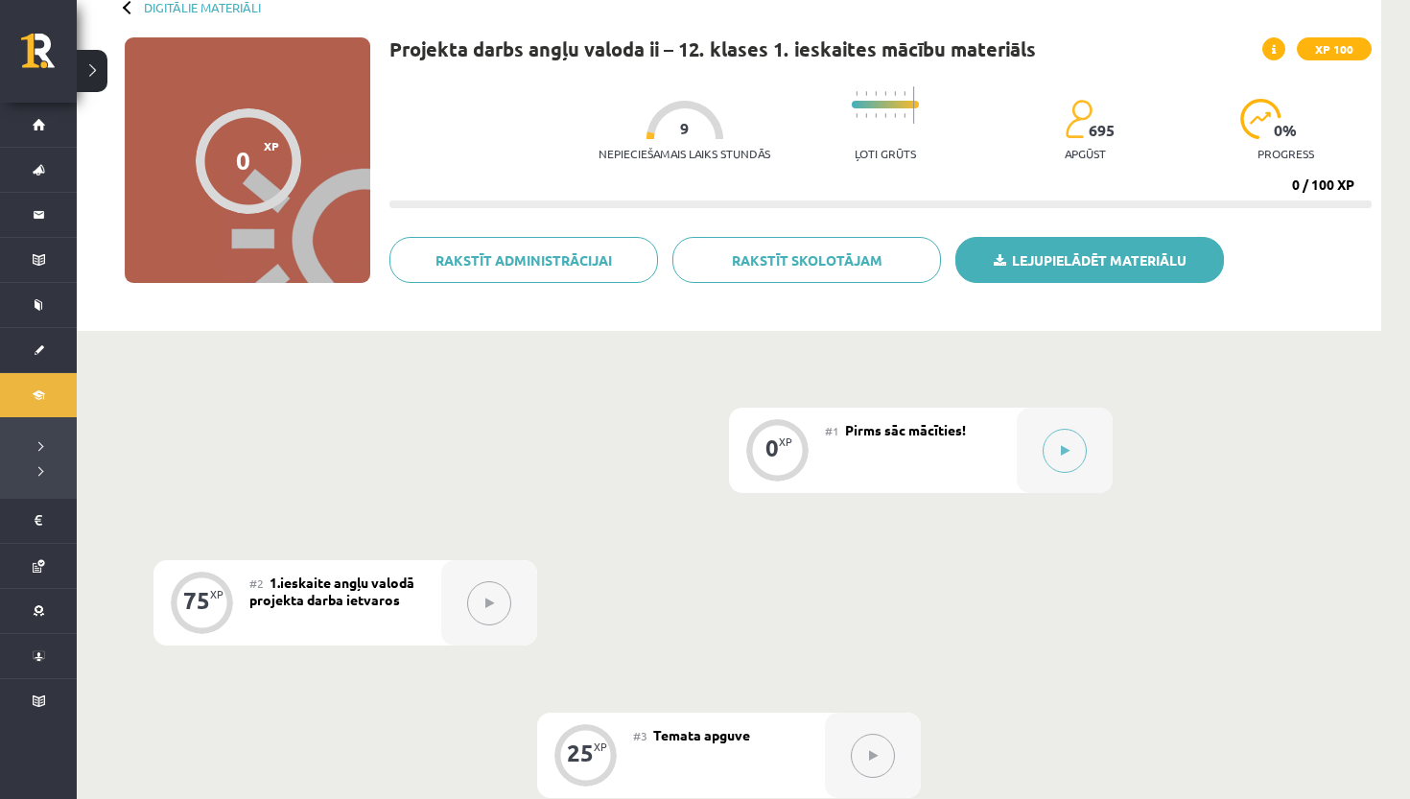
click at [1083, 271] on link "Lejupielādēt materiālu" at bounding box center [1089, 260] width 269 height 46
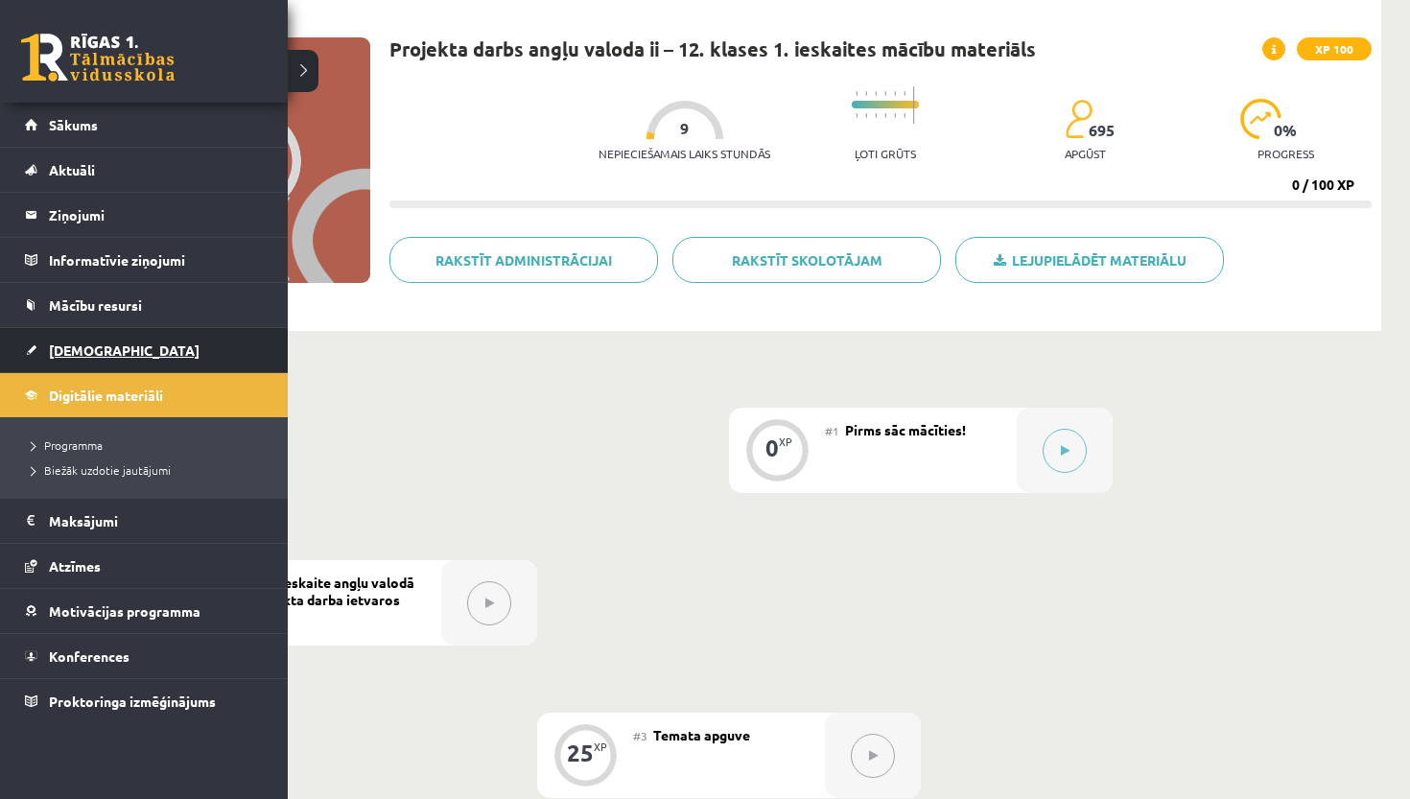
click at [51, 354] on span "[DEMOGRAPHIC_DATA]" at bounding box center [124, 349] width 151 height 17
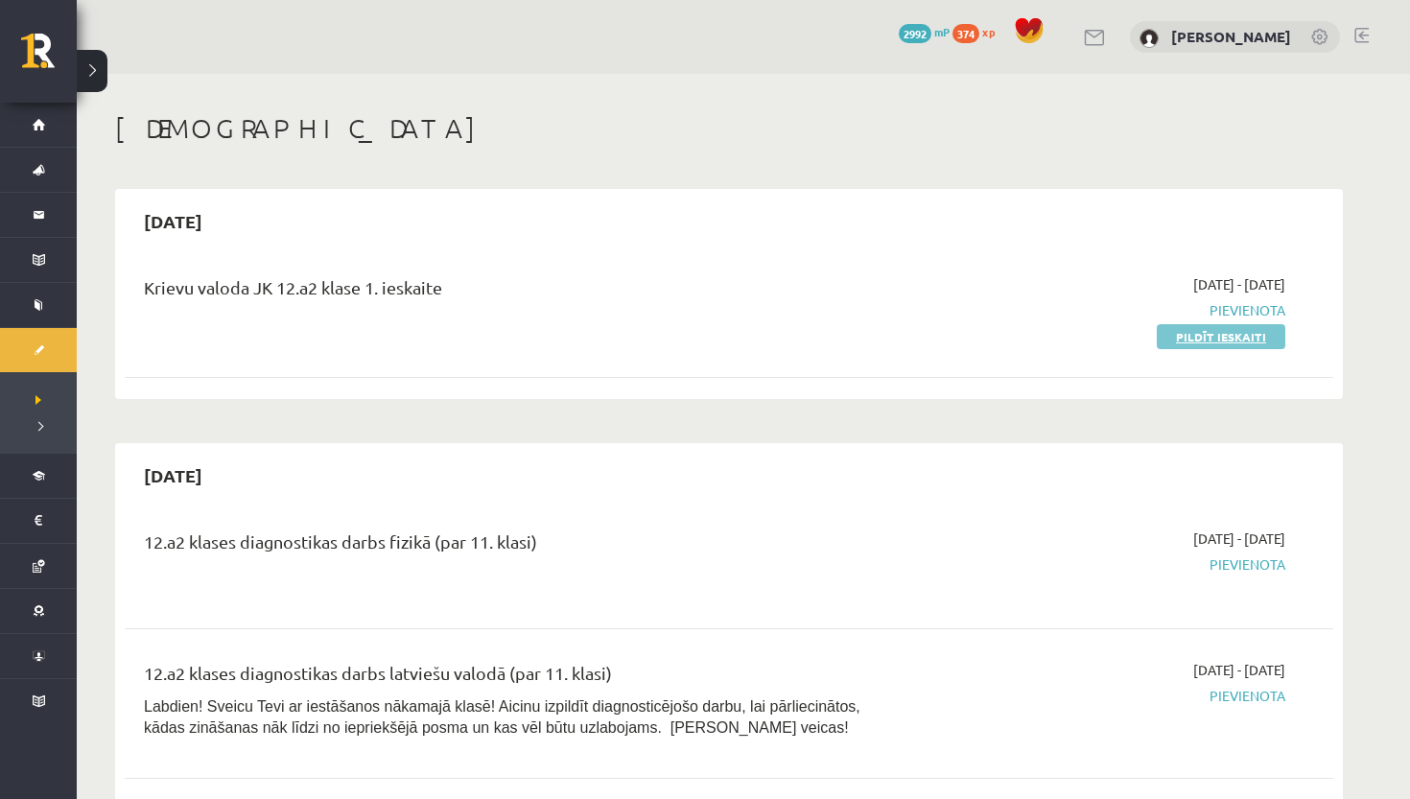
click at [1227, 339] on link "Pildīt ieskaiti" at bounding box center [1221, 336] width 129 height 25
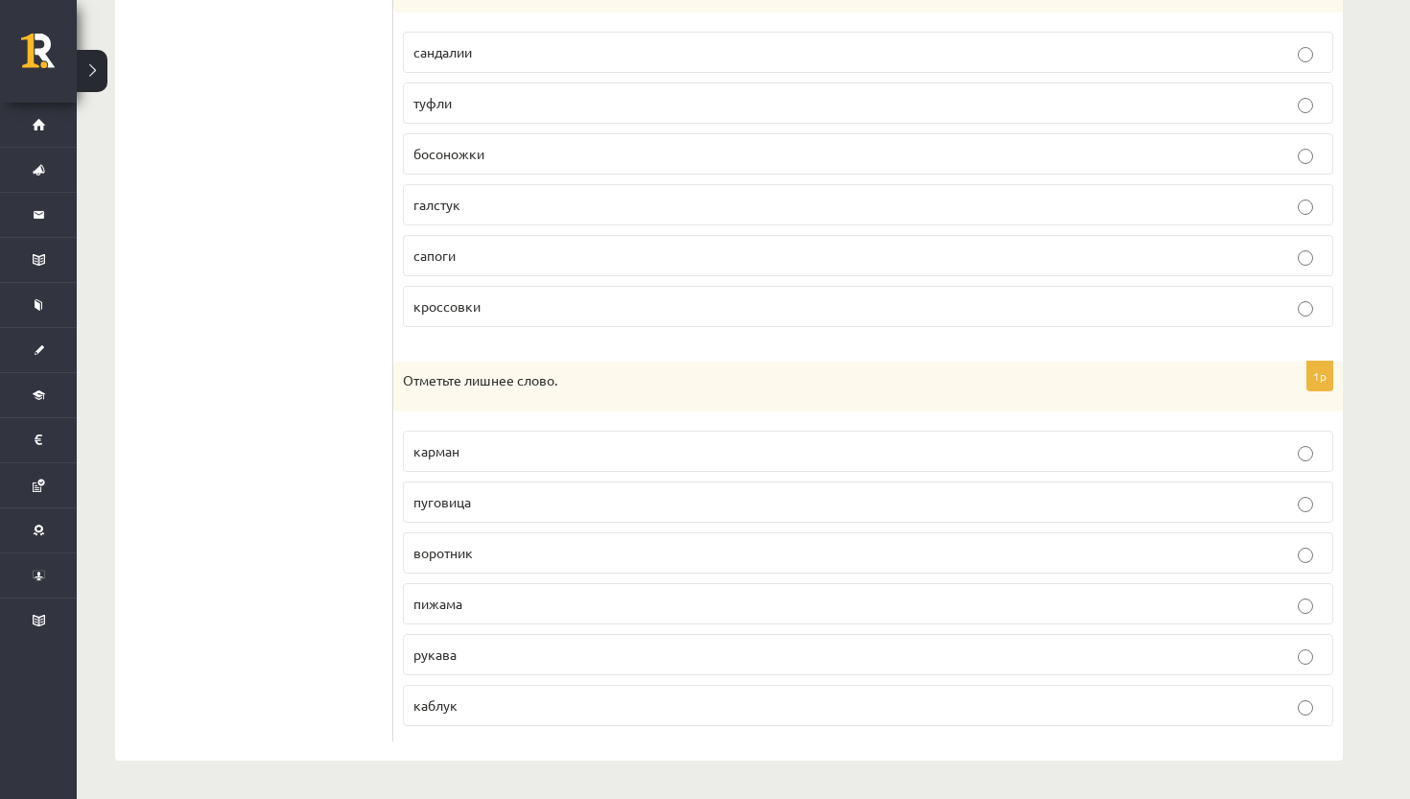
scroll to position [746, 0]
click at [523, 609] on p "пижама" at bounding box center [867, 606] width 909 height 20
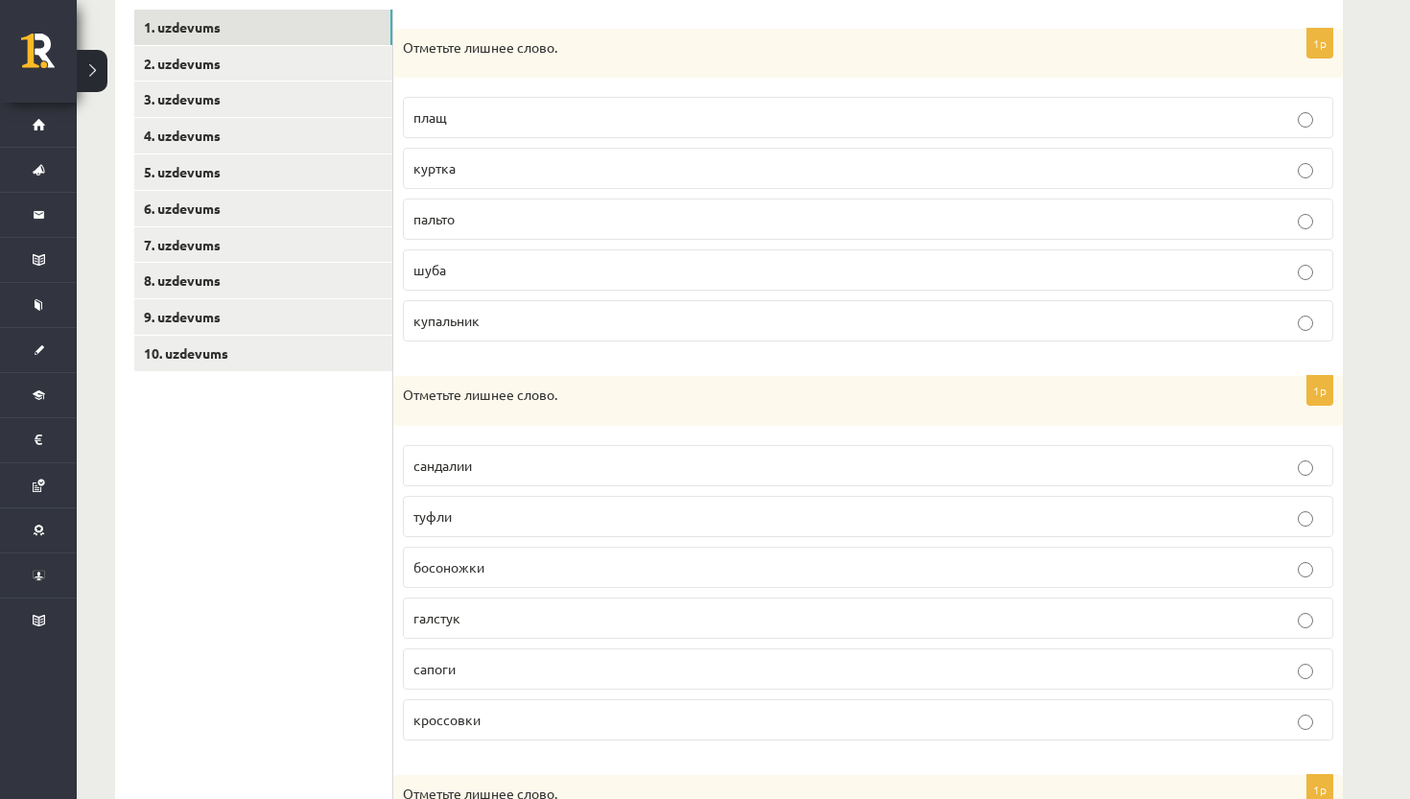
scroll to position [318, 0]
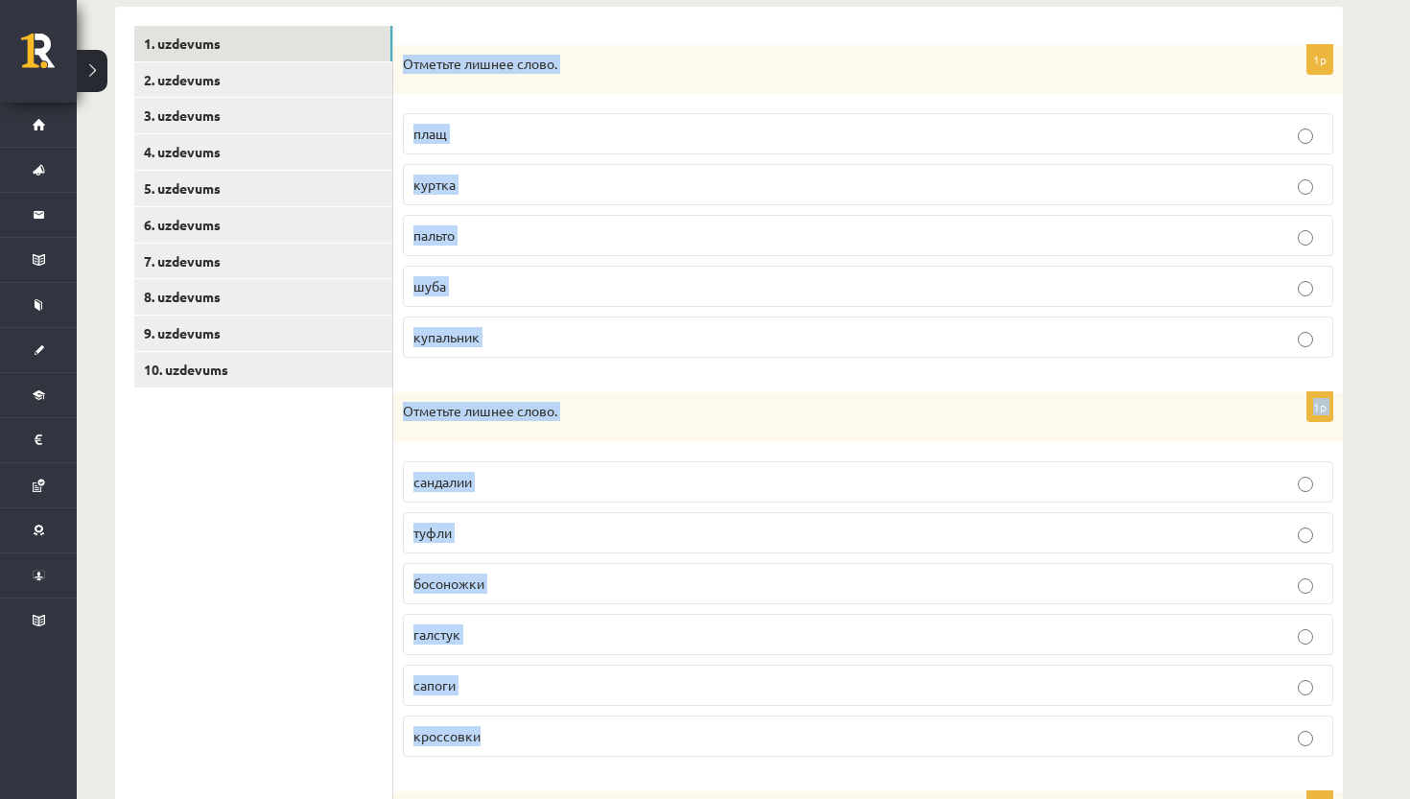
drag, startPoint x: 405, startPoint y: 60, endPoint x: 644, endPoint y: 768, distance: 747.1
click at [644, 768] on form "1p Отметьте лишнее слово. плащ [GEOGRAPHIC_DATA] [GEOGRAPHIC_DATA] шуба купальн…" at bounding box center [867, 598] width 911 height 1145
copy form "Отметьте лишнее слово. плащ куртка пальто шуба купальник 1p Отметьте лишнее сло…"
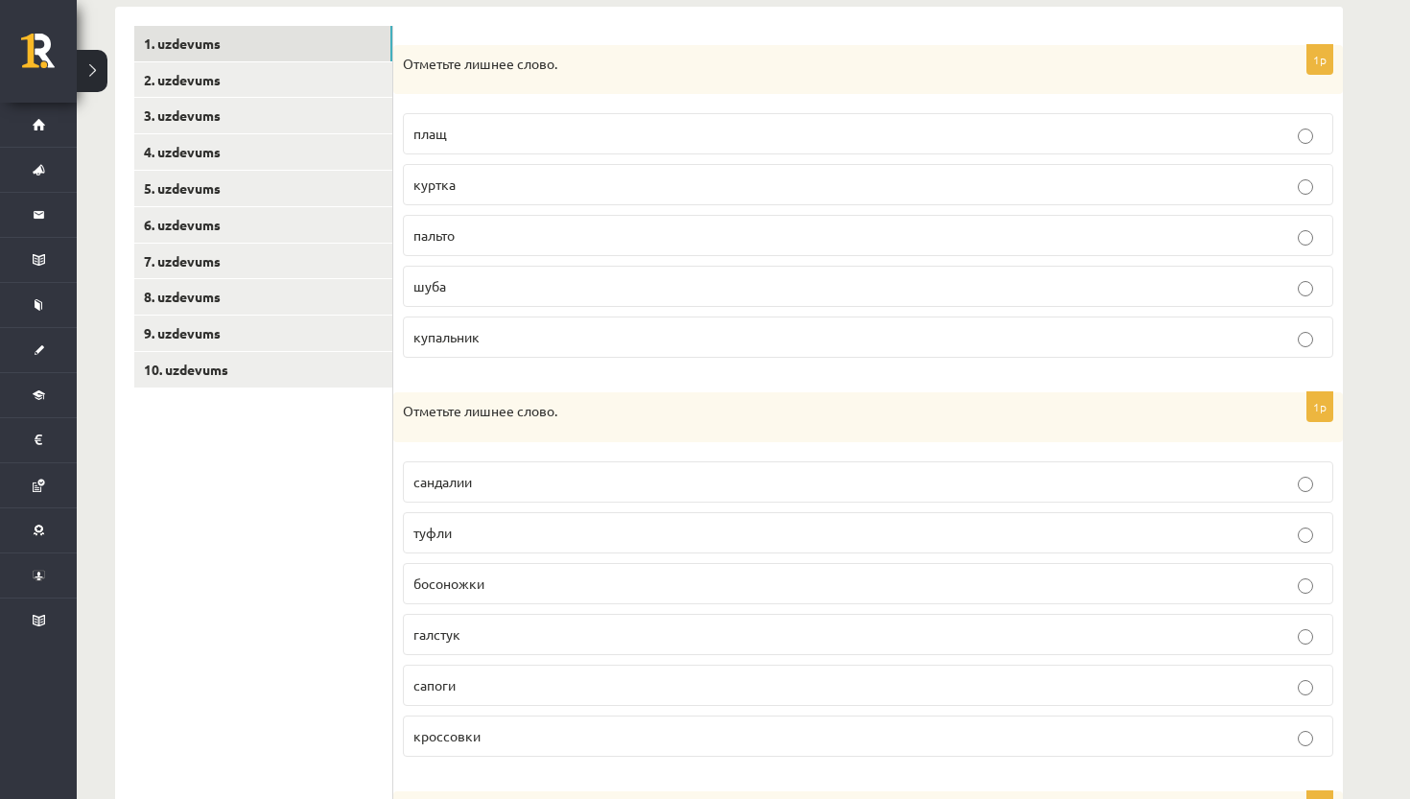
click at [459, 337] on span "купальник" at bounding box center [446, 336] width 66 height 17
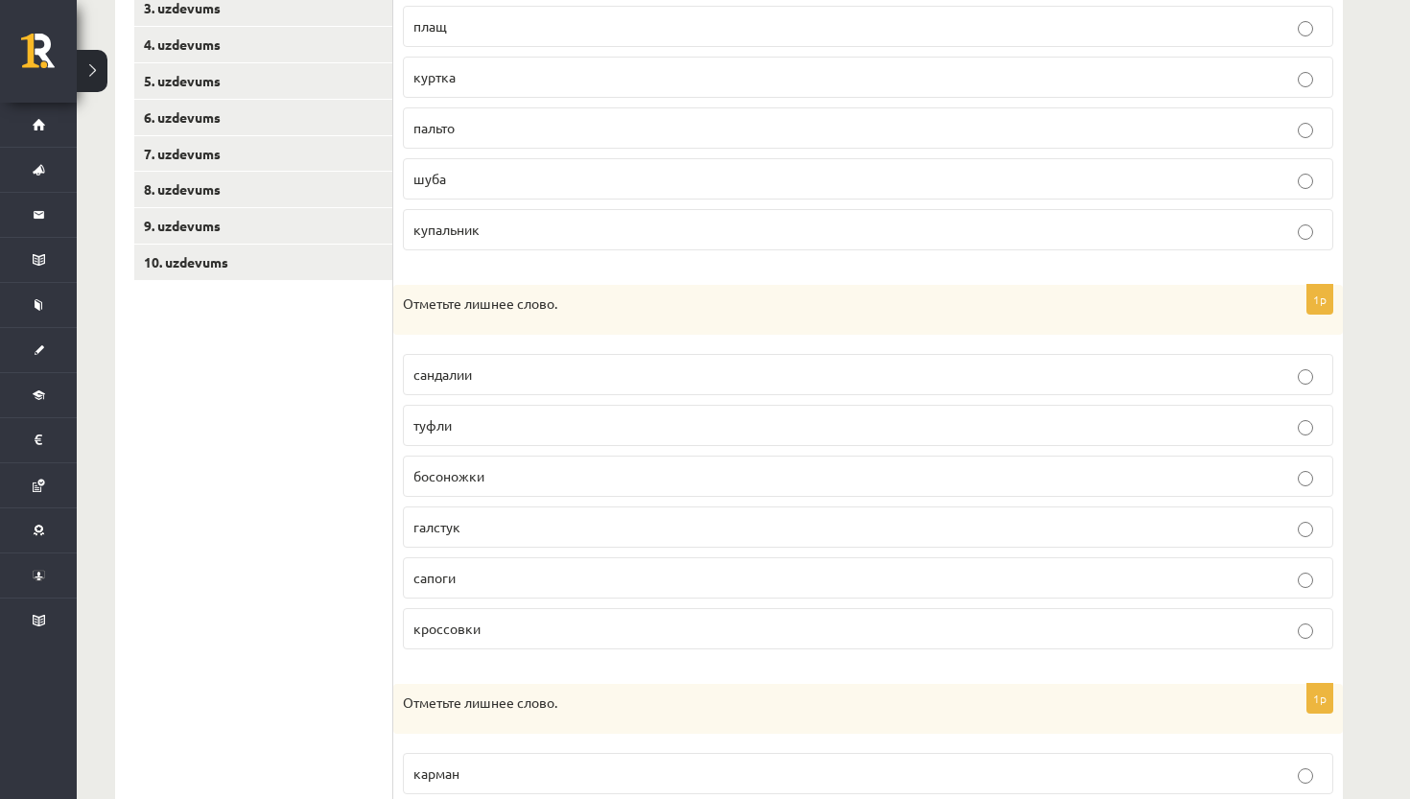
scroll to position [425, 0]
click at [482, 535] on p "галстук" at bounding box center [867, 528] width 909 height 20
click at [214, 429] on ul "1. uzdevums 2. uzdevums 3. uzdevums 4. uzdevums 5. uzdevums 6. uzdevums 7. uzde…" at bounding box center [263, 491] width 259 height 1145
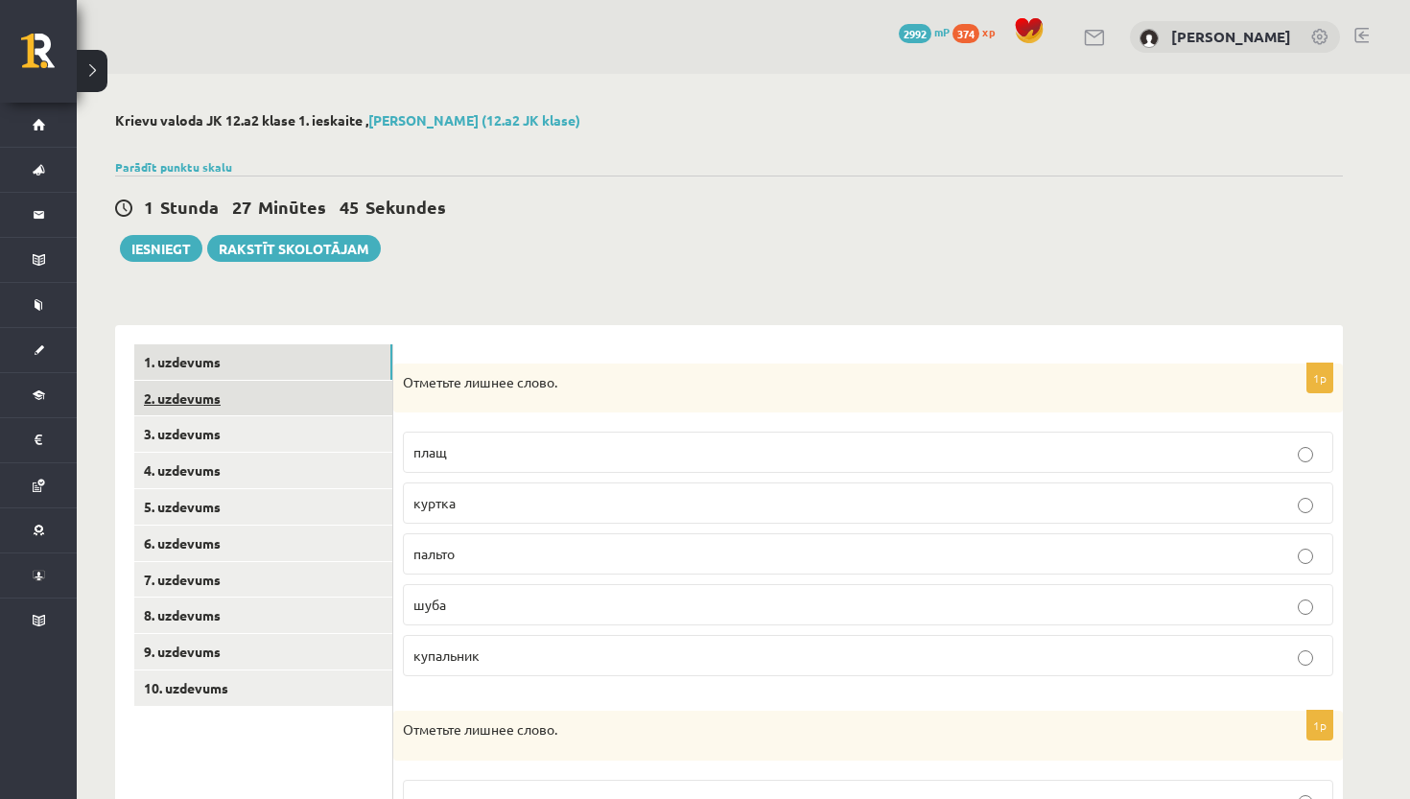
scroll to position [0, 0]
click at [248, 396] on link "2. uzdevums" at bounding box center [263, 398] width 258 height 35
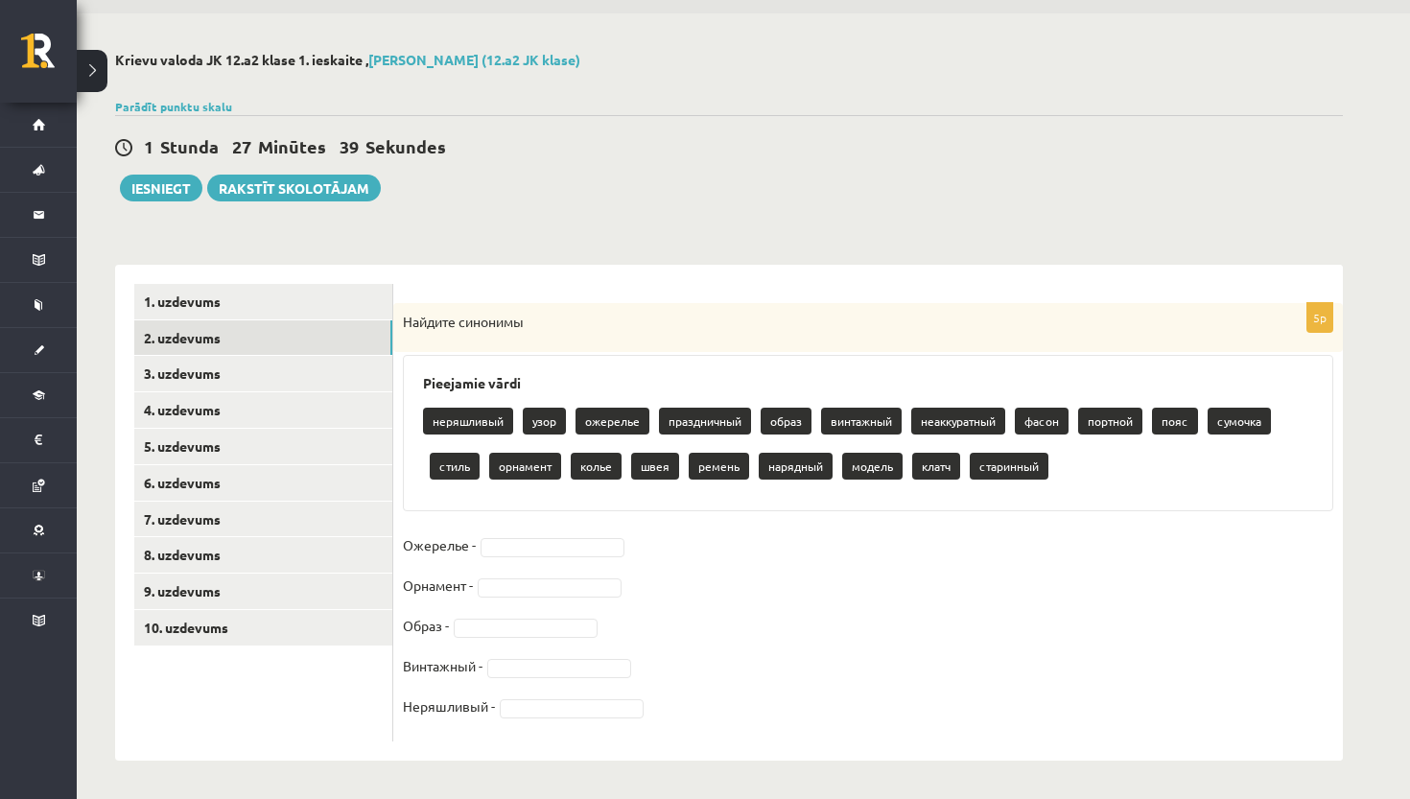
scroll to position [59, 0]
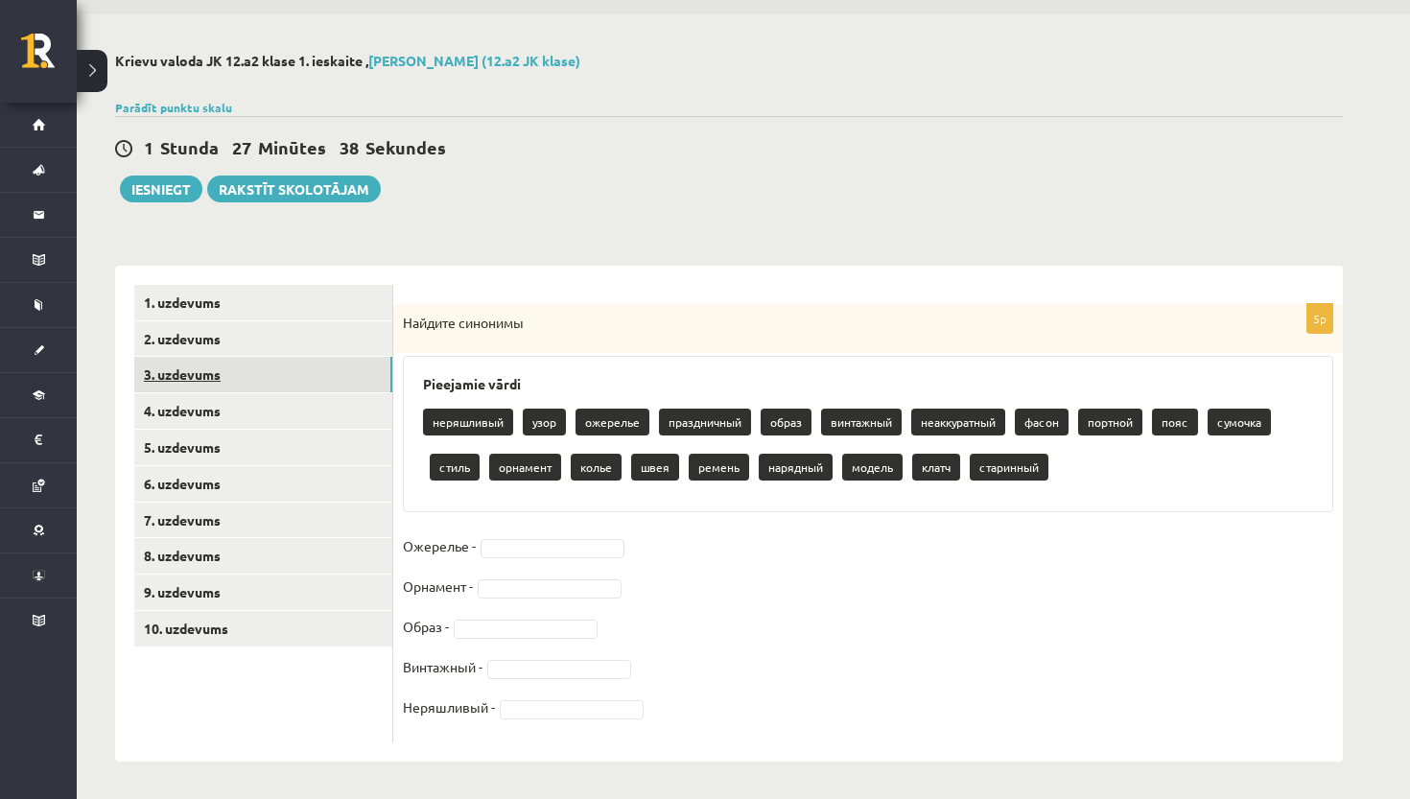
click at [204, 378] on link "3. uzdevums" at bounding box center [263, 374] width 258 height 35
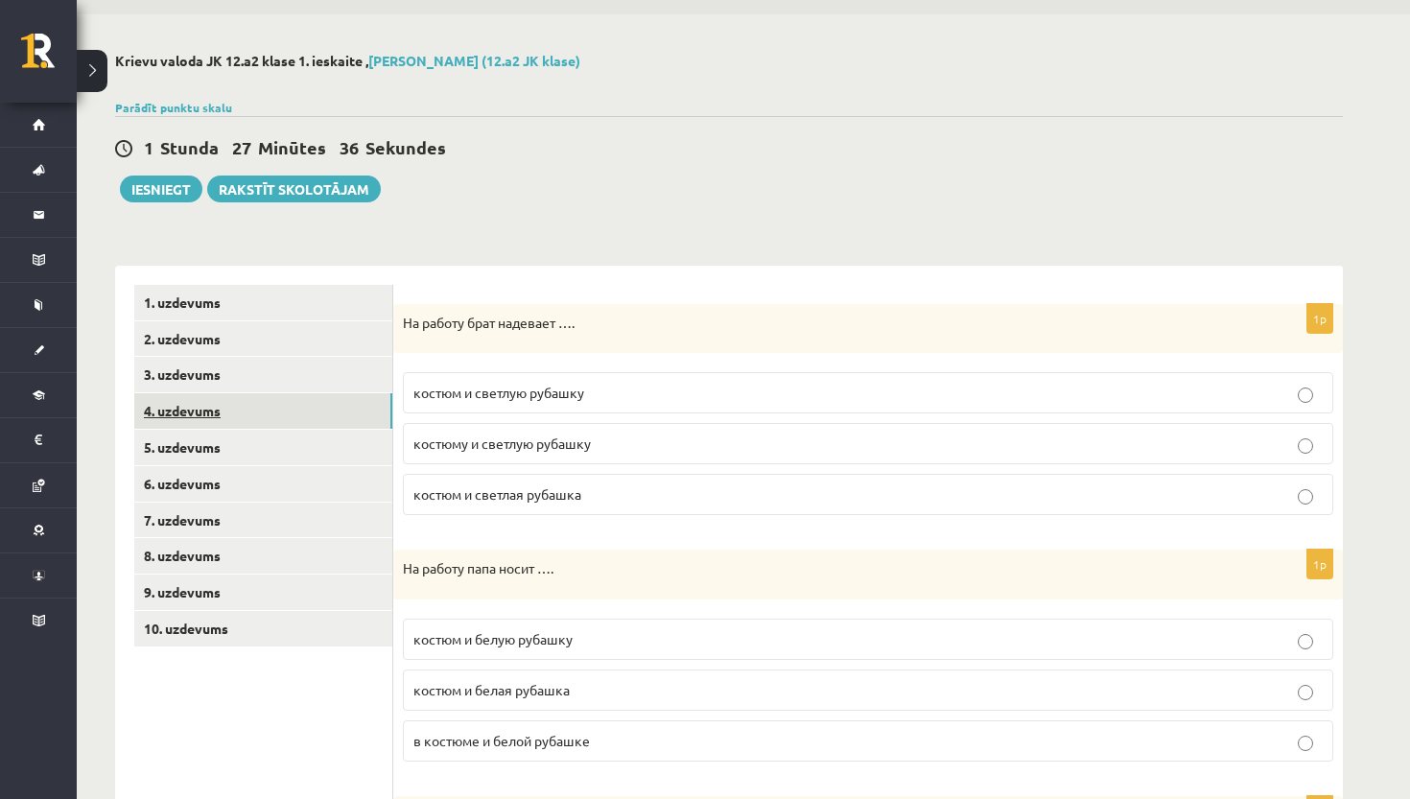
click at [204, 408] on link "4. uzdevums" at bounding box center [263, 410] width 258 height 35
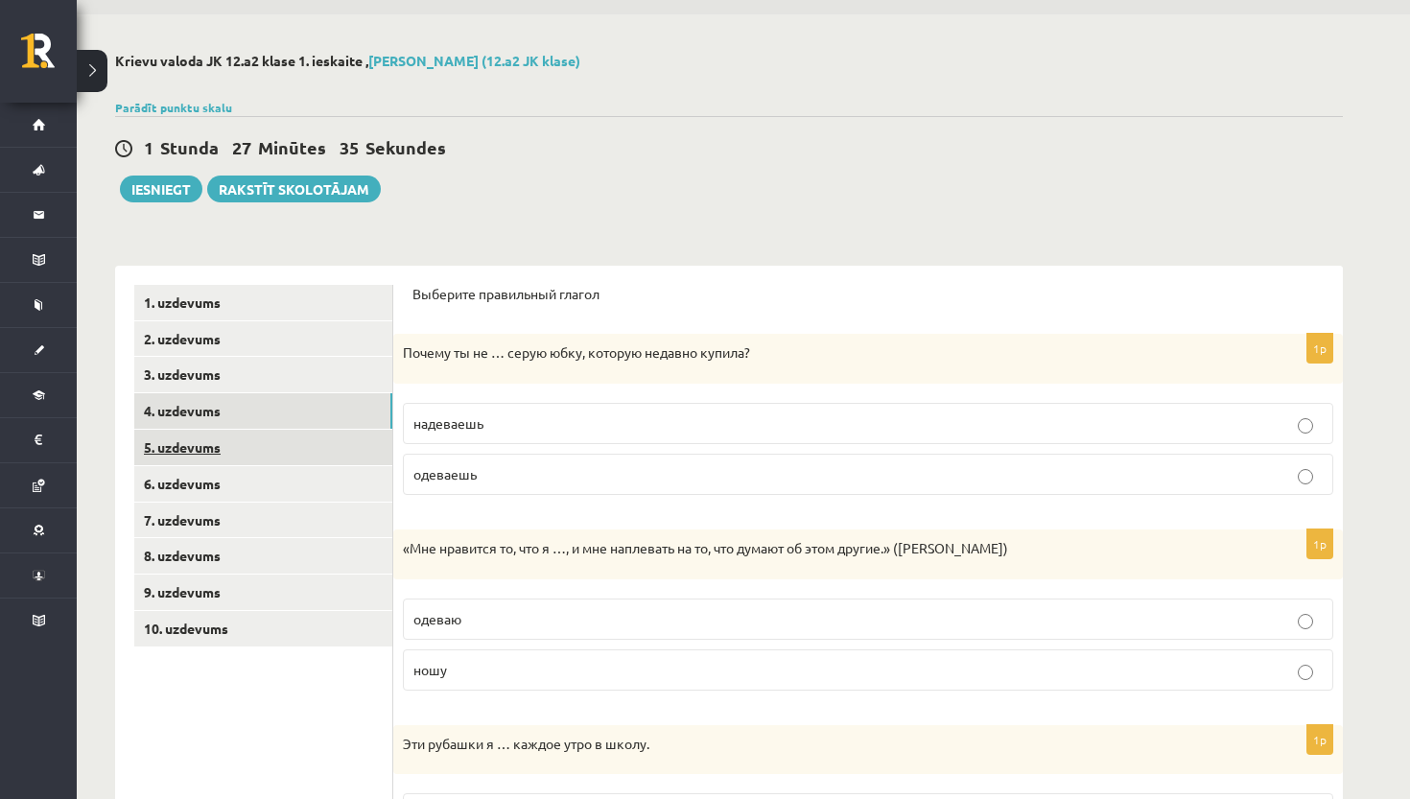
click at [204, 445] on link "5. uzdevums" at bounding box center [263, 447] width 258 height 35
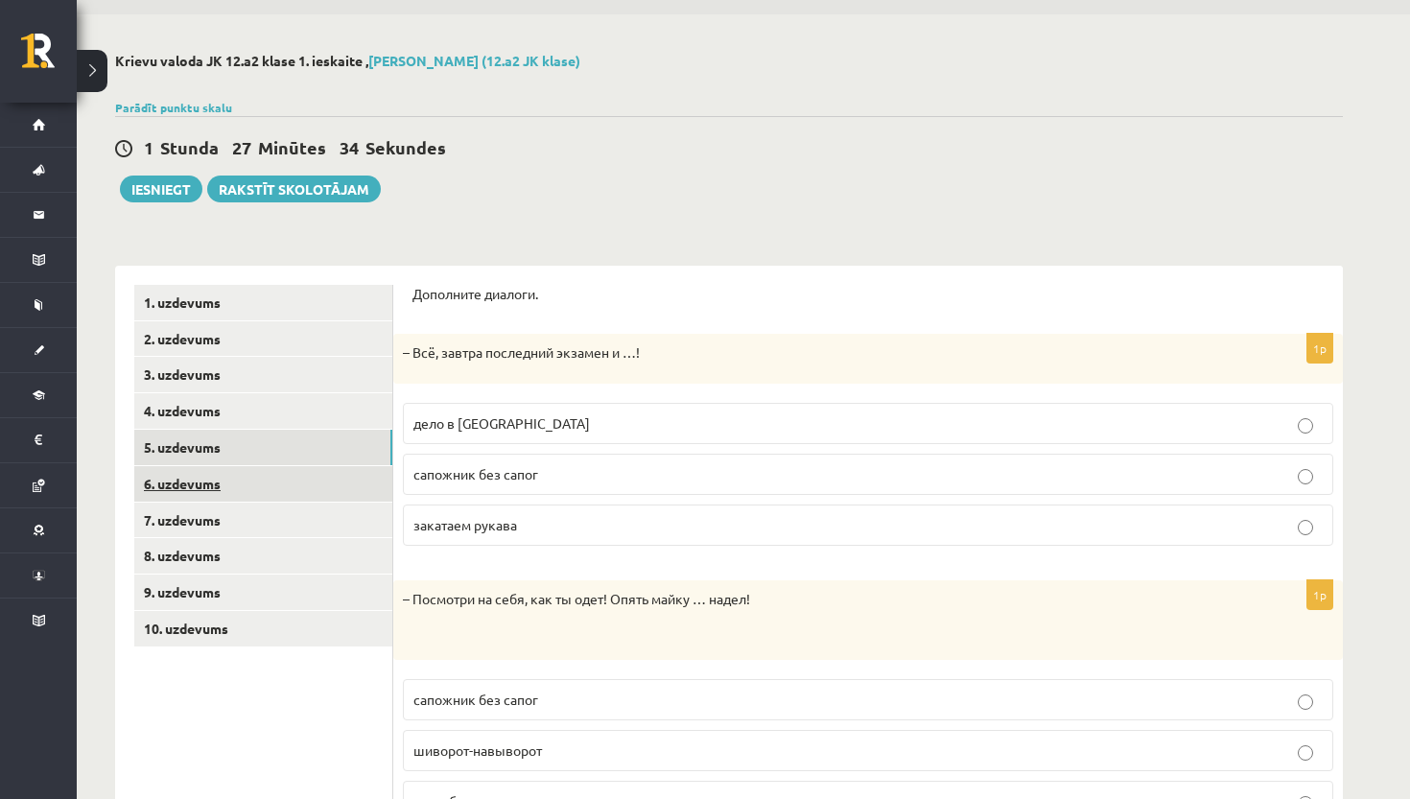
click at [217, 486] on link "6. uzdevums" at bounding box center [263, 483] width 258 height 35
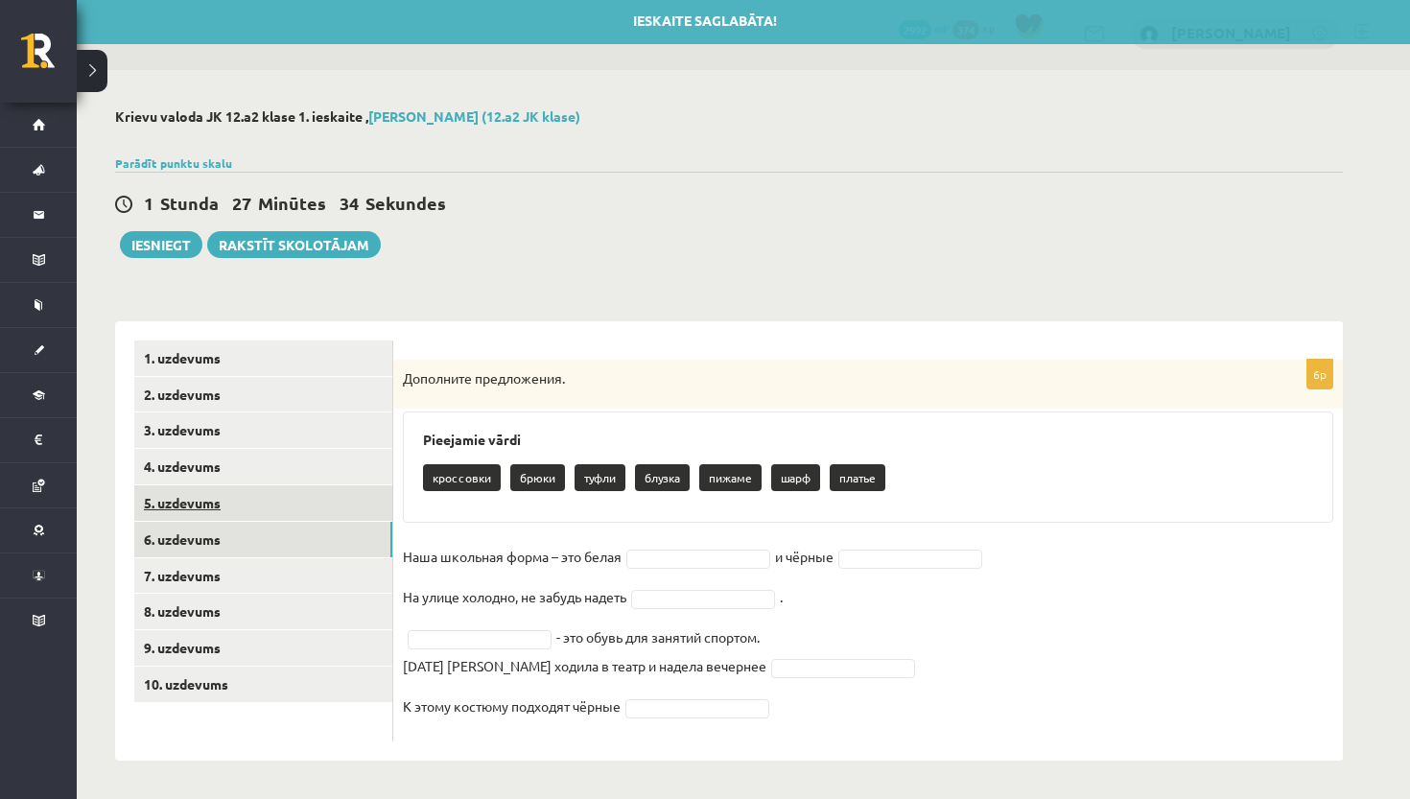
scroll to position [3, 0]
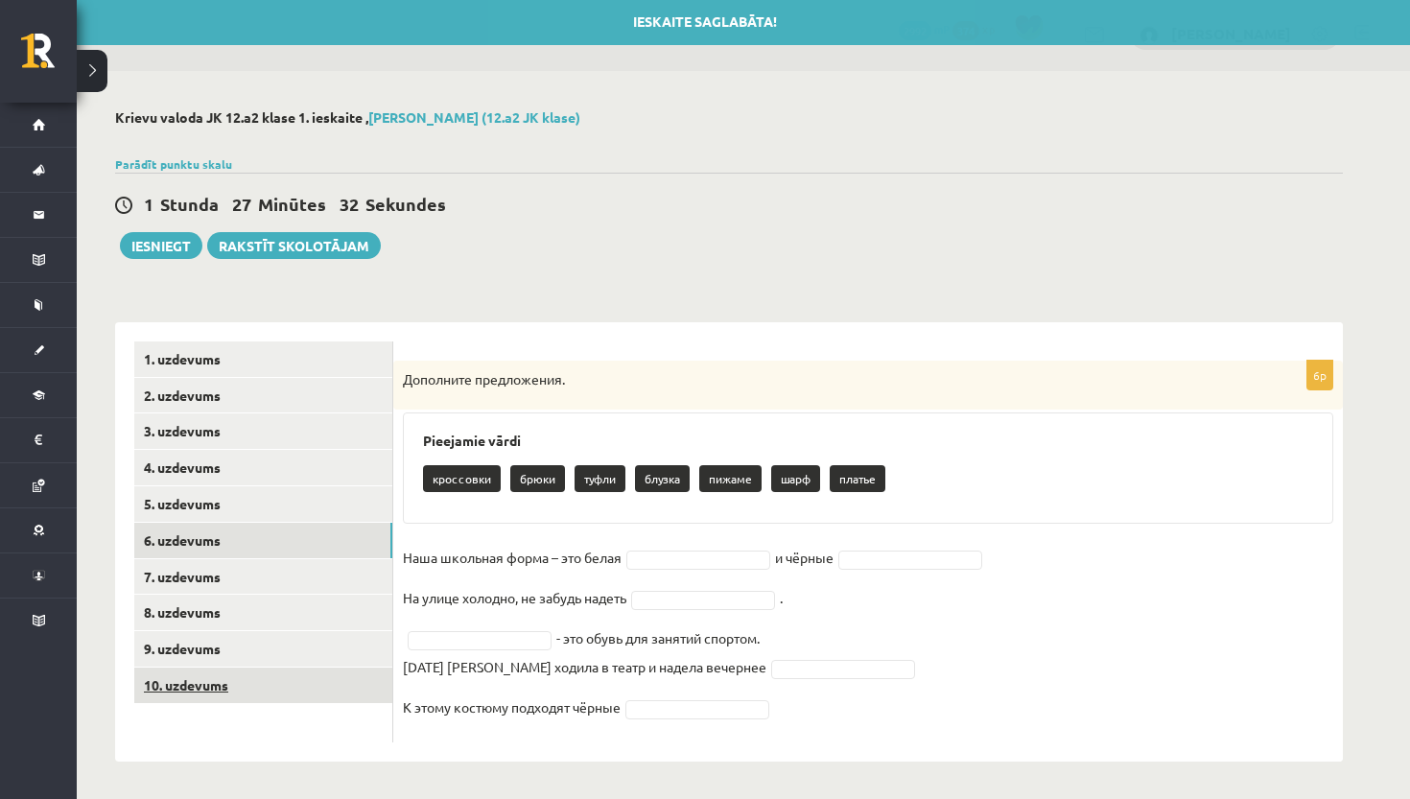
click at [191, 676] on link "10. uzdevums" at bounding box center [263, 685] width 258 height 35
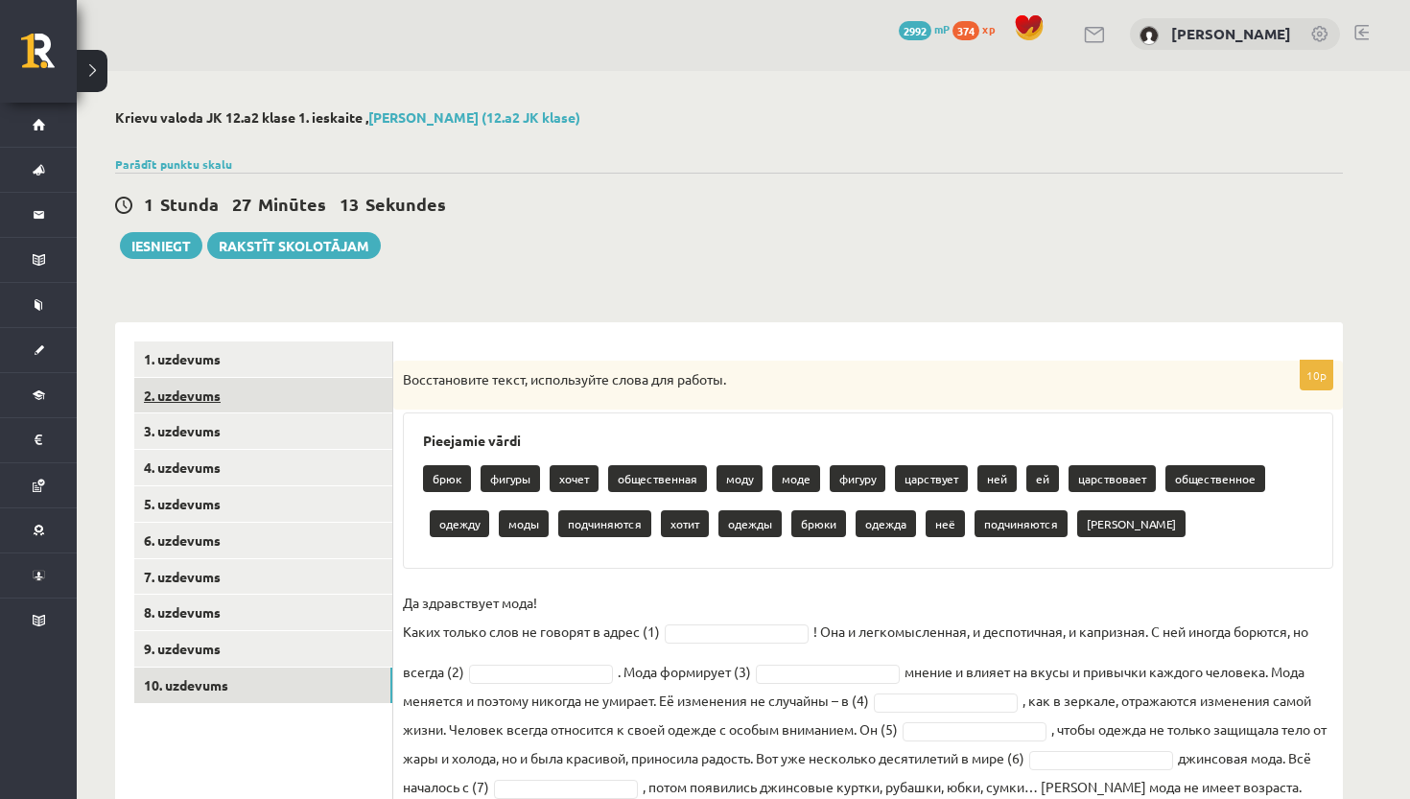
click at [225, 391] on link "2. uzdevums" at bounding box center [263, 395] width 258 height 35
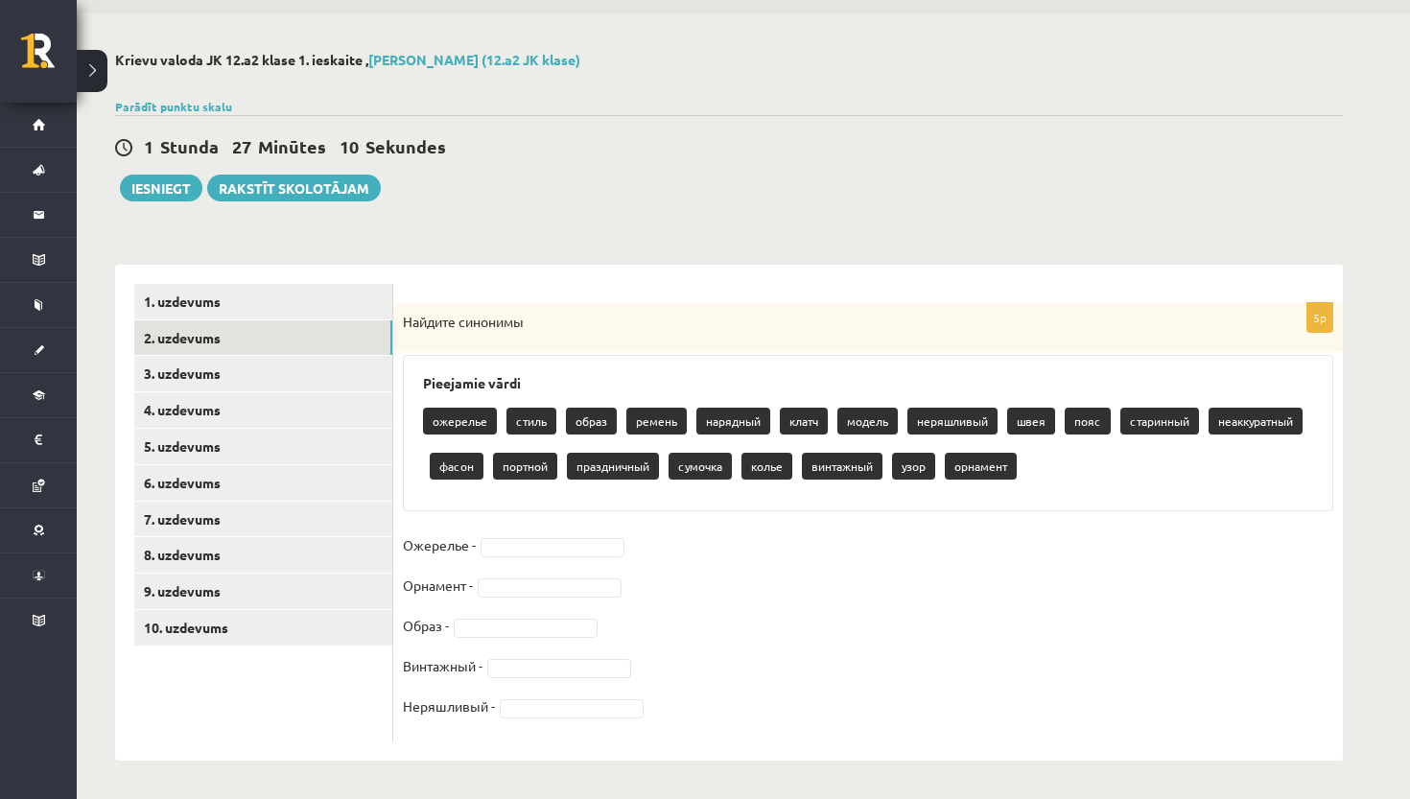
scroll to position [59, 0]
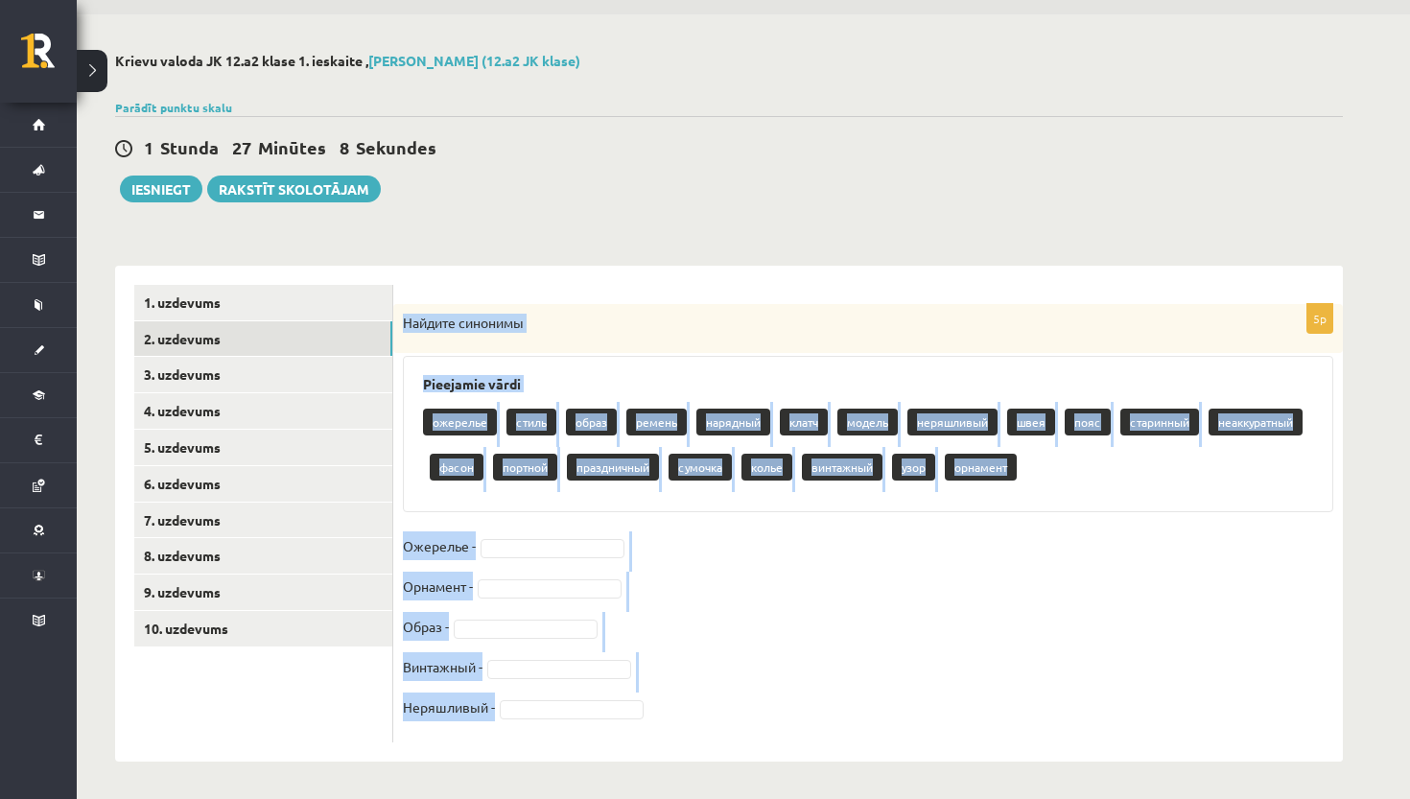
drag, startPoint x: 401, startPoint y: 321, endPoint x: 641, endPoint y: 722, distance: 467.2
click at [641, 722] on div "5p Найдите синонимы Pieejamie vārdi ожерелье стиль образ ремень нарядный клатч …" at bounding box center [868, 523] width 950 height 438
copy div "Найдите синонимы Pieejamie vārdi ожерелье стиль образ ремень нарядный клатч мод…"
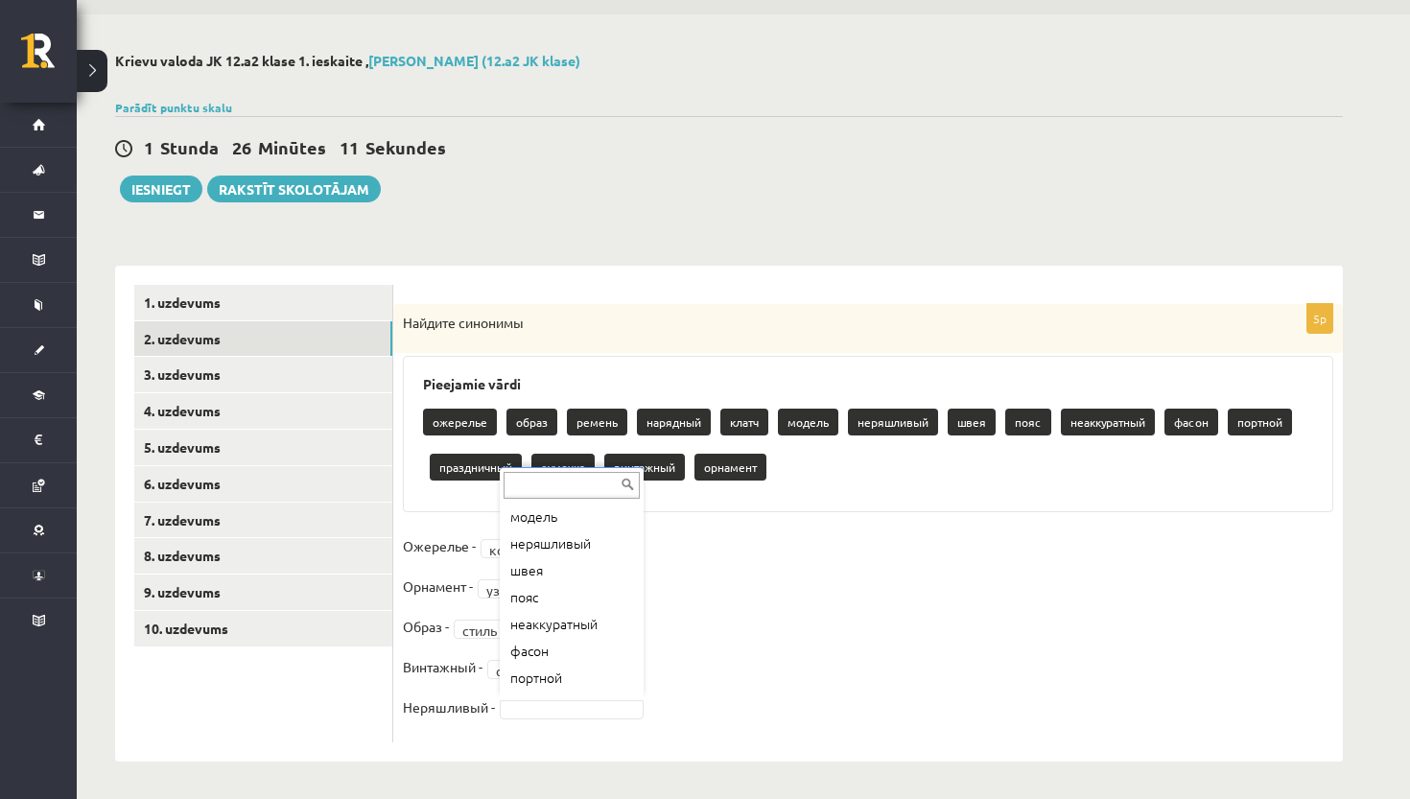
scroll to position [181, 0]
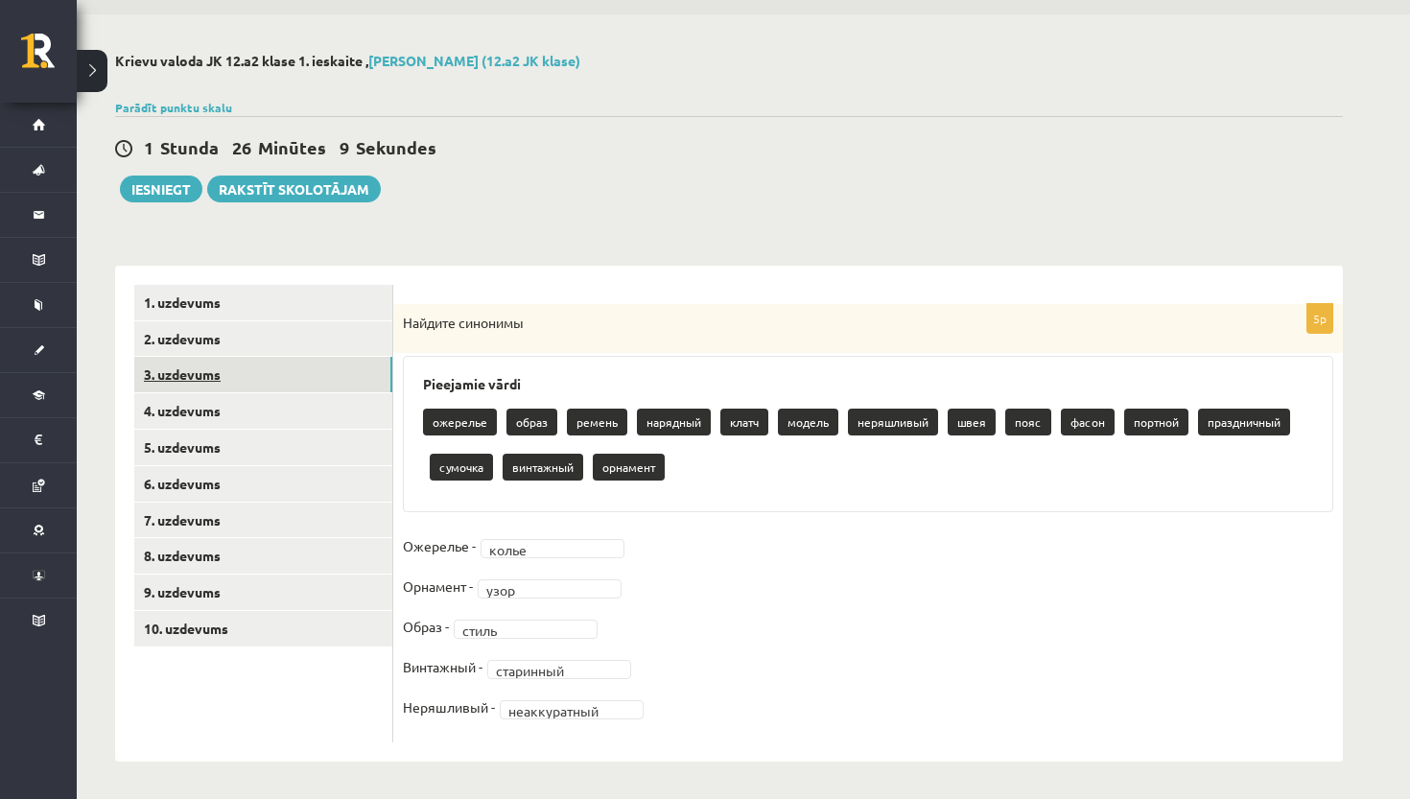
click at [288, 380] on link "3. uzdevums" at bounding box center [263, 374] width 258 height 35
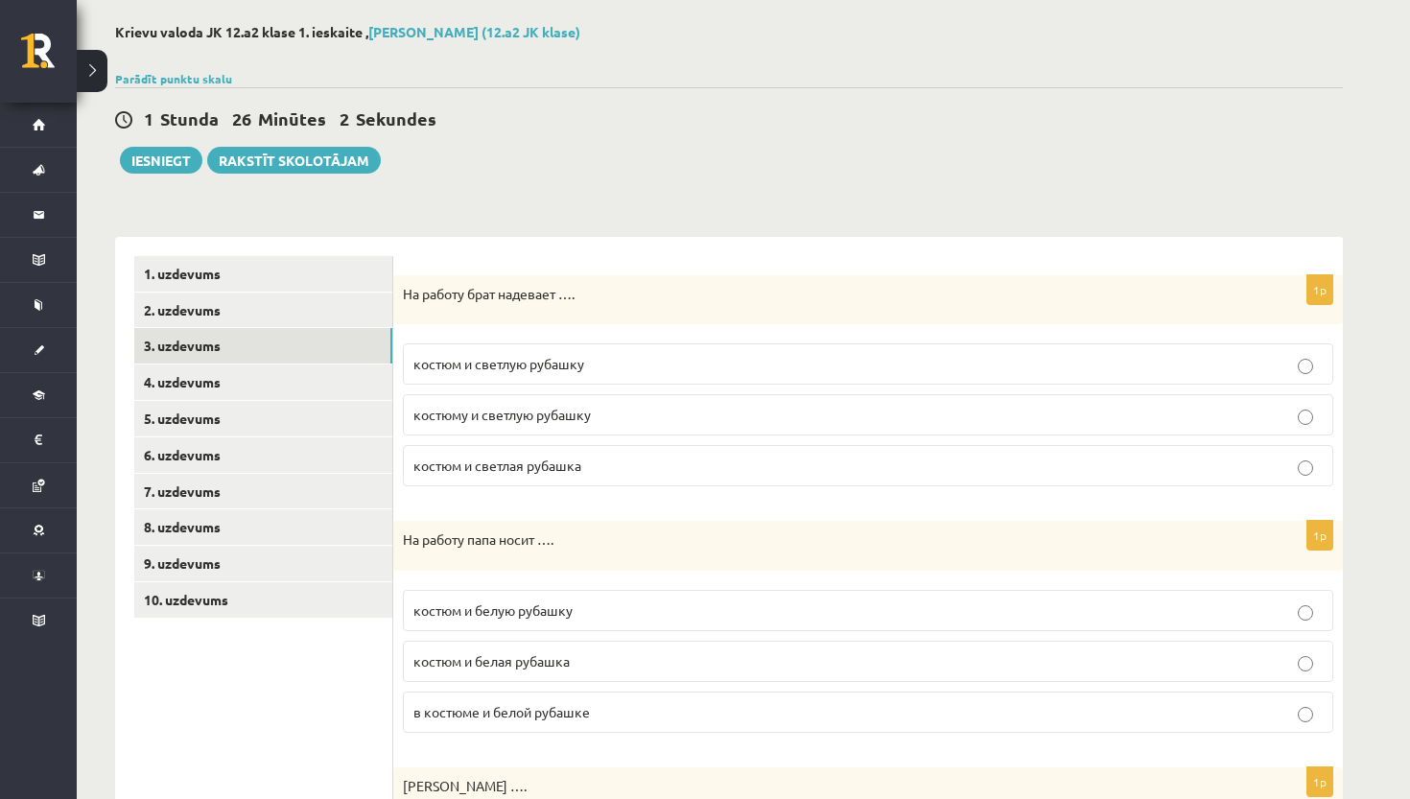
scroll to position [106, 0]
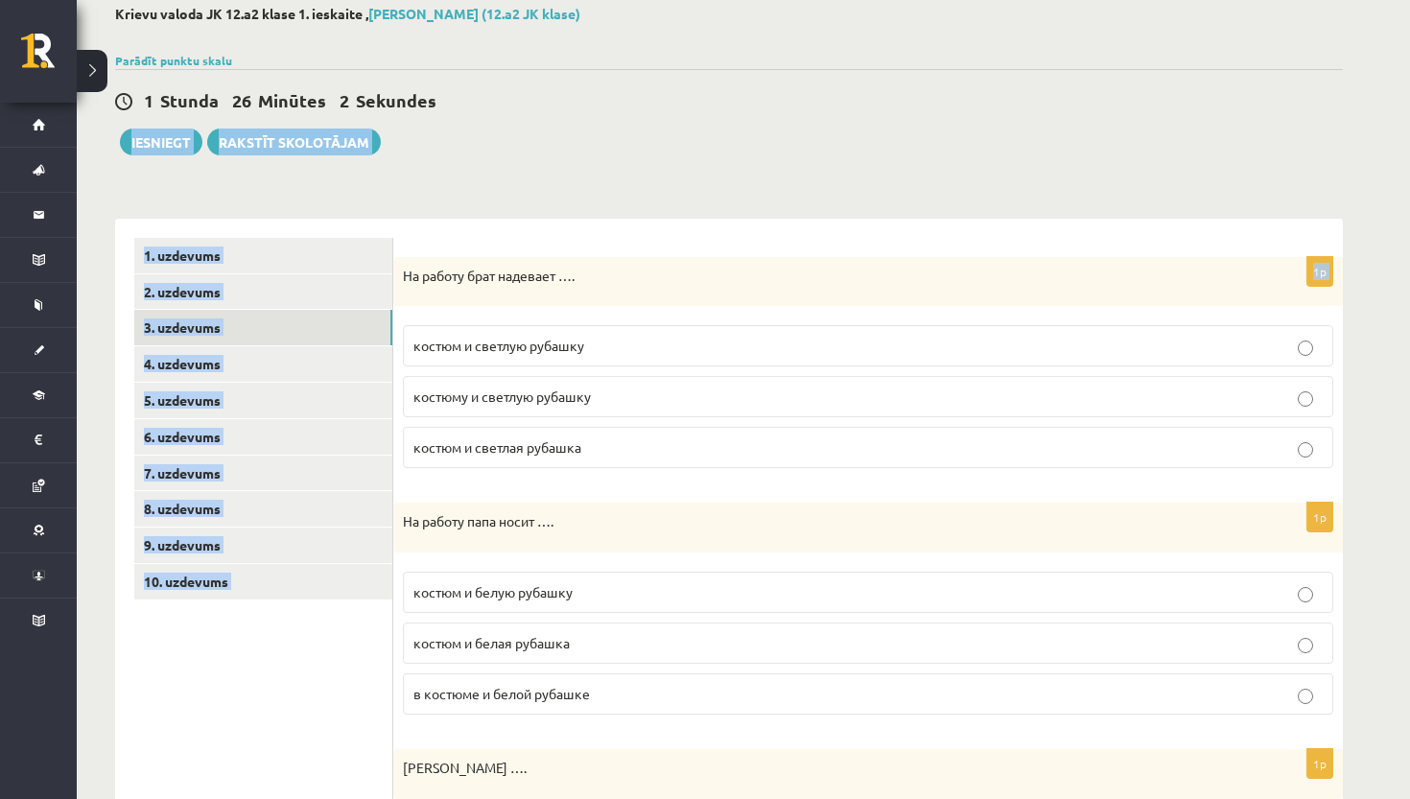
drag, startPoint x: 403, startPoint y: 323, endPoint x: 726, endPoint y: 111, distance: 386.6
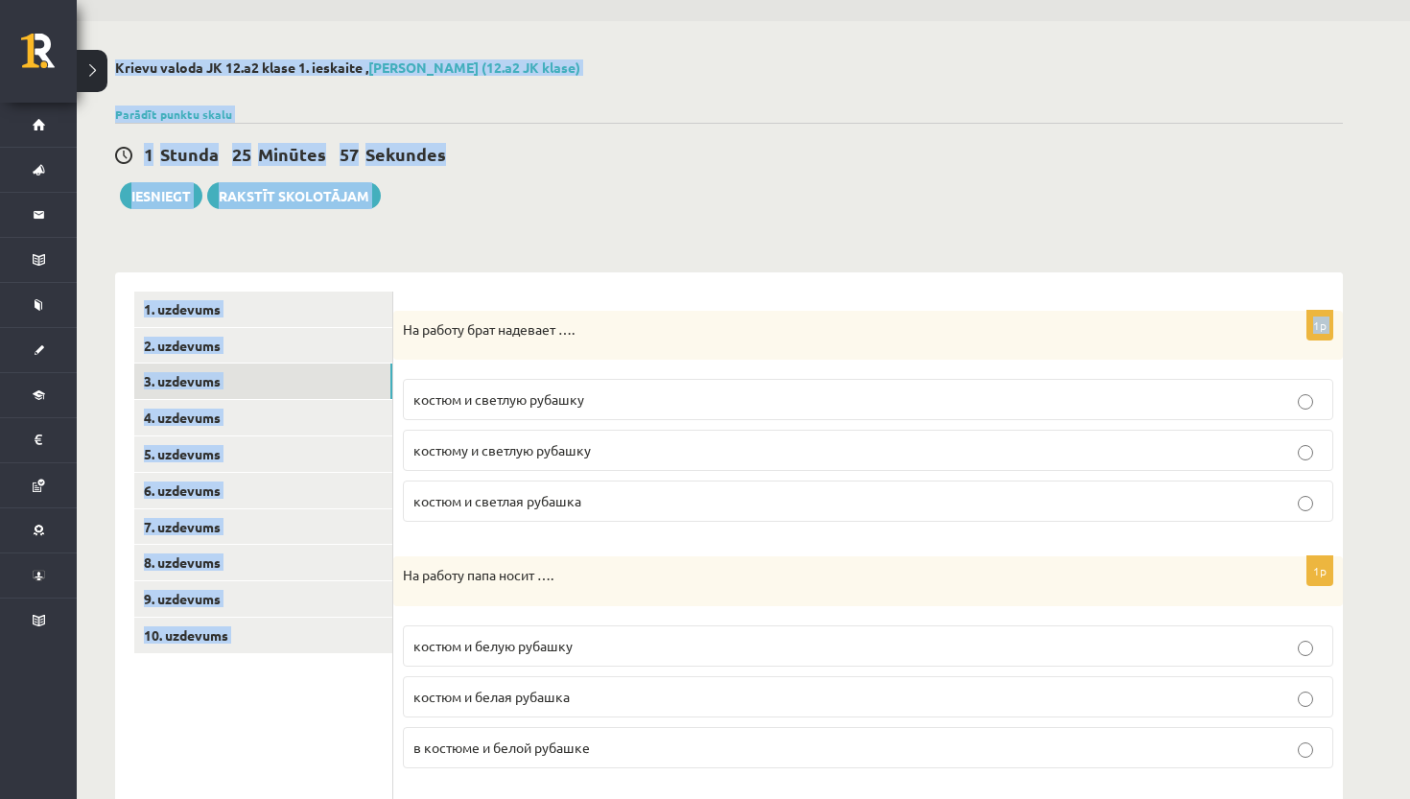
scroll to position [0, 0]
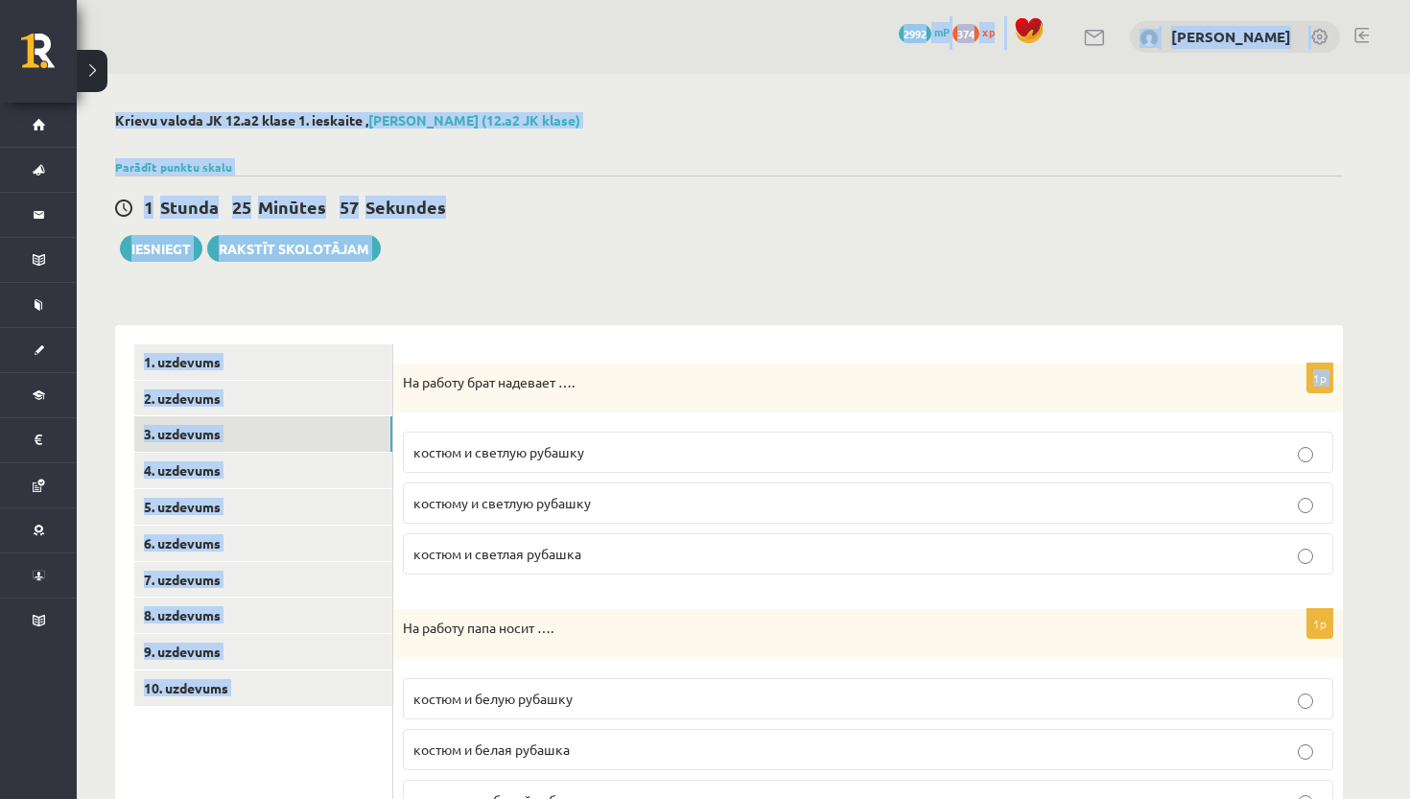
drag, startPoint x: 402, startPoint y: 272, endPoint x: 553, endPoint y: -78, distance: 381.5
click at [553, 0] on html "0 Dāvanas 2992 mP 374 xp Amanda Ozola Sākums Aktuāli Kā mācīties eSKOLĀ Kontakt…" at bounding box center [705, 399] width 1410 height 799
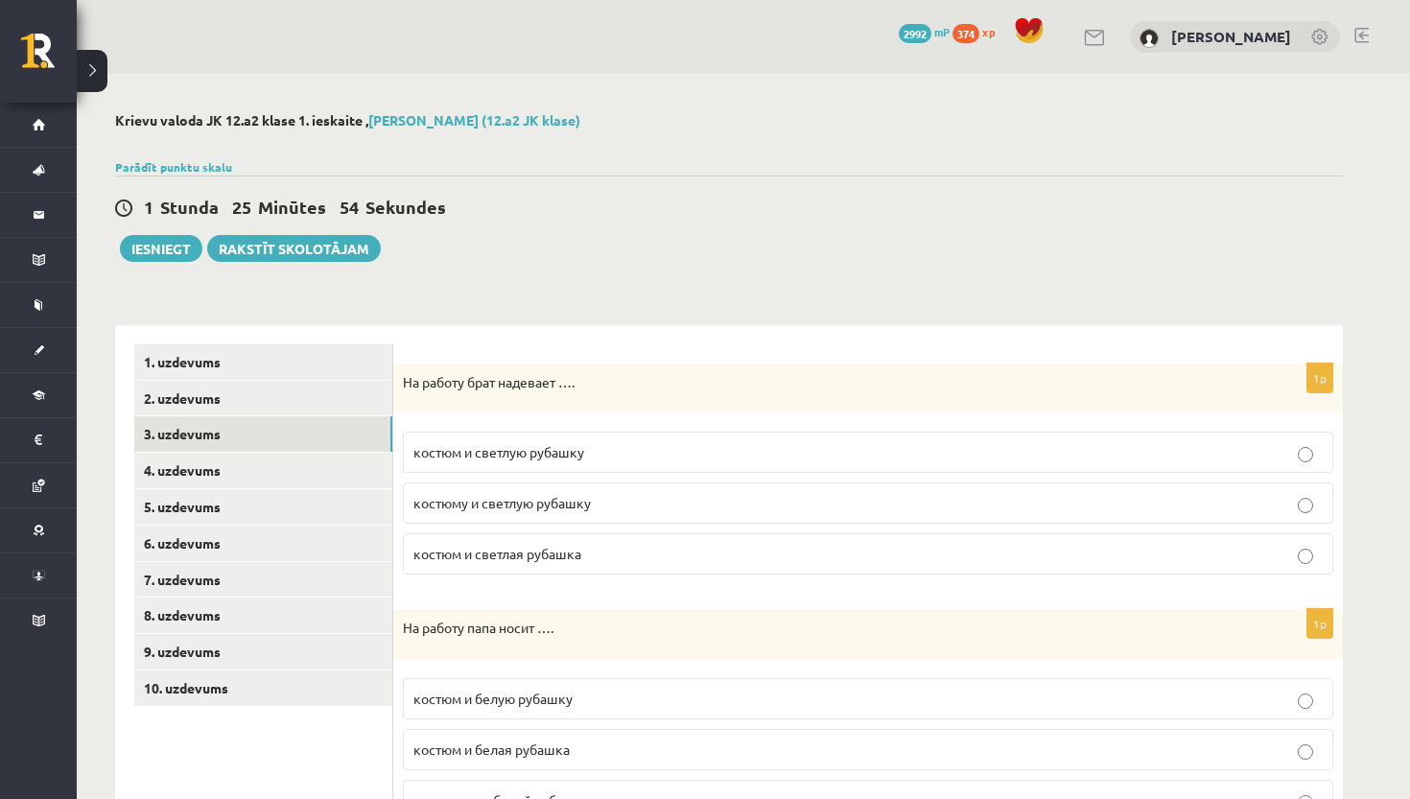
click at [399, 387] on div "На работу брат надевает …." at bounding box center [868, 389] width 950 height 50
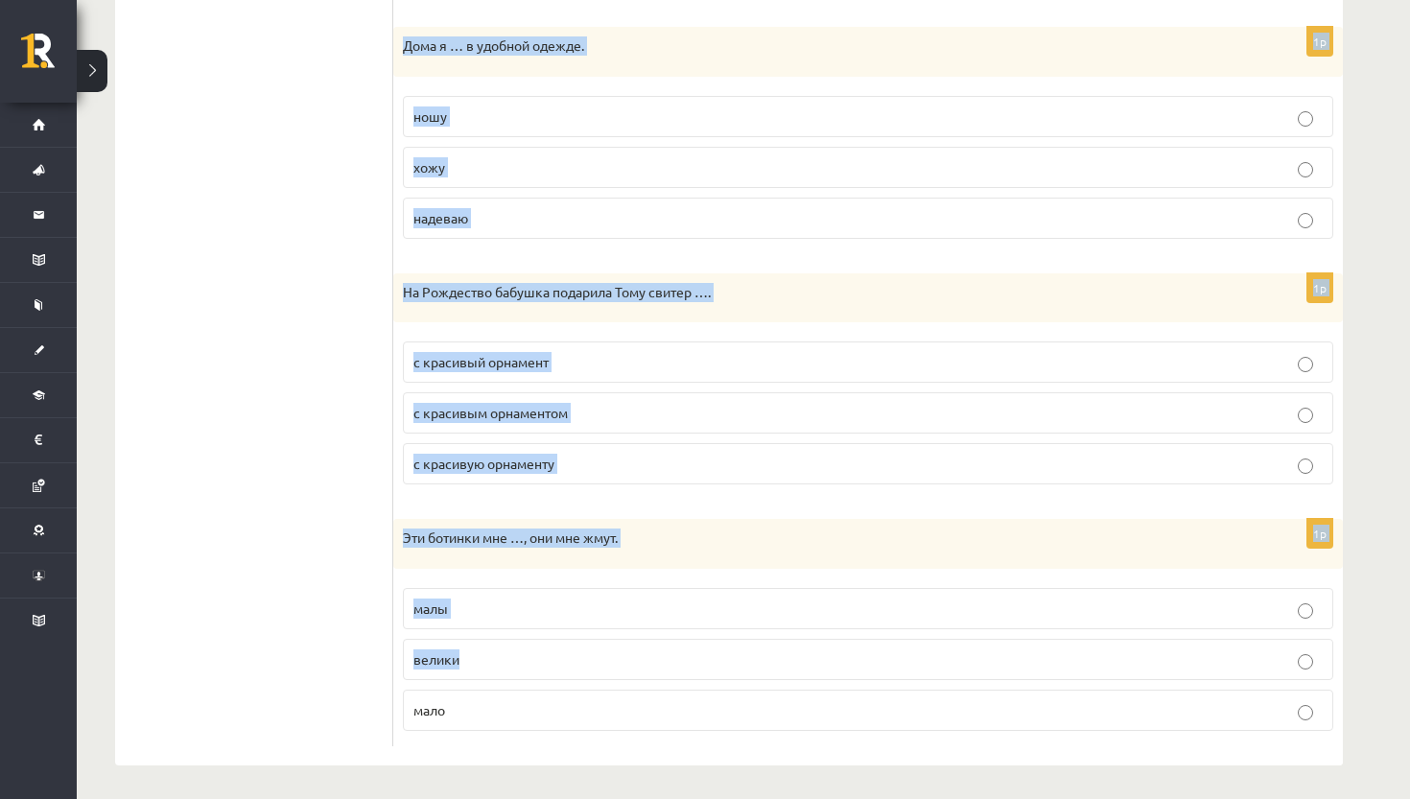
scroll to position [2059, 0]
drag, startPoint x: 402, startPoint y: 383, endPoint x: 520, endPoint y: 723, distance: 360.4
copy form "На работу брат надевает …. костюм и светлую рубашку костюму и светлую рубашку к…"
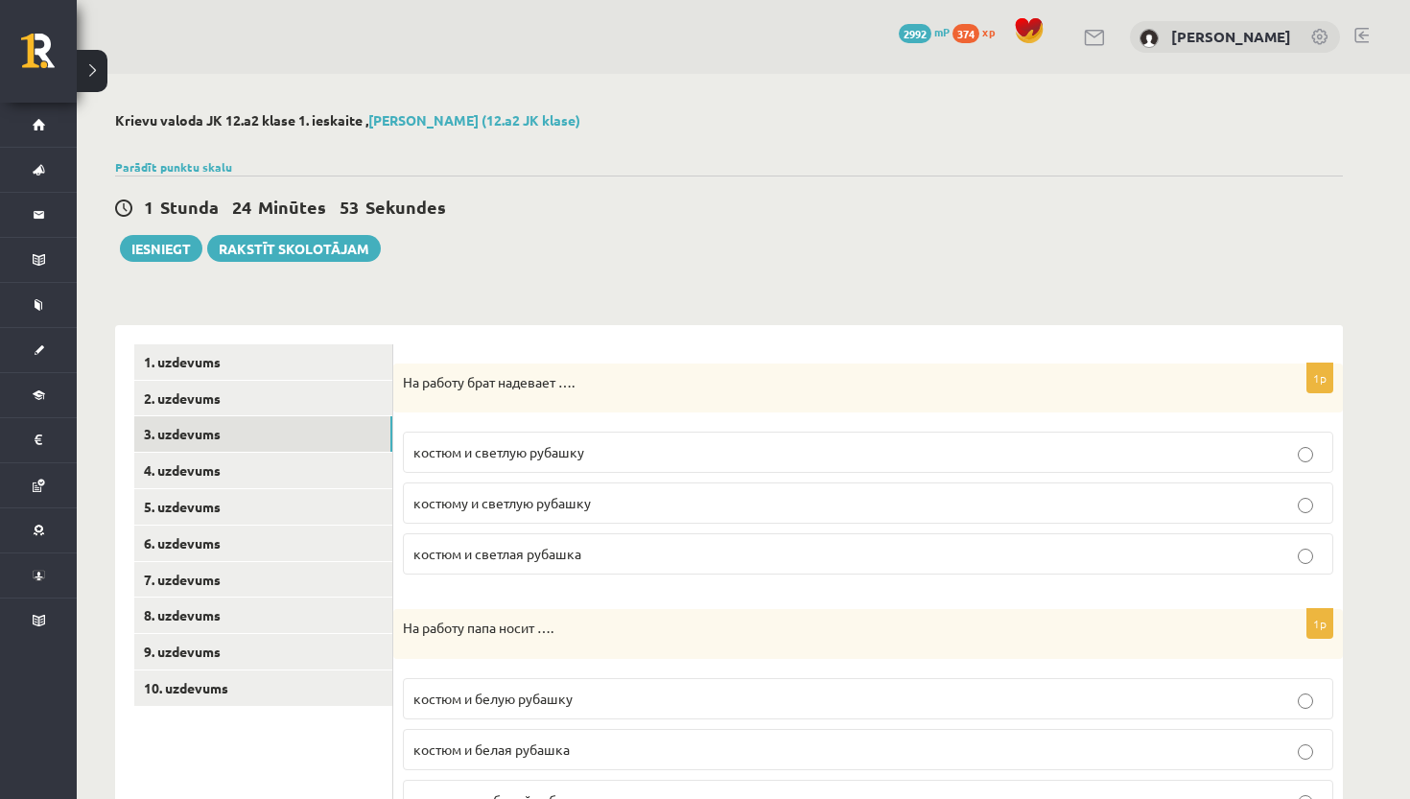
scroll to position [0, 0]
click at [588, 440] on label "костюм и светлую рубашку" at bounding box center [868, 452] width 930 height 41
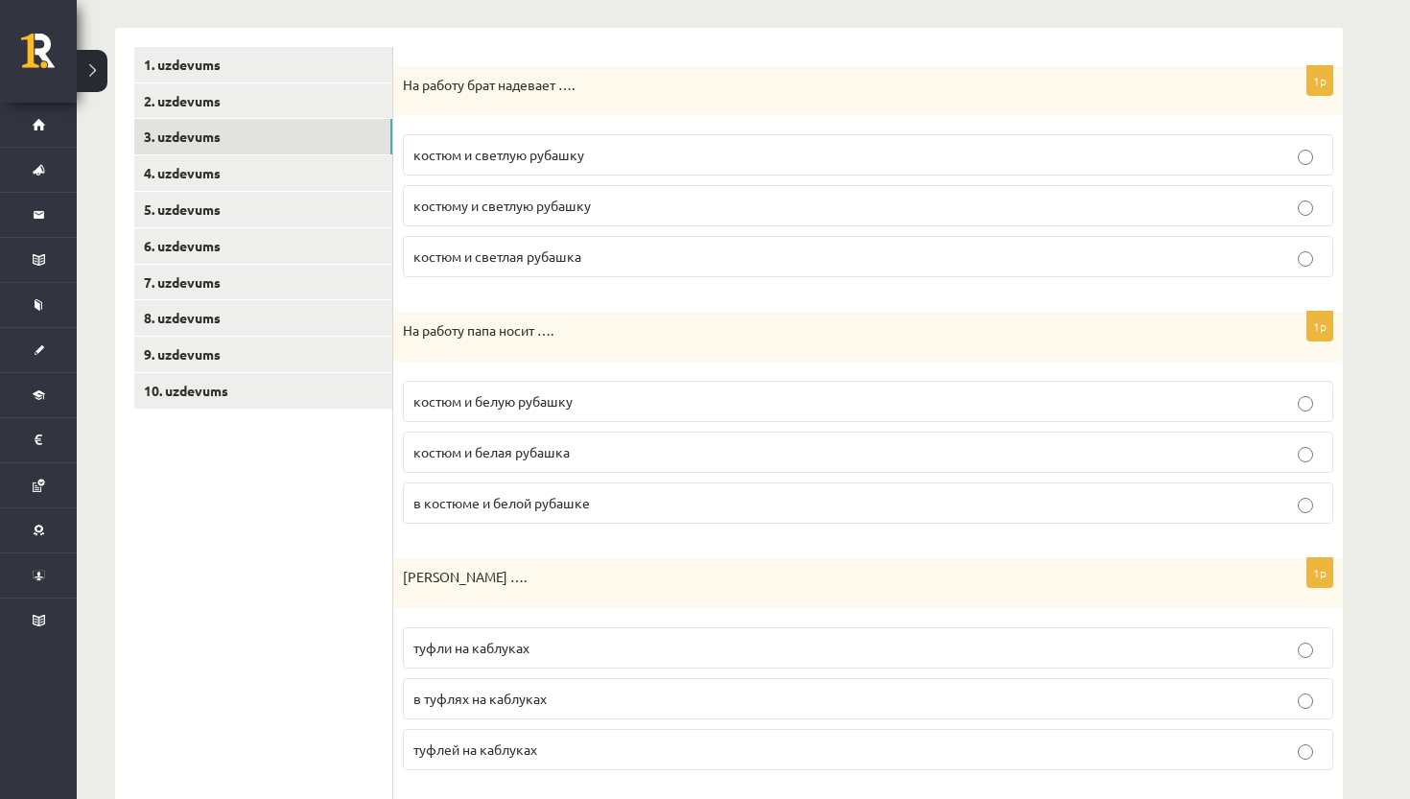
scroll to position [299, 0]
click at [650, 395] on p "костюм и белую рубашку" at bounding box center [867, 399] width 909 height 20
click at [612, 651] on p "туфли на каблуках" at bounding box center [867, 646] width 909 height 20
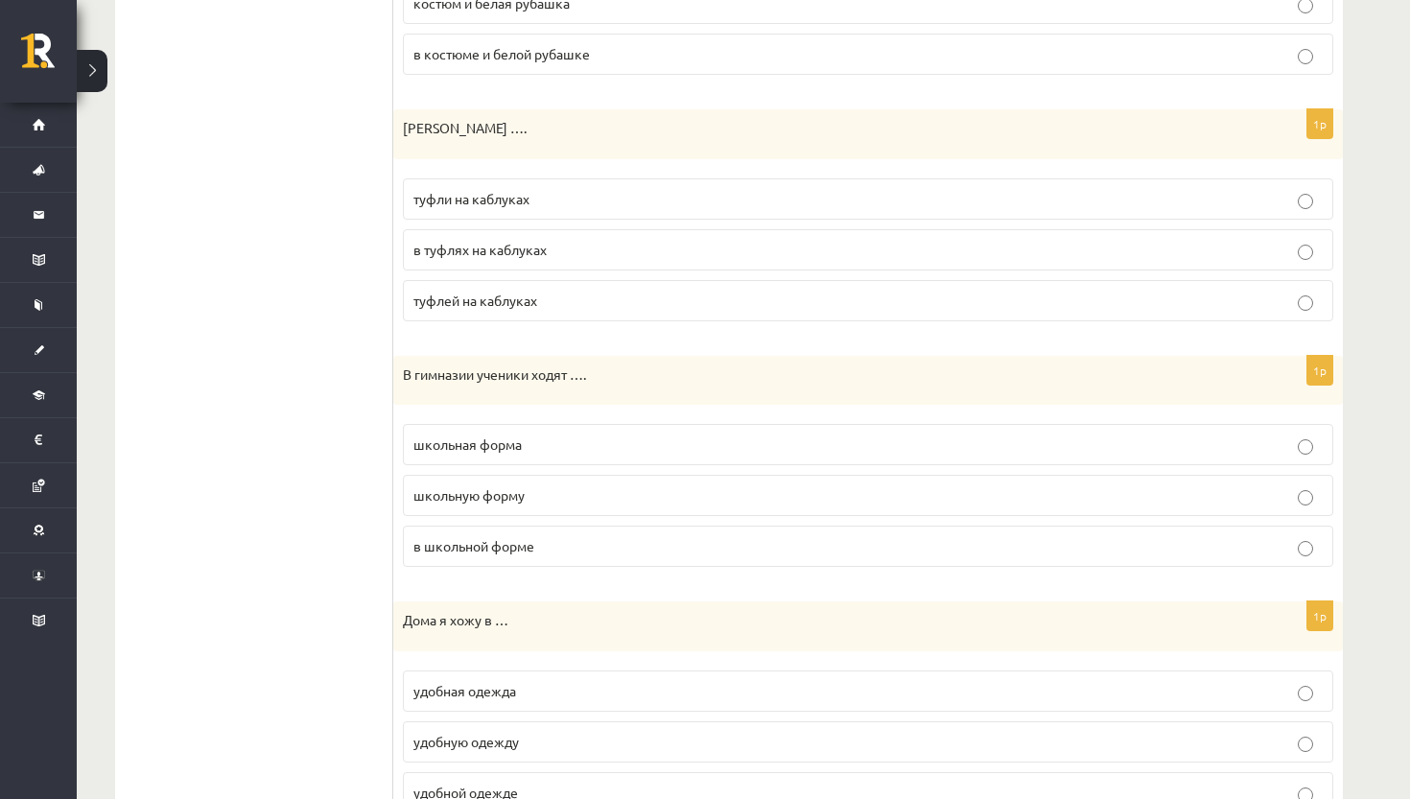
scroll to position [771, 0]
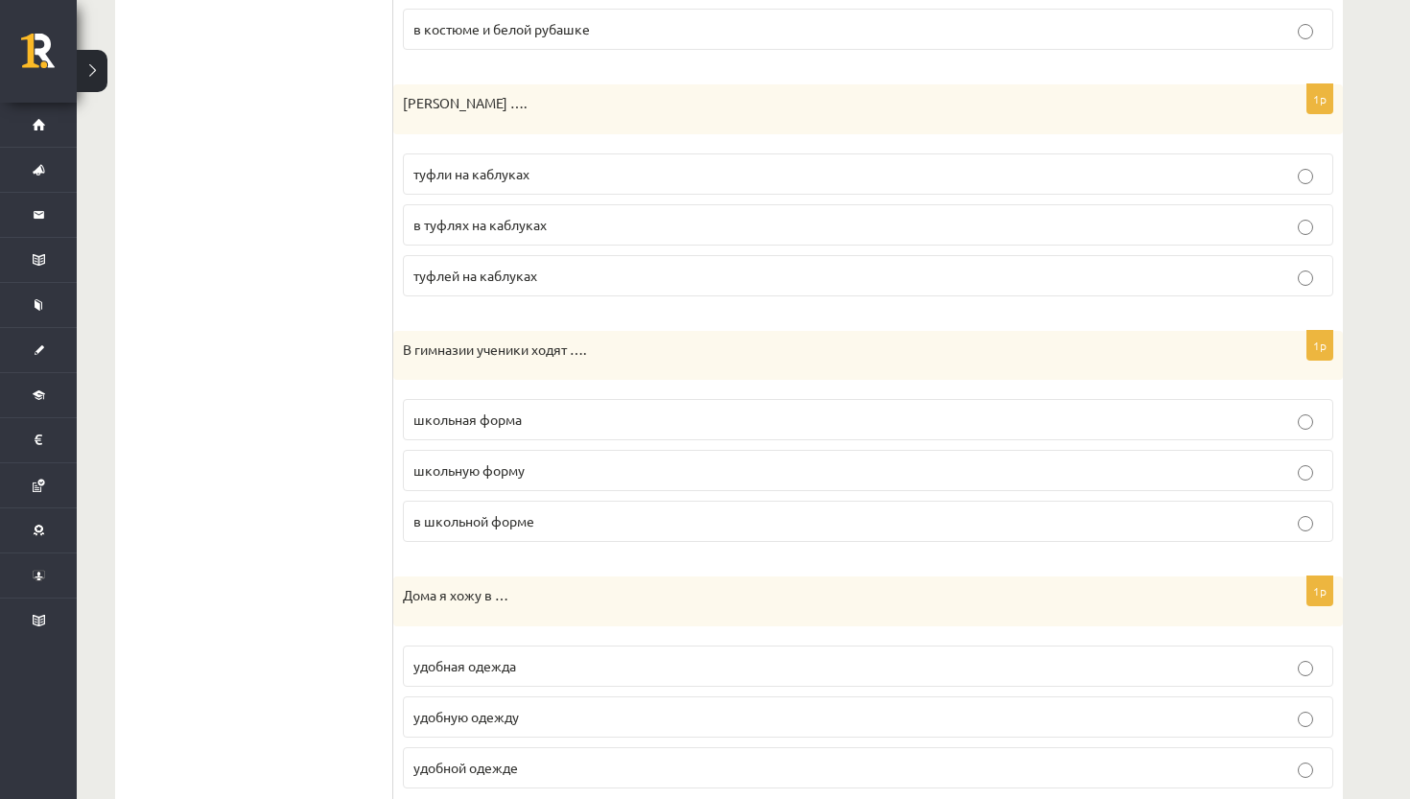
click at [579, 517] on p "в школьной форме" at bounding box center [867, 521] width 909 height 20
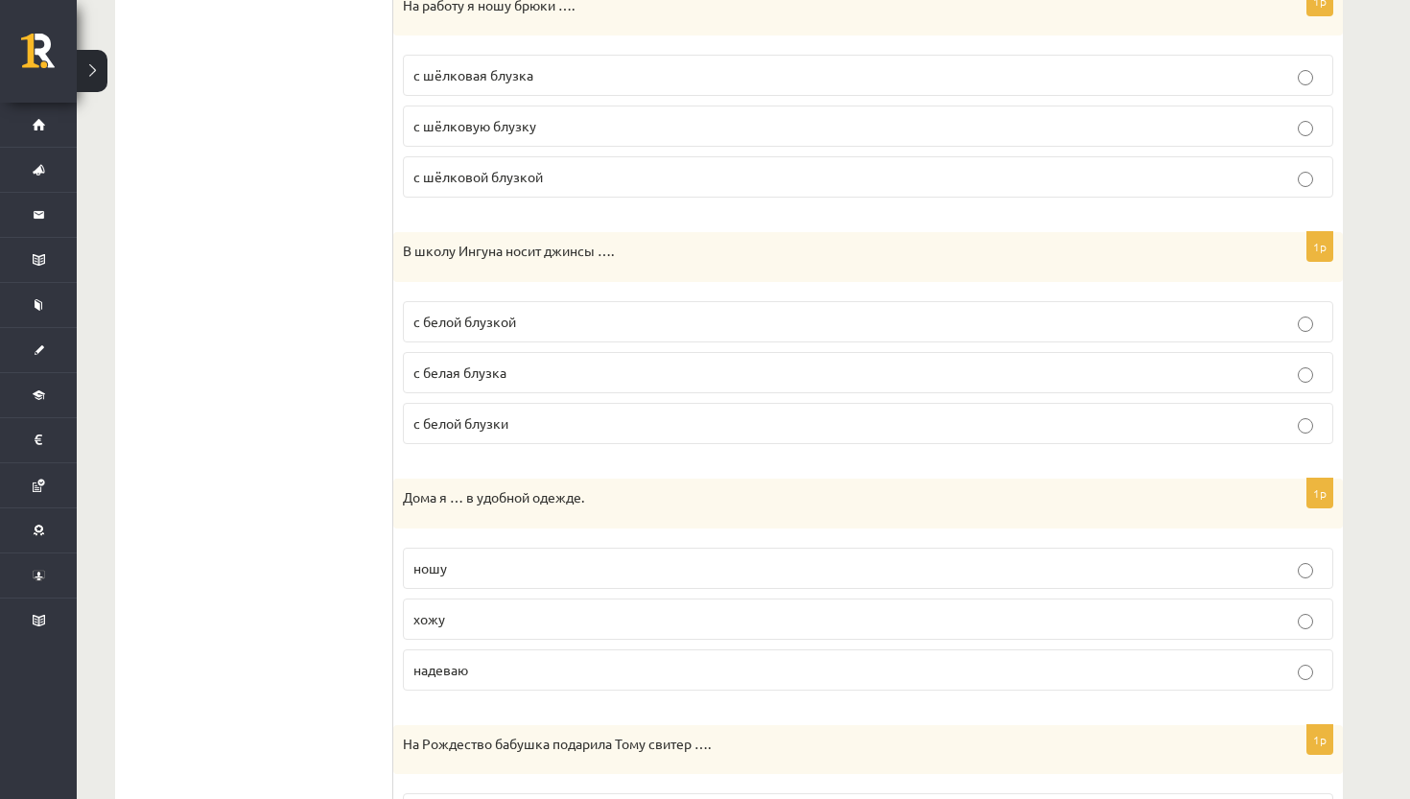
scroll to position [1609, 0]
click at [537, 615] on p "хожу" at bounding box center [867, 618] width 909 height 20
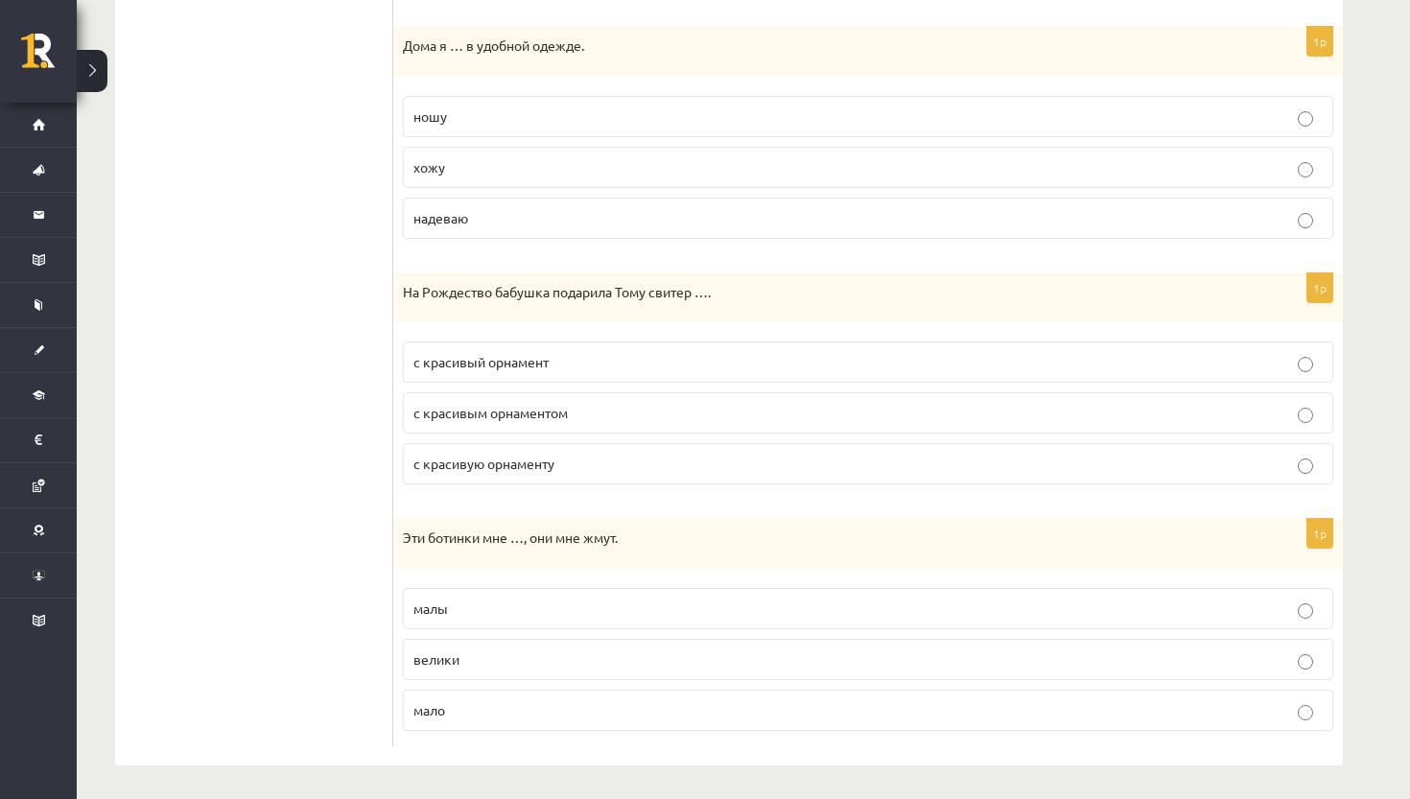
scroll to position [2059, 0]
click at [569, 601] on p "малы" at bounding box center [867, 610] width 909 height 20
click at [596, 414] on p "с красивым орнаментом" at bounding box center [867, 414] width 909 height 20
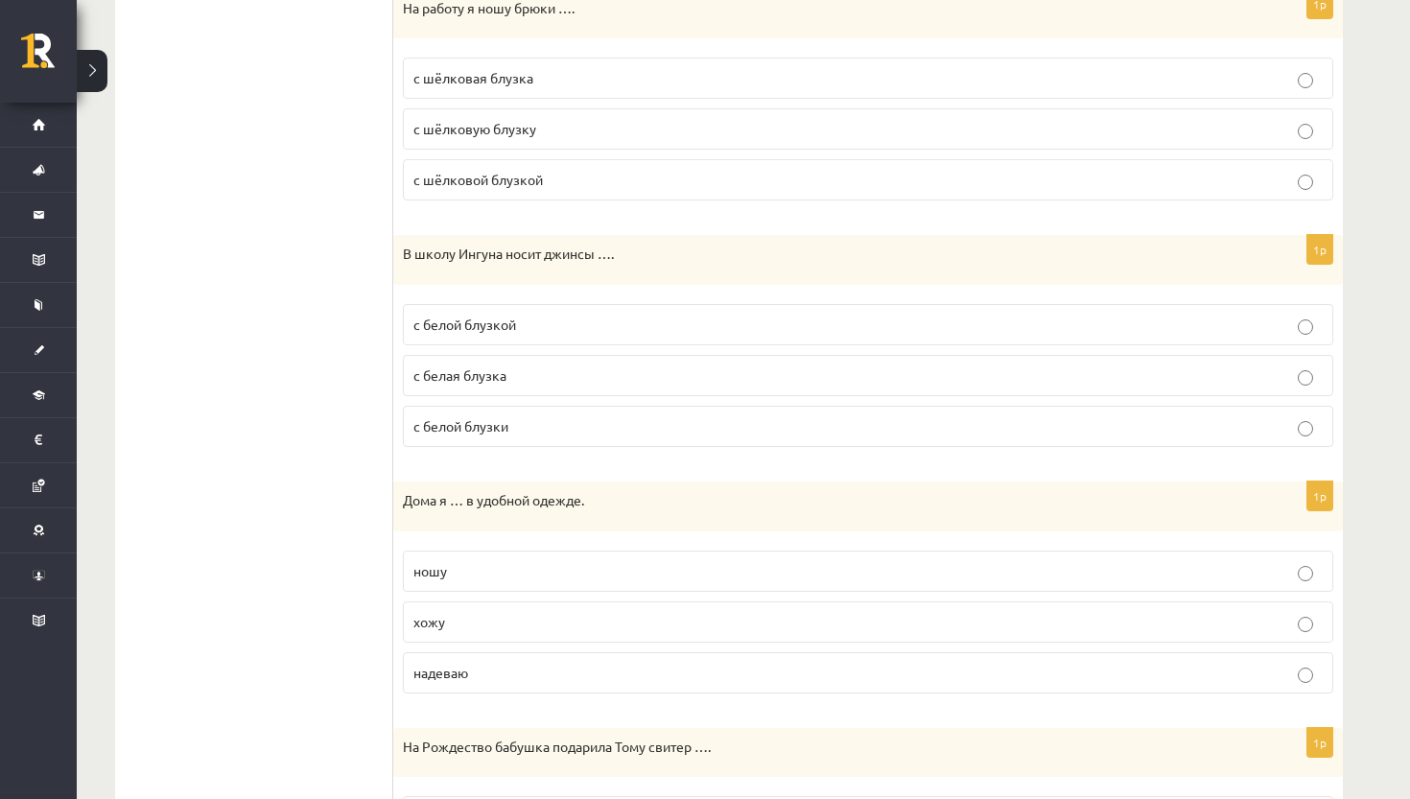
scroll to position [1604, 0]
click at [525, 318] on p "с белой блузкой" at bounding box center [867, 326] width 909 height 20
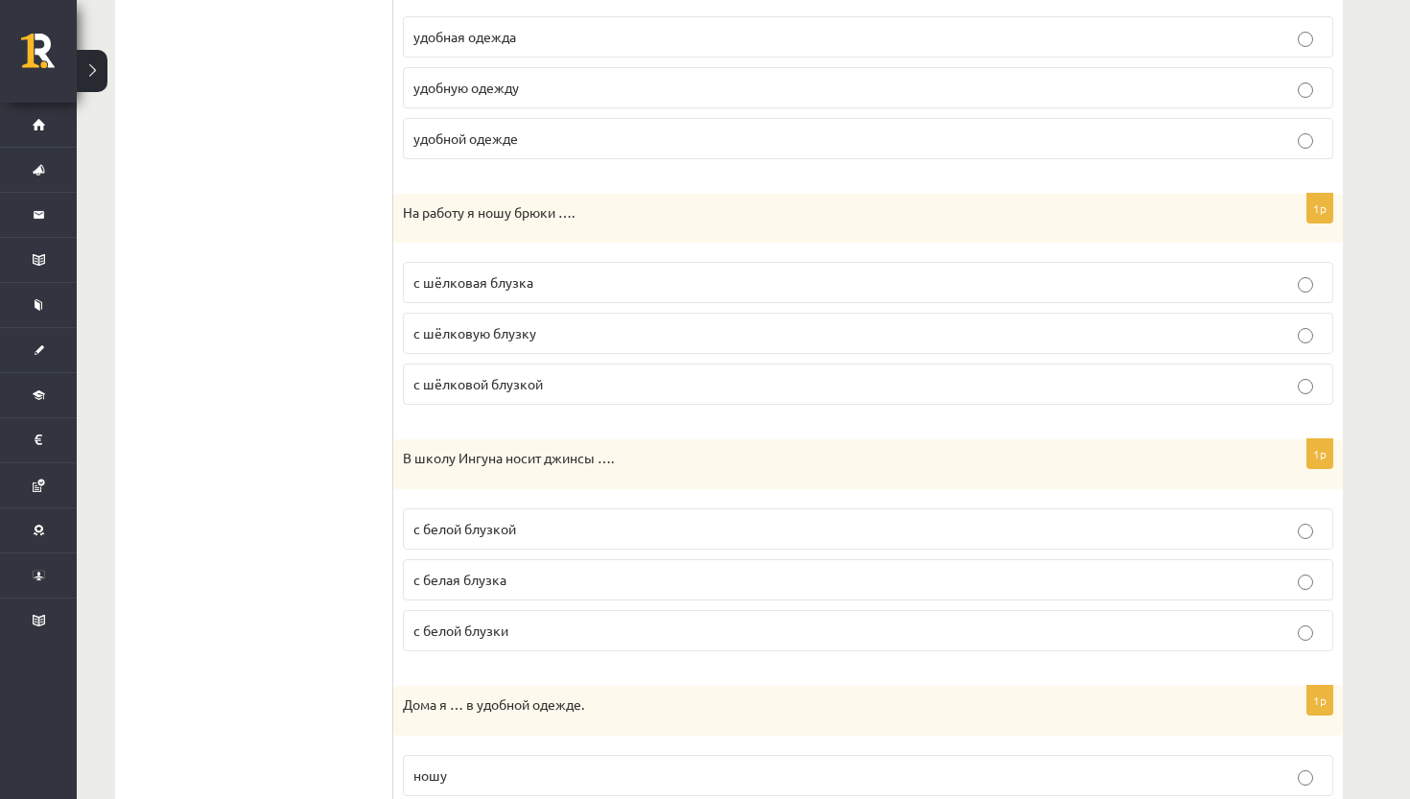
scroll to position [1390, 0]
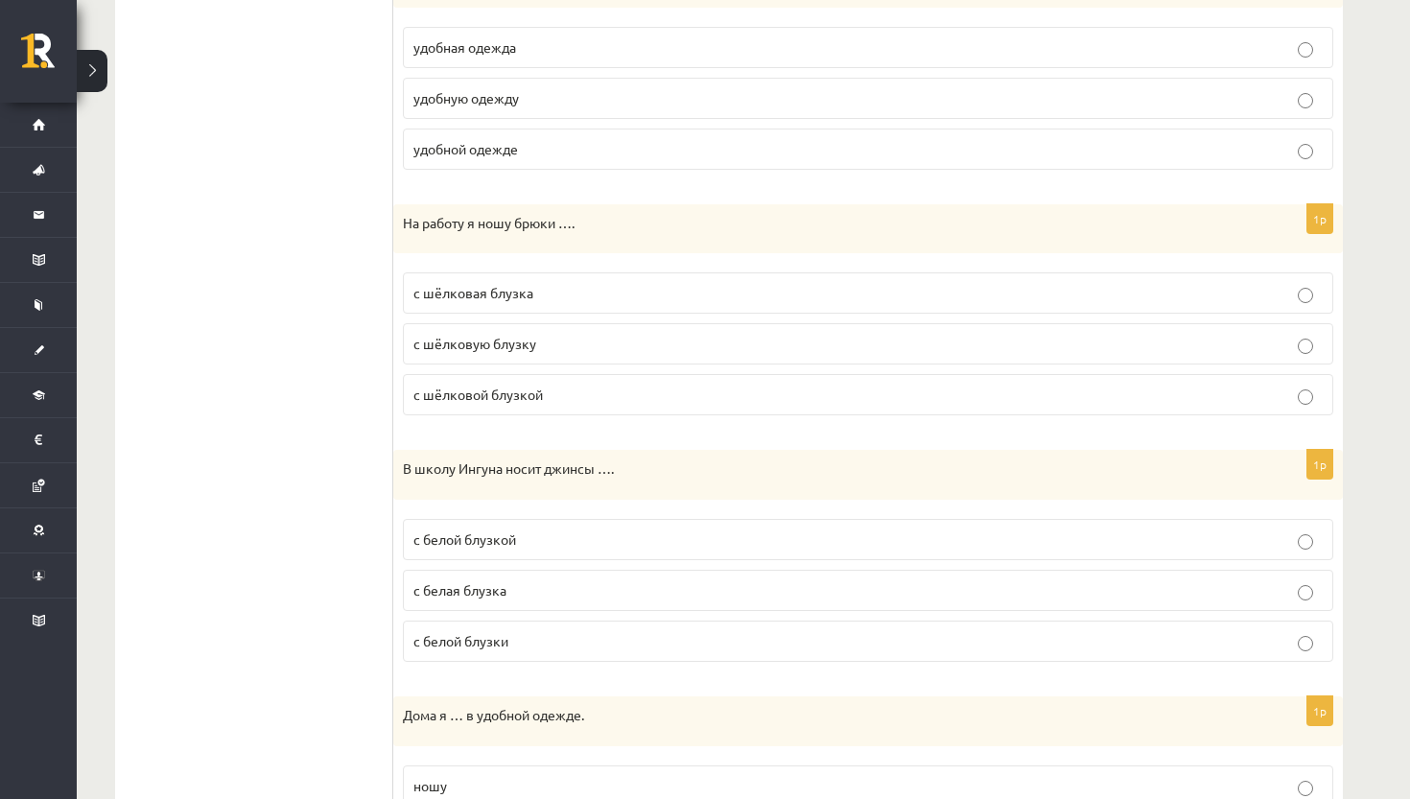
click at [597, 400] on p "с шёлковой блузкой" at bounding box center [867, 395] width 909 height 20
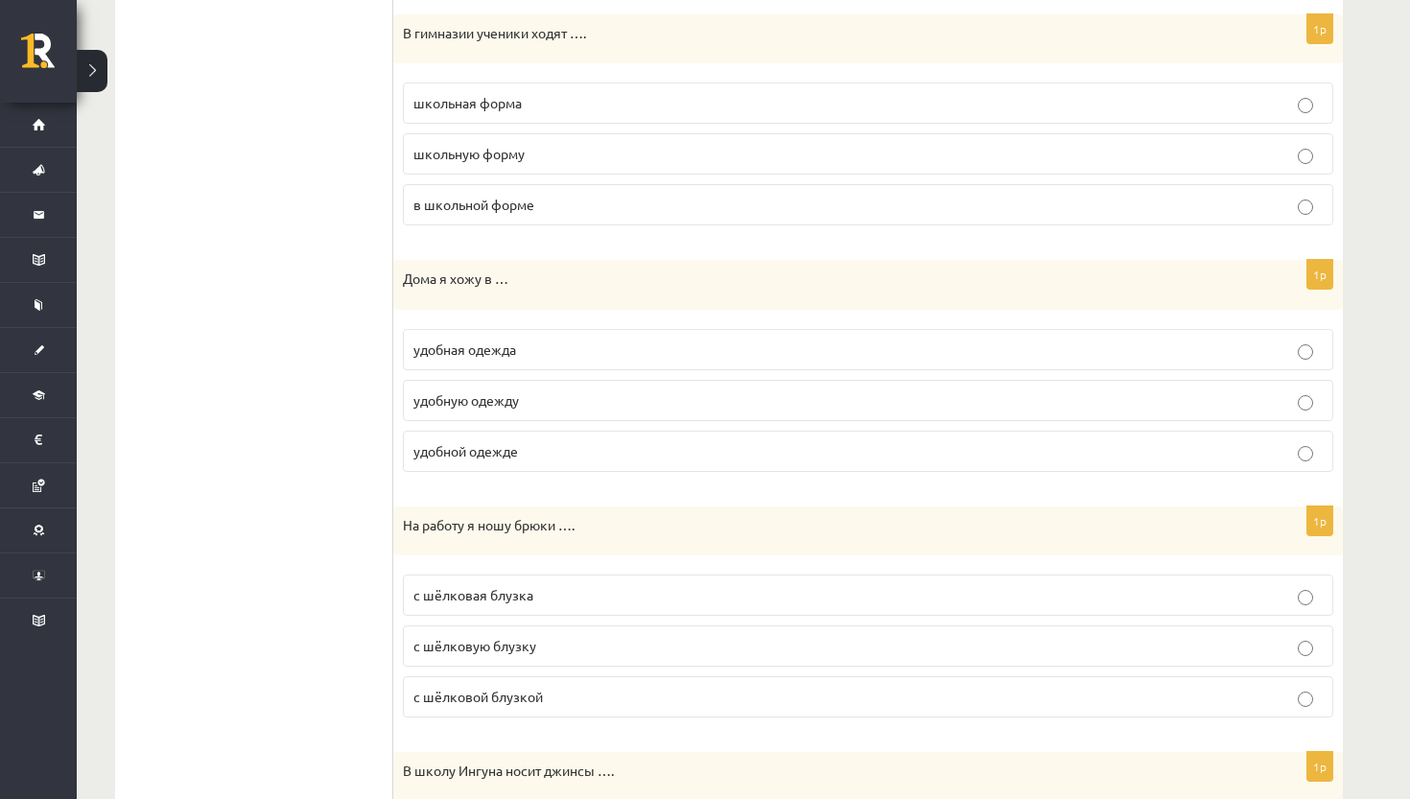
scroll to position [1086, 0]
click at [553, 449] on p "удобной одежде" at bounding box center [867, 453] width 909 height 20
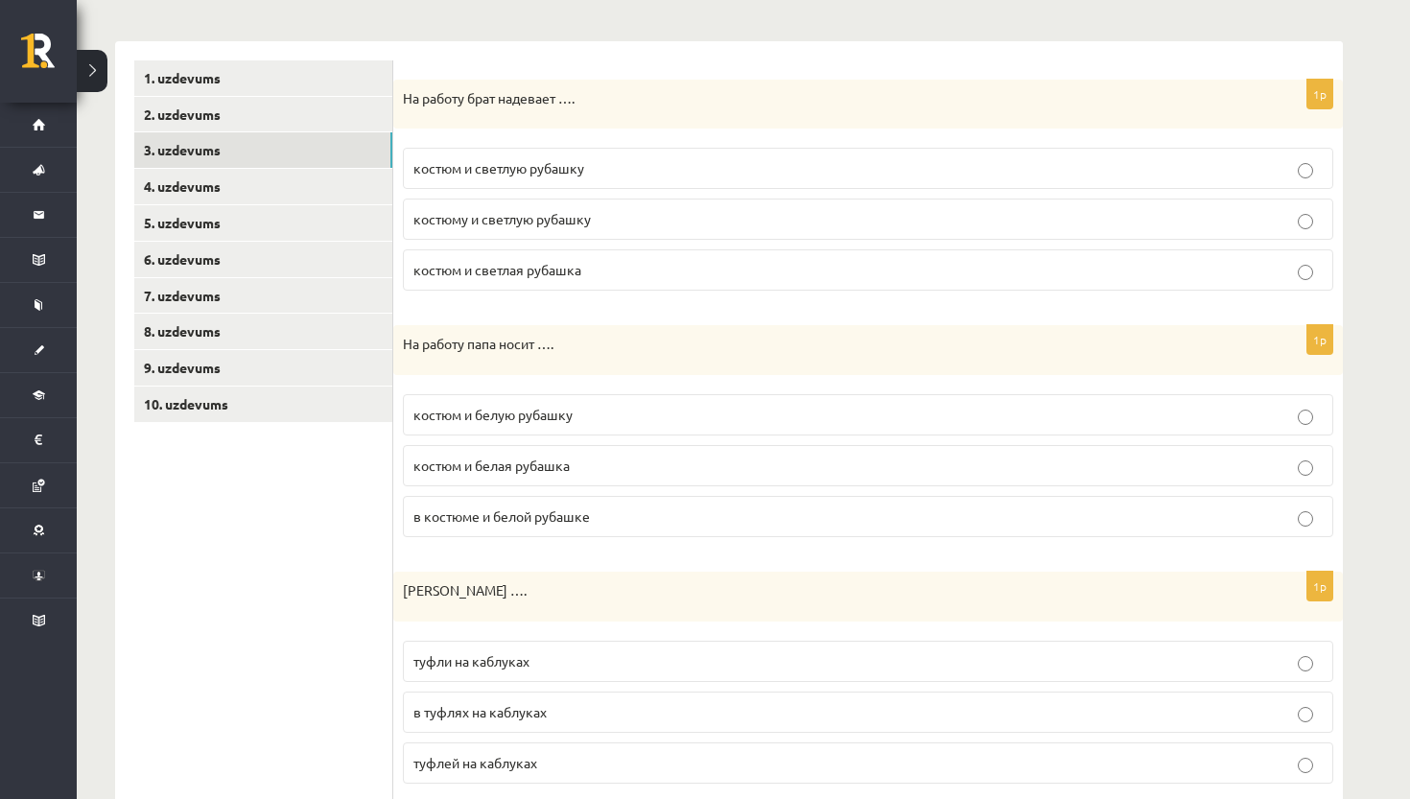
scroll to position [234, 0]
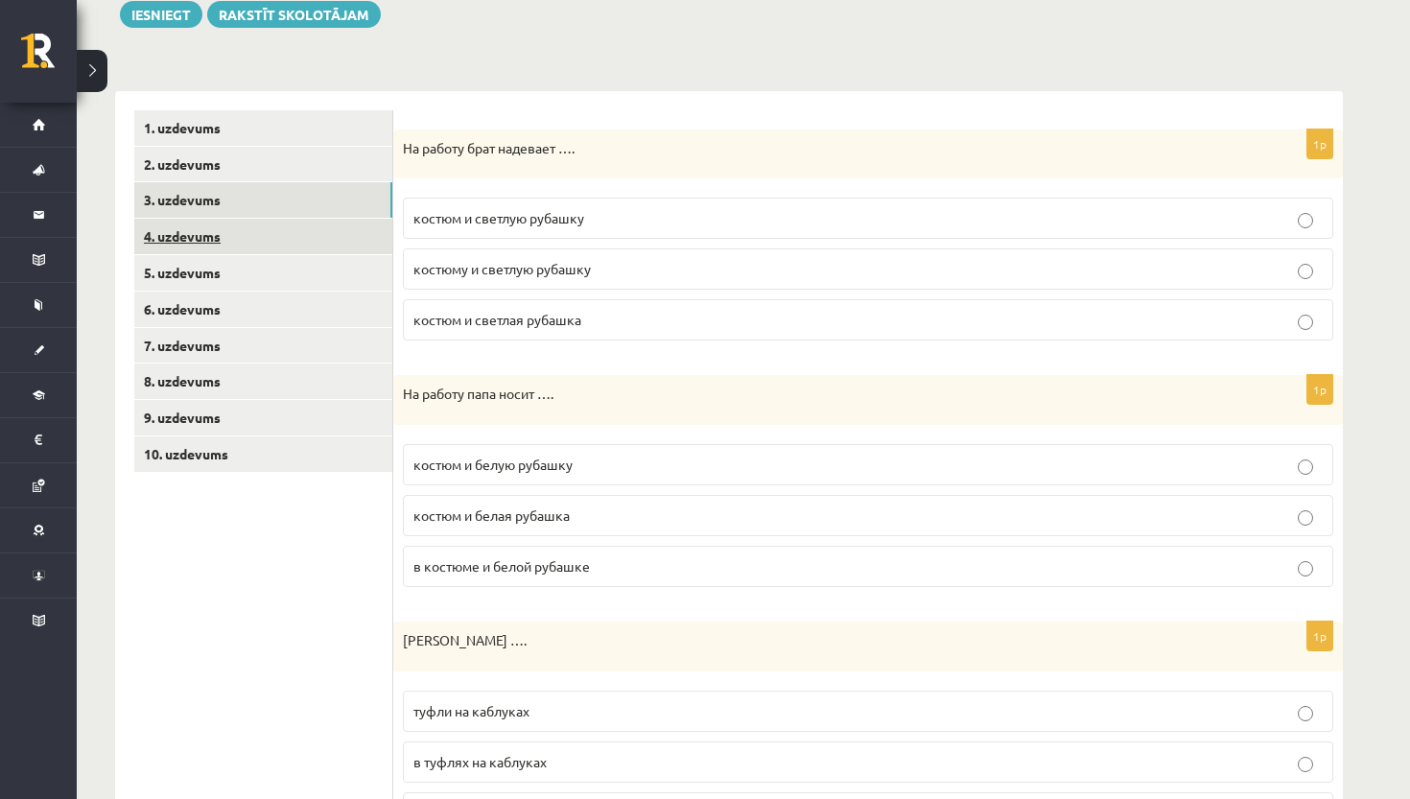
click at [255, 232] on link "4. uzdevums" at bounding box center [263, 236] width 258 height 35
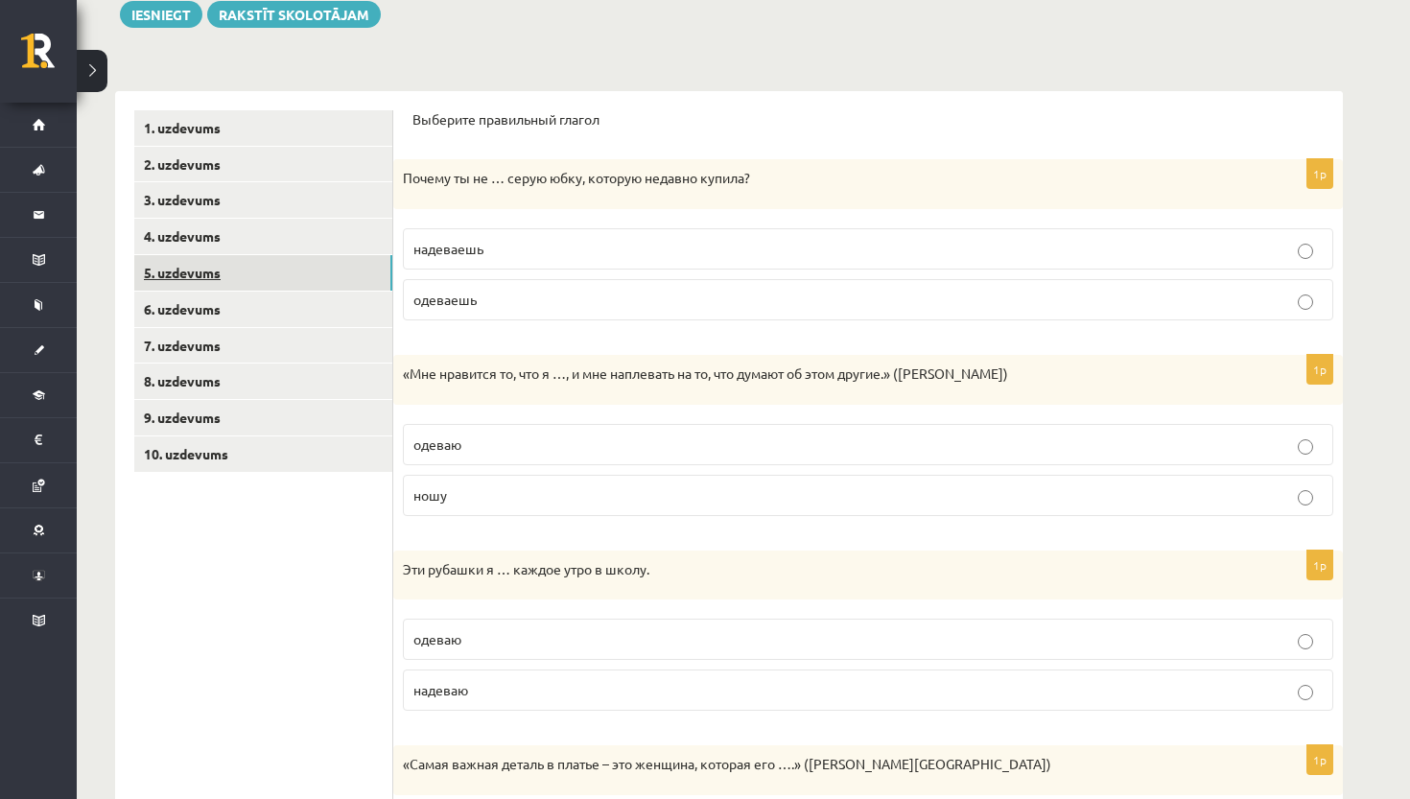
click at [312, 282] on link "5. uzdevums" at bounding box center [263, 272] width 258 height 35
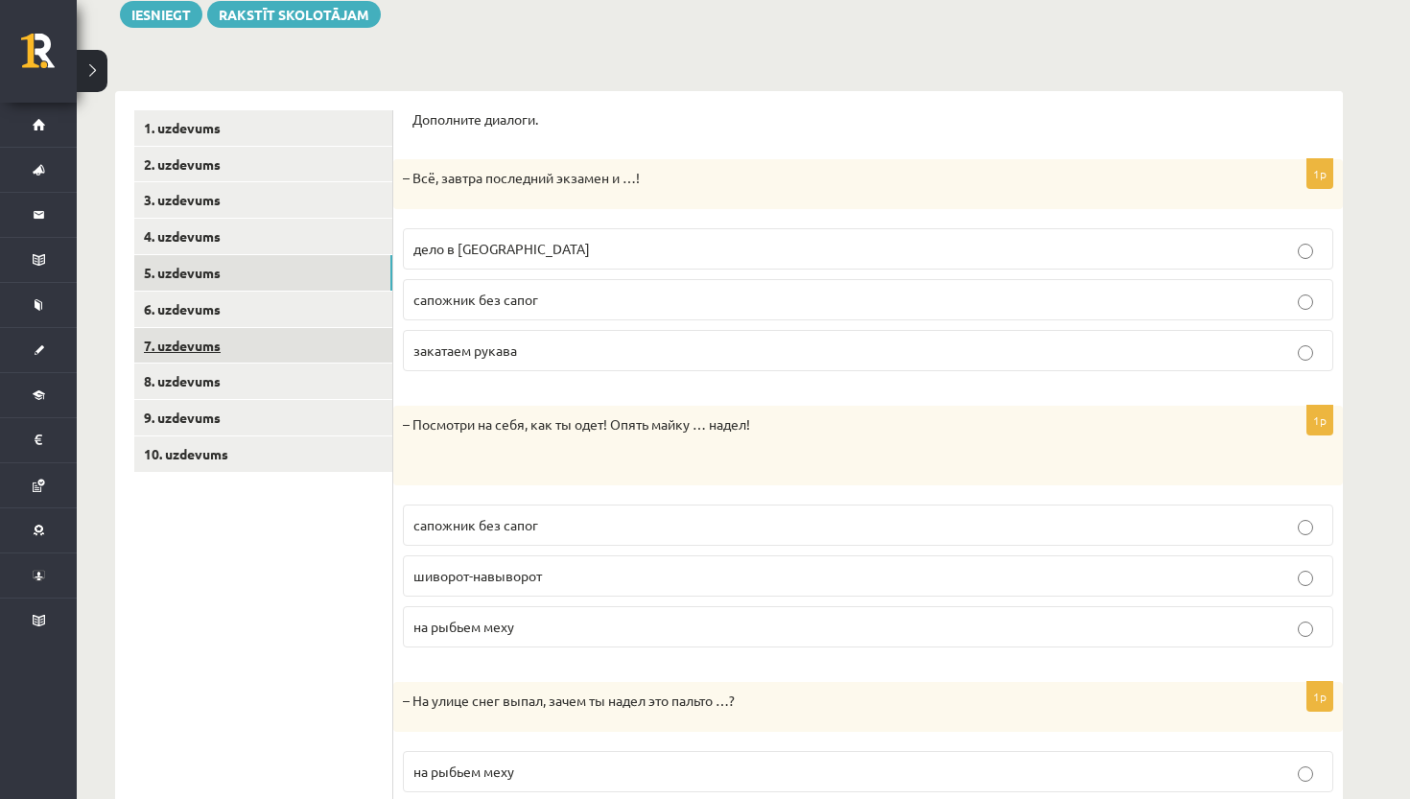
click at [317, 328] on link "7. uzdevums" at bounding box center [263, 345] width 258 height 35
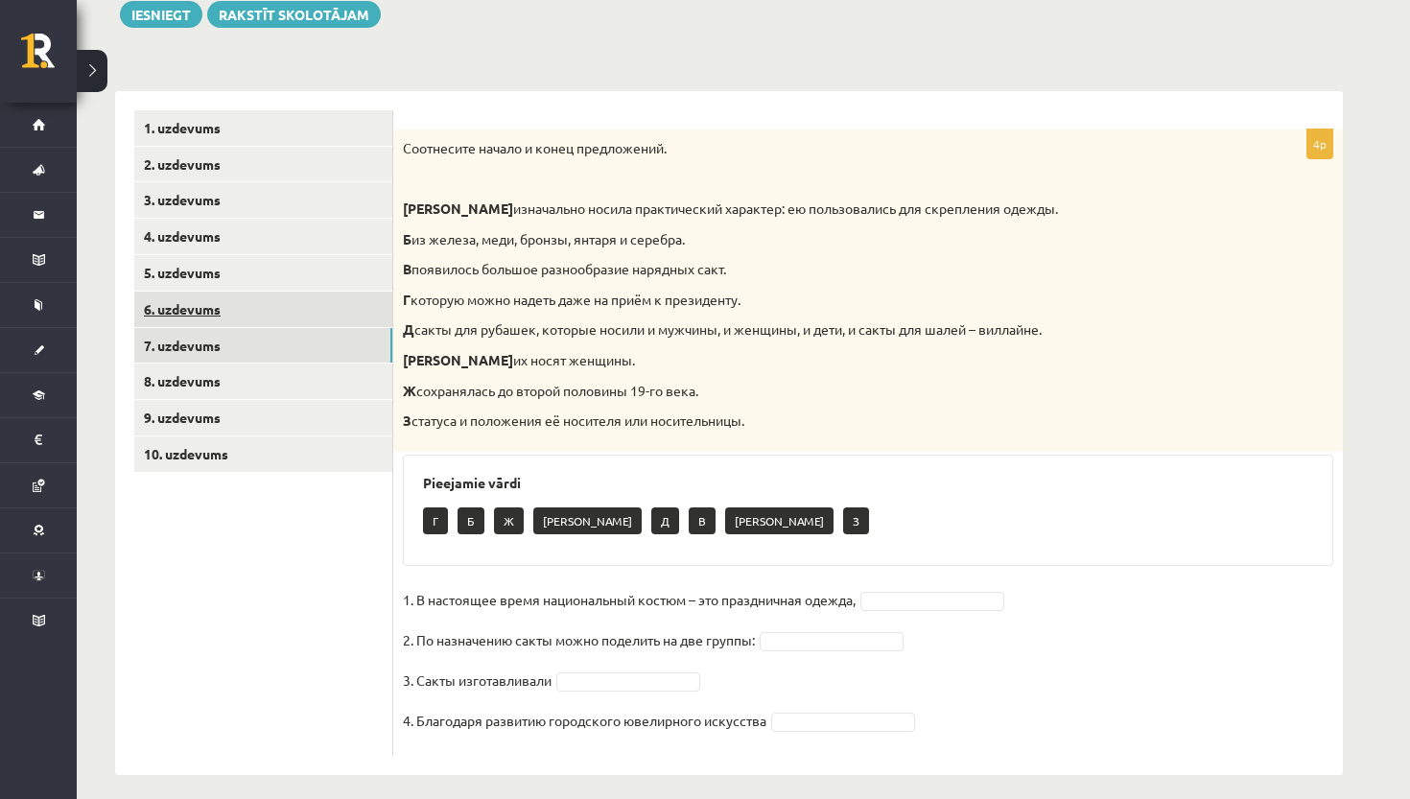
click at [316, 308] on link "6. uzdevums" at bounding box center [263, 309] width 258 height 35
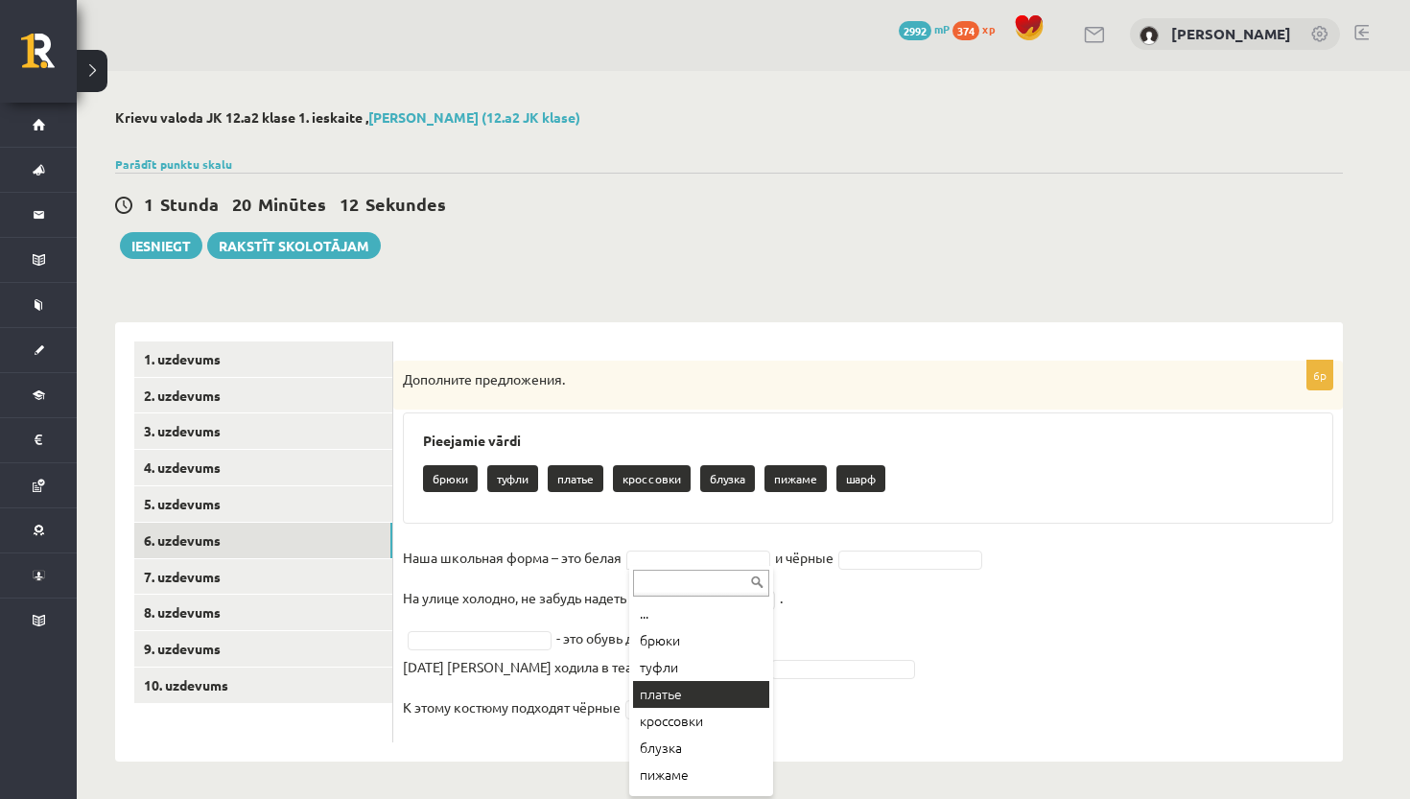
scroll to position [3, 0]
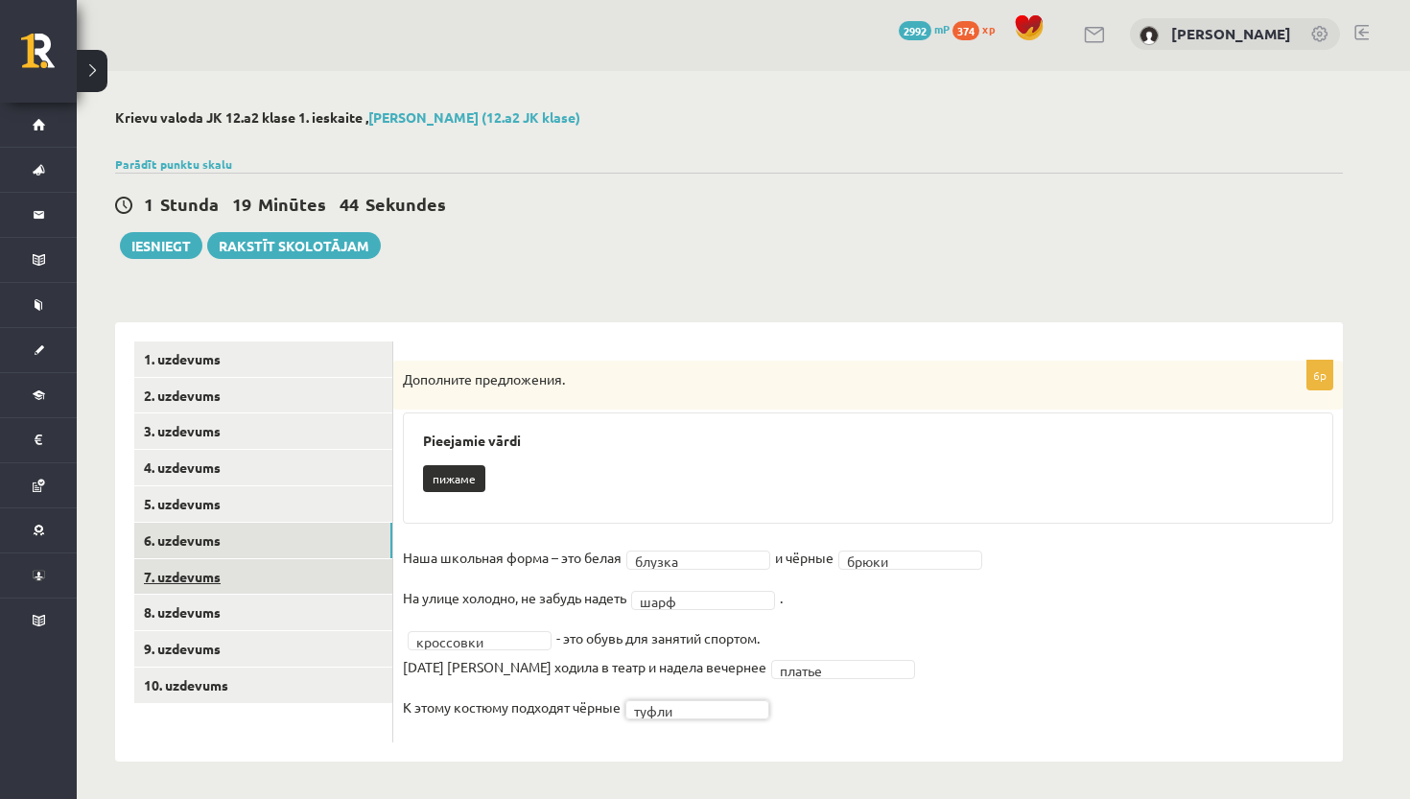
click at [257, 566] on link "7. uzdevums" at bounding box center [263, 576] width 258 height 35
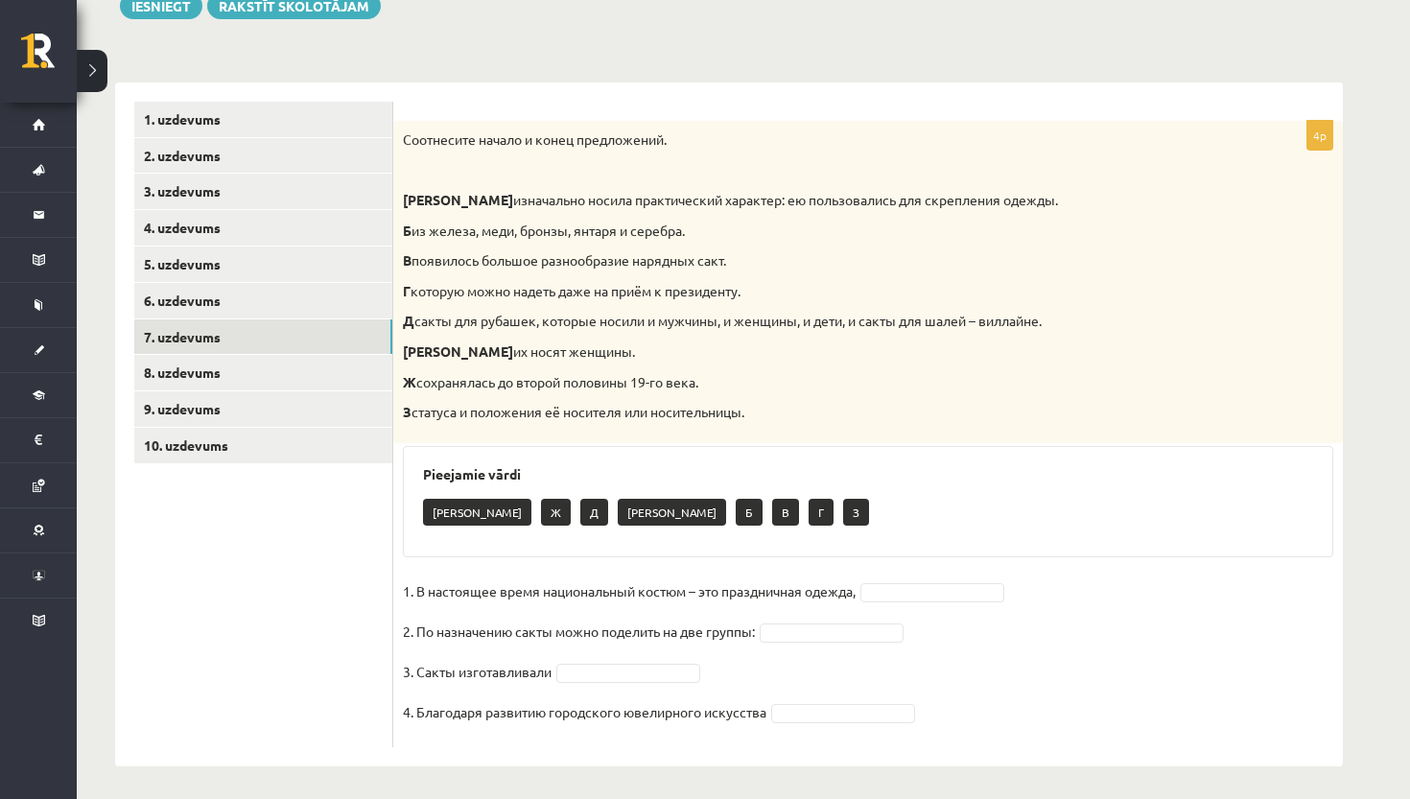
scroll to position [242, 0]
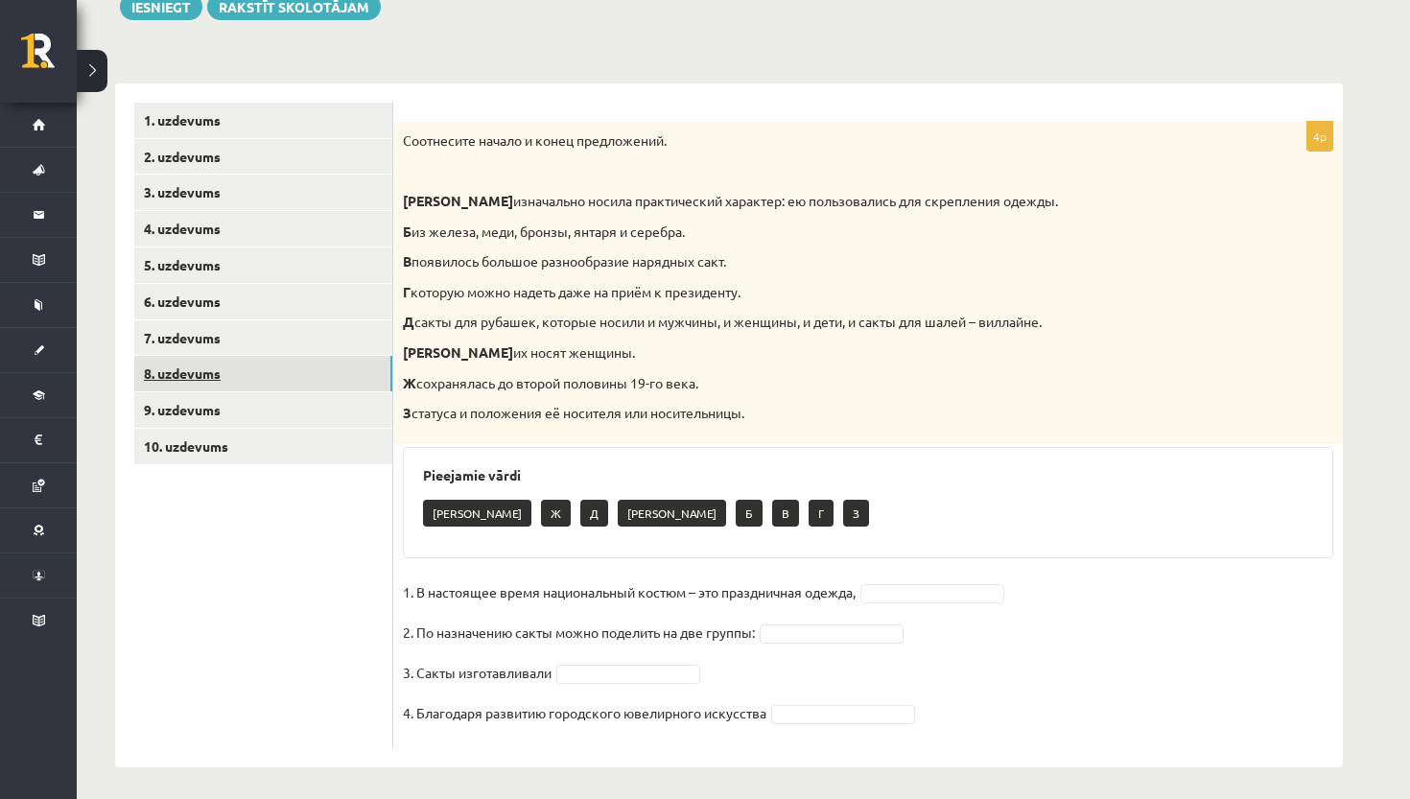
click at [329, 376] on link "8. uzdevums" at bounding box center [263, 373] width 258 height 35
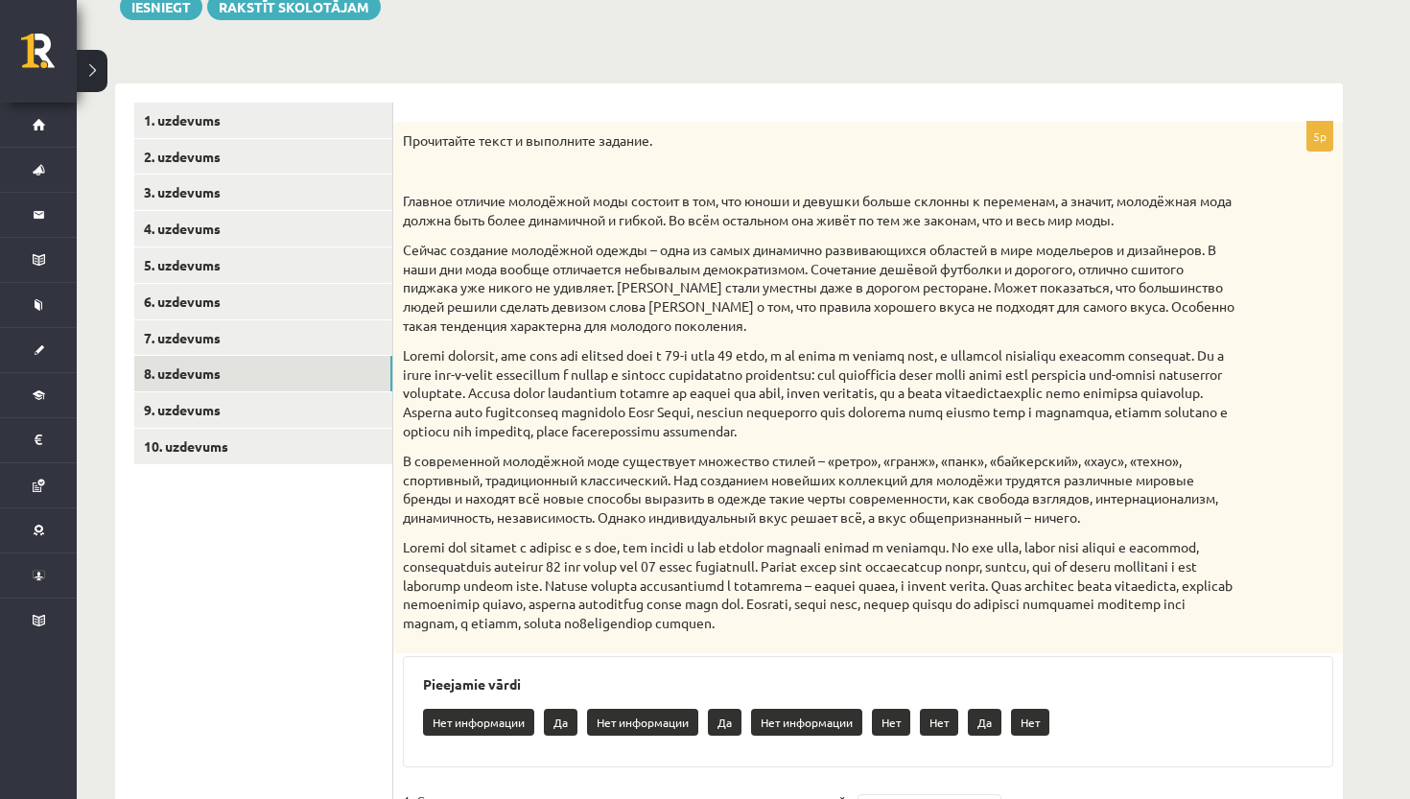
click at [320, 421] on ul "1. uzdevums 2. uzdevums 3. uzdevums 4. uzdevums 5. uzdevums 6. uzdevums 7. uzde…" at bounding box center [263, 550] width 259 height 895
click at [328, 411] on link "9. uzdevums" at bounding box center [263, 409] width 258 height 35
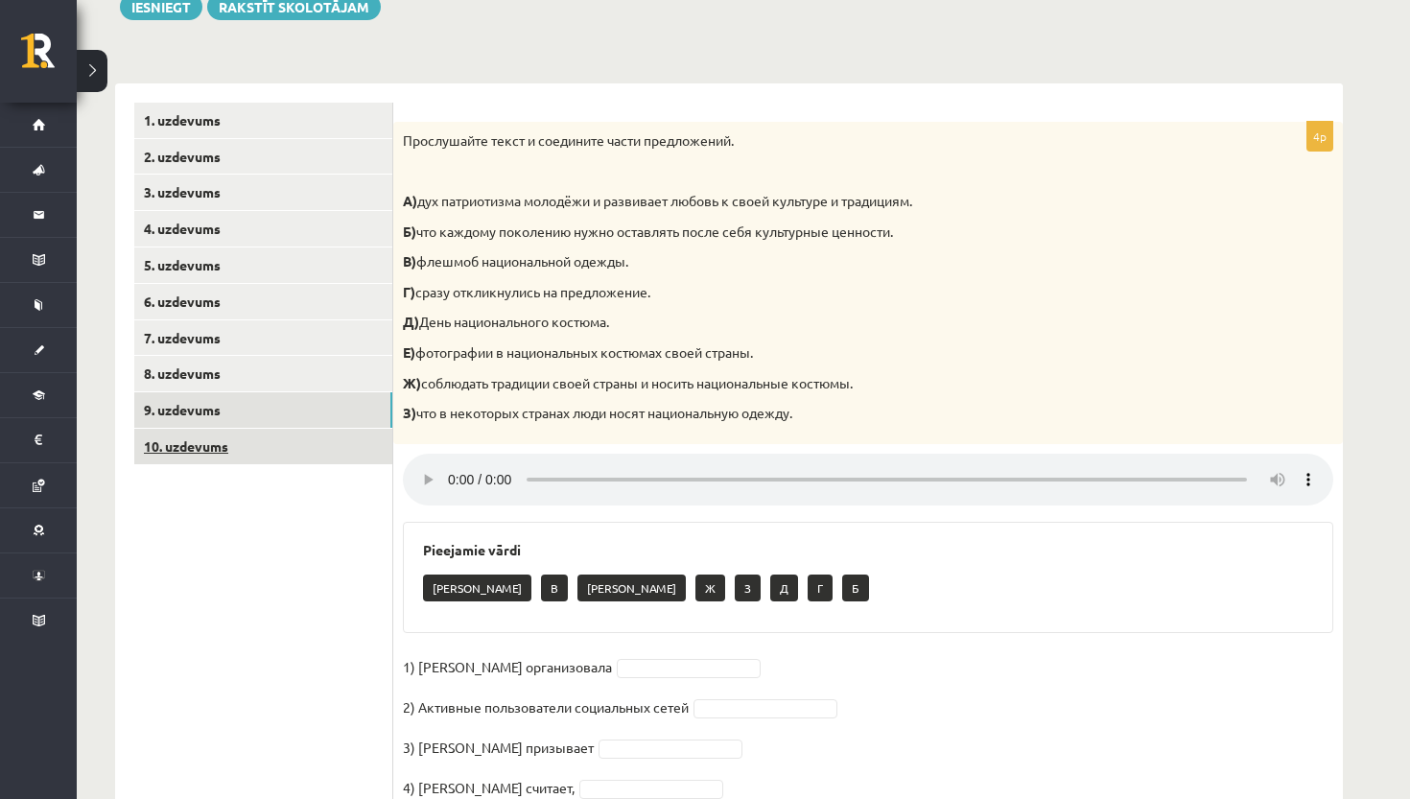
click at [318, 439] on link "10. uzdevums" at bounding box center [263, 446] width 258 height 35
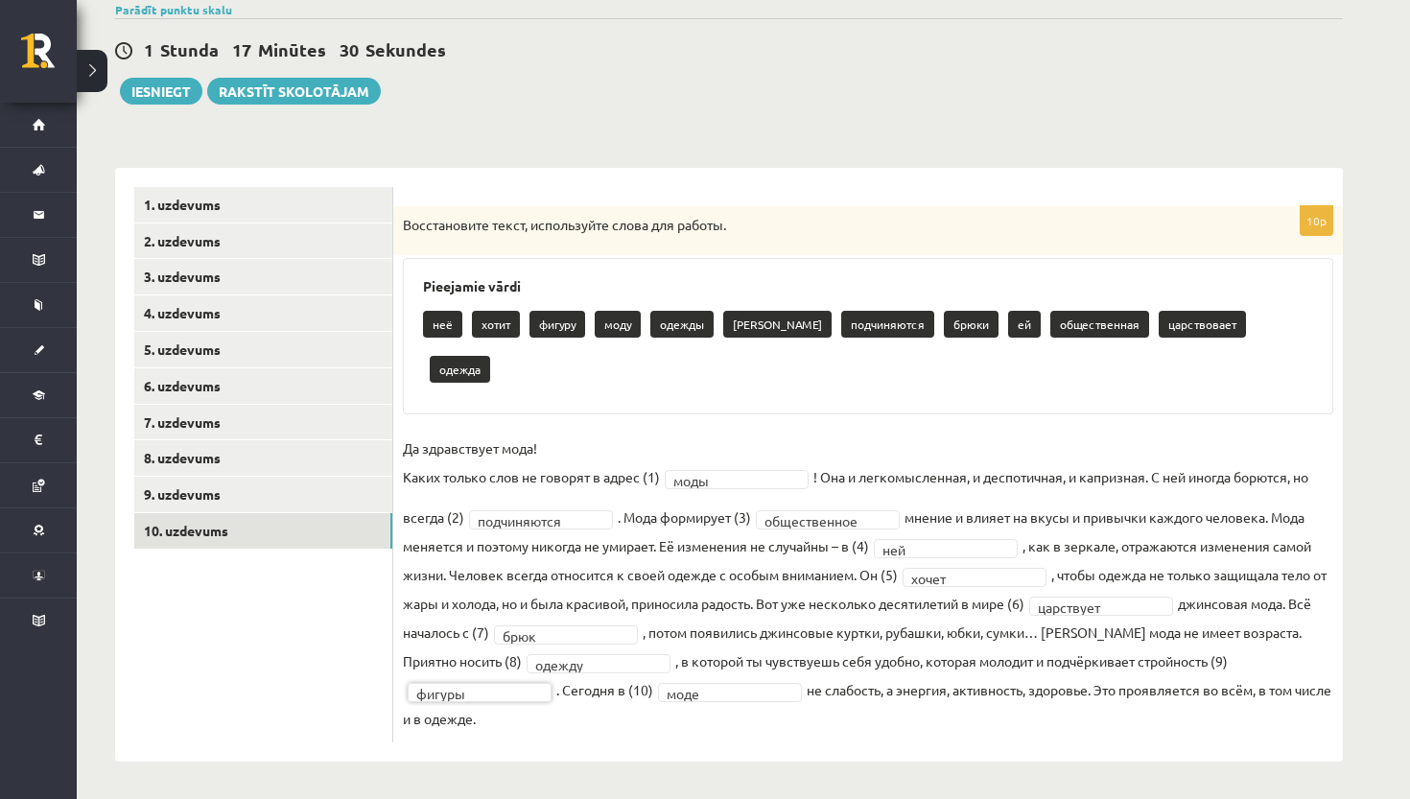
scroll to position [112, 0]
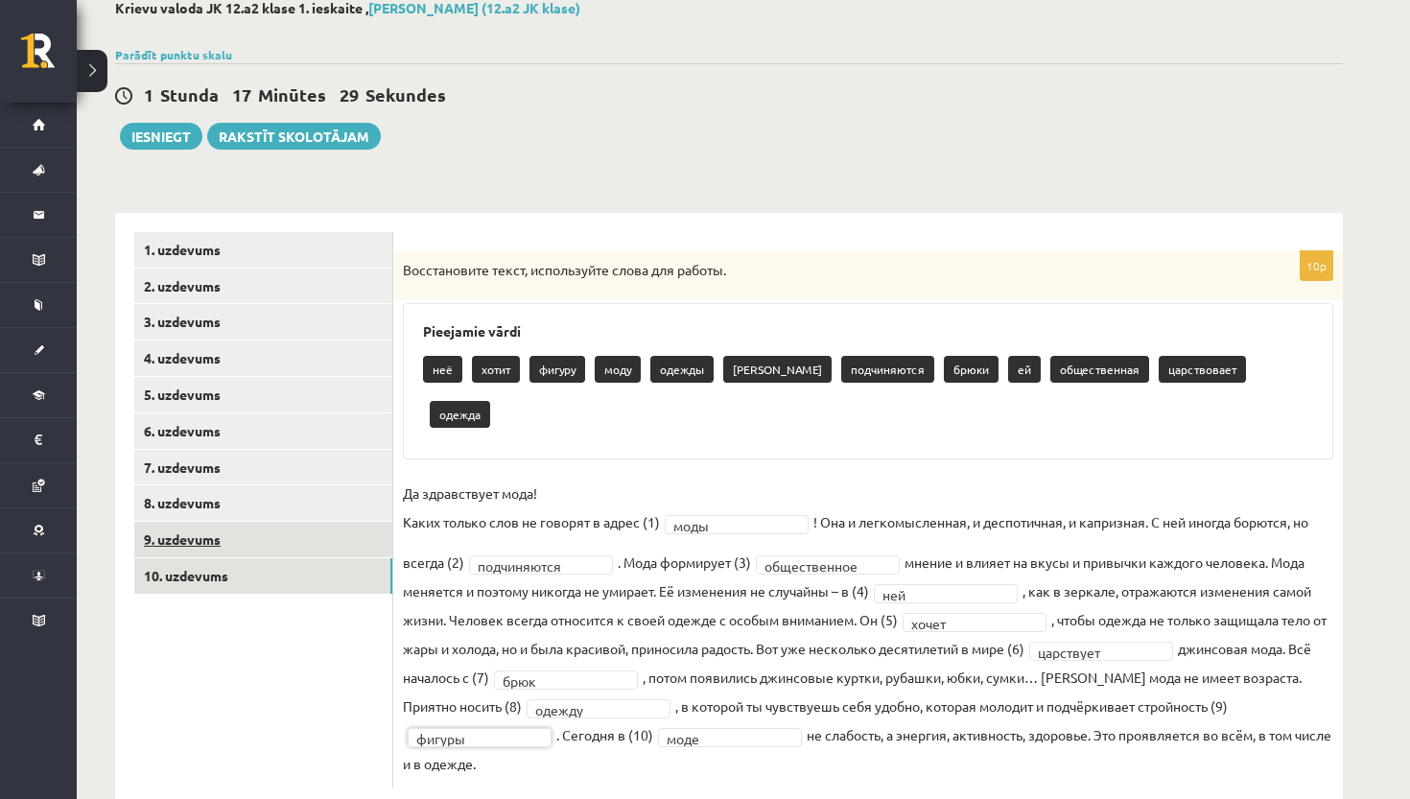
click at [223, 530] on link "9. uzdevums" at bounding box center [263, 539] width 258 height 35
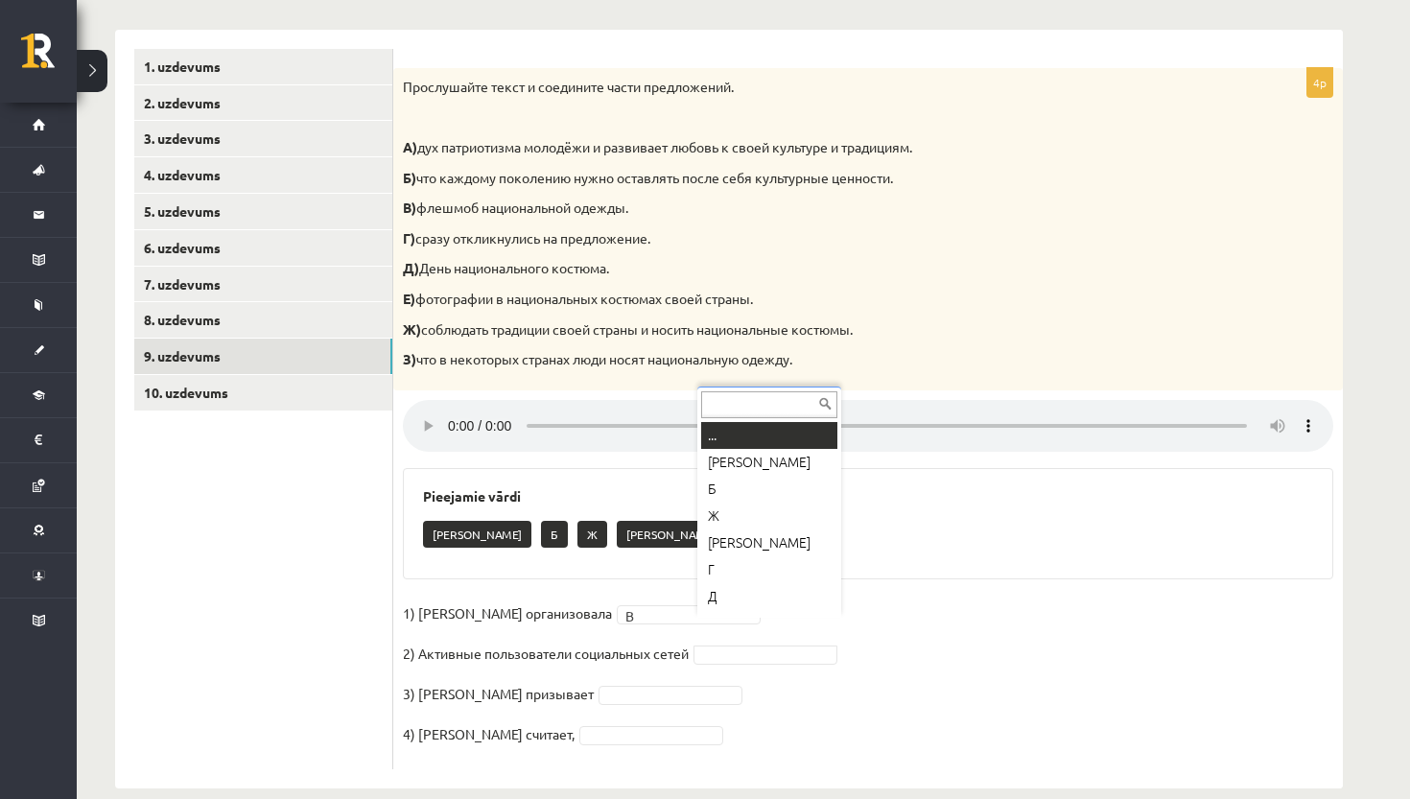
scroll to position [23, 0]
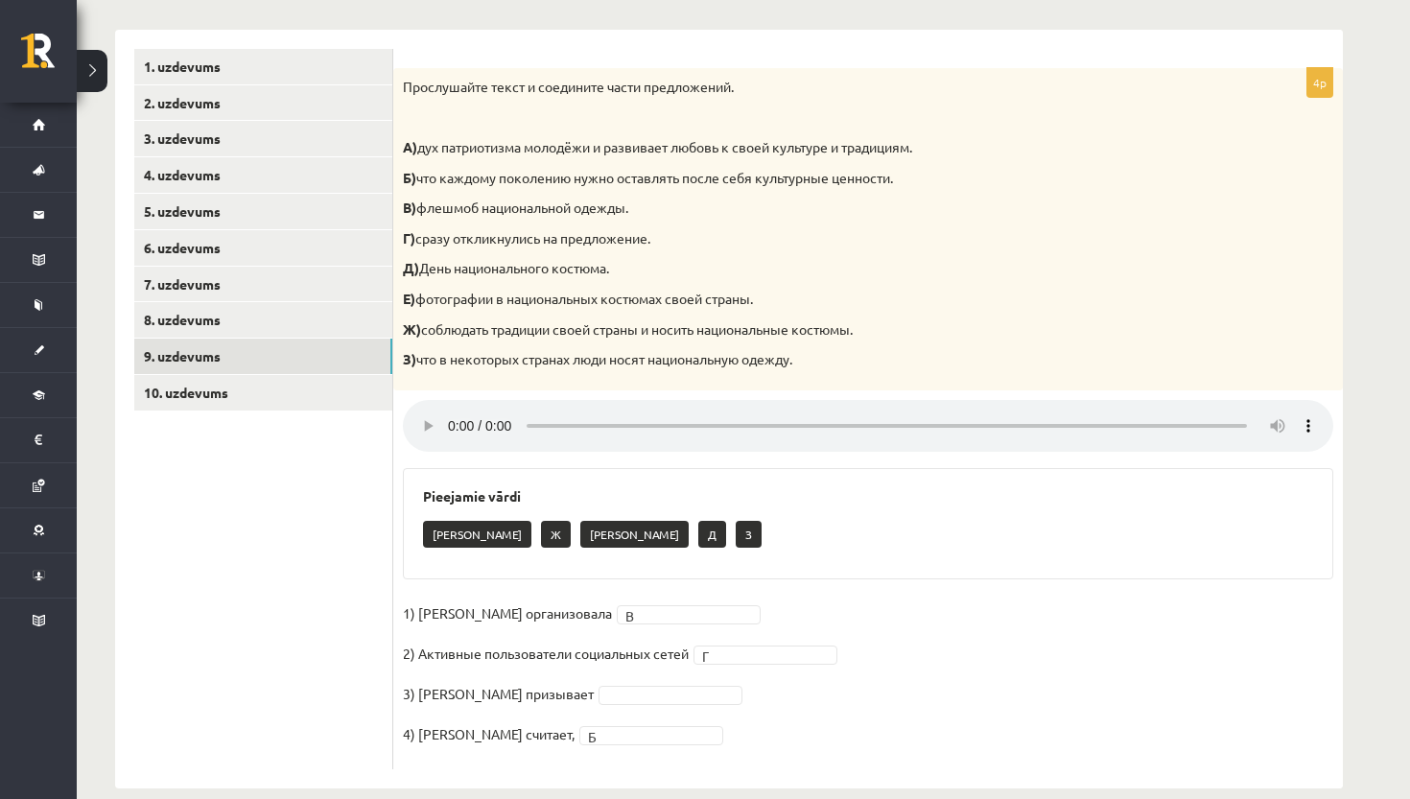
click at [451, 410] on audio at bounding box center [868, 426] width 930 height 52
click at [627, 414] on audio at bounding box center [868, 426] width 930 height 52
click at [451, 412] on audio at bounding box center [868, 426] width 930 height 52
click at [300, 320] on link "8. uzdevums" at bounding box center [263, 319] width 258 height 35
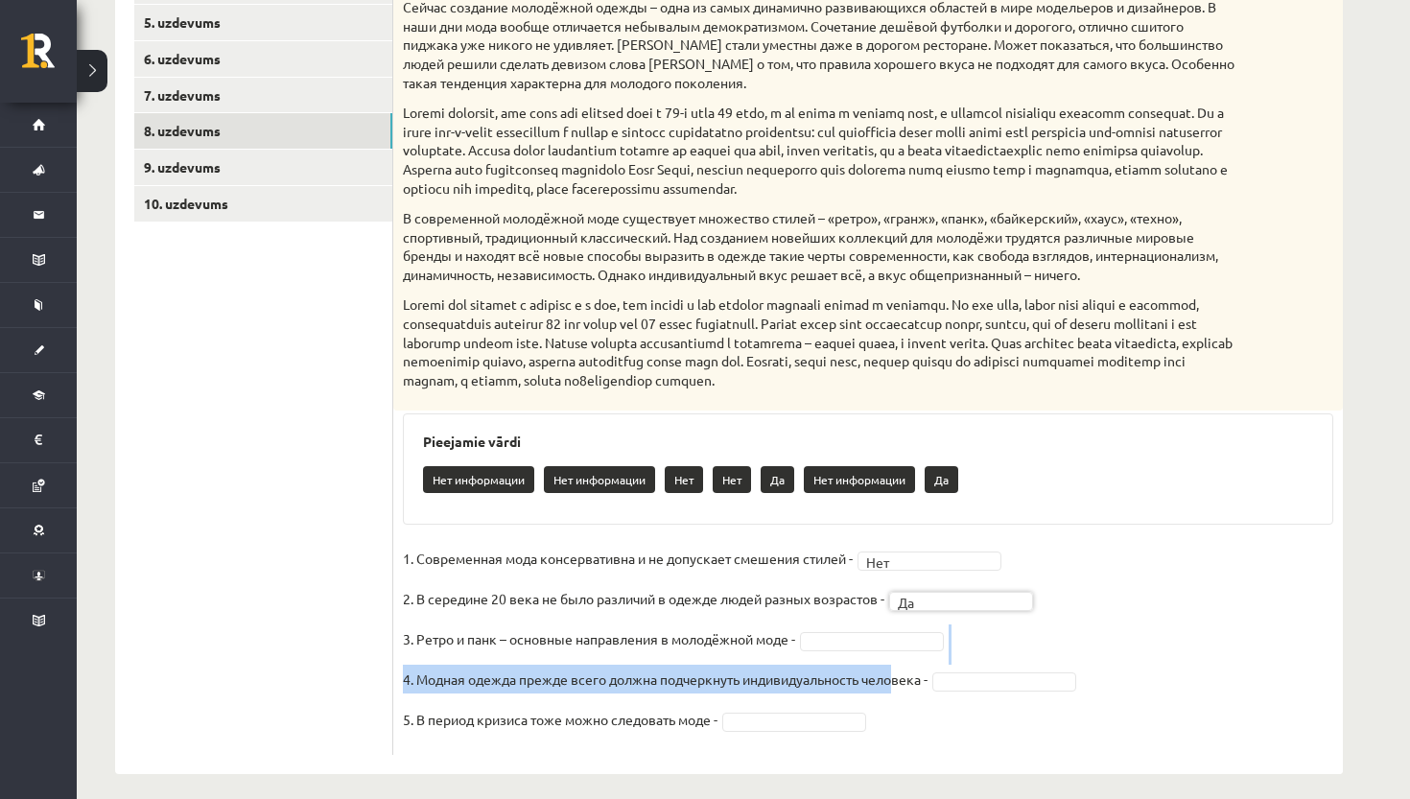
click at [901, 640] on fieldset "1. Современная мода консервативна и не допускает смешения стилей - Нет *** 2. В…" at bounding box center [868, 644] width 930 height 201
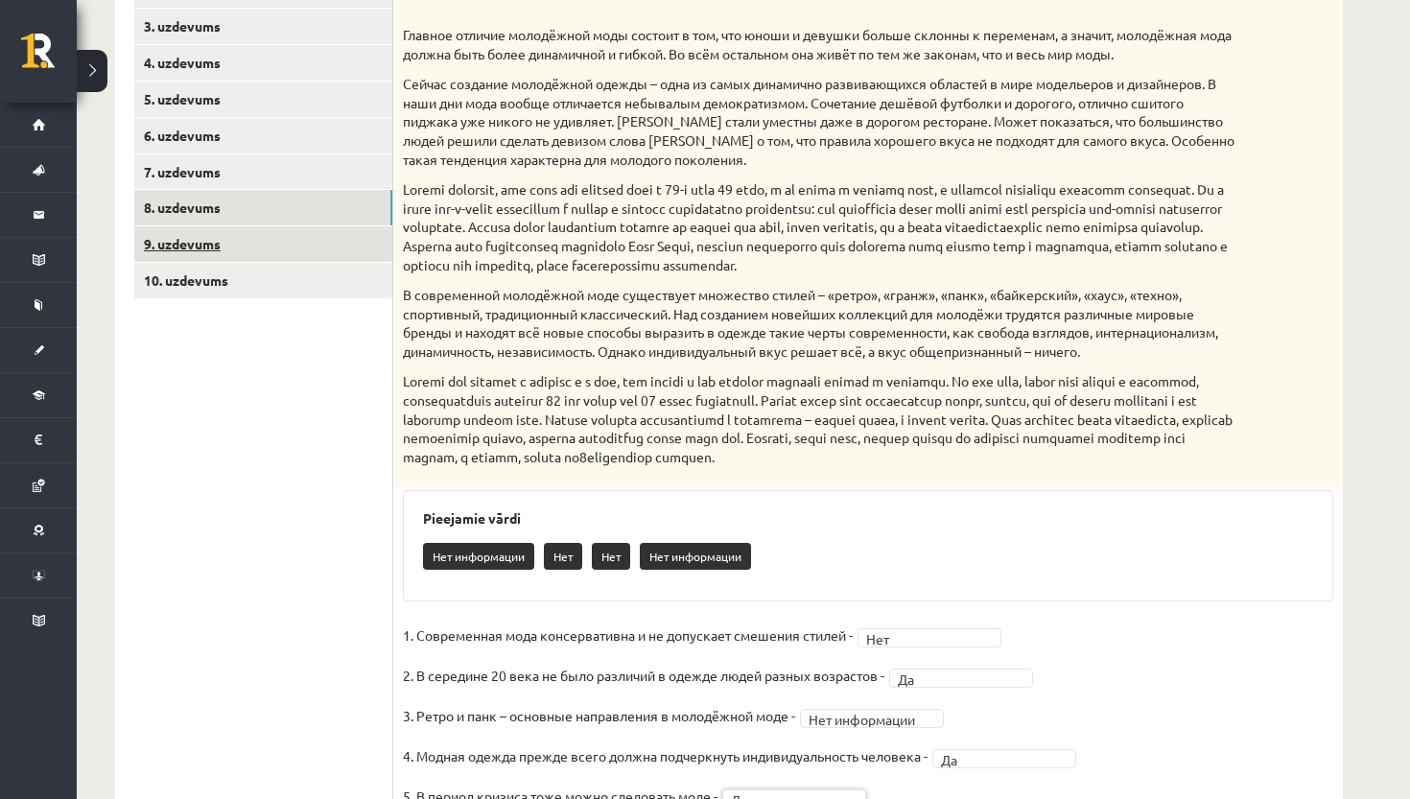
scroll to position [377, 0]
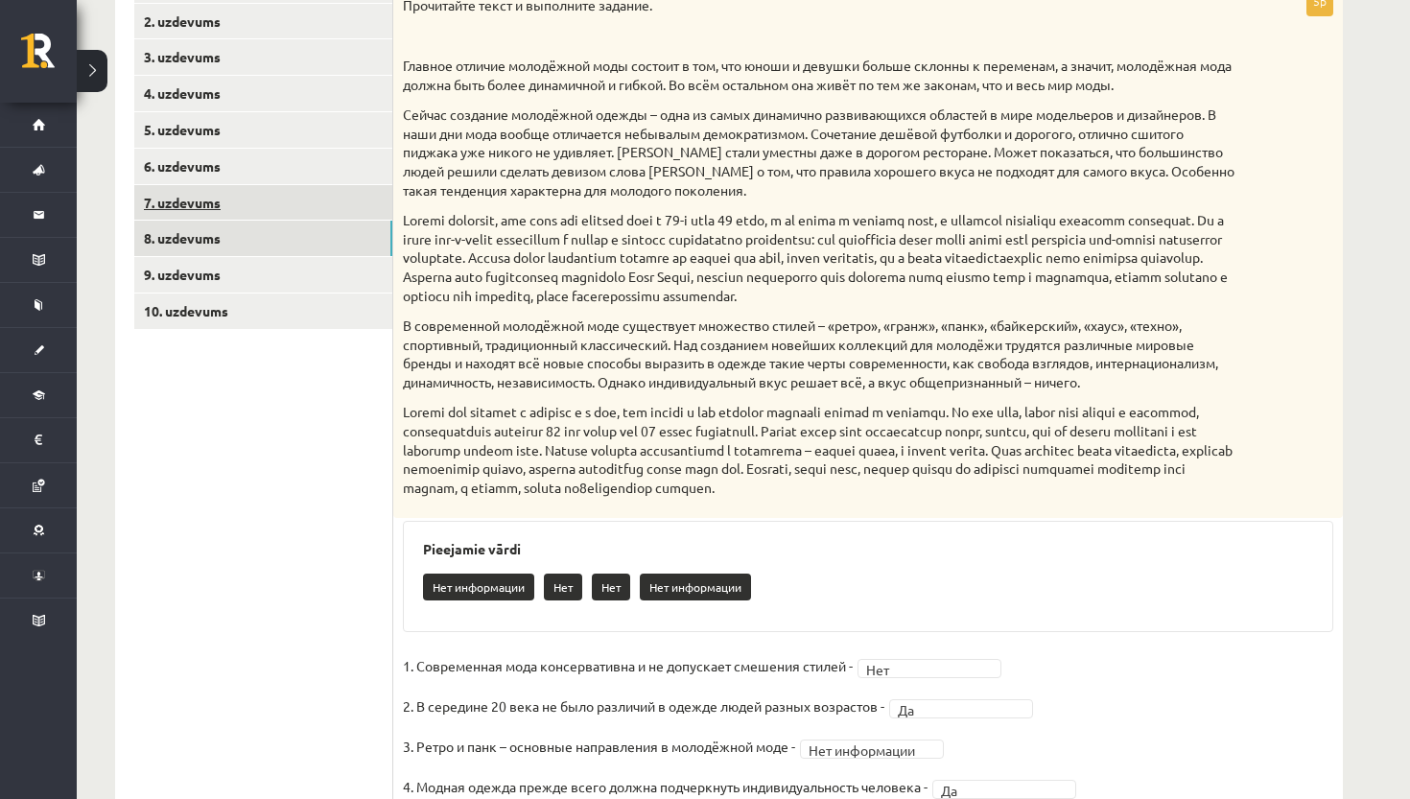
click at [196, 197] on link "7. uzdevums" at bounding box center [263, 202] width 258 height 35
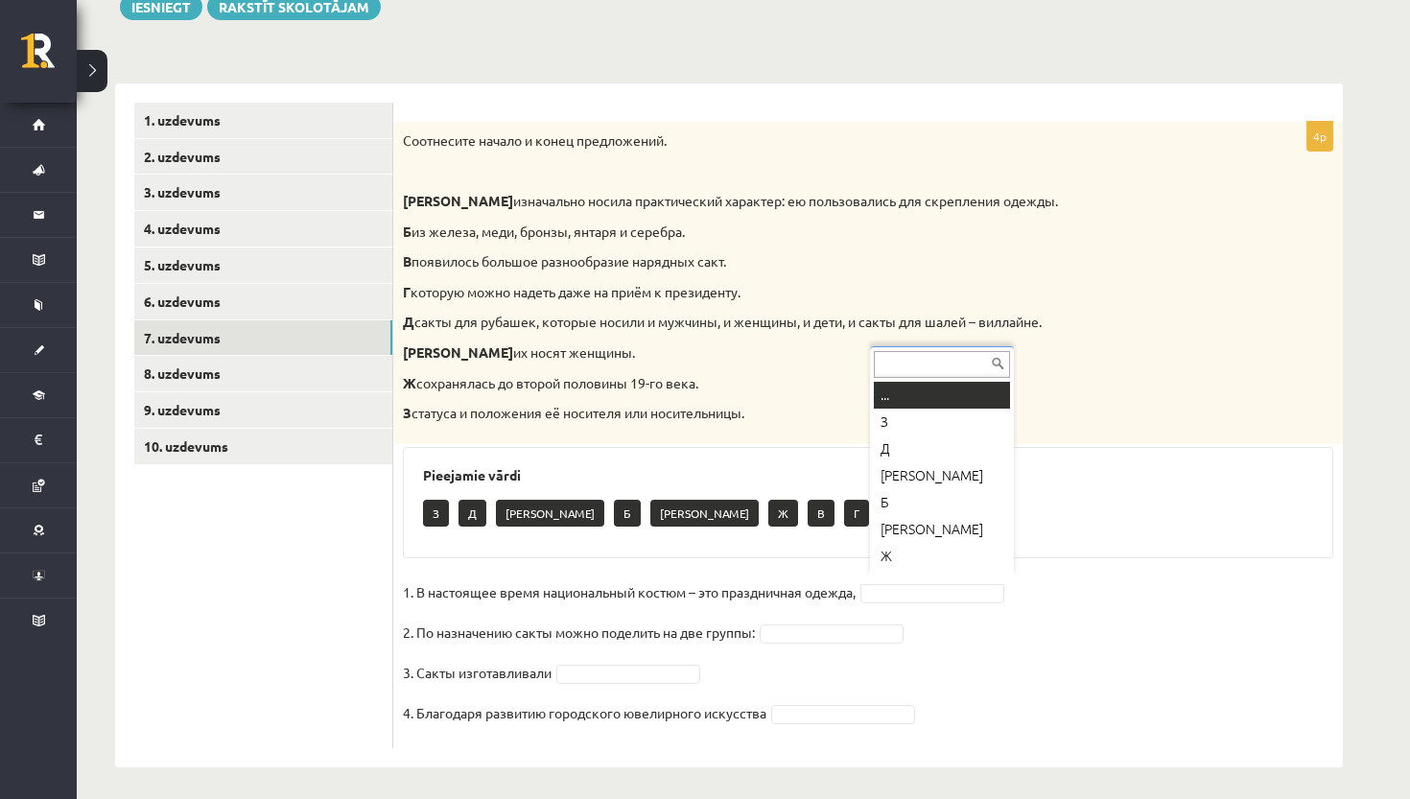
scroll to position [23, 0]
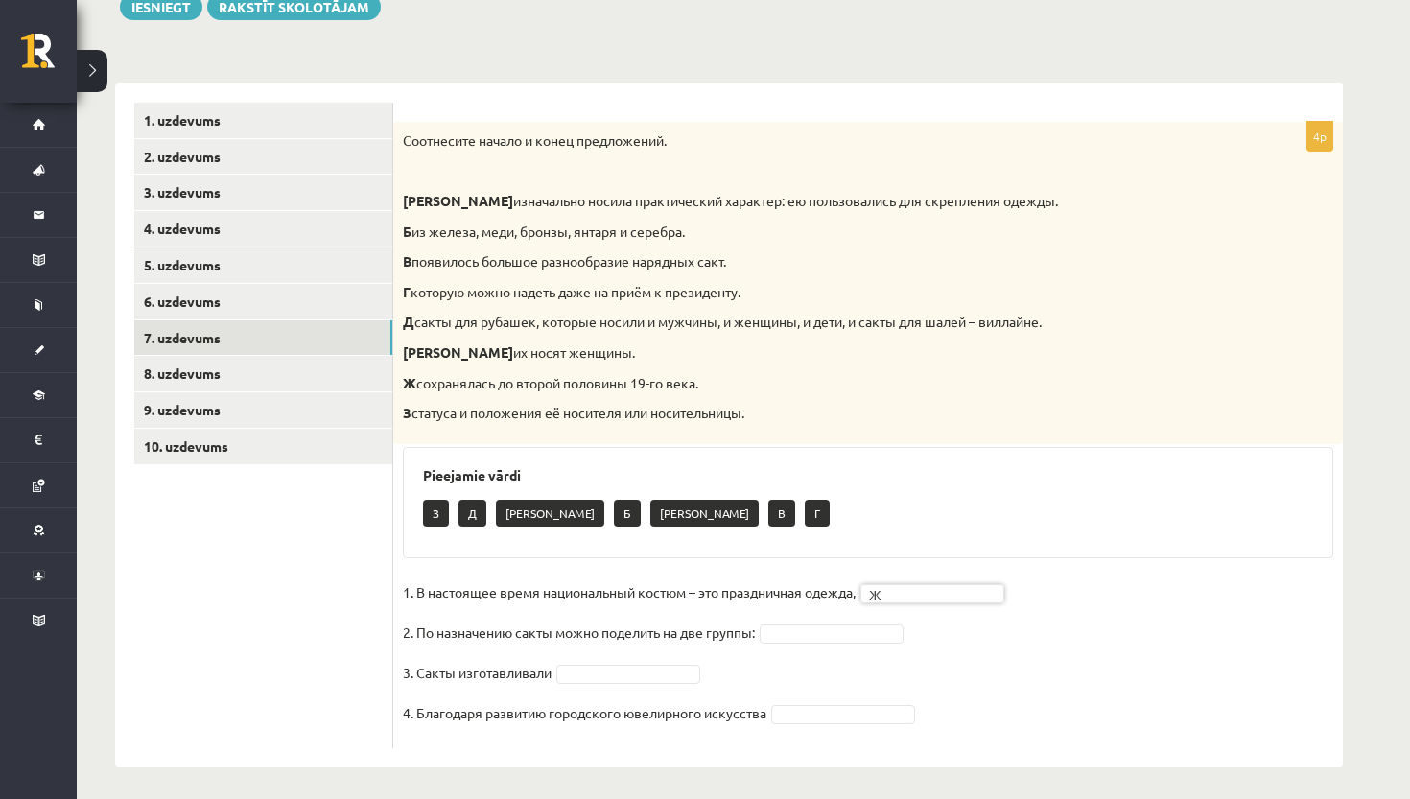
click at [839, 637] on fieldset "1. В настоящее время национальный костюм – это праздничная одежда, Ж * 2. По на…" at bounding box center [868, 657] width 930 height 161
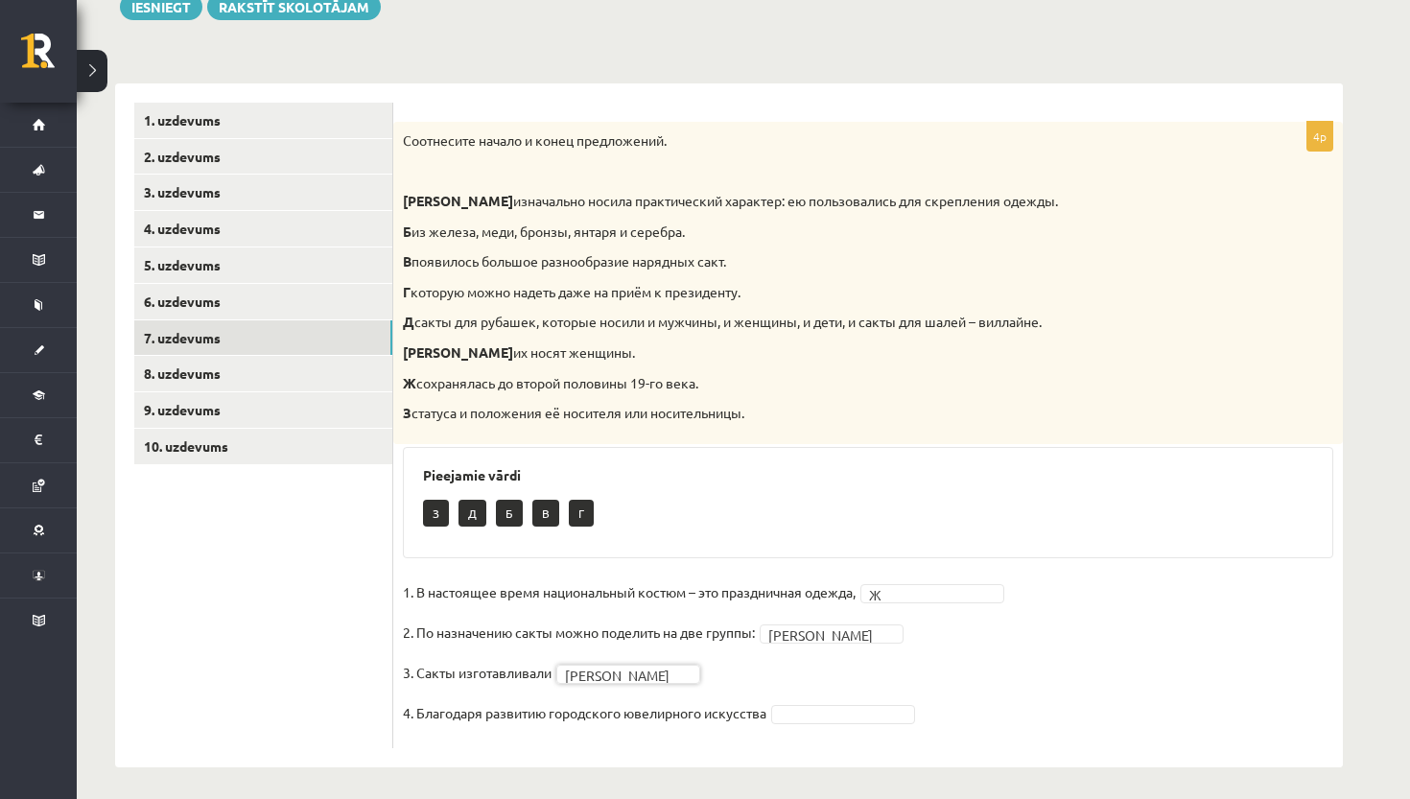
click at [836, 718] on fieldset "1. В настоящее время национальный костюм – это праздничная одежда, Ж * 2. По на…" at bounding box center [868, 657] width 930 height 161
click at [825, 684] on fieldset "1. В настоящее время национальный костюм – это праздничная одежда, Ж * 2. По на…" at bounding box center [868, 657] width 930 height 161
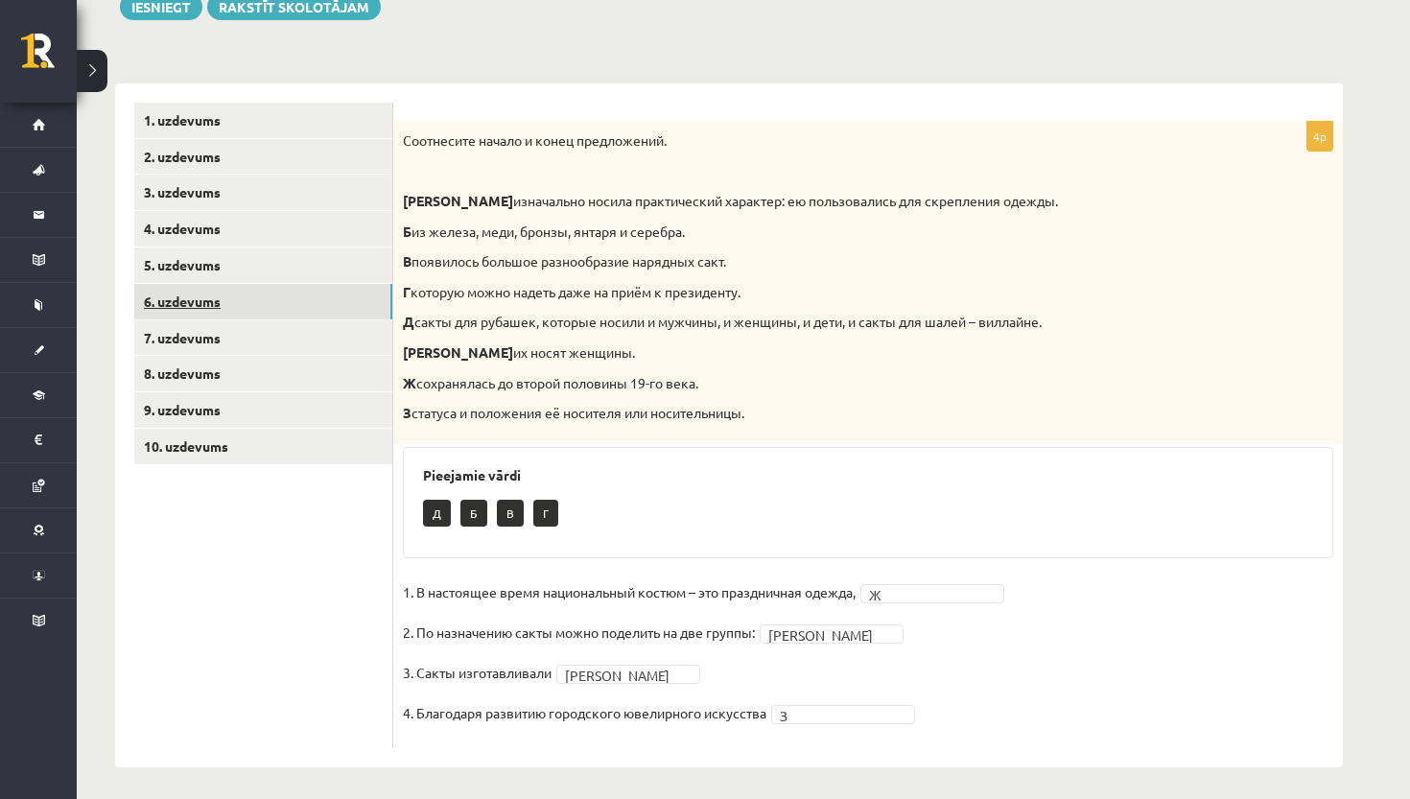
click at [301, 303] on link "6. uzdevums" at bounding box center [263, 301] width 258 height 35
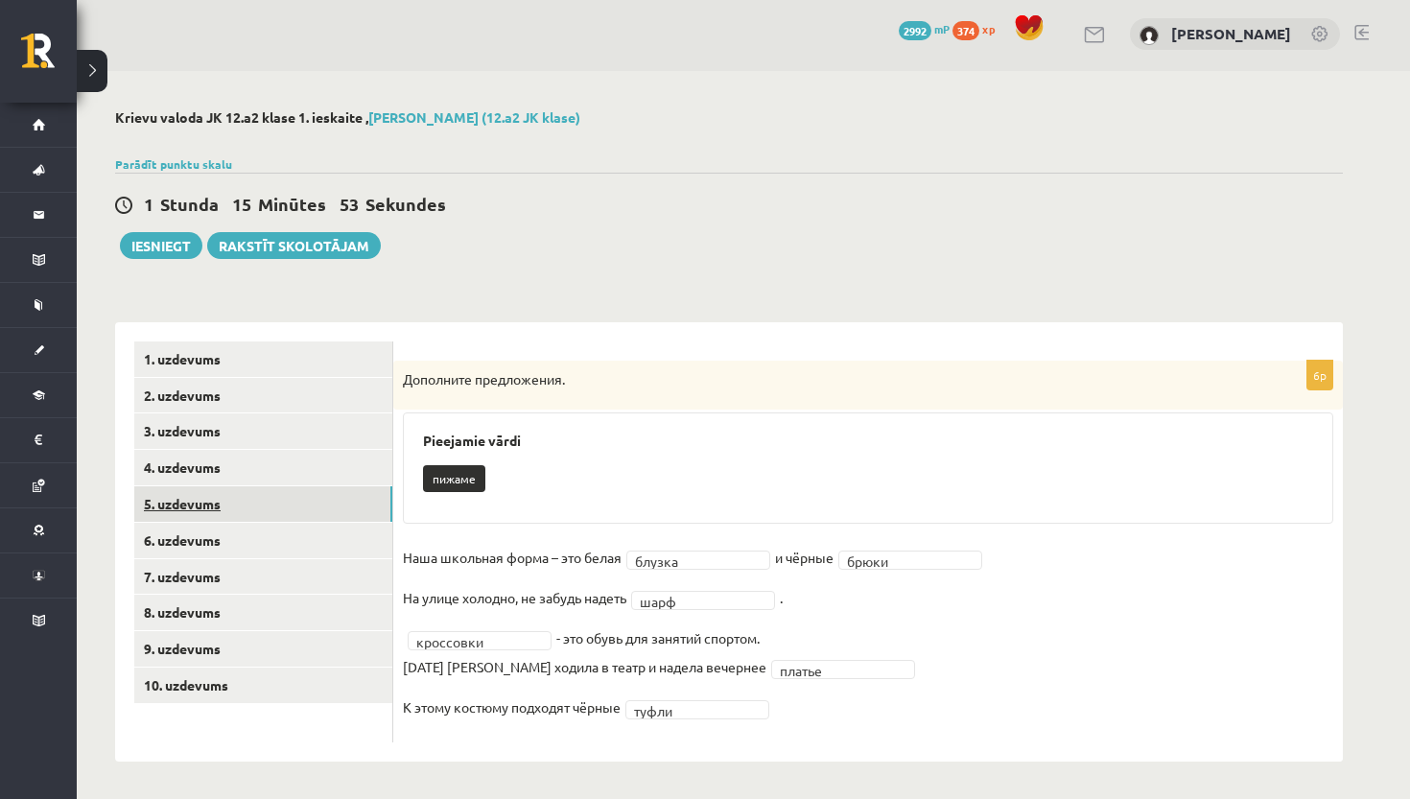
click at [320, 514] on link "5. uzdevums" at bounding box center [263, 503] width 258 height 35
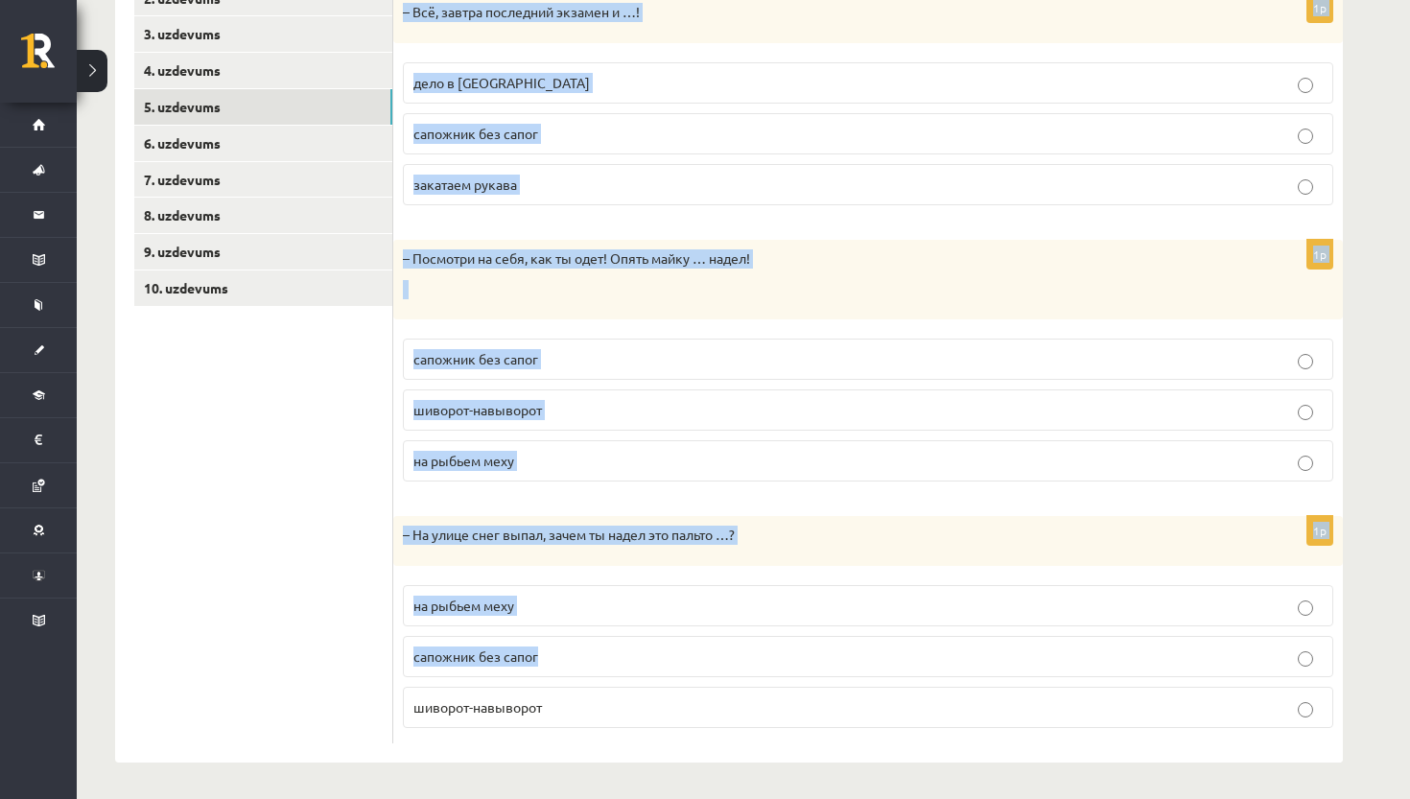
scroll to position [399, 0]
drag, startPoint x: 414, startPoint y: 350, endPoint x: 584, endPoint y: 712, distance: 399.5
click at [584, 712] on form "Дополните диалоги. 1p – Всё, завтра последний экзамен и …! дело в шляпе сапожни…" at bounding box center [867, 344] width 911 height 799
copy form "Дополните диалоги. 1p – Всё, завтра последний экзамен и …! дело в шляпе сапожни…"
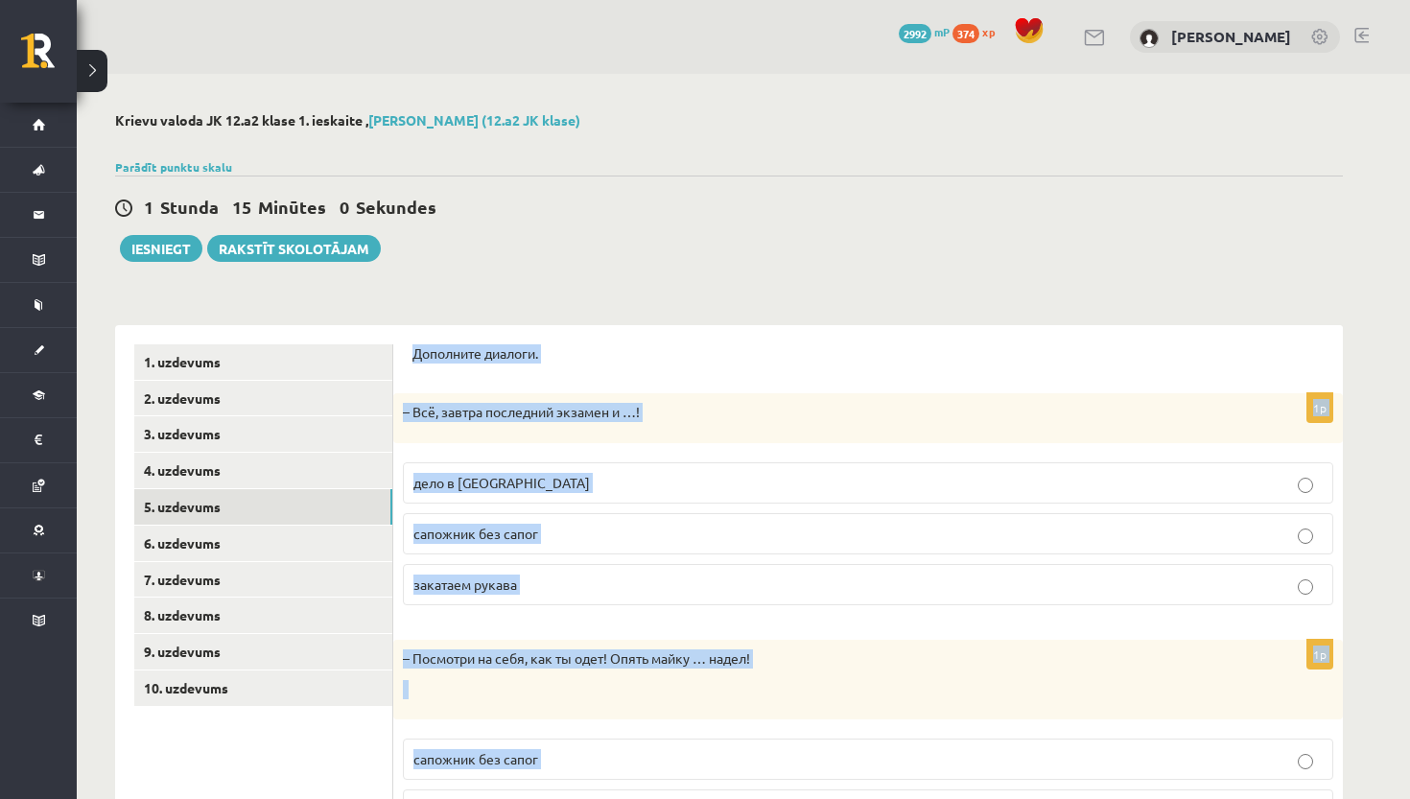
scroll to position [0, 0]
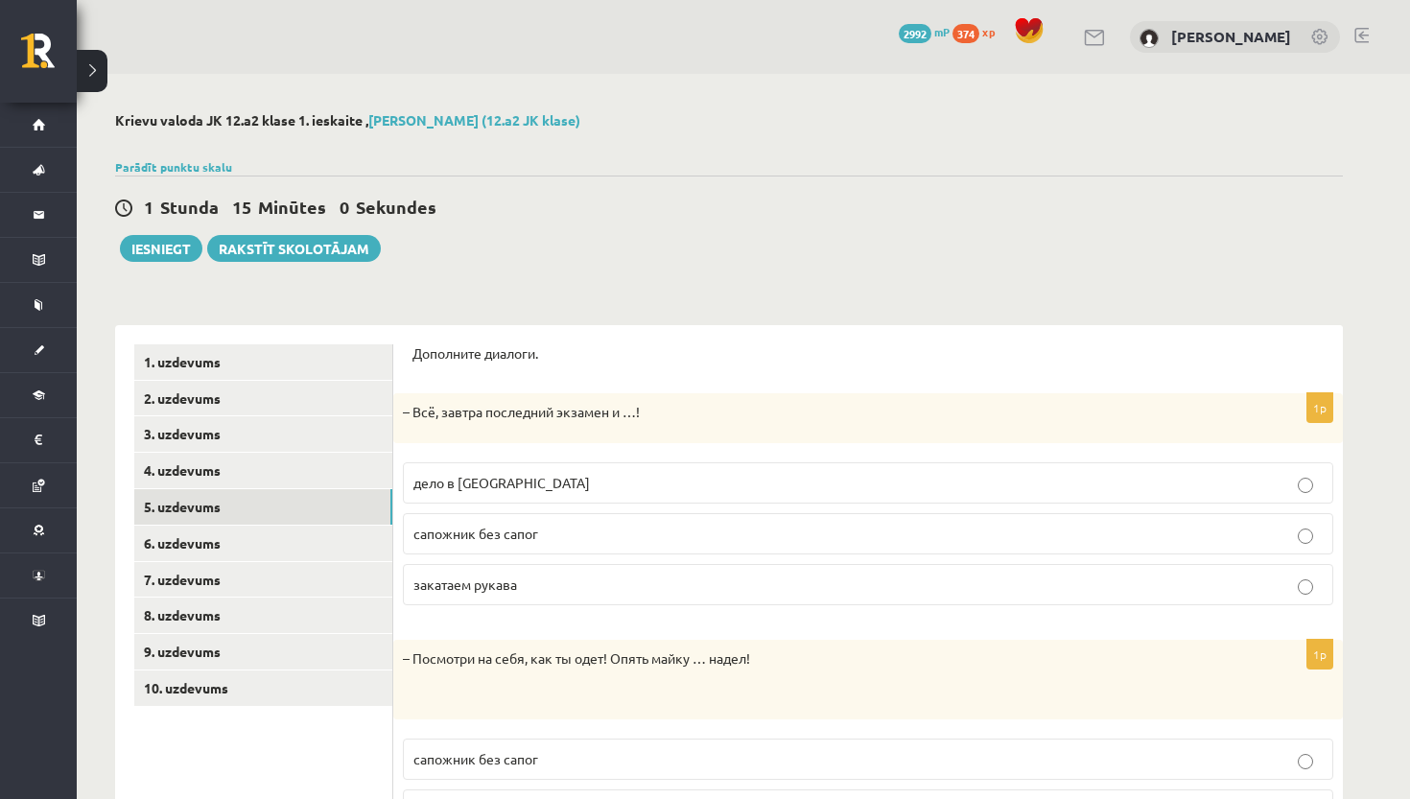
click at [581, 272] on div "**********" at bounding box center [729, 637] width 1305 height 1127
click at [576, 484] on p "дело в шляпе" at bounding box center [867, 483] width 909 height 20
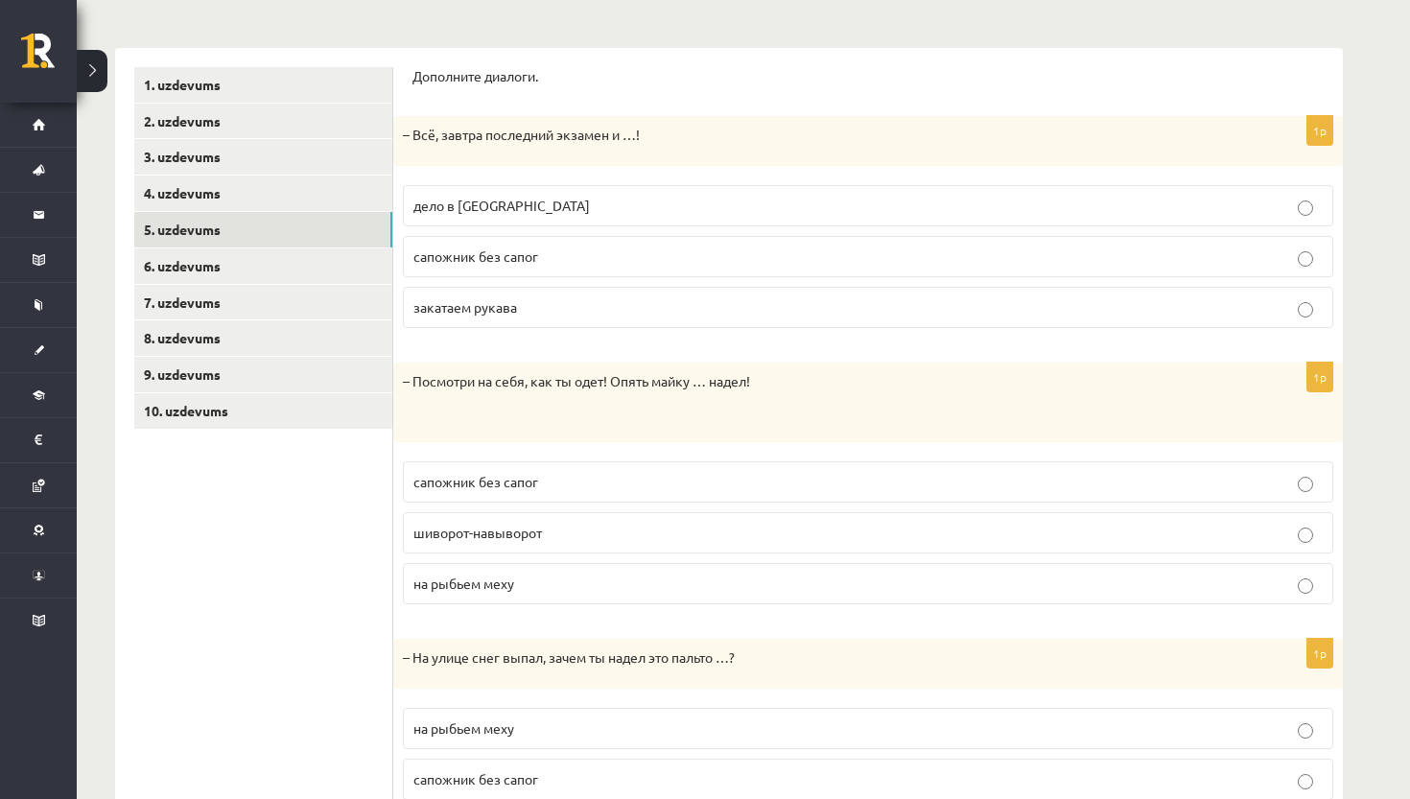
scroll to position [294, 0]
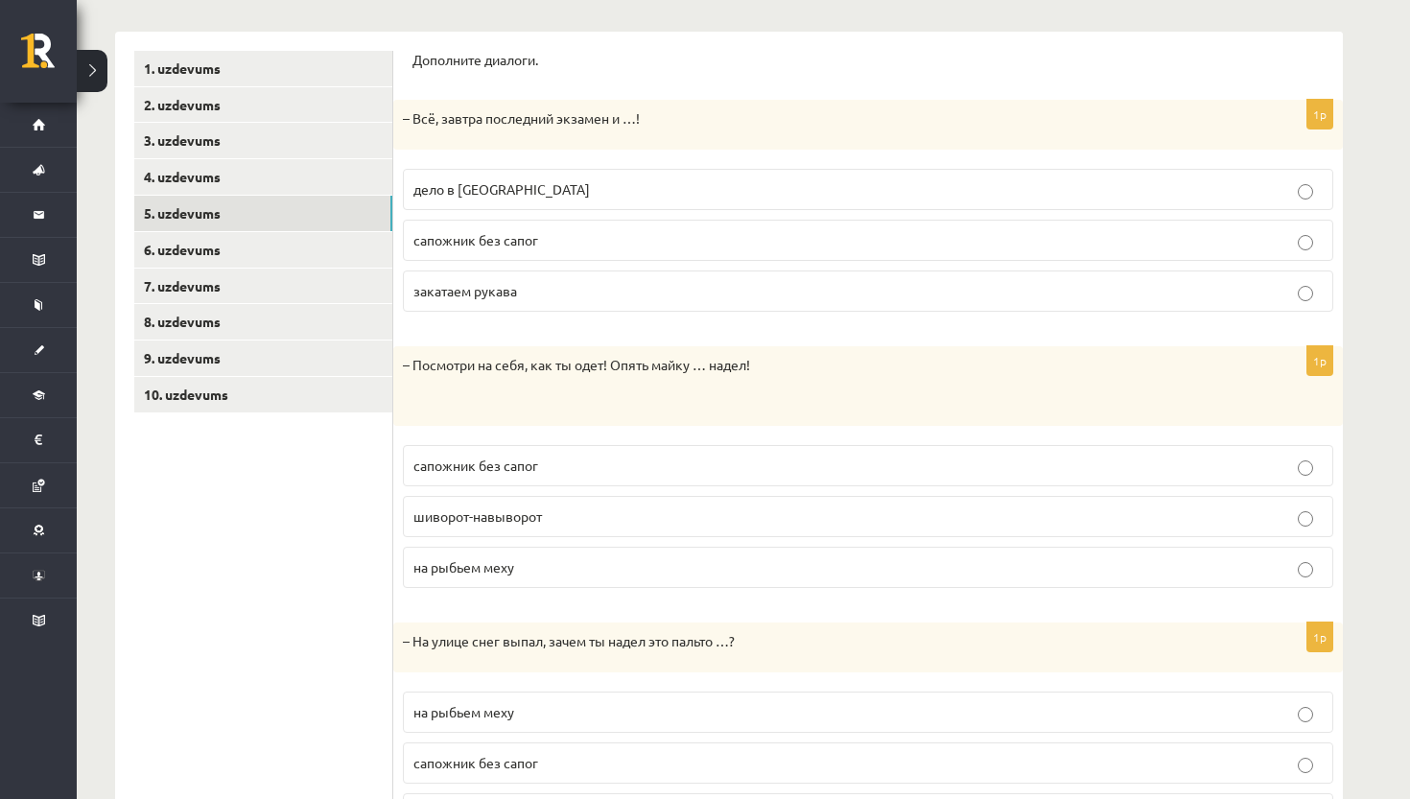
click at [575, 515] on p "шиворот-навыворот" at bounding box center [867, 516] width 909 height 20
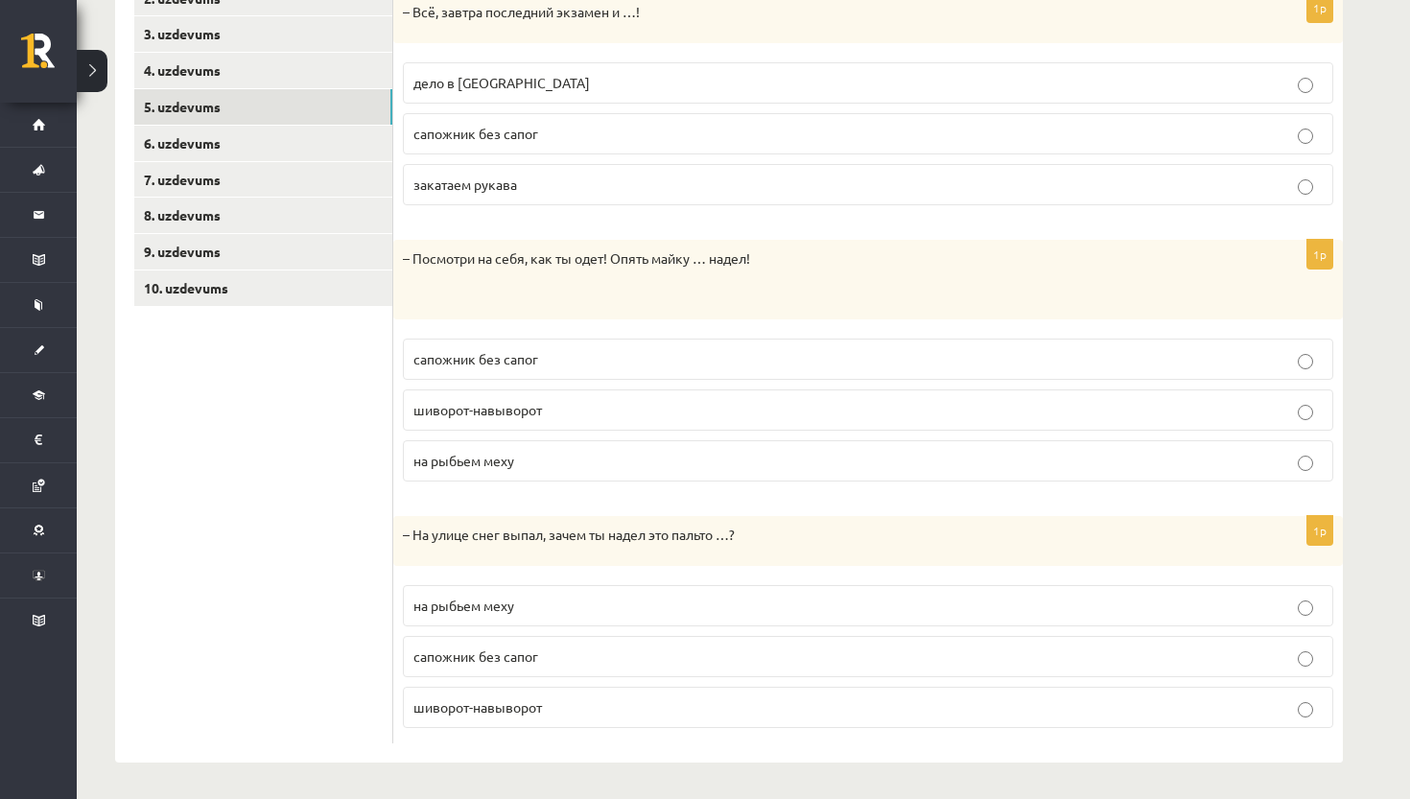
scroll to position [399, 0]
click at [564, 608] on p "на рыбьем меху" at bounding box center [867, 607] width 909 height 20
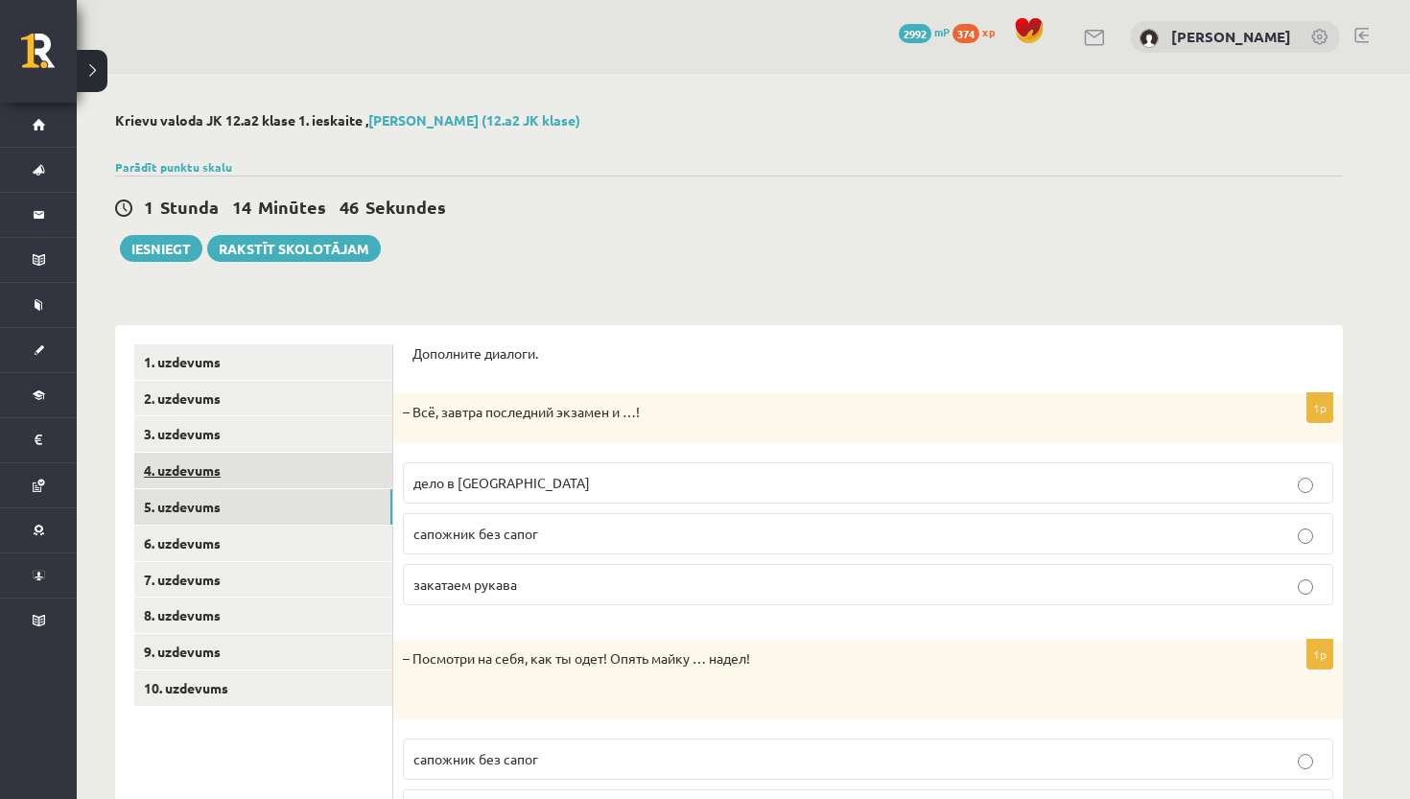
scroll to position [0, 0]
click at [282, 474] on link "4. uzdevums" at bounding box center [263, 470] width 258 height 35
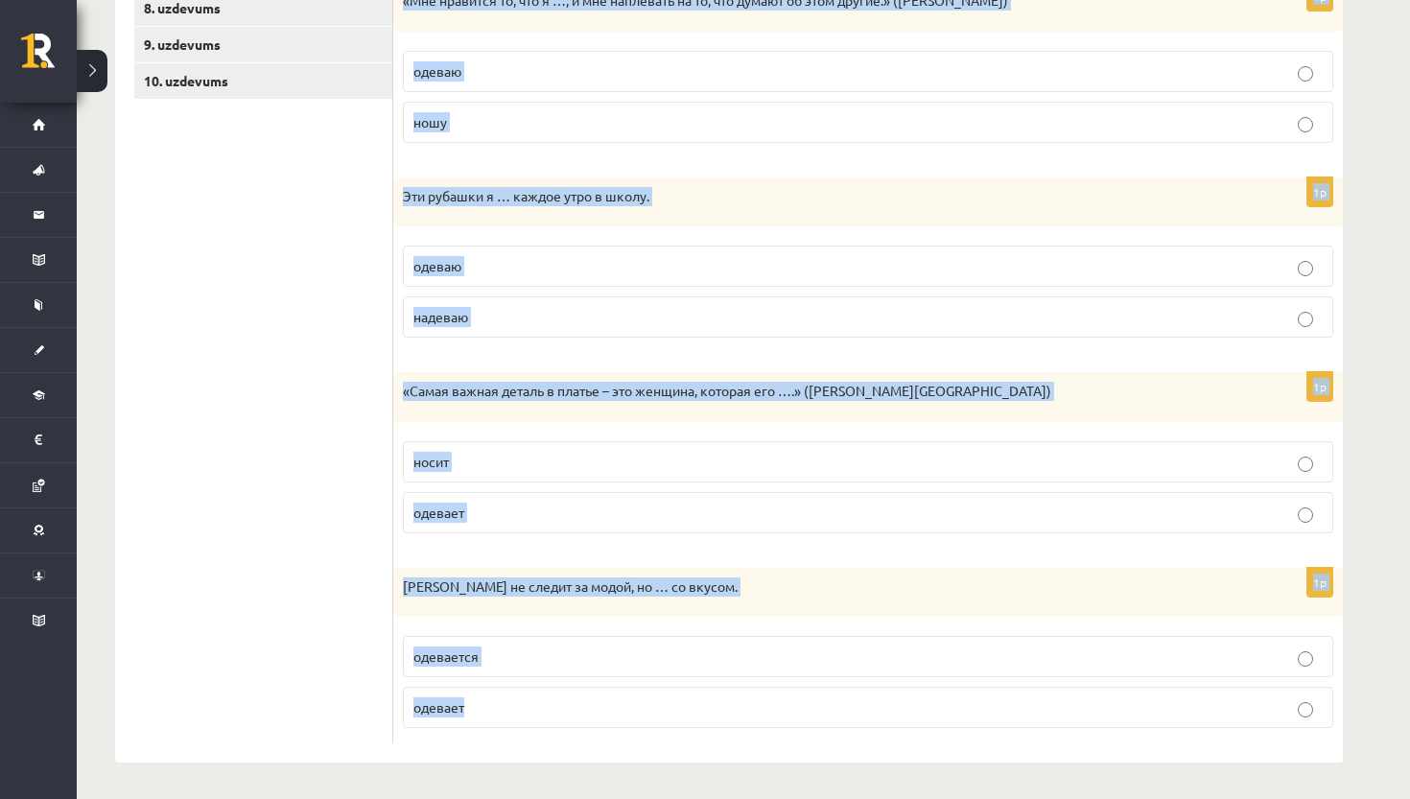
scroll to position [606, 0]
drag, startPoint x: 414, startPoint y: 354, endPoint x: 589, endPoint y: 738, distance: 421.6
click at [589, 738] on form "Выберите правильный глагол 1p Почему ты не … серую юбку, которую недавно купила…" at bounding box center [867, 241] width 911 height 1007
copy form "Выберите правильный глагол 1p Почему ты не … серую юбку, которую недавно купила…"
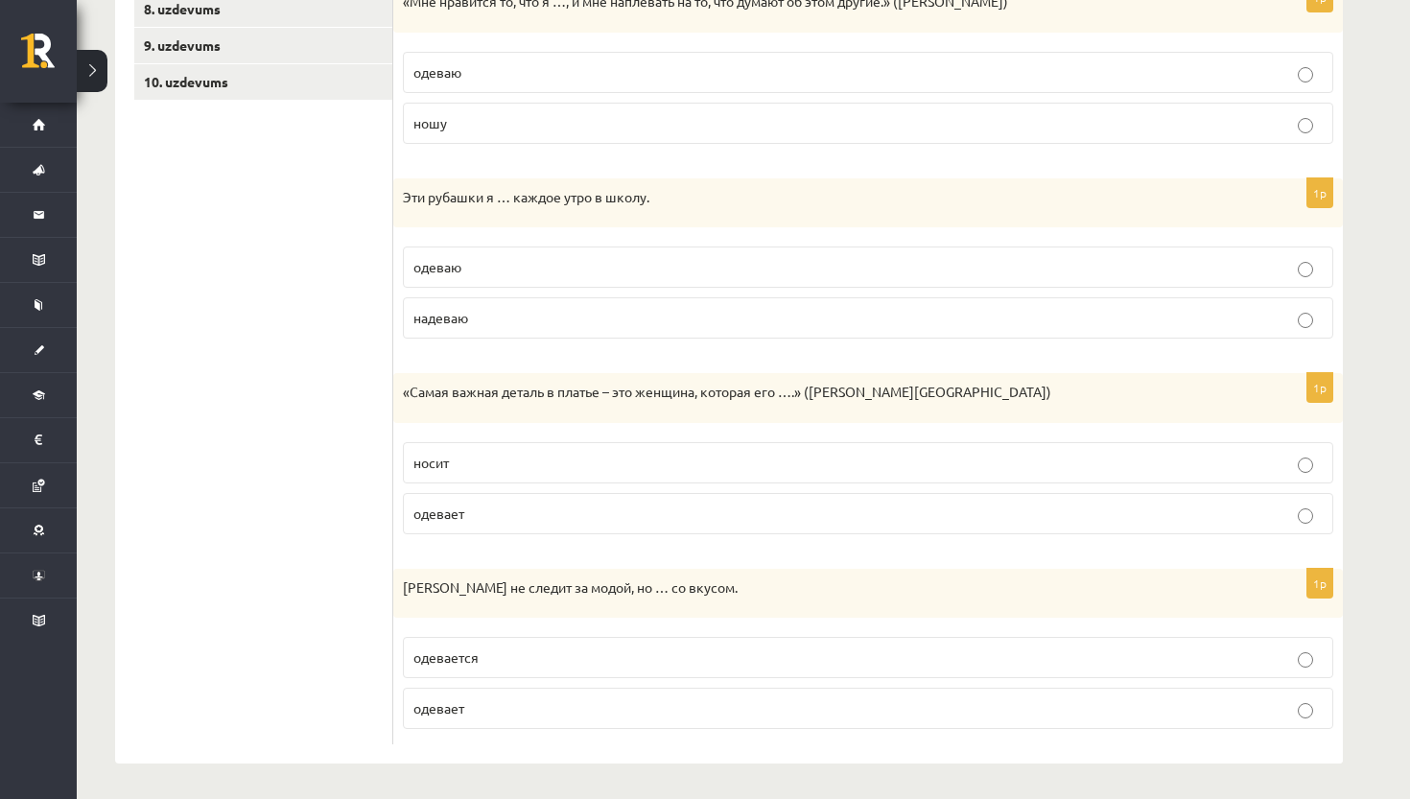
click at [263, 409] on ul "1. uzdevums 2. uzdevums 3. uzdevums 4. uzdevums 5. uzdevums 6. uzdevums 7. uzde…" at bounding box center [263, 241] width 259 height 1007
click at [486, 662] on p "одевается" at bounding box center [867, 658] width 909 height 20
click at [524, 458] on p "носит" at bounding box center [867, 463] width 909 height 20
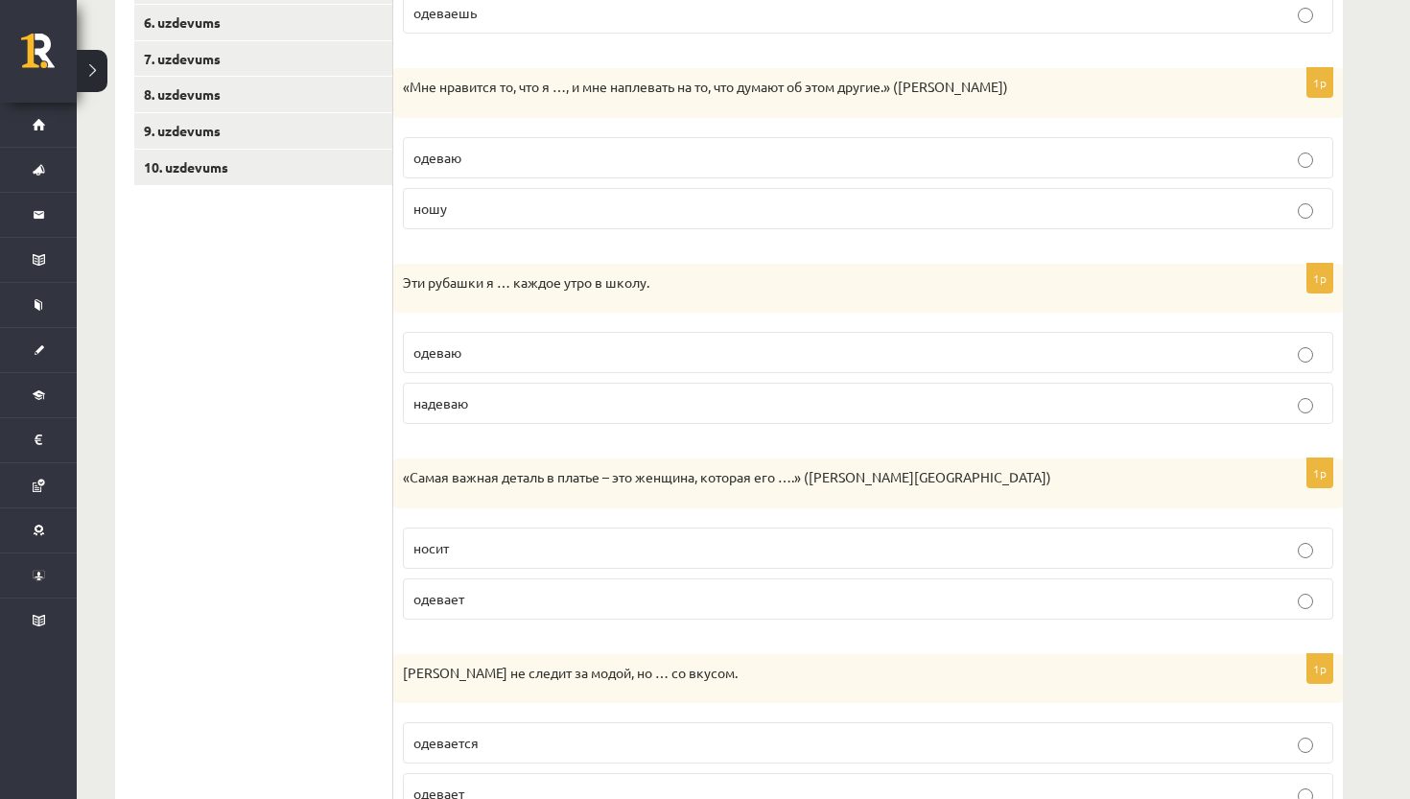
scroll to position [525, 0]
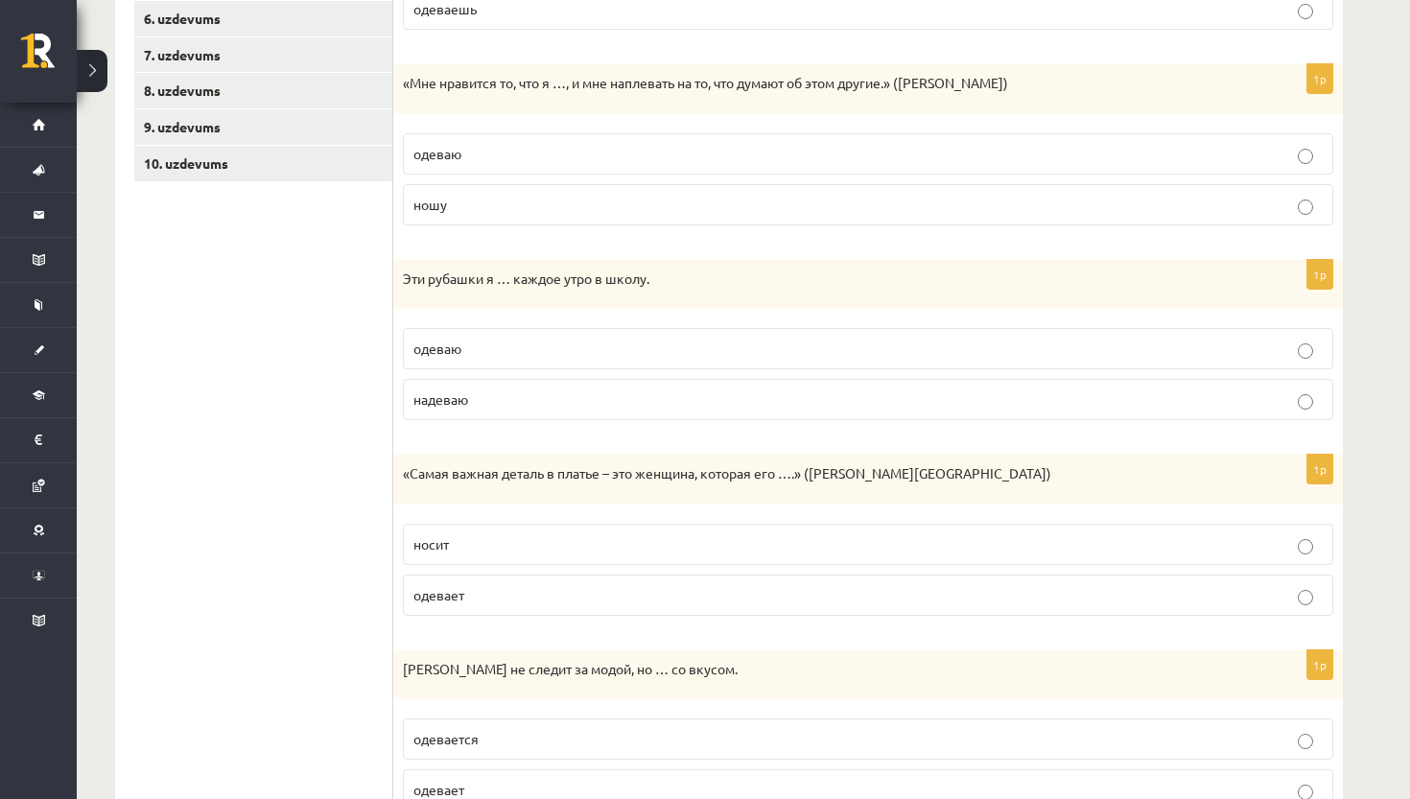
click at [484, 400] on p "надеваю" at bounding box center [867, 399] width 909 height 20
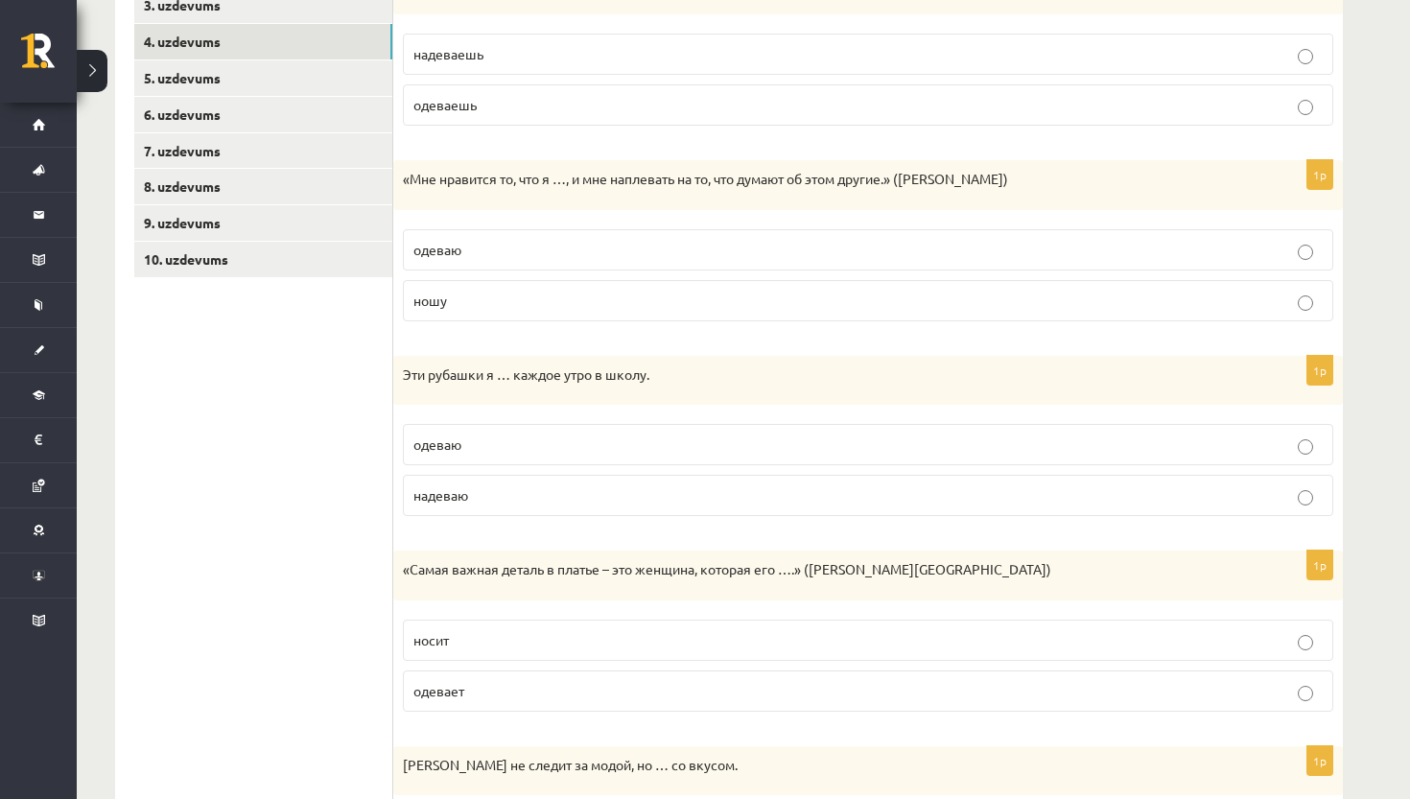
scroll to position [431, 0]
click at [531, 295] on p "ношу" at bounding box center [867, 299] width 909 height 20
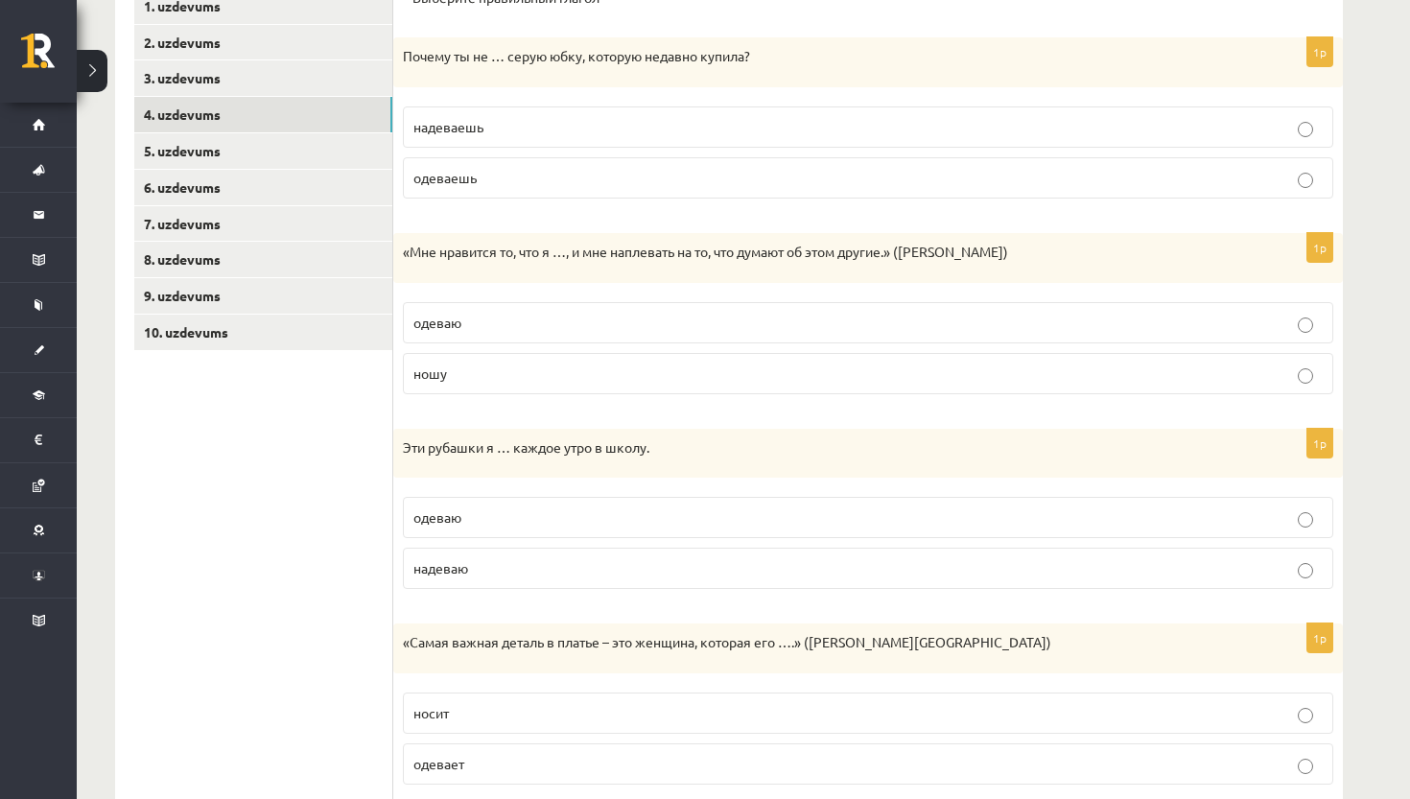
scroll to position [358, 0]
click at [490, 125] on p "надеваешь" at bounding box center [867, 125] width 909 height 20
click at [294, 86] on link "3. uzdevums" at bounding box center [263, 76] width 258 height 35
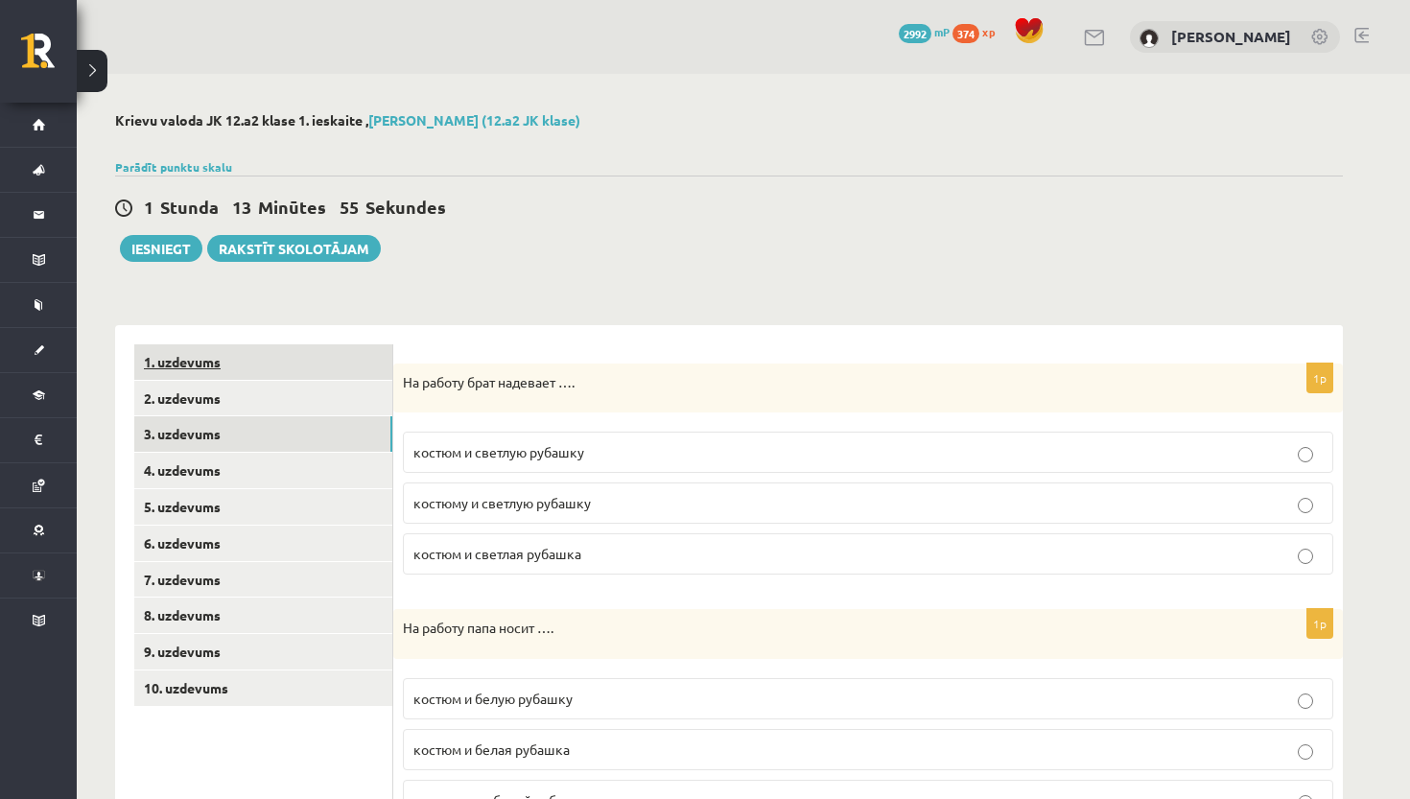
scroll to position [0, 0]
click at [267, 402] on link "2. uzdevums" at bounding box center [263, 398] width 258 height 35
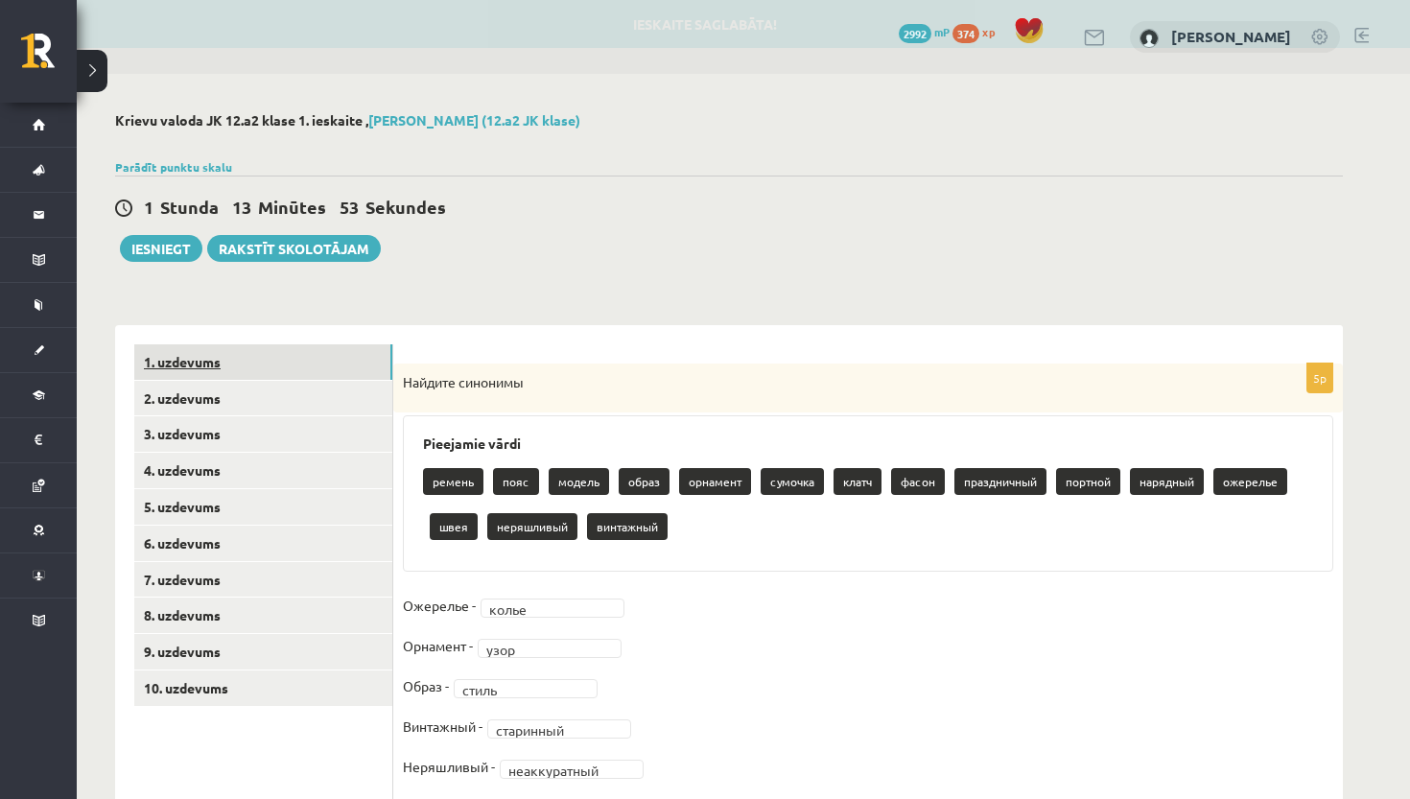
click at [307, 370] on link "1. uzdevums" at bounding box center [263, 361] width 258 height 35
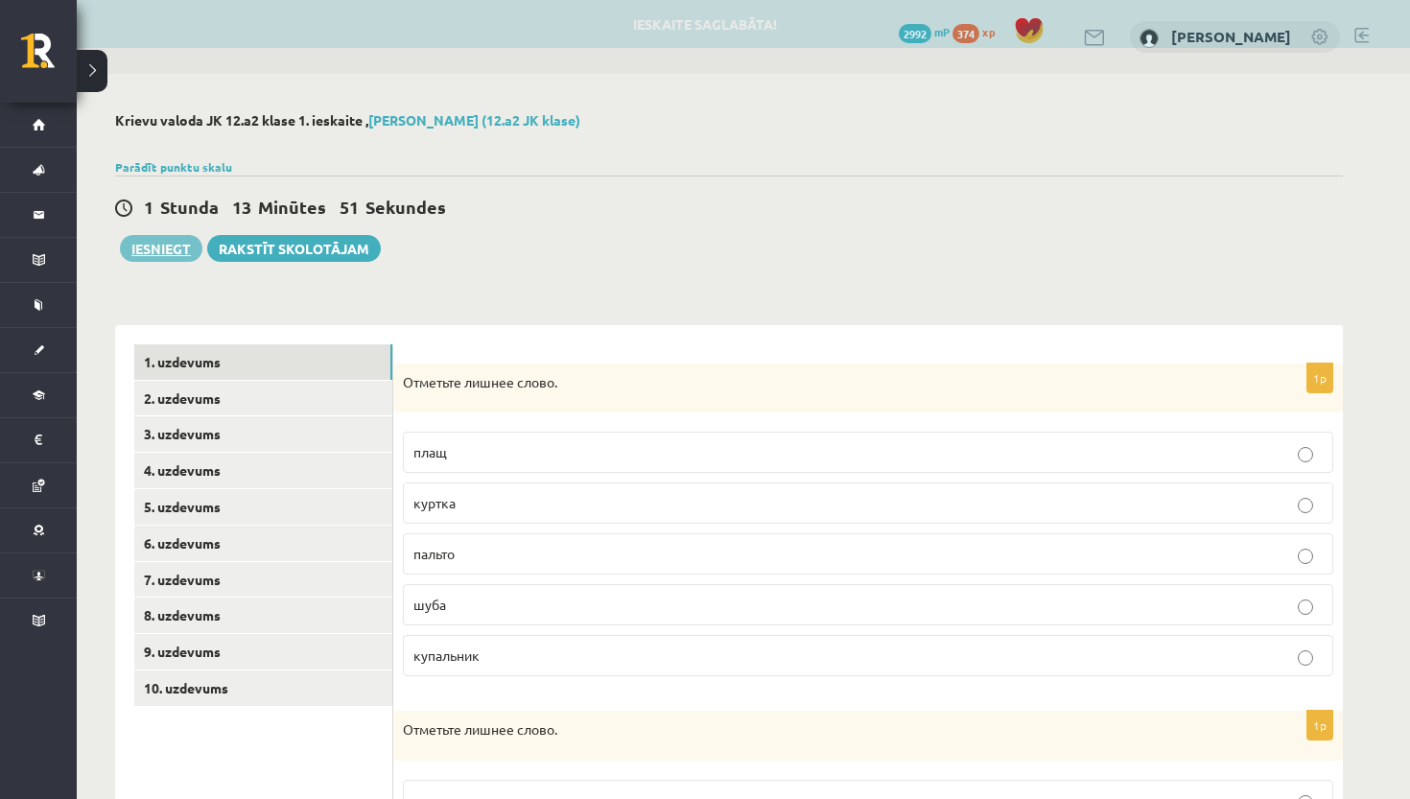
click at [147, 254] on button "Iesniegt" at bounding box center [161, 248] width 82 height 27
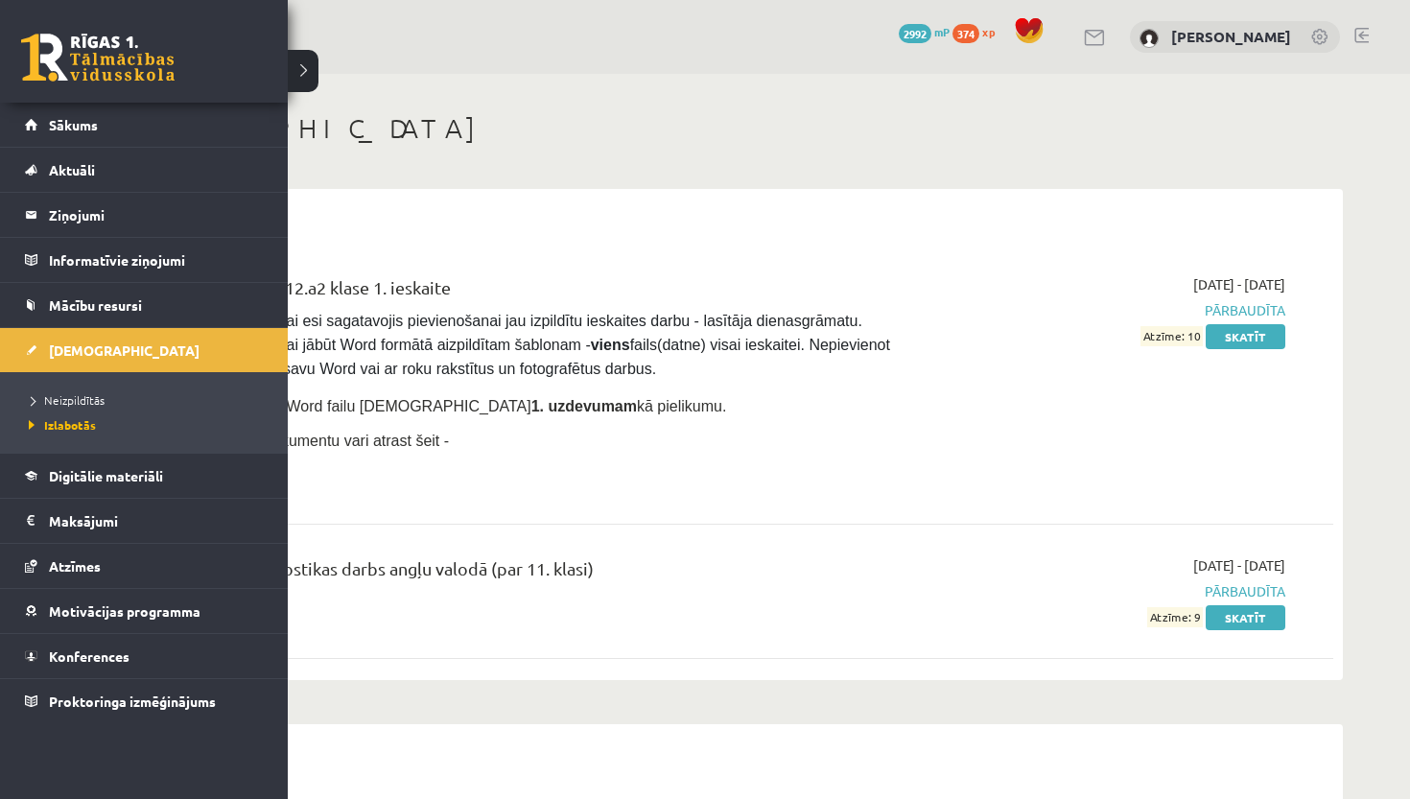
click at [81, 36] on link at bounding box center [97, 58] width 153 height 48
